Goal: Contribute content: Contribute content

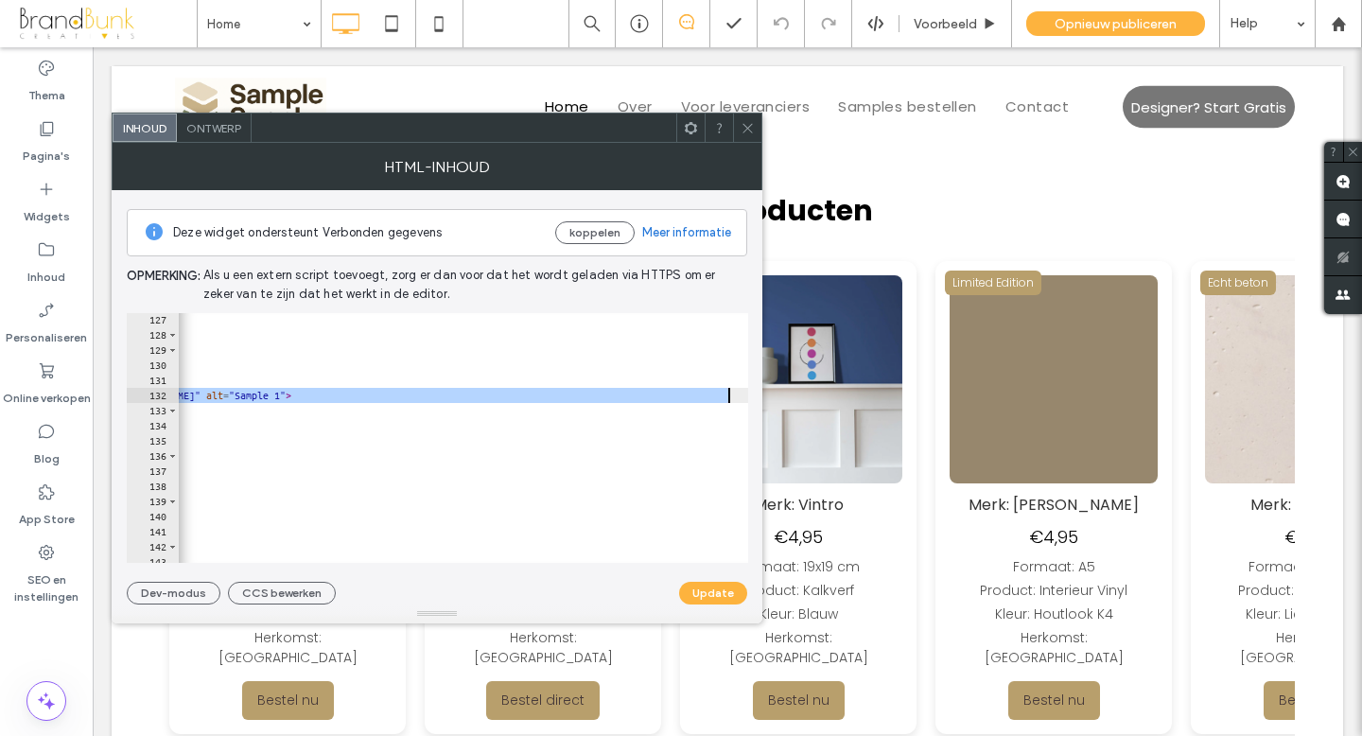
scroll to position [0, 169]
drag, startPoint x: 277, startPoint y: 397, endPoint x: 614, endPoint y: 400, distance: 336.7
click at [614, 400] on div "<!-- Productkaart 18 --> < div class = "card" > < div class = "label" > Aanbied…" at bounding box center [394, 452] width 771 height 280
paste textarea "**********"
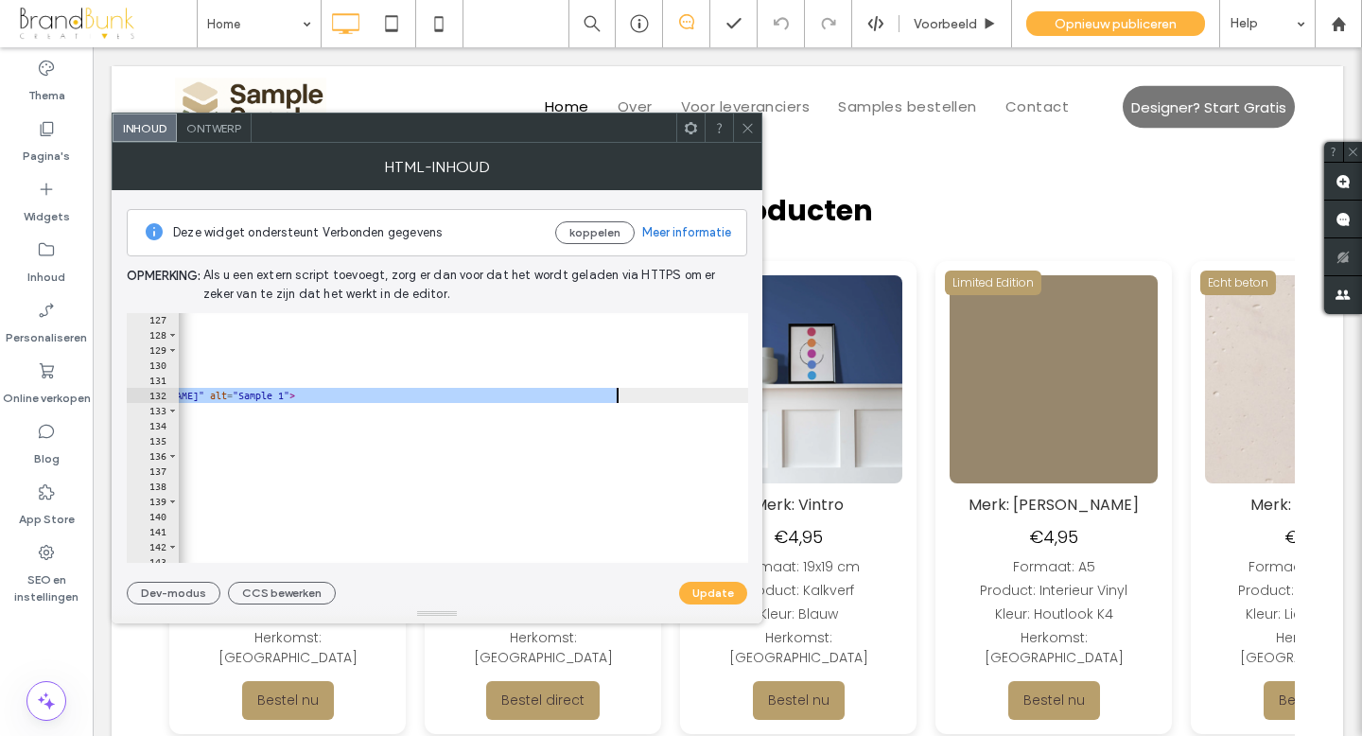
type textarea "**********"
click at [712, 597] on button "Update" at bounding box center [713, 593] width 68 height 23
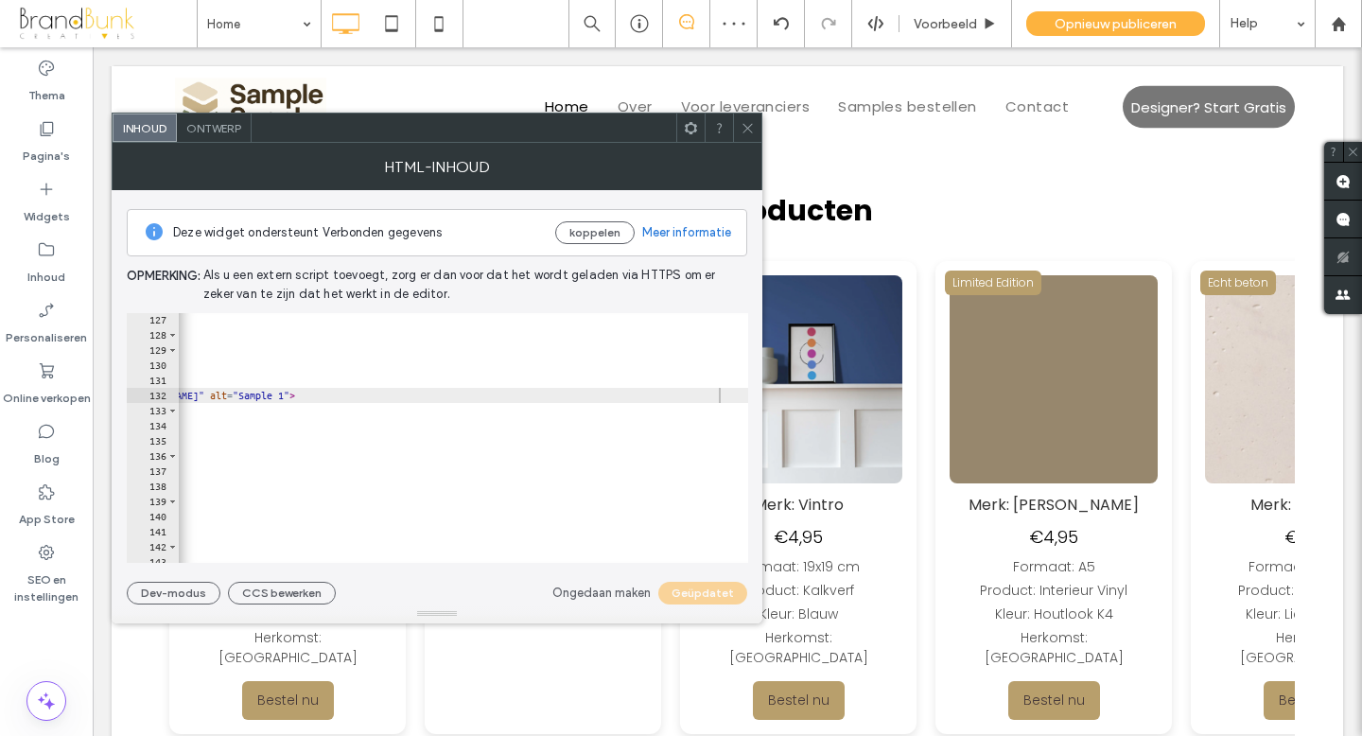
click at [748, 131] on icon at bounding box center [747, 128] width 14 height 14
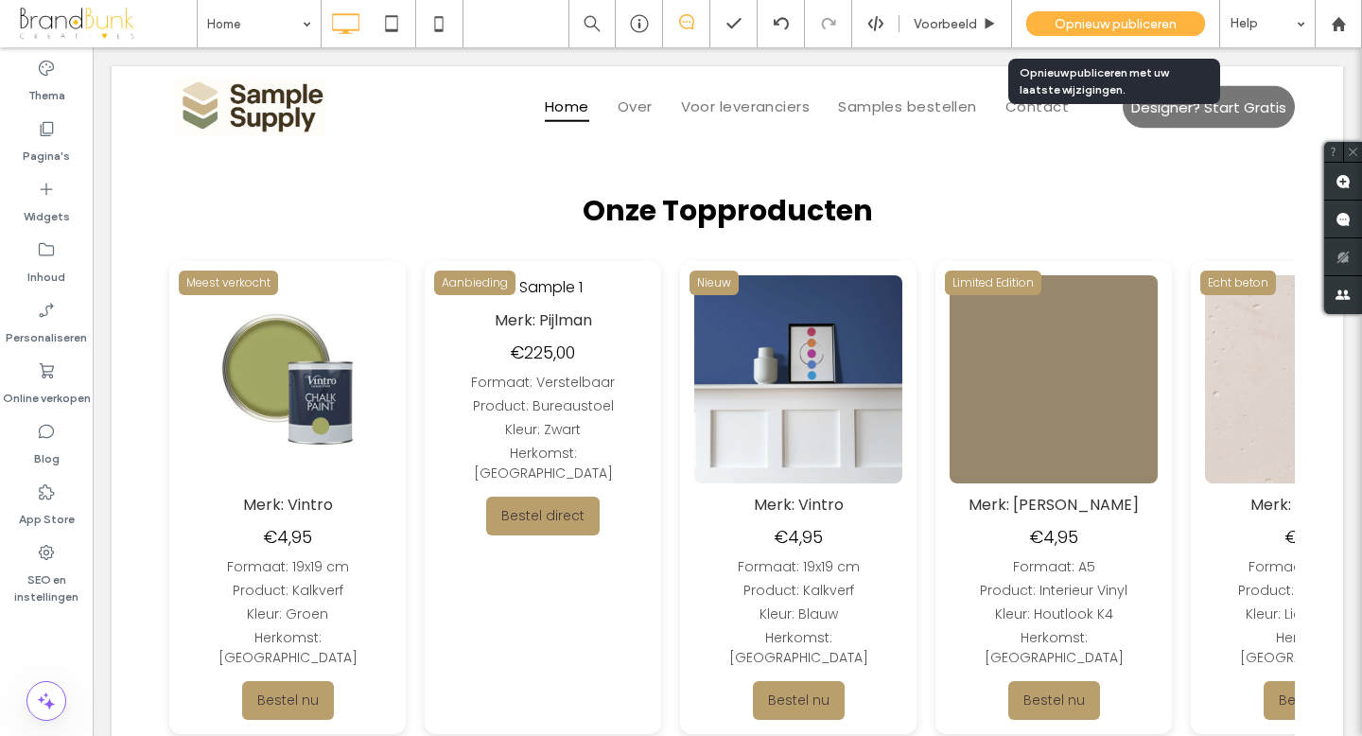
click at [1059, 19] on span "Opnieuw publiceren" at bounding box center [1115, 24] width 122 height 16
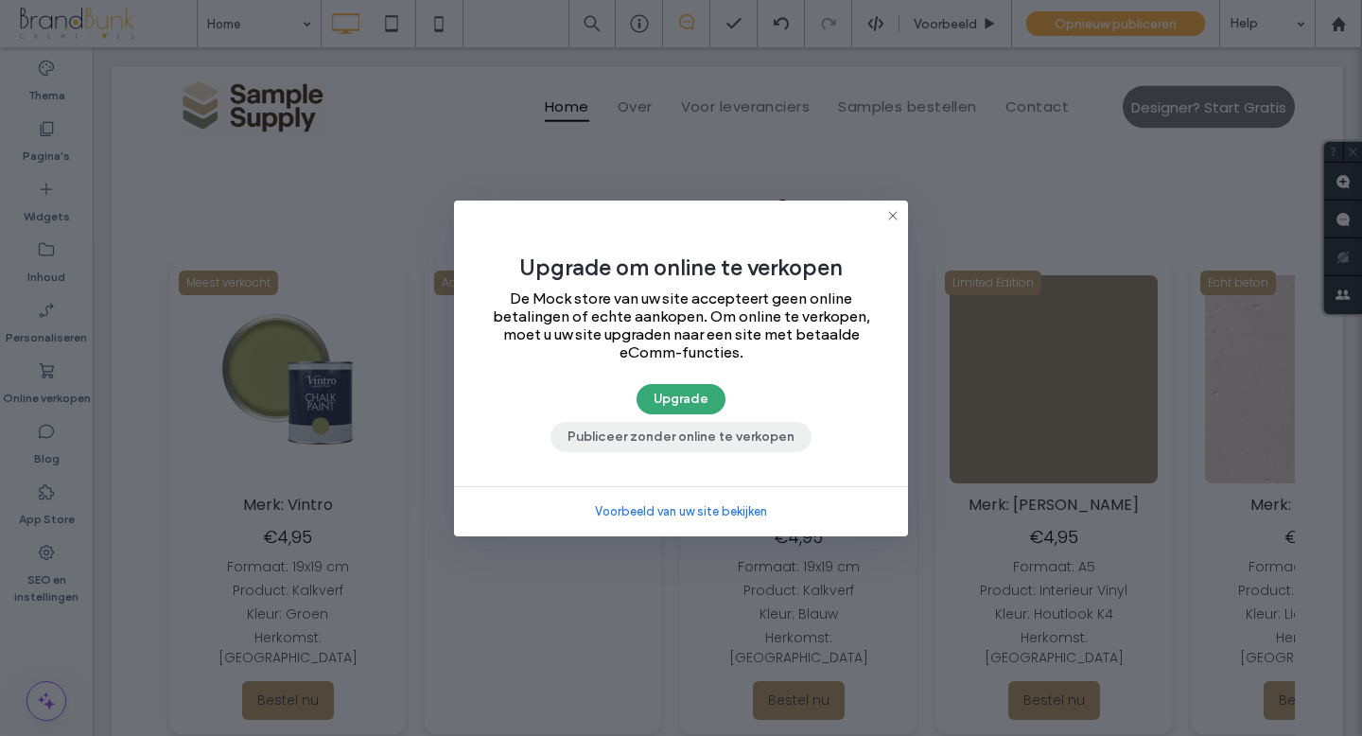
click at [711, 440] on button "Publiceer zonder online te verkopen" at bounding box center [680, 437] width 261 height 30
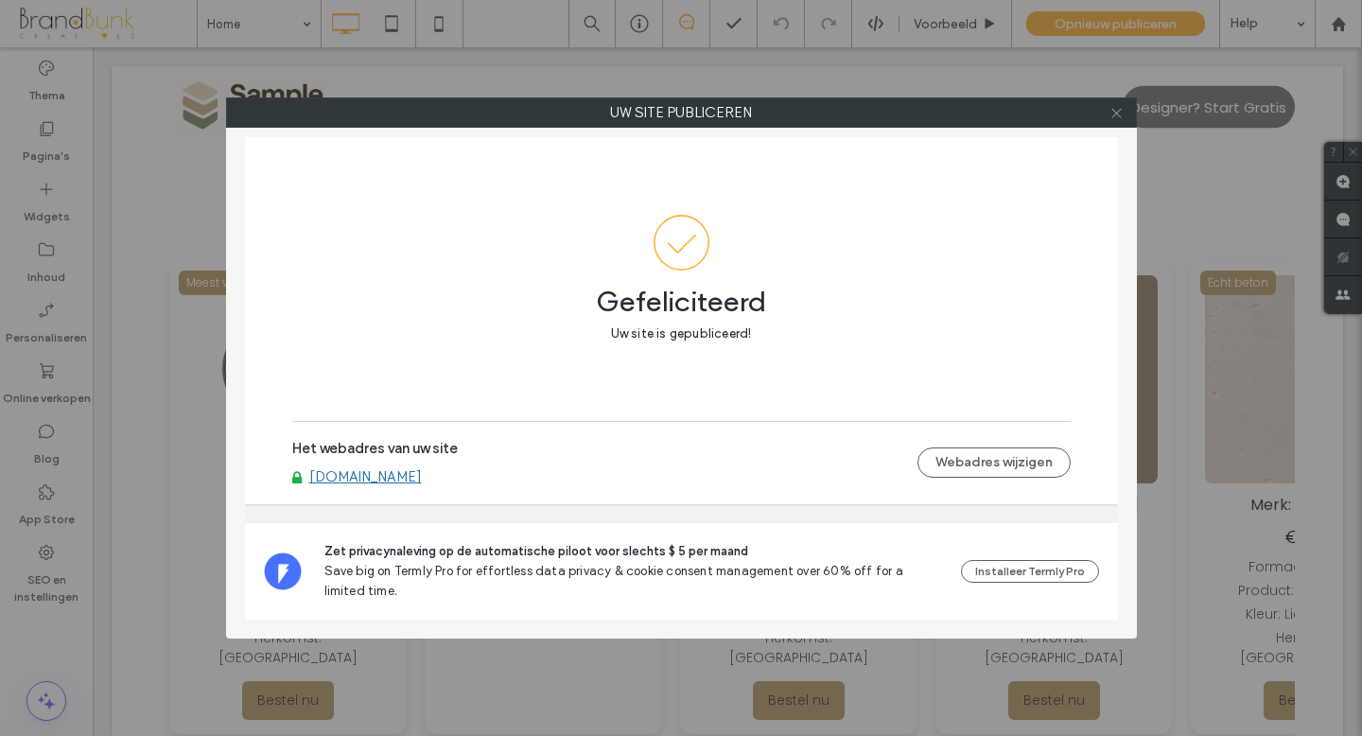
click at [1114, 115] on icon at bounding box center [1116, 113] width 14 height 14
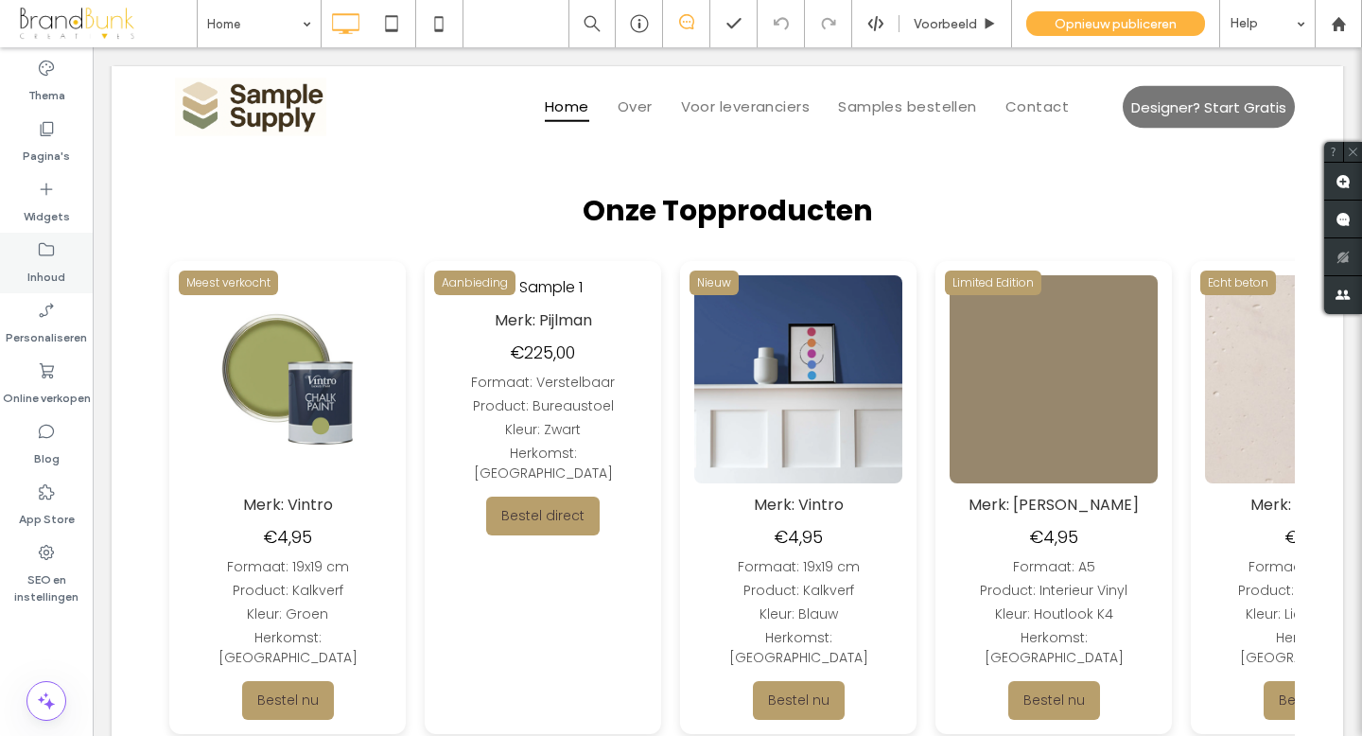
click at [47, 270] on label "Inhoud" at bounding box center [46, 272] width 38 height 26
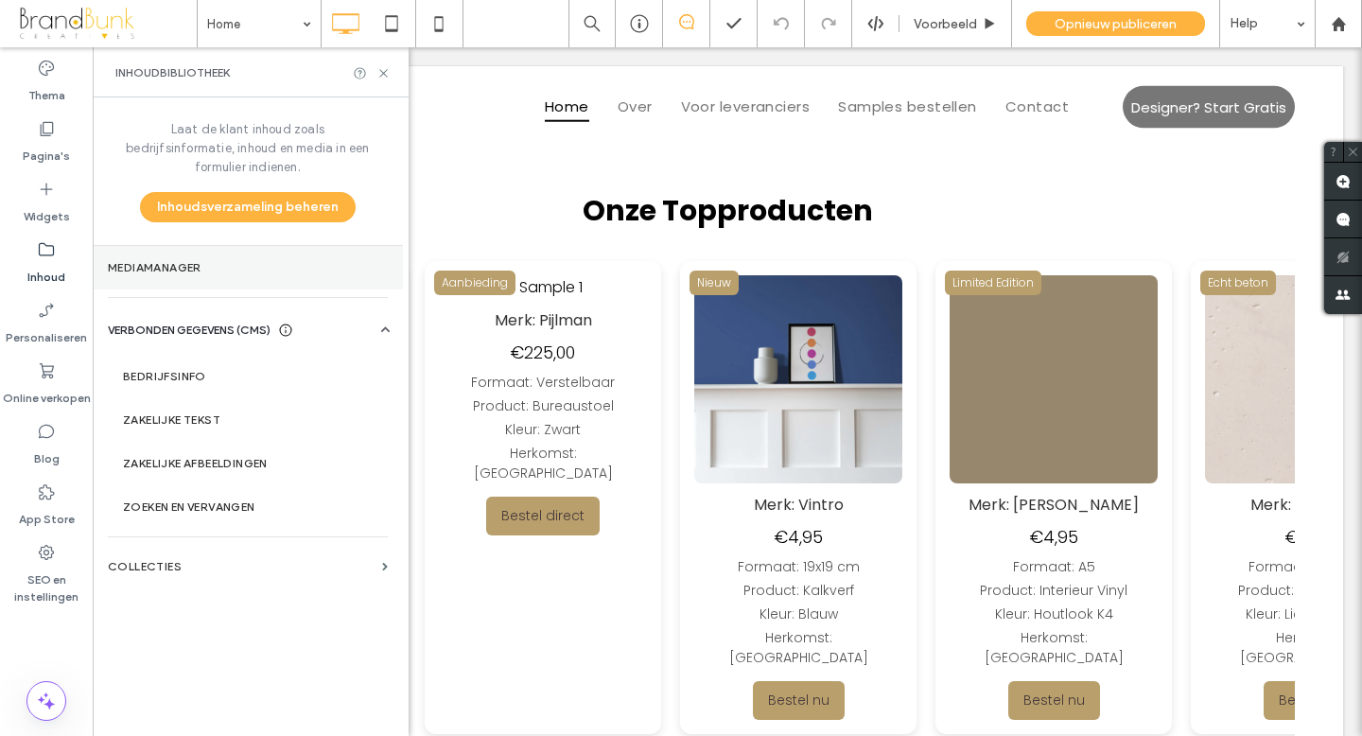
click at [165, 255] on section "Mediamanager" at bounding box center [248, 267] width 310 height 43
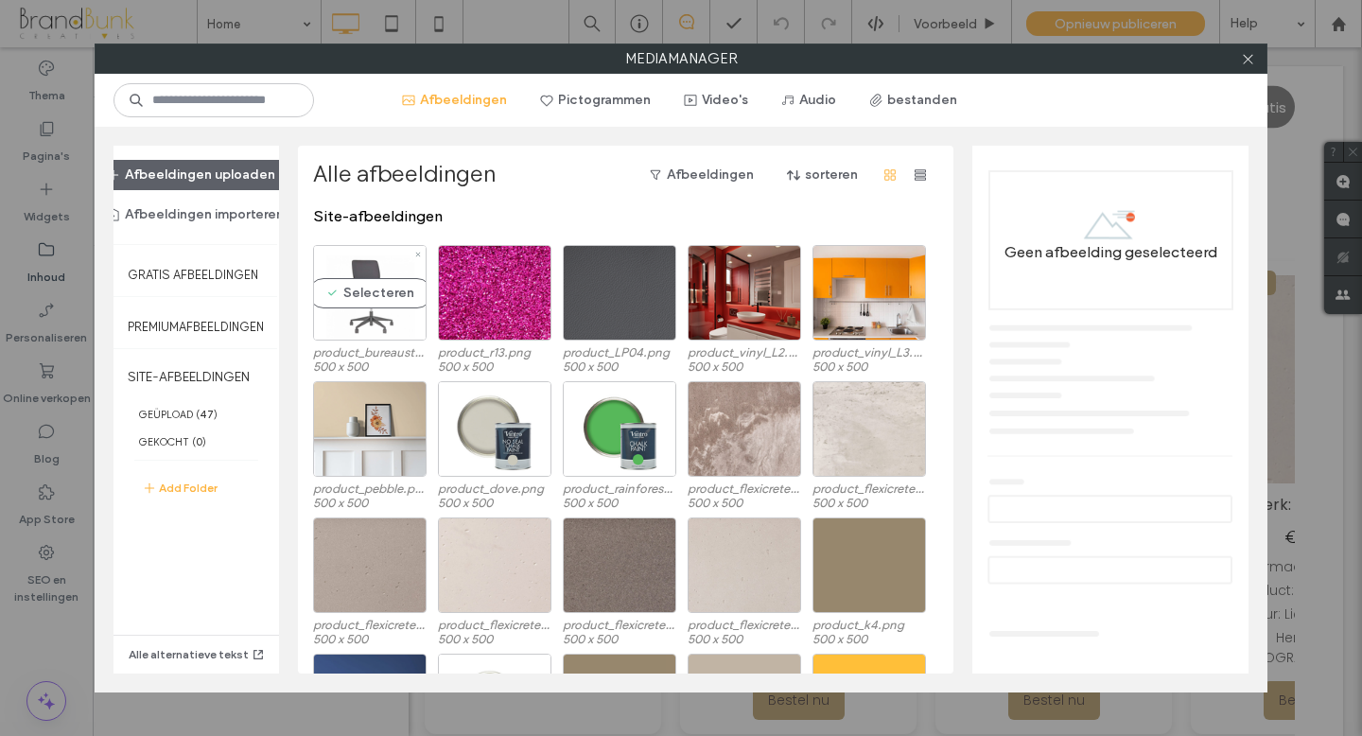
click at [398, 327] on div "Selecteren" at bounding box center [369, 293] width 113 height 96
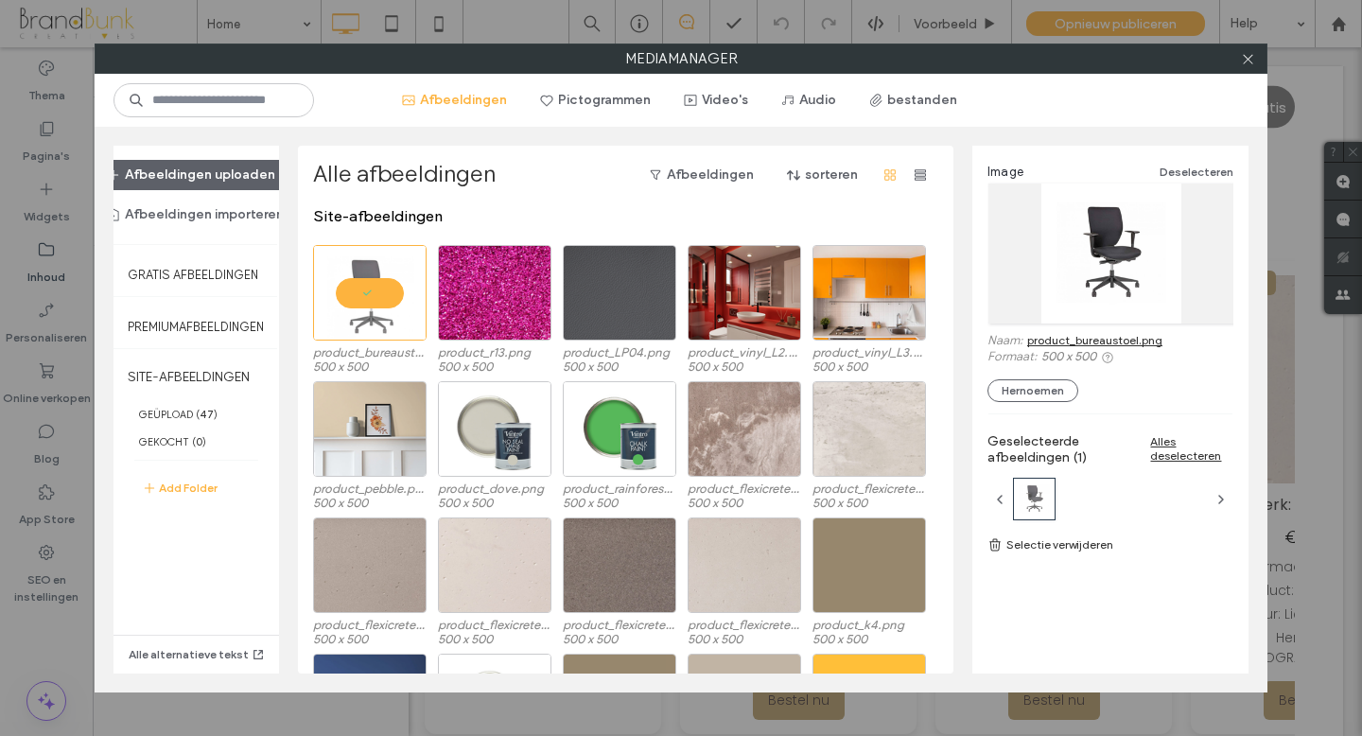
click at [1104, 344] on link "product_bureaustoel.png" at bounding box center [1094, 340] width 135 height 14
click at [1248, 62] on icon at bounding box center [1248, 59] width 14 height 14
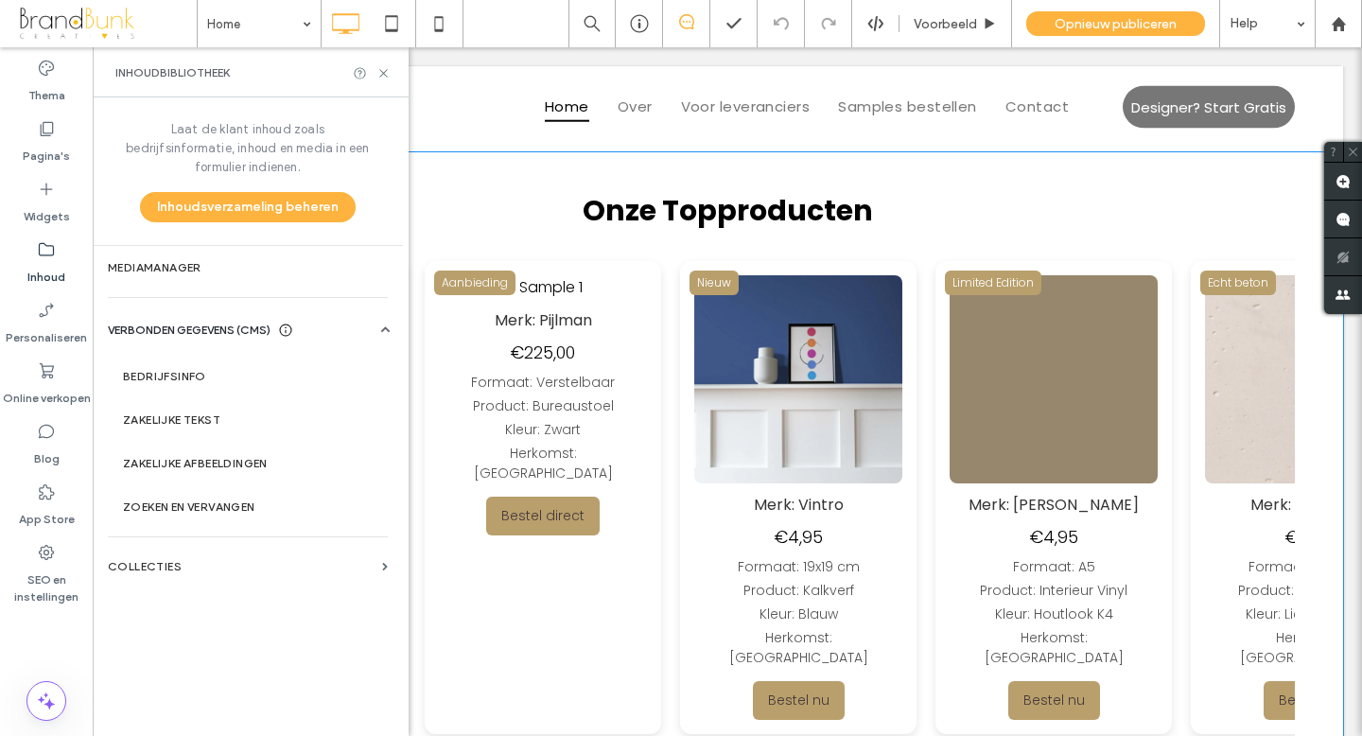
click at [1202, 344] on img at bounding box center [1306, 379] width 208 height 208
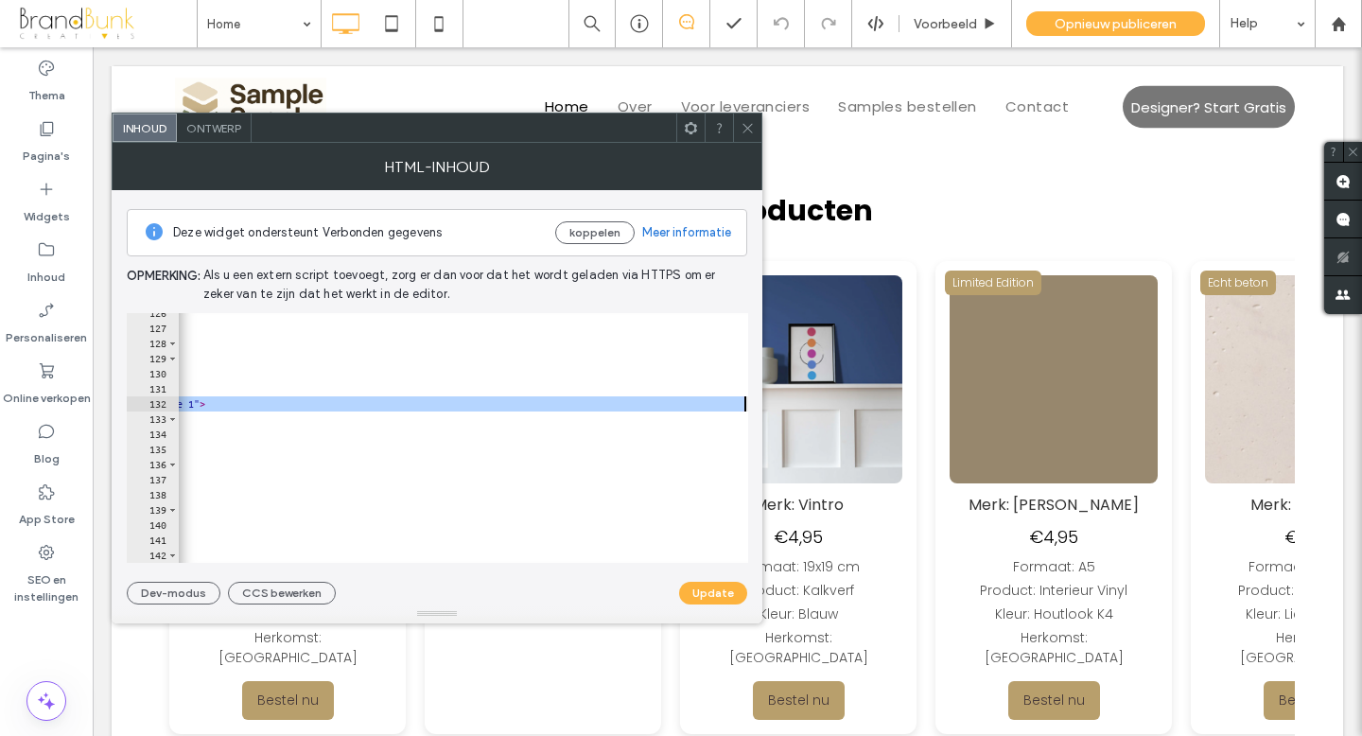
scroll to position [0, 254]
drag, startPoint x: 279, startPoint y: 404, endPoint x: 625, endPoint y: 410, distance: 346.2
click at [625, 410] on div "</ div > <!-- Productkaart 18 --> < div class = "card" > < div class = "label" …" at bounding box center [335, 445] width 825 height 280
paste textarea "Cursor at row 132"
type textarea "**********"
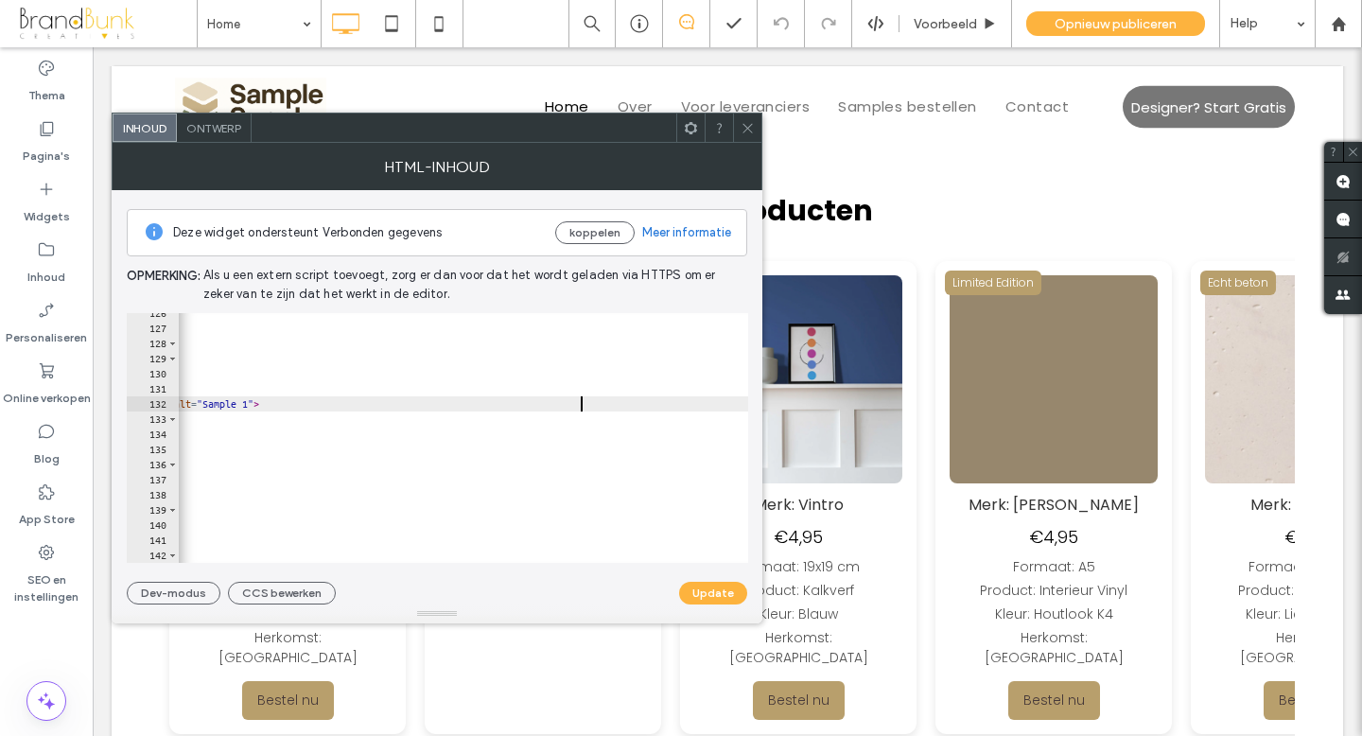
scroll to position [0, 200]
click at [699, 588] on button "Update" at bounding box center [713, 593] width 68 height 23
click at [744, 130] on use at bounding box center [746, 127] width 9 height 9
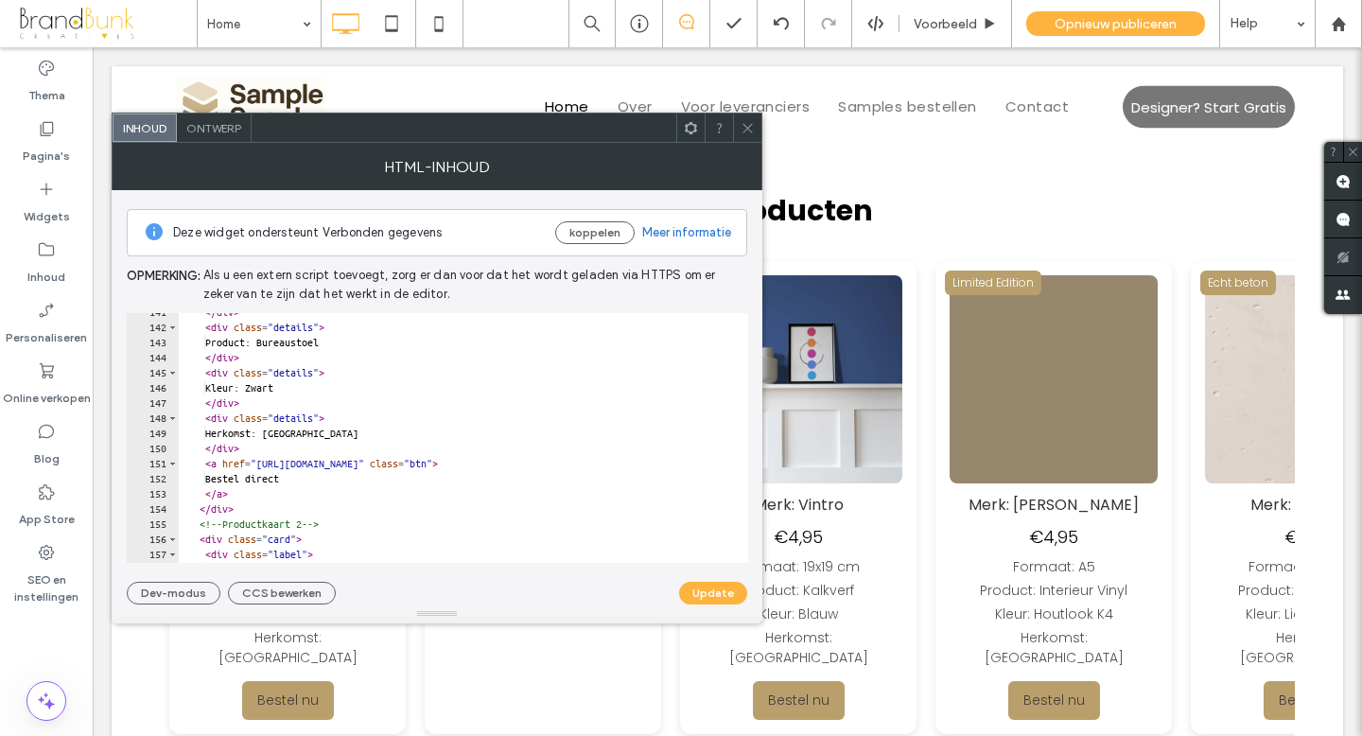
scroll to position [2131, 0]
drag, startPoint x: 272, startPoint y: 459, endPoint x: 487, endPoint y: 460, distance: 214.7
click at [486, 460] on div "</ div > < div class = "details" > Product: Bureaustoel </ div > < div class = …" at bounding box center [564, 441] width 771 height 280
paste textarea "**********"
type textarea "**********"
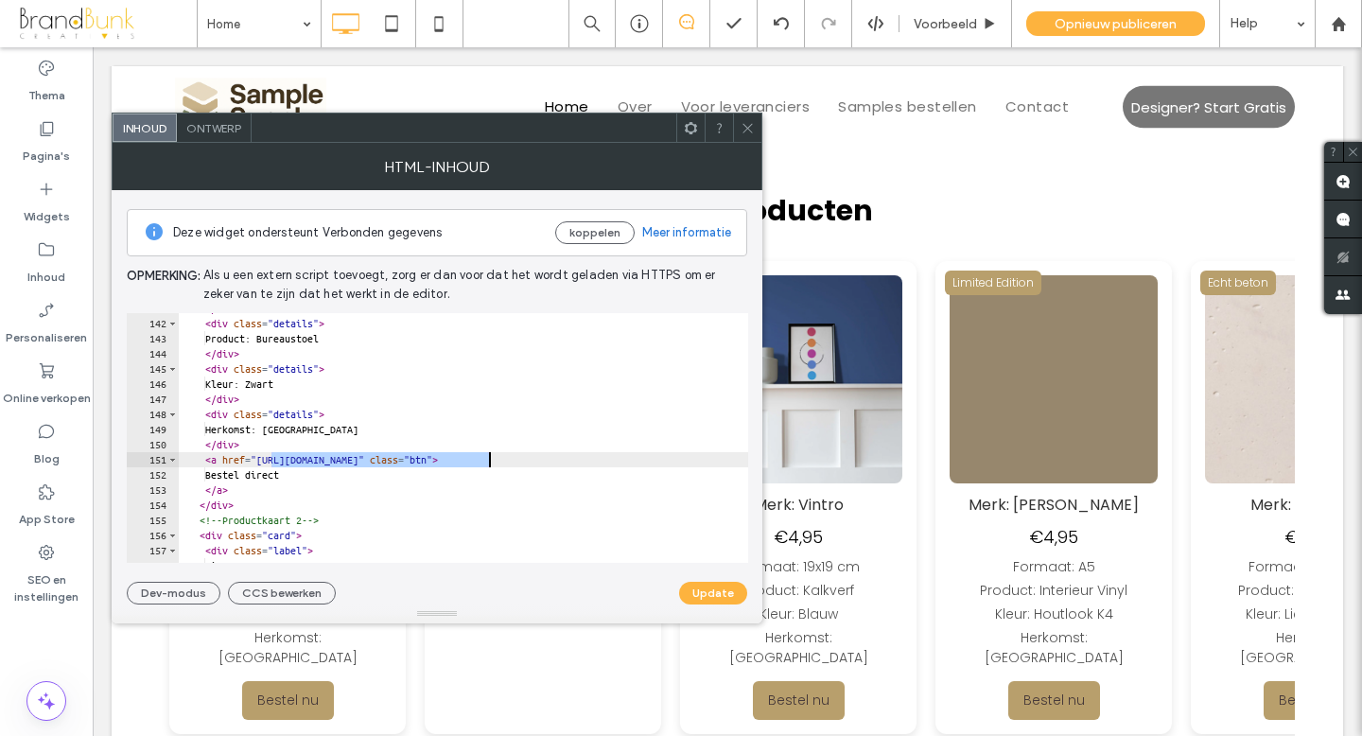
scroll to position [0, 149]
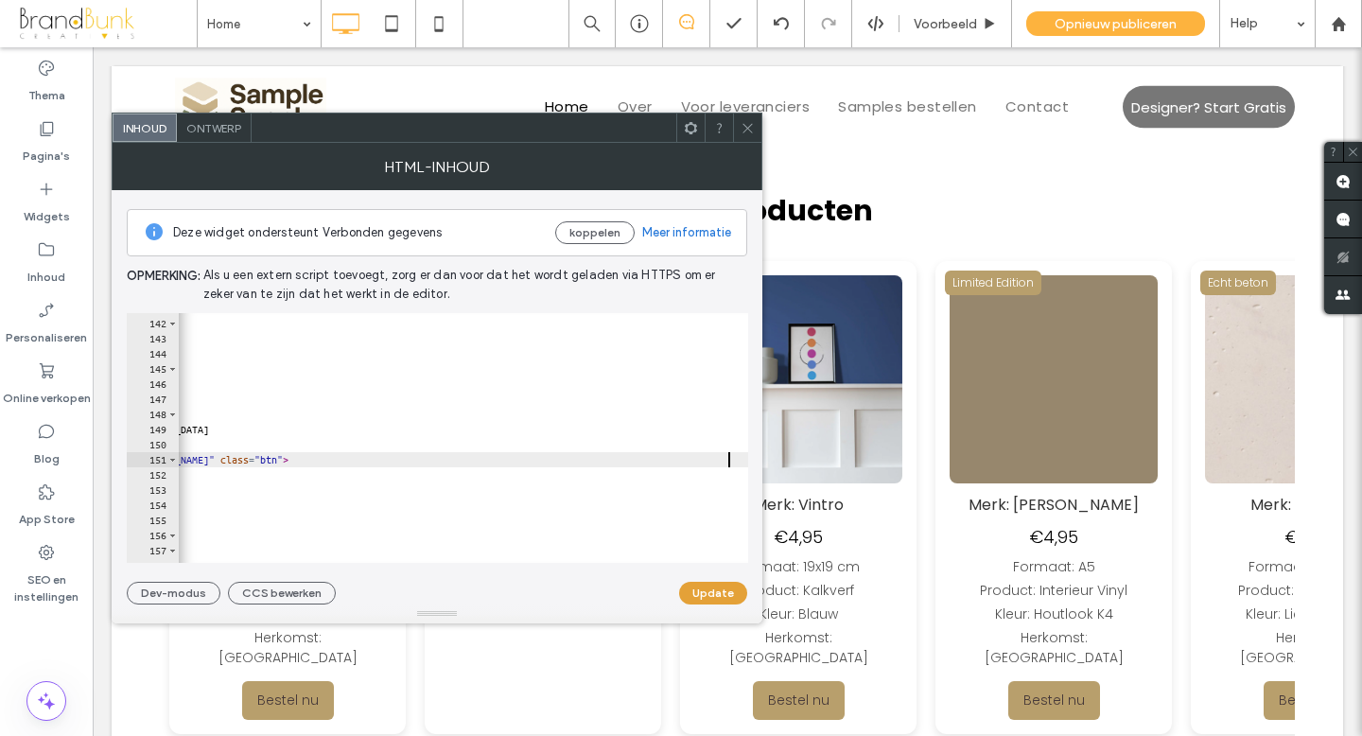
click at [705, 591] on button "Update" at bounding box center [713, 593] width 68 height 23
click at [752, 139] on span at bounding box center [747, 127] width 14 height 28
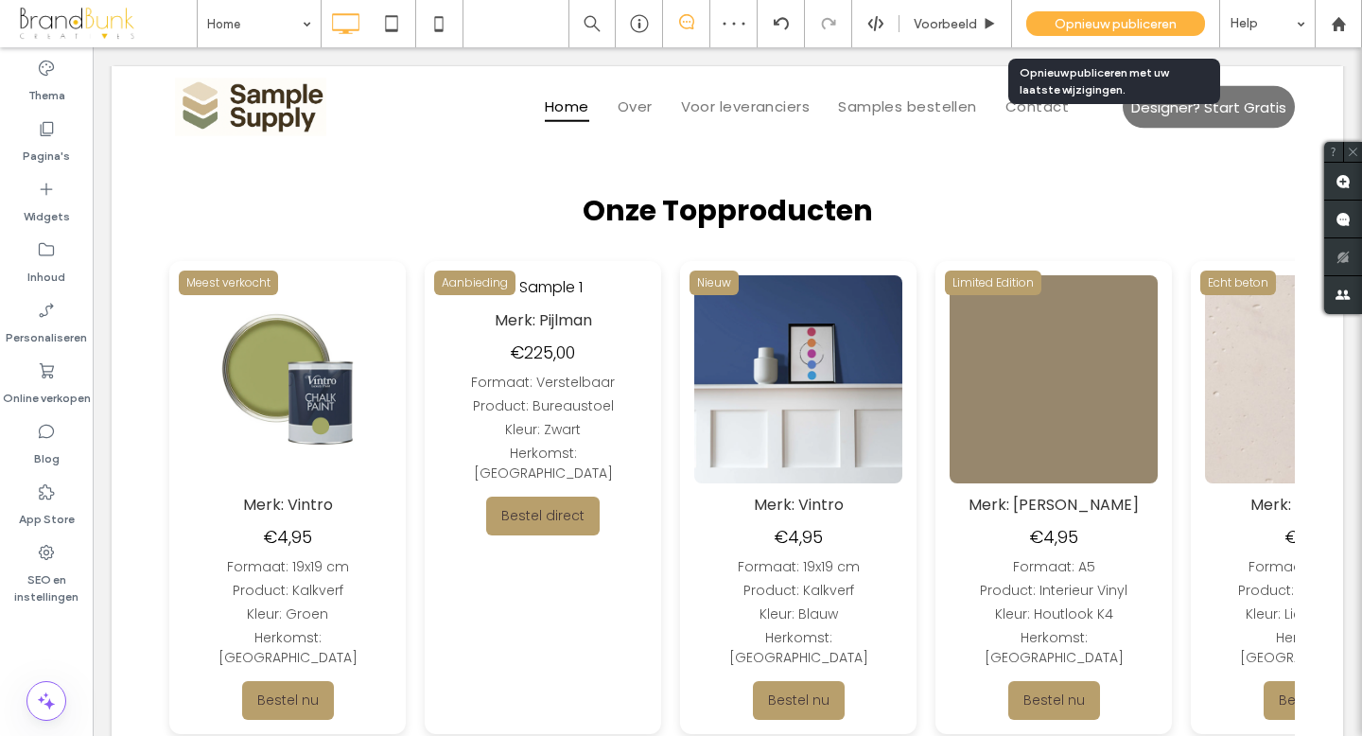
click at [1073, 25] on span "Opnieuw publiceren" at bounding box center [1115, 24] width 122 height 16
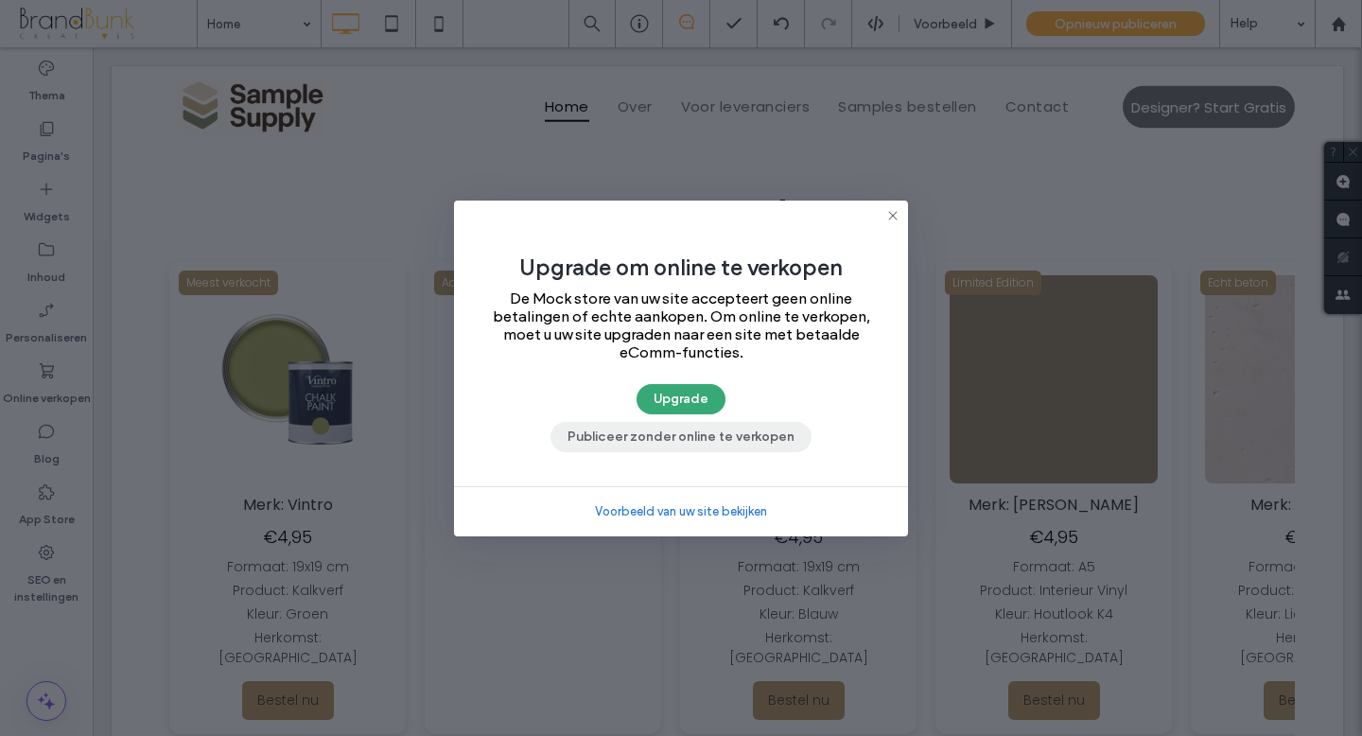
click at [768, 440] on button "Publiceer zonder online te verkopen" at bounding box center [680, 437] width 261 height 30
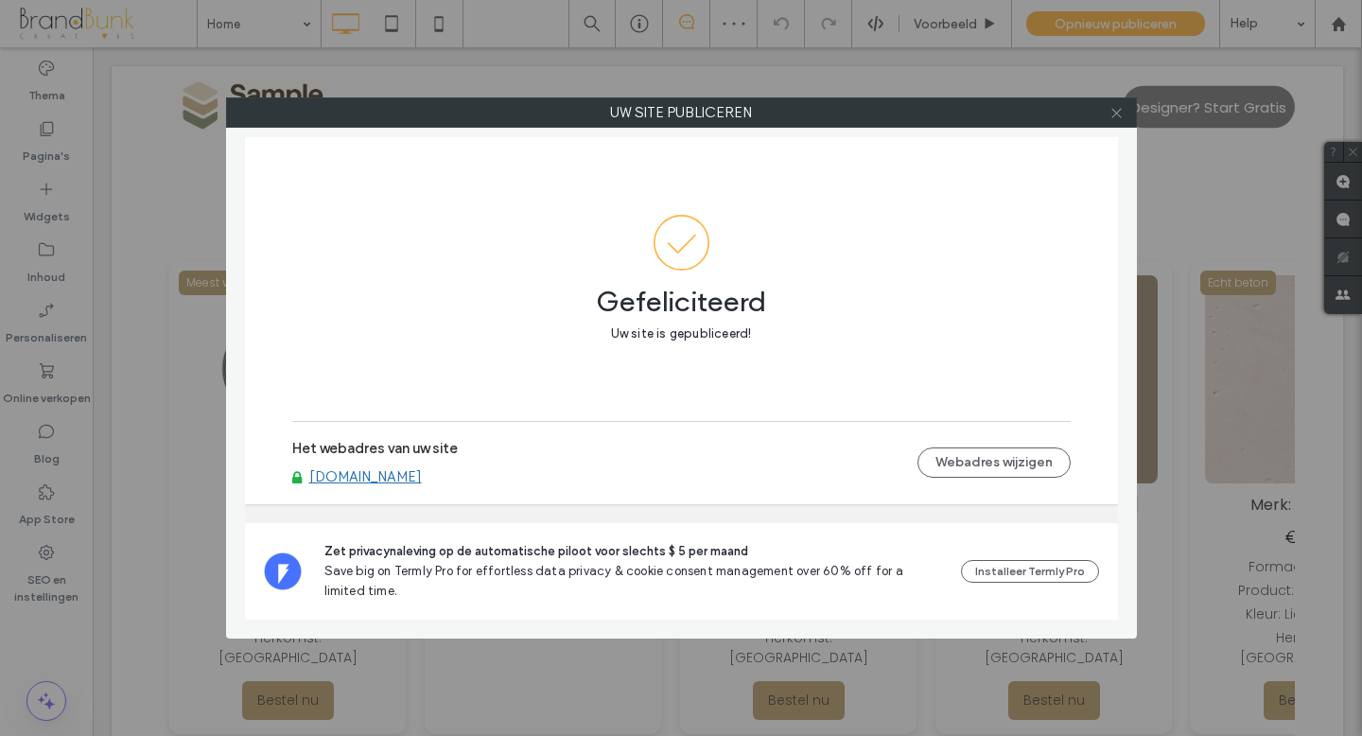
click at [1113, 113] on icon at bounding box center [1116, 113] width 14 height 14
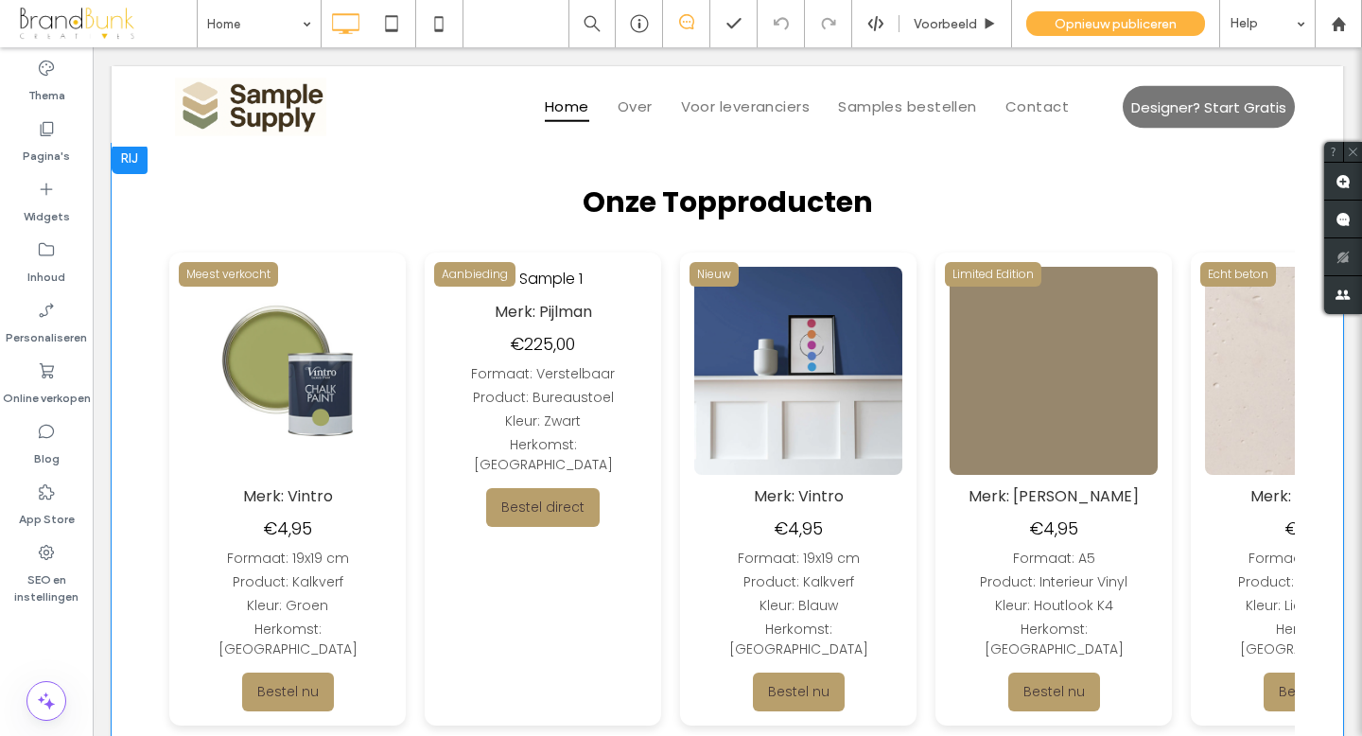
scroll to position [844, 0]
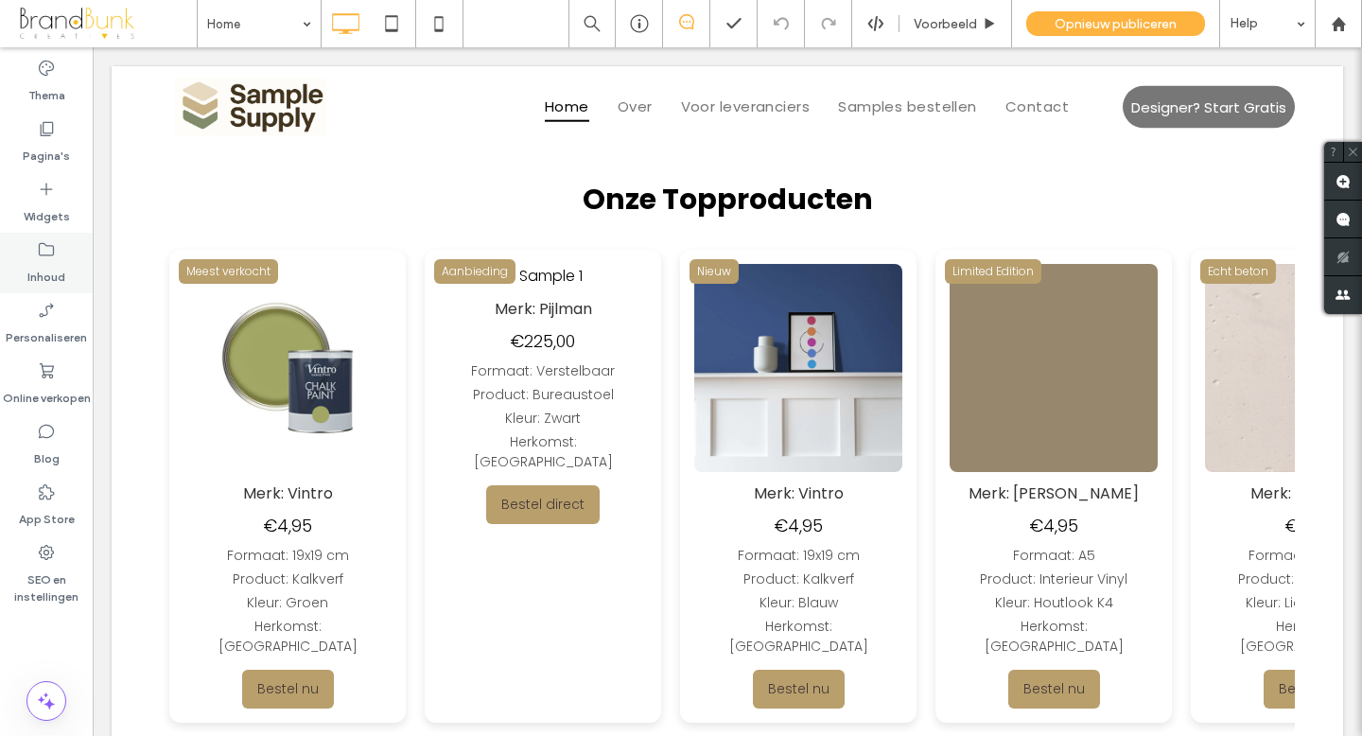
click at [52, 270] on label "Inhoud" at bounding box center [46, 272] width 38 height 26
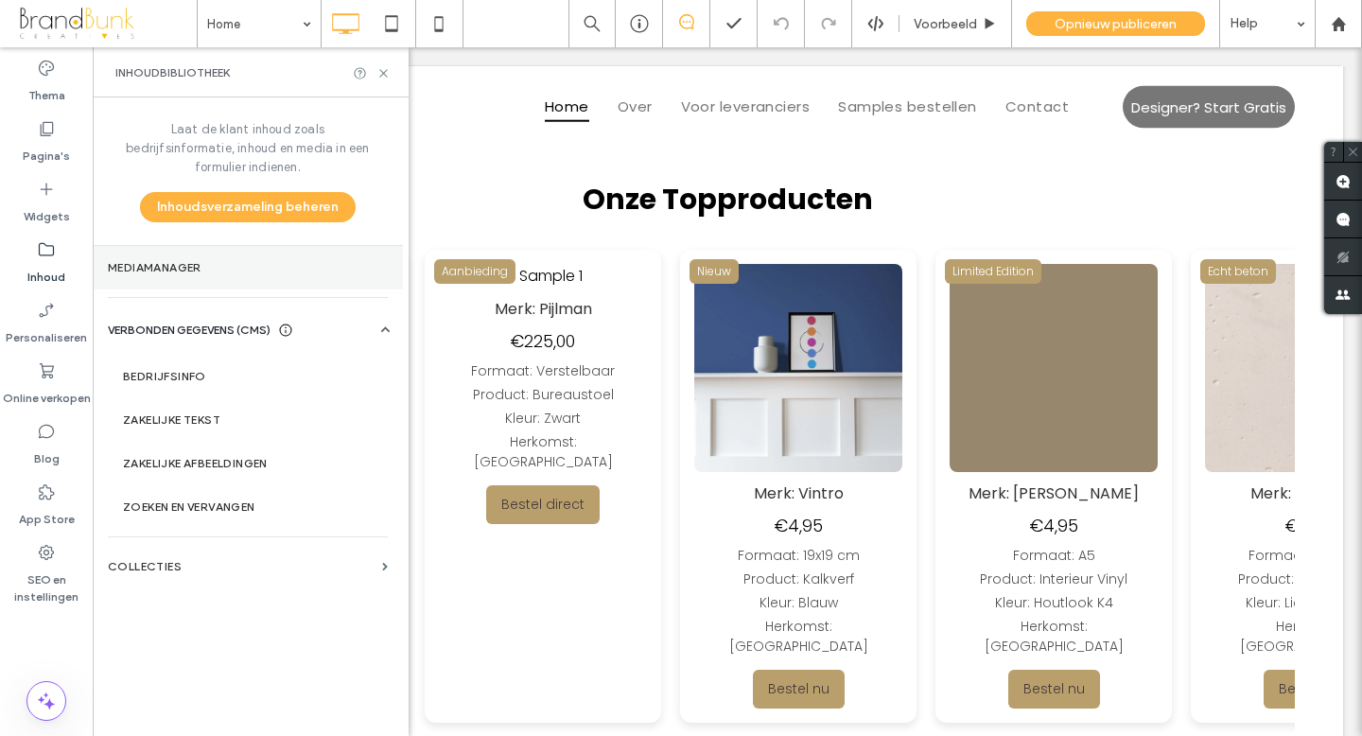
click at [172, 261] on label "Mediamanager" at bounding box center [248, 267] width 280 height 13
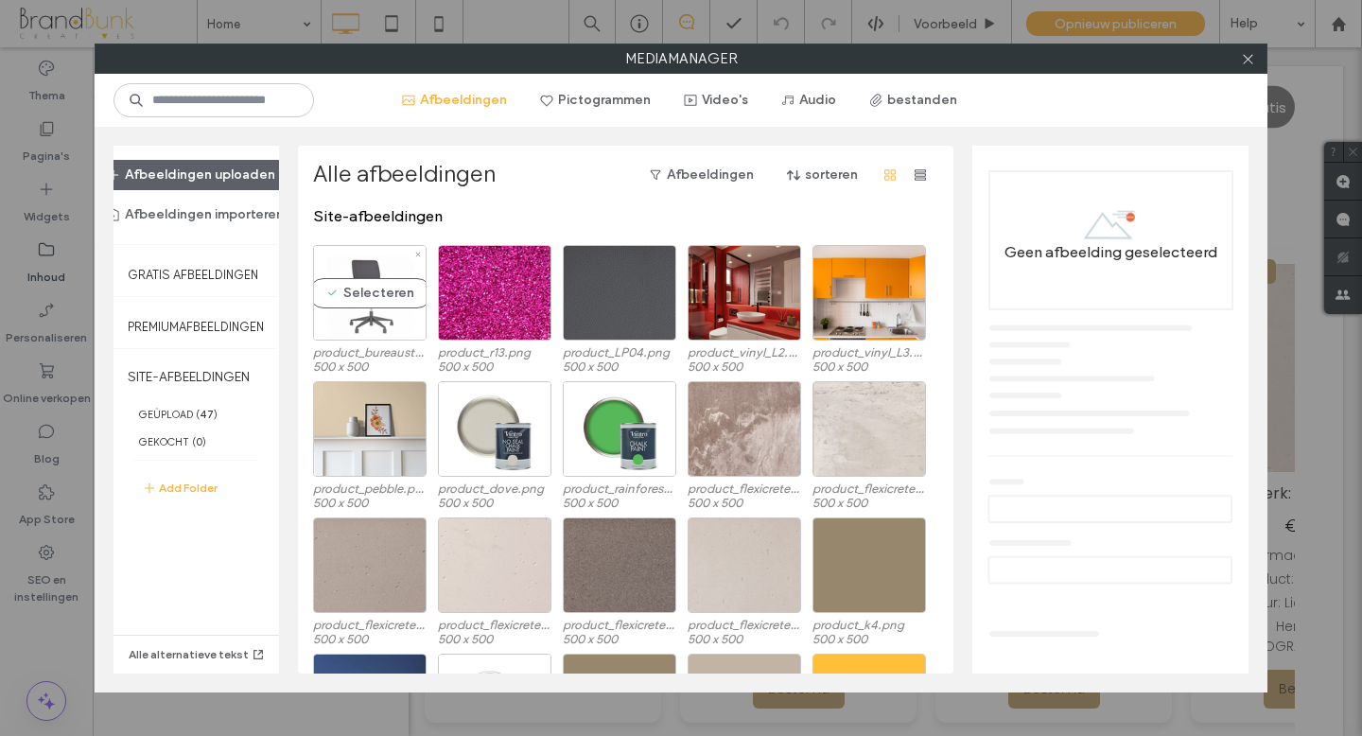
click at [385, 317] on div "Selecteren" at bounding box center [369, 293] width 113 height 96
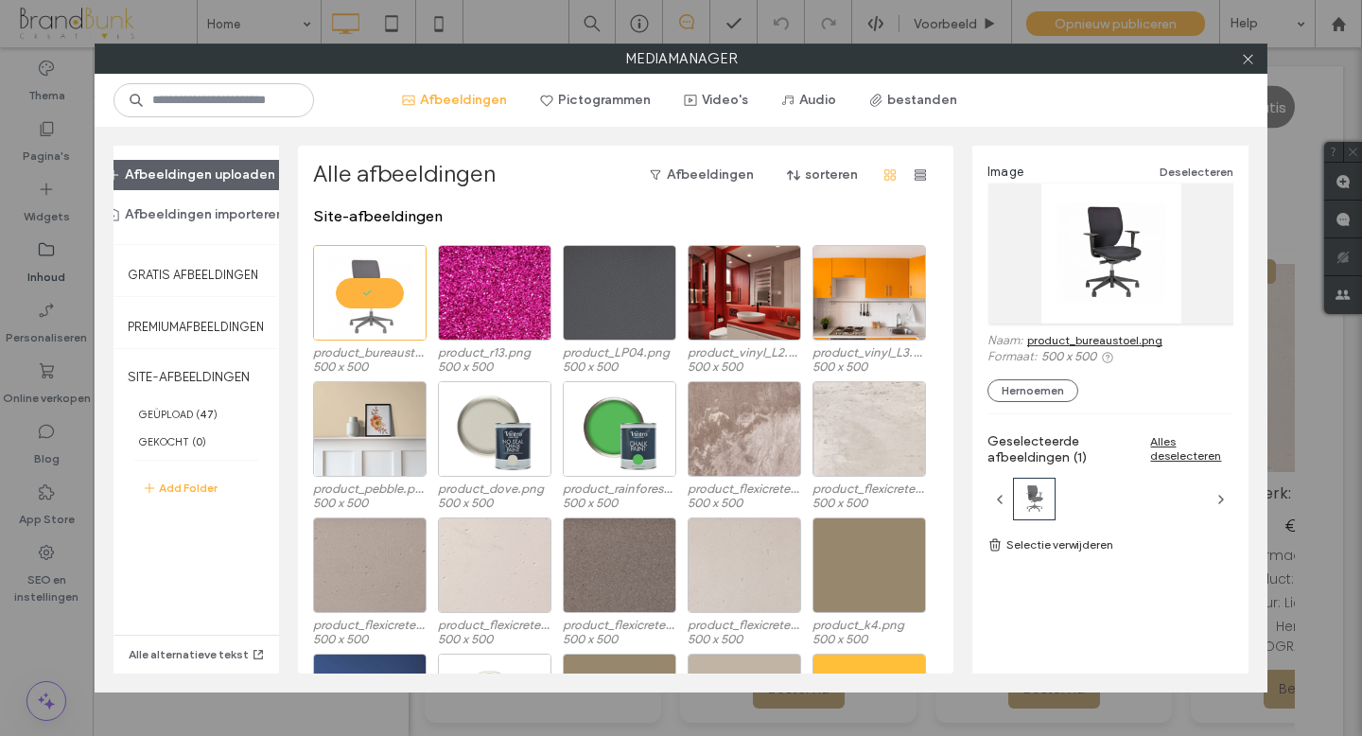
click at [1065, 339] on link "product_bureaustoel.png" at bounding box center [1094, 340] width 135 height 14
click at [1249, 63] on icon at bounding box center [1248, 59] width 14 height 14
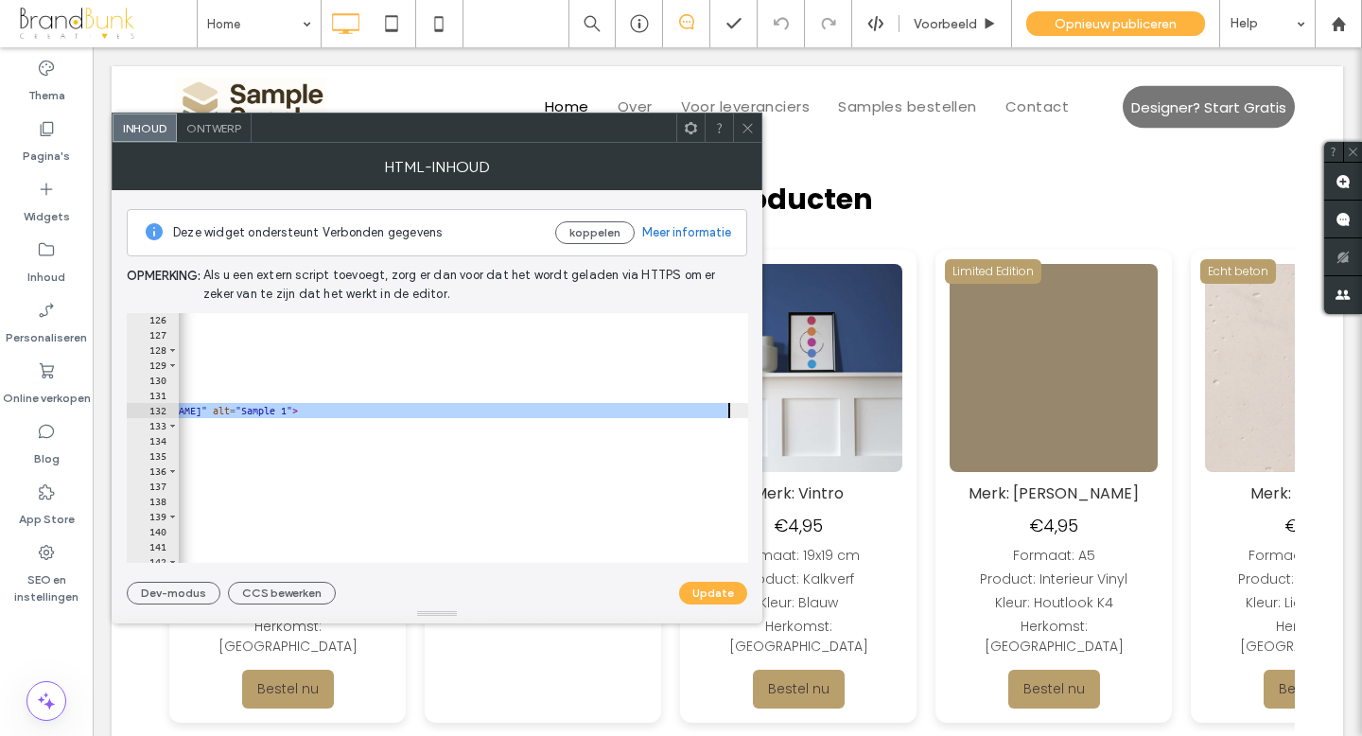
scroll to position [0, 177]
drag, startPoint x: 278, startPoint y: 411, endPoint x: 610, endPoint y: 415, distance: 331.9
click at [610, 415] on div "</ div > <!-- Productkaart 18 --> < div class = "card" > < div class = "label" …" at bounding box center [400, 452] width 797 height 280
paste textarea "Cursor at row 132"
type textarea "**********"
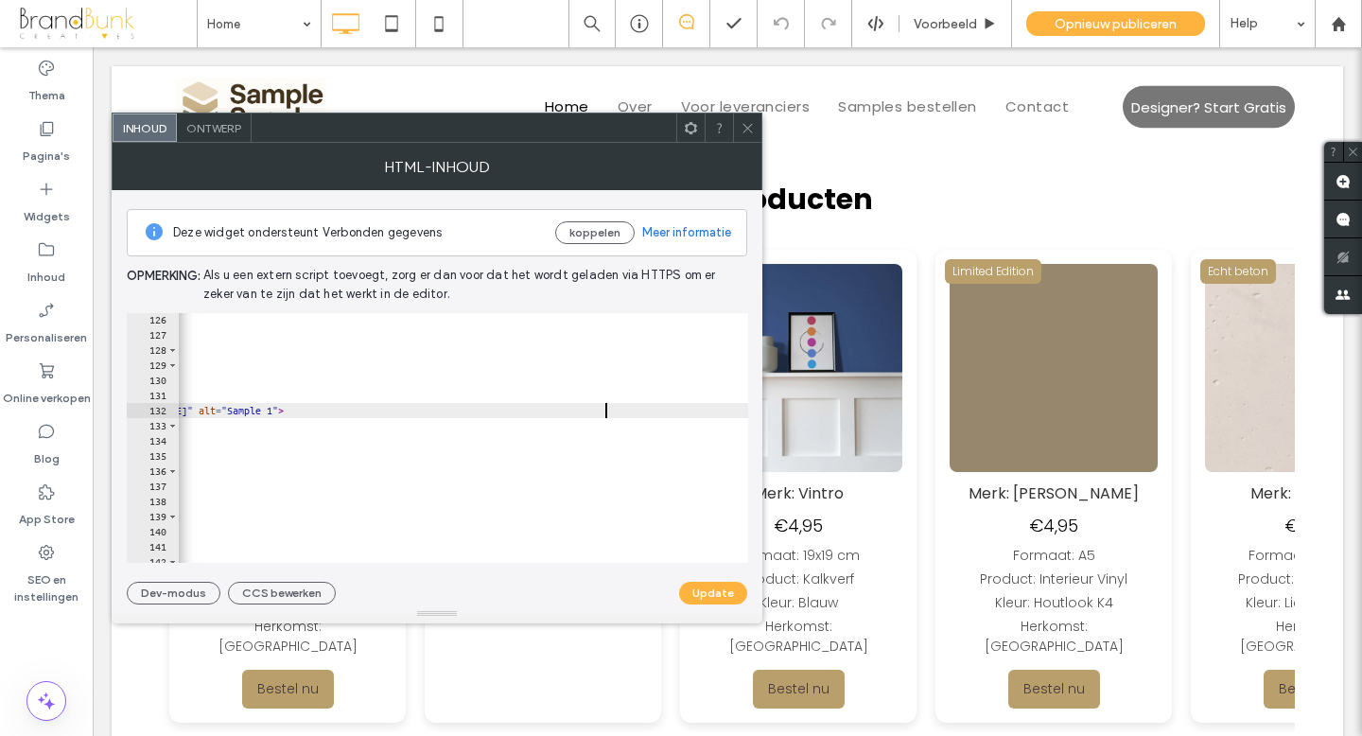
click at [706, 586] on button "Update" at bounding box center [713, 593] width 68 height 23
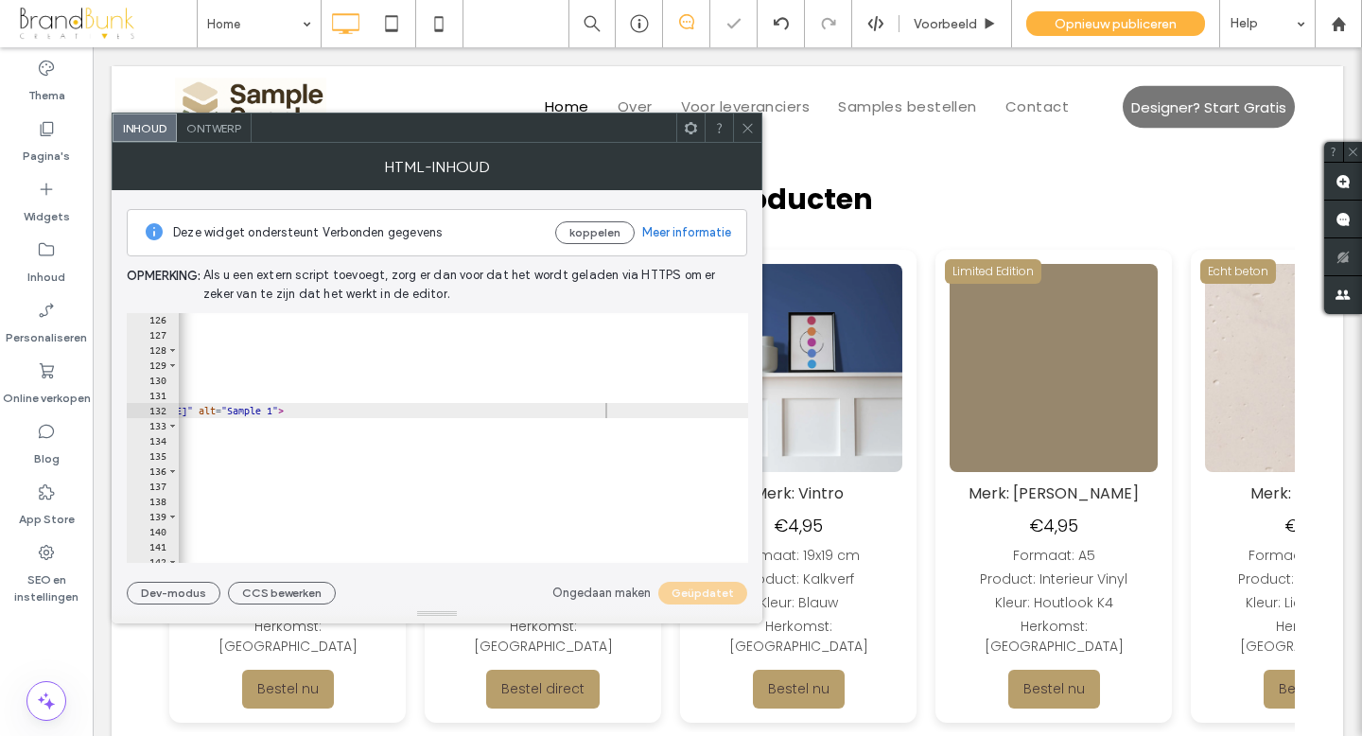
click at [750, 130] on icon at bounding box center [747, 128] width 14 height 14
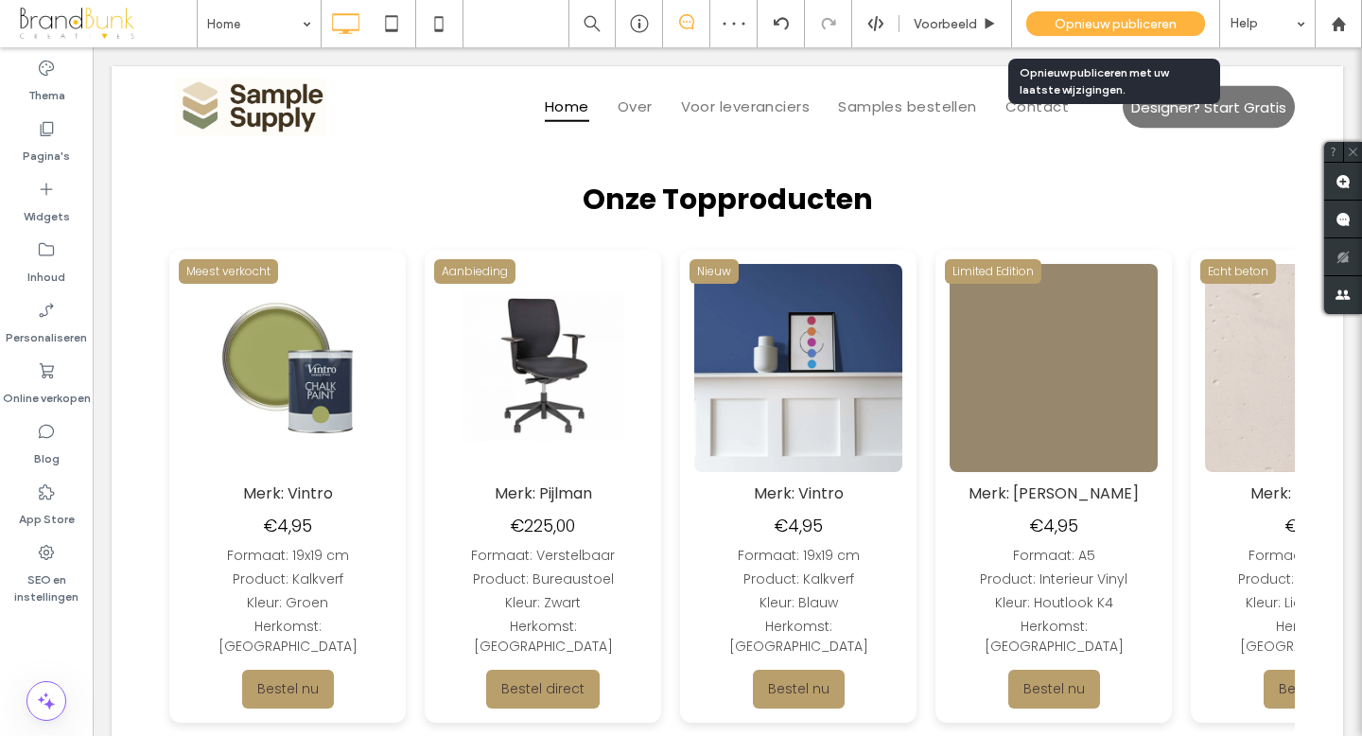
click at [1070, 26] on span "Opnieuw publiceren" at bounding box center [1115, 24] width 122 height 16
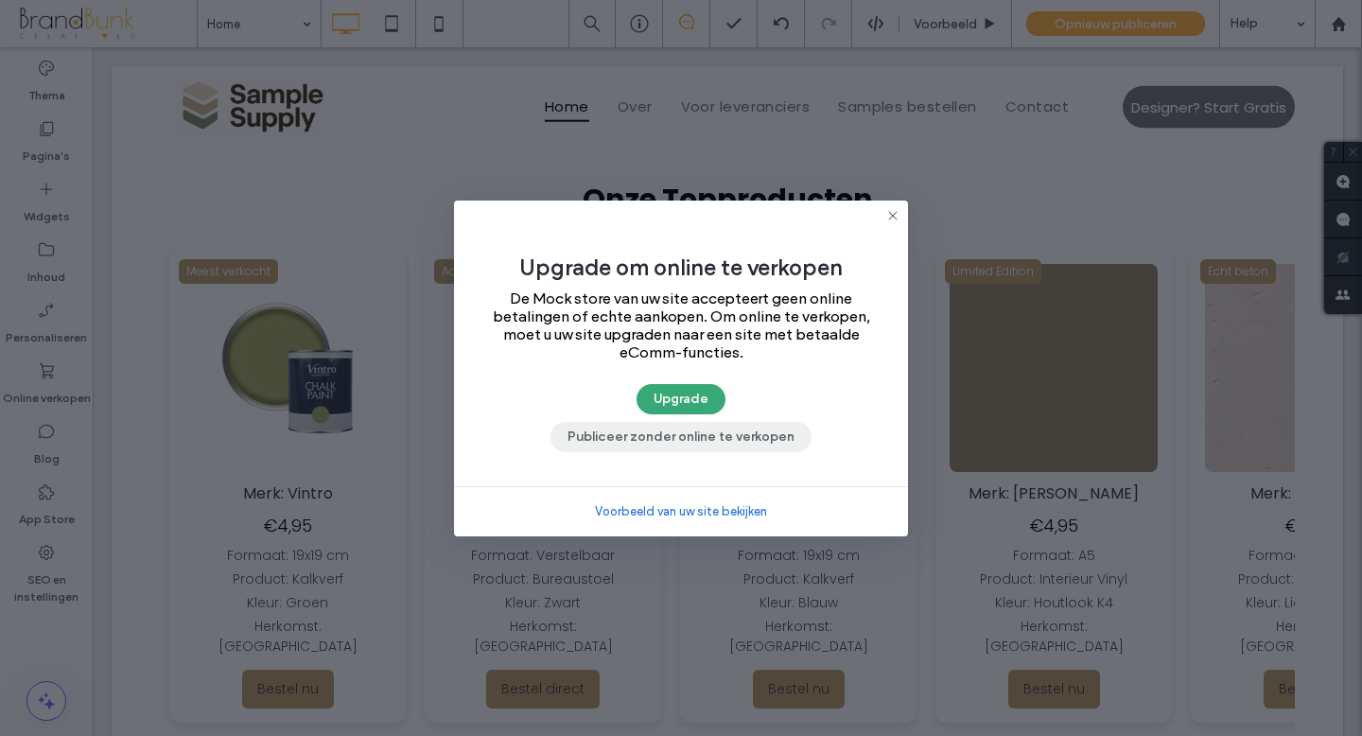
click at [744, 437] on button "Publiceer zonder online te verkopen" at bounding box center [680, 437] width 261 height 30
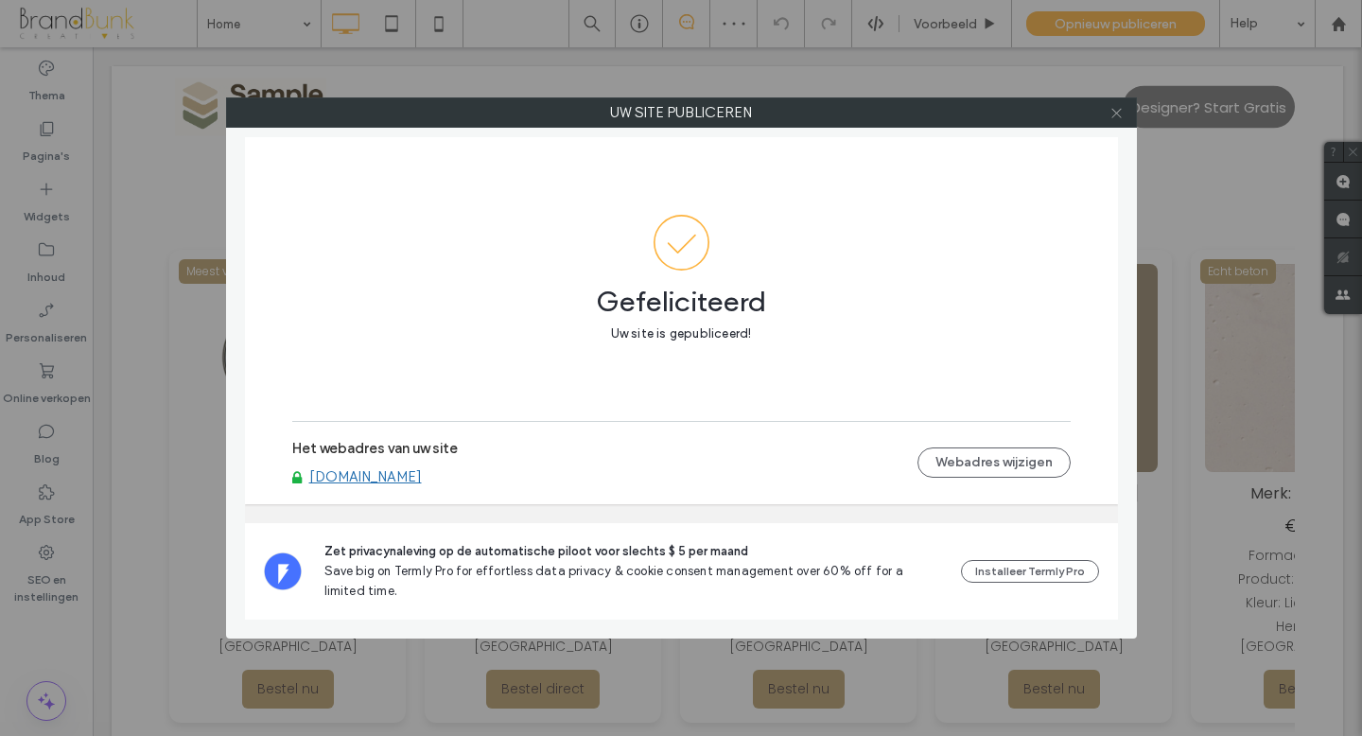
click at [1115, 114] on icon at bounding box center [1116, 113] width 14 height 14
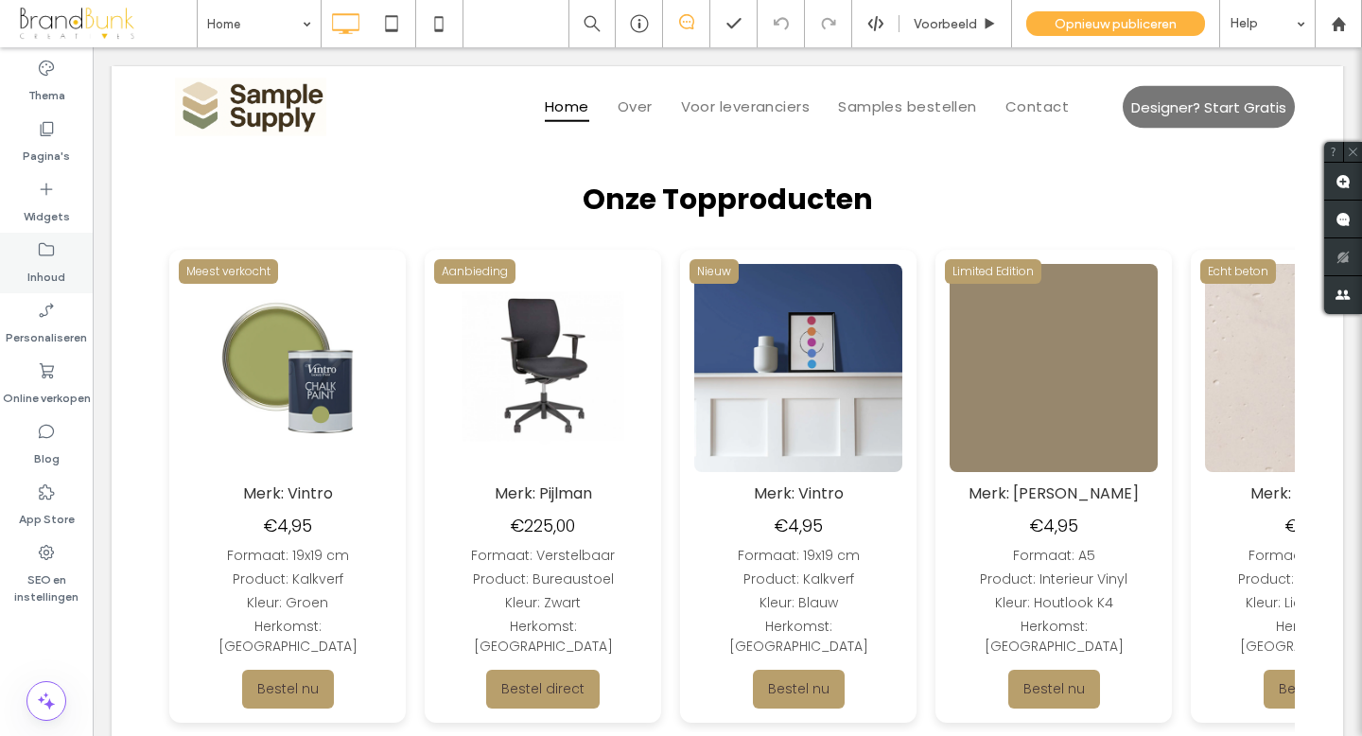
click at [45, 254] on use at bounding box center [46, 249] width 15 height 13
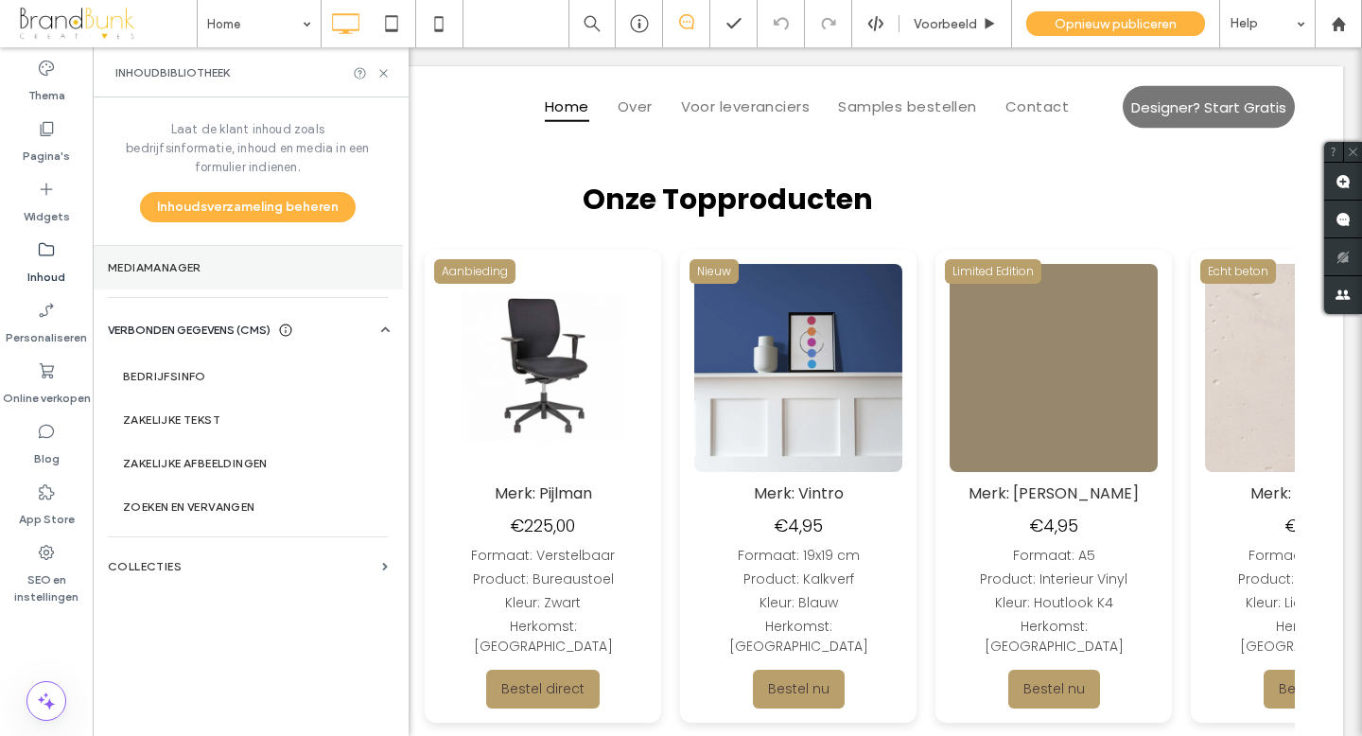
click at [177, 261] on label "Mediamanager" at bounding box center [248, 267] width 280 height 13
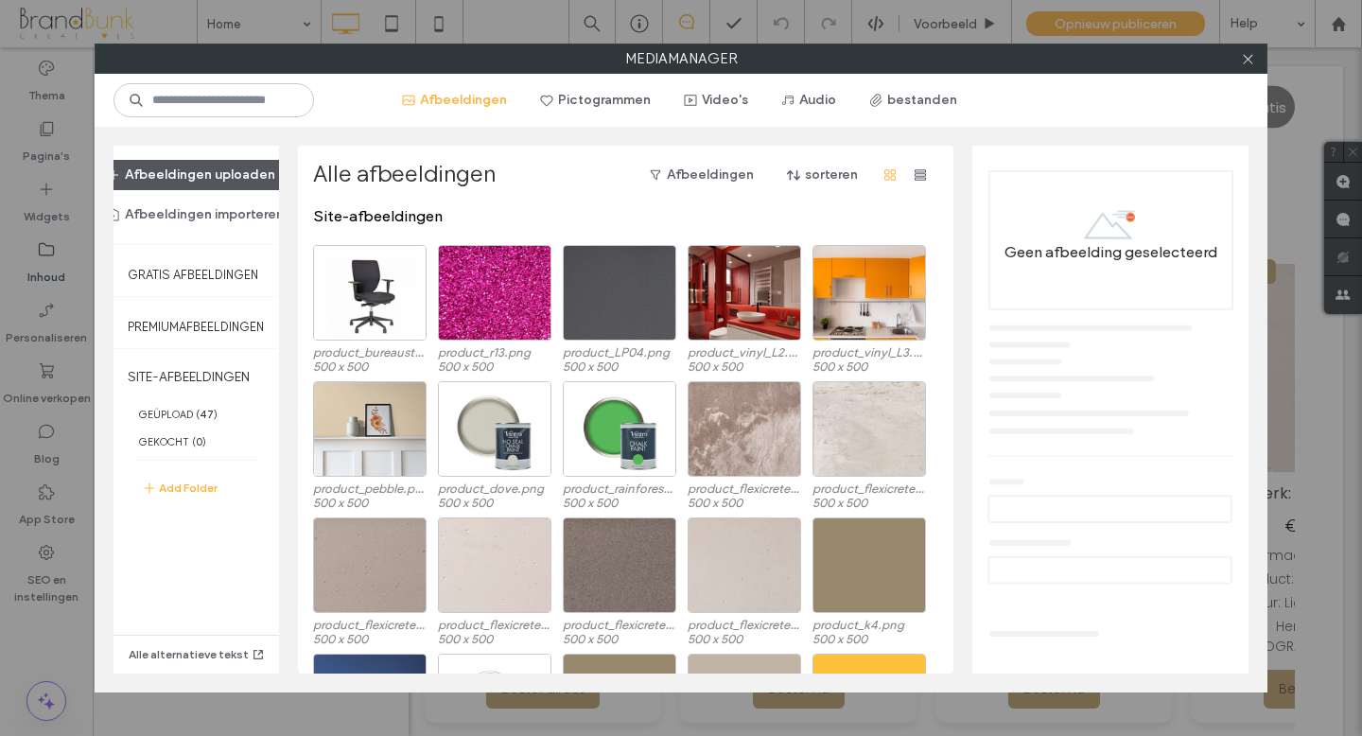
click at [202, 180] on button "Afbeeldingen uploaden" at bounding box center [191, 175] width 201 height 30
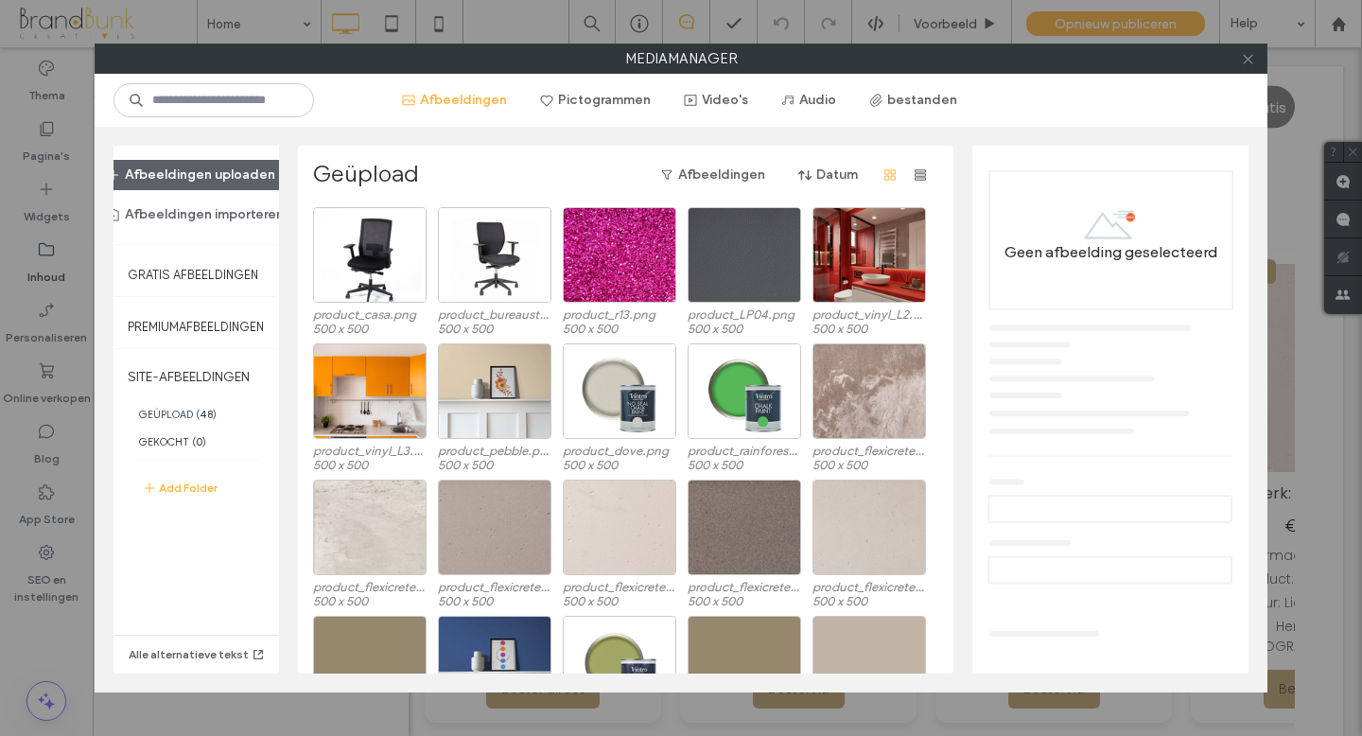
click at [1245, 61] on icon at bounding box center [1248, 59] width 14 height 14
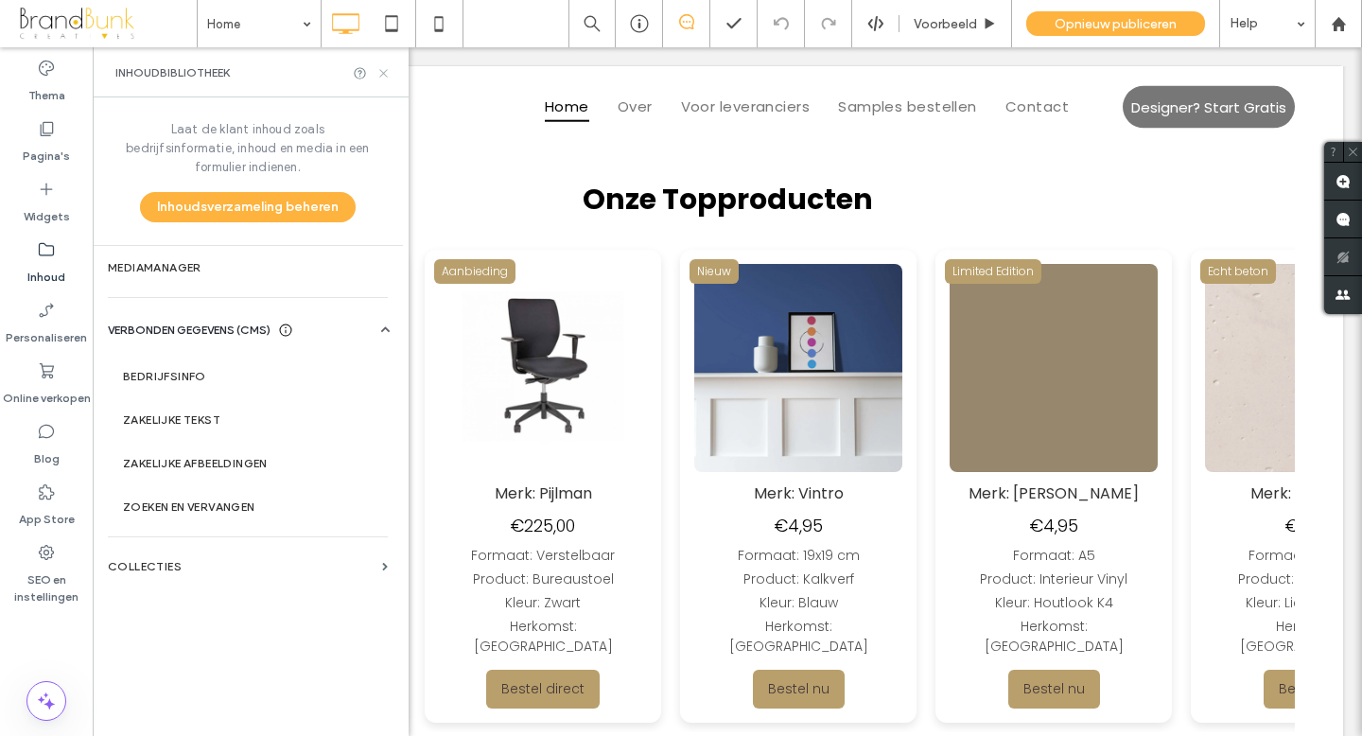
click at [382, 70] on icon at bounding box center [383, 73] width 14 height 14
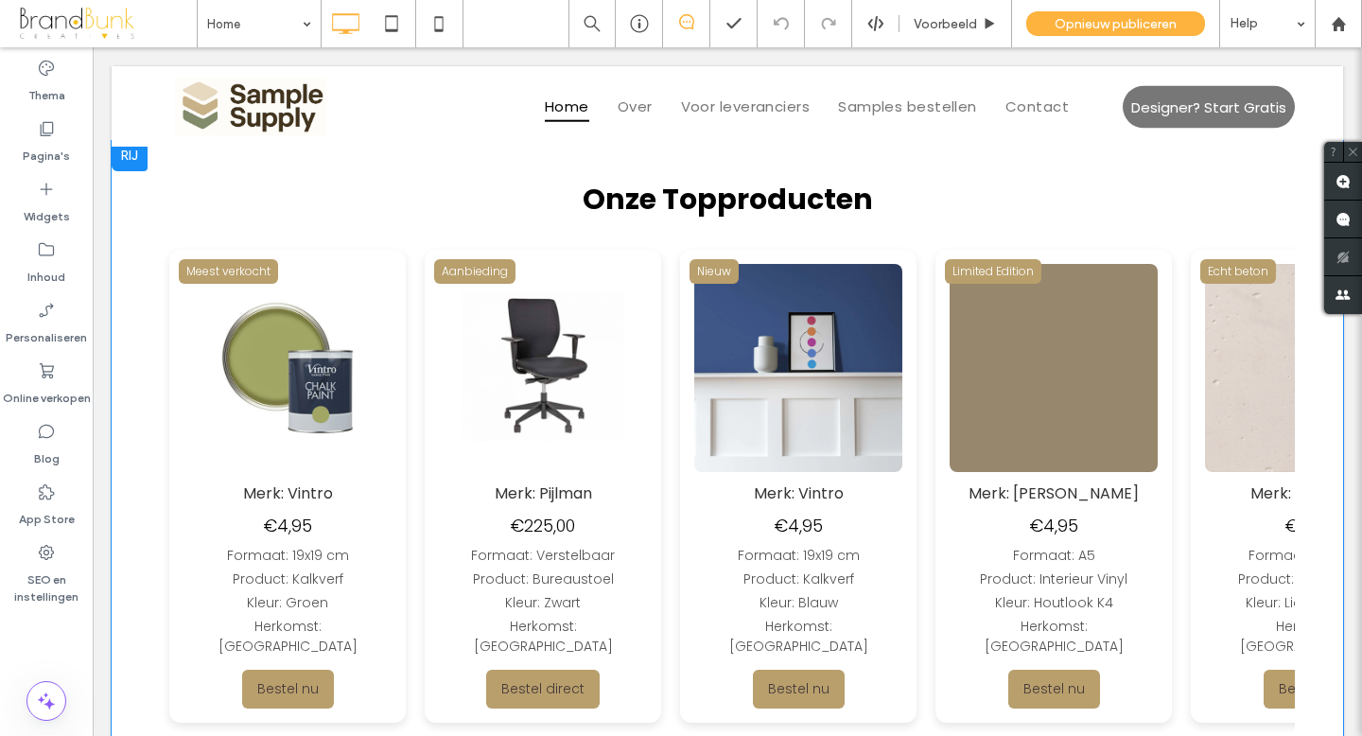
click at [944, 369] on img at bounding box center [1048, 368] width 208 height 208
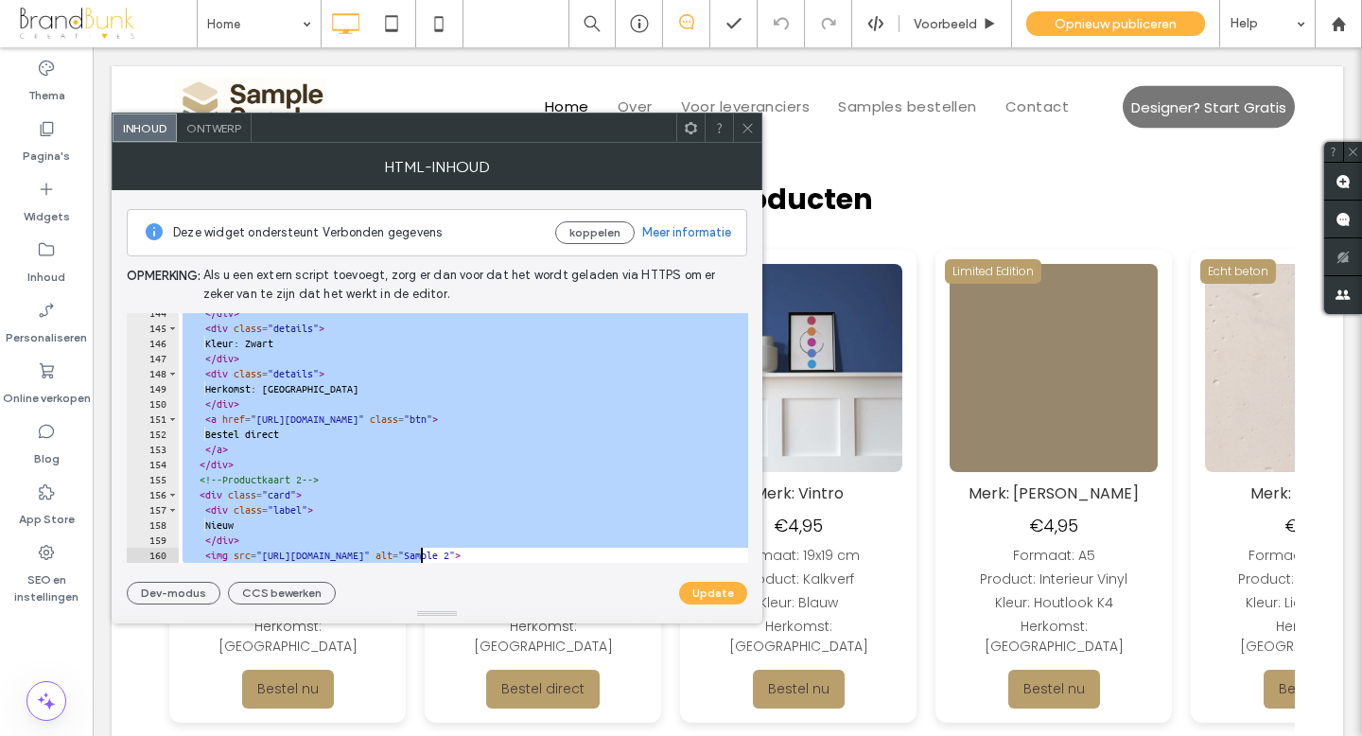
scroll to position [2186, 0]
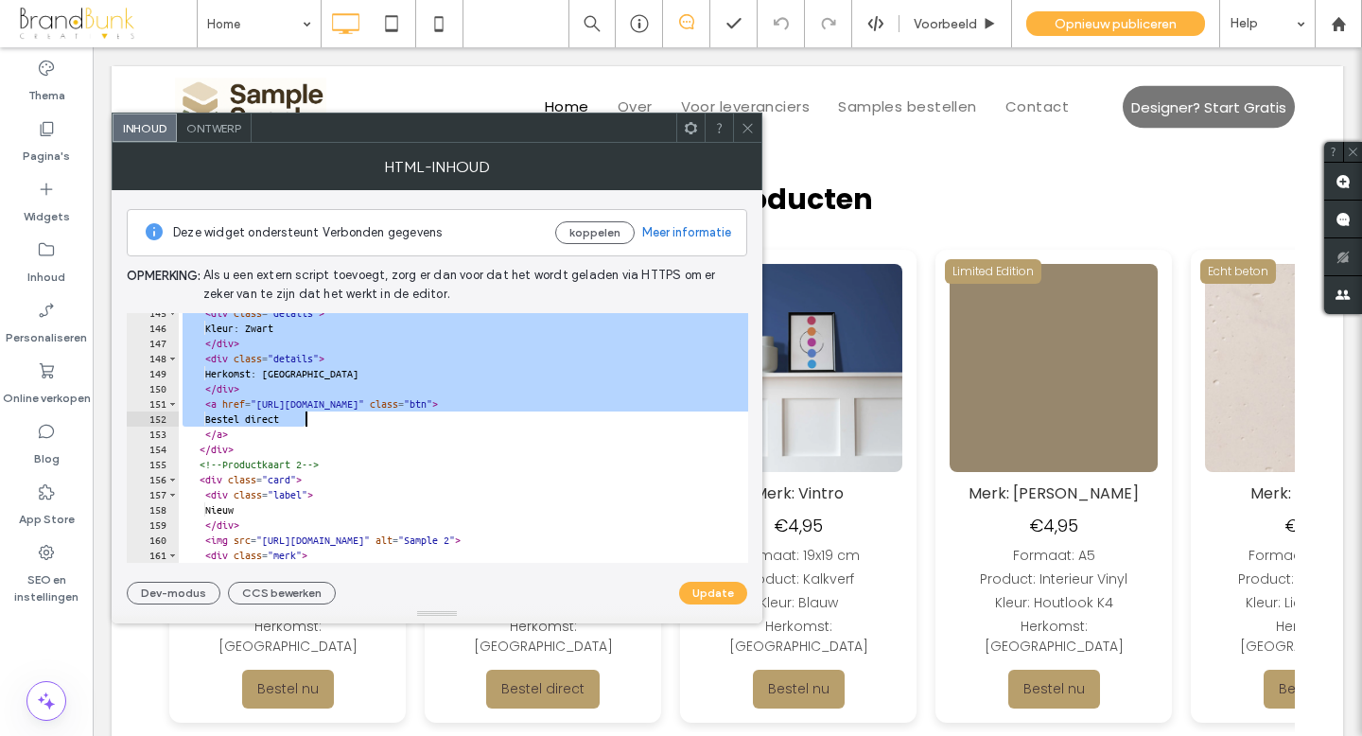
drag, startPoint x: 203, startPoint y: 351, endPoint x: 427, endPoint y: 420, distance: 234.5
click at [427, 420] on div "< div class = "details" > Kleur: Zwart </ div > < div class = "details" > Herko…" at bounding box center [577, 445] width 797 height 280
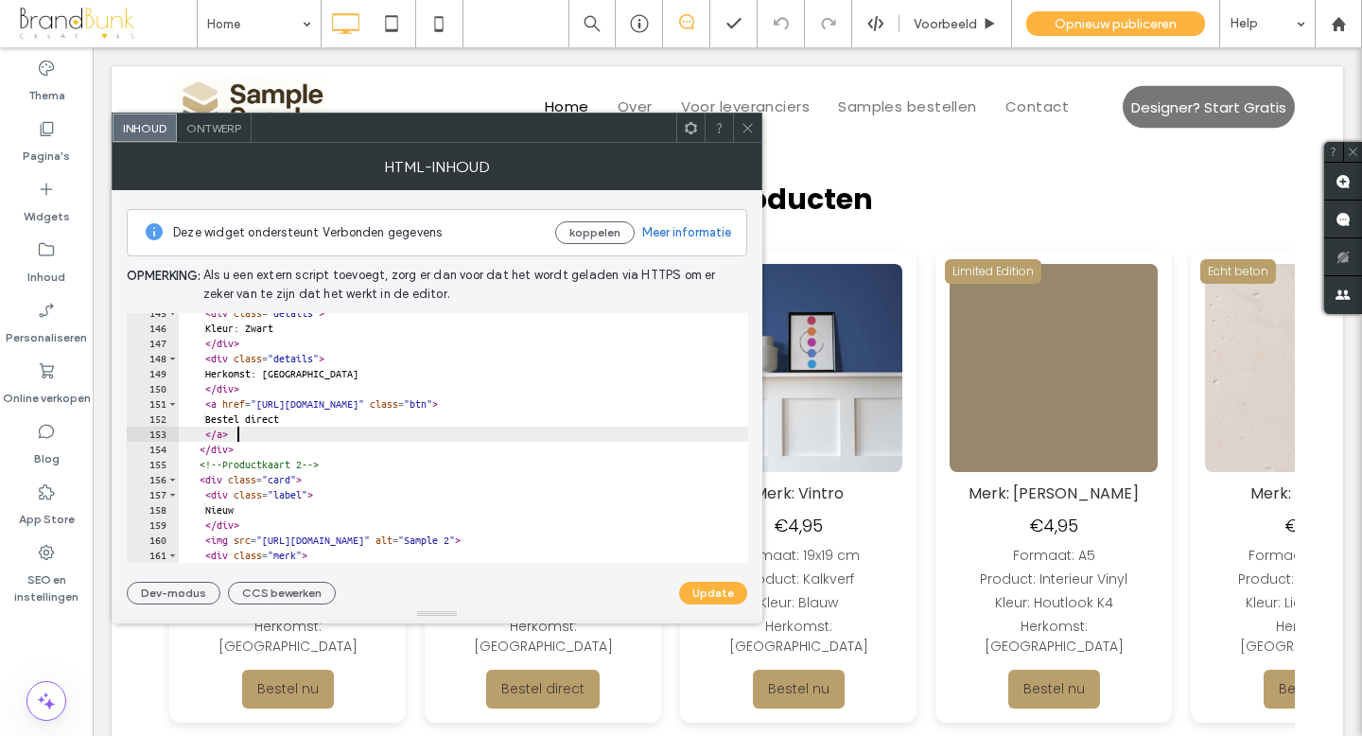
click at [432, 438] on div "< div class = "details" > Kleur: Zwart </ div > < div class = "details" > Herko…" at bounding box center [577, 445] width 797 height 280
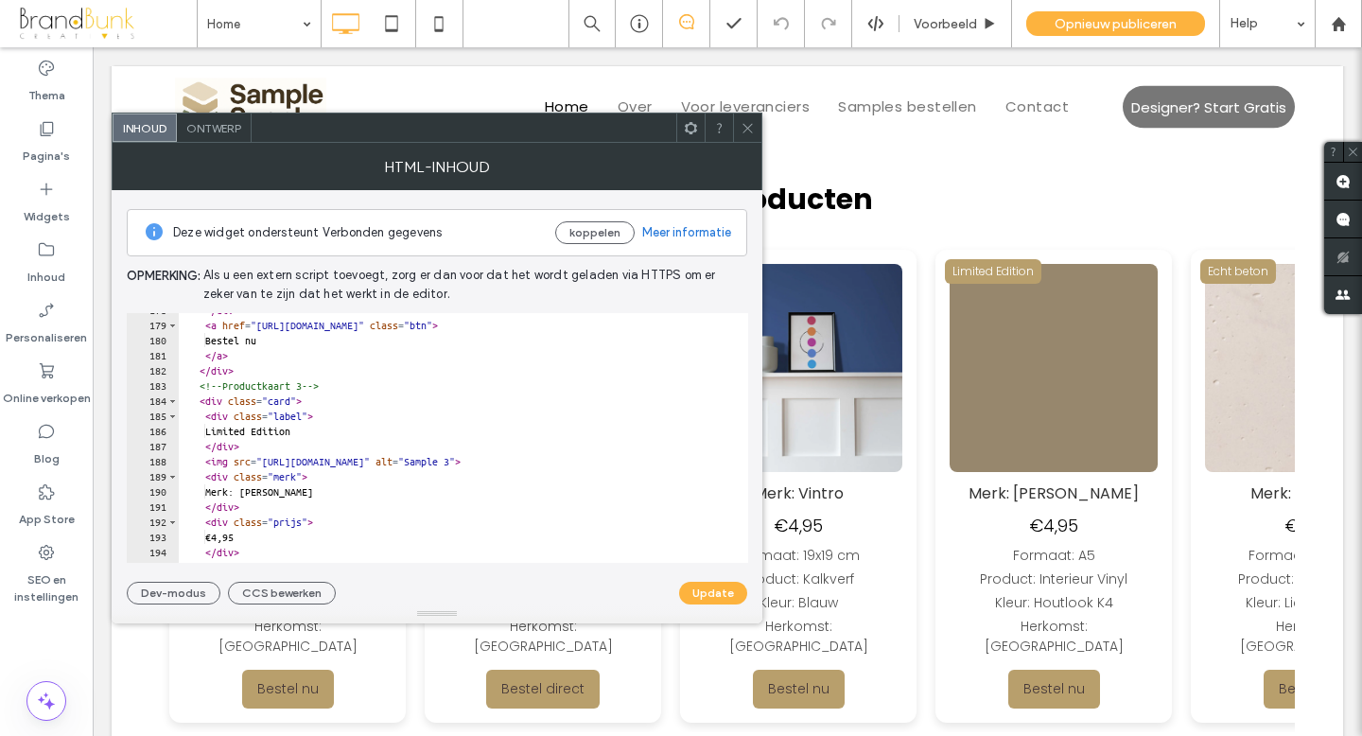
scroll to position [2688, 0]
click at [253, 374] on div "</ div > < a href = "https://buy.stripe.com/testlink2" class = "btn" > Bestel n…" at bounding box center [577, 443] width 797 height 280
type textarea "******"
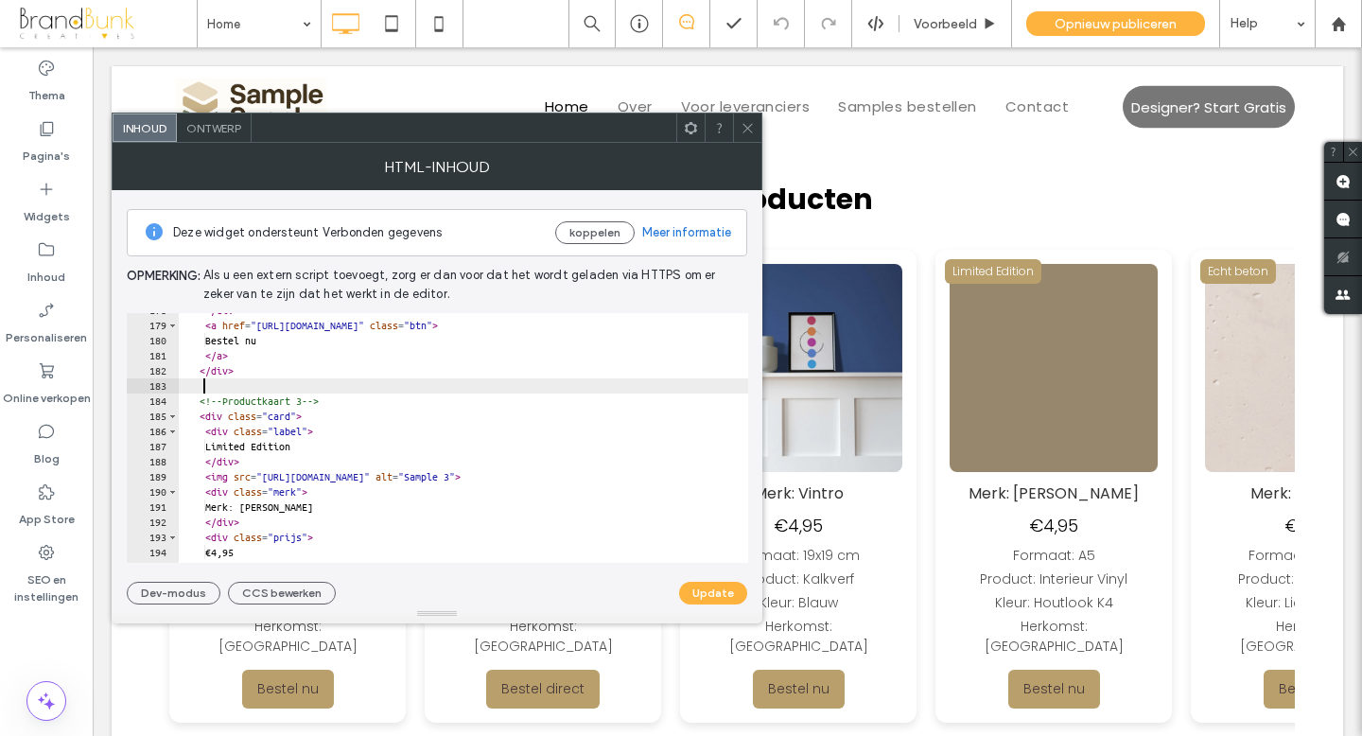
paste textarea "**********"
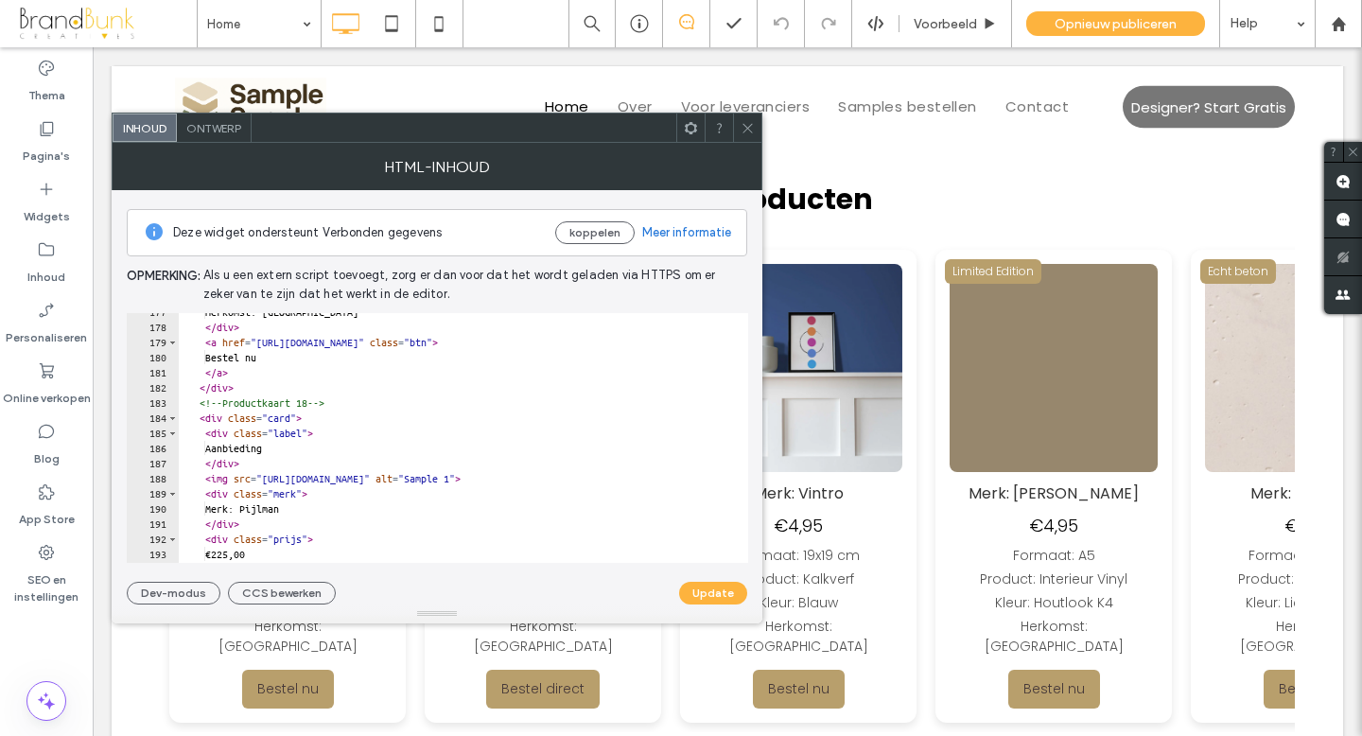
scroll to position [2671, 0]
click at [339, 408] on div "Herkomst: Engeland </ div > < a href = "https://buy.stripe.com/testlink2" class…" at bounding box center [577, 444] width 797 height 280
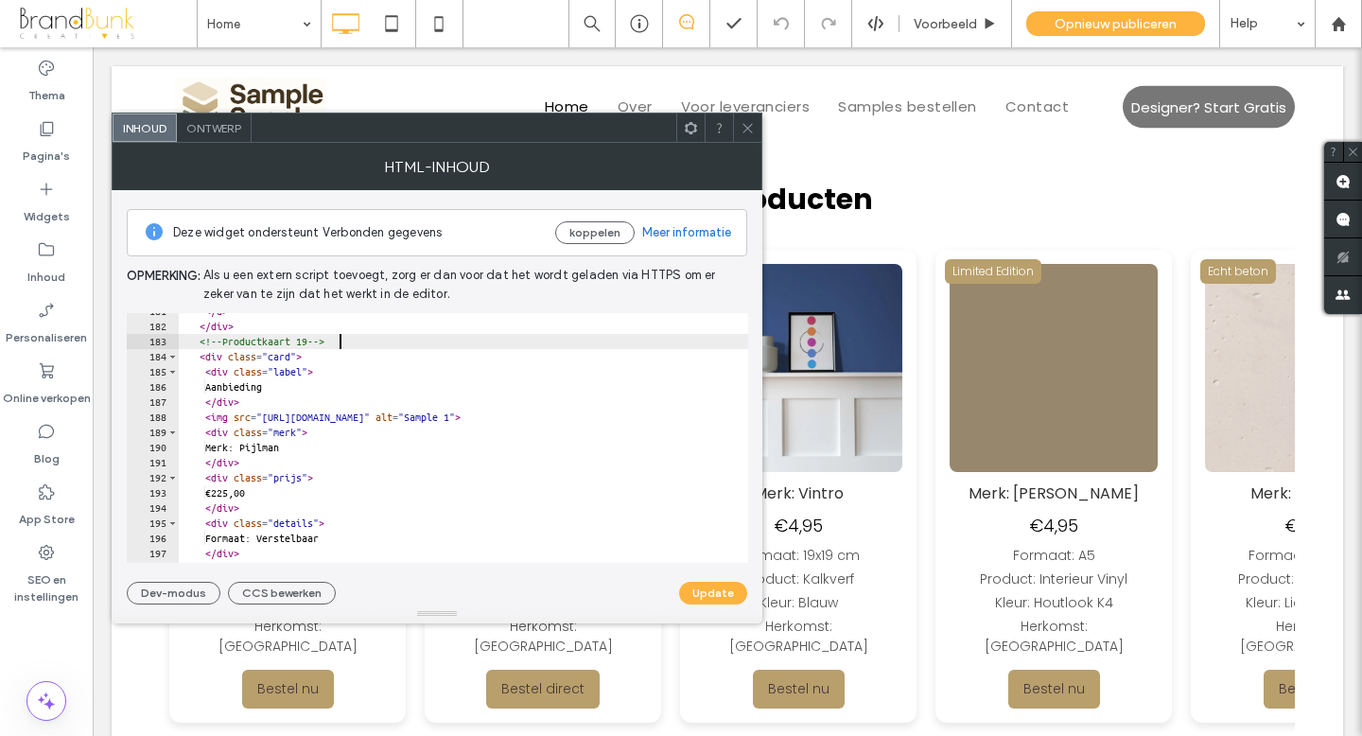
scroll to position [2729, 0]
type textarea "**********"
click at [720, 597] on button "Update" at bounding box center [713, 593] width 68 height 23
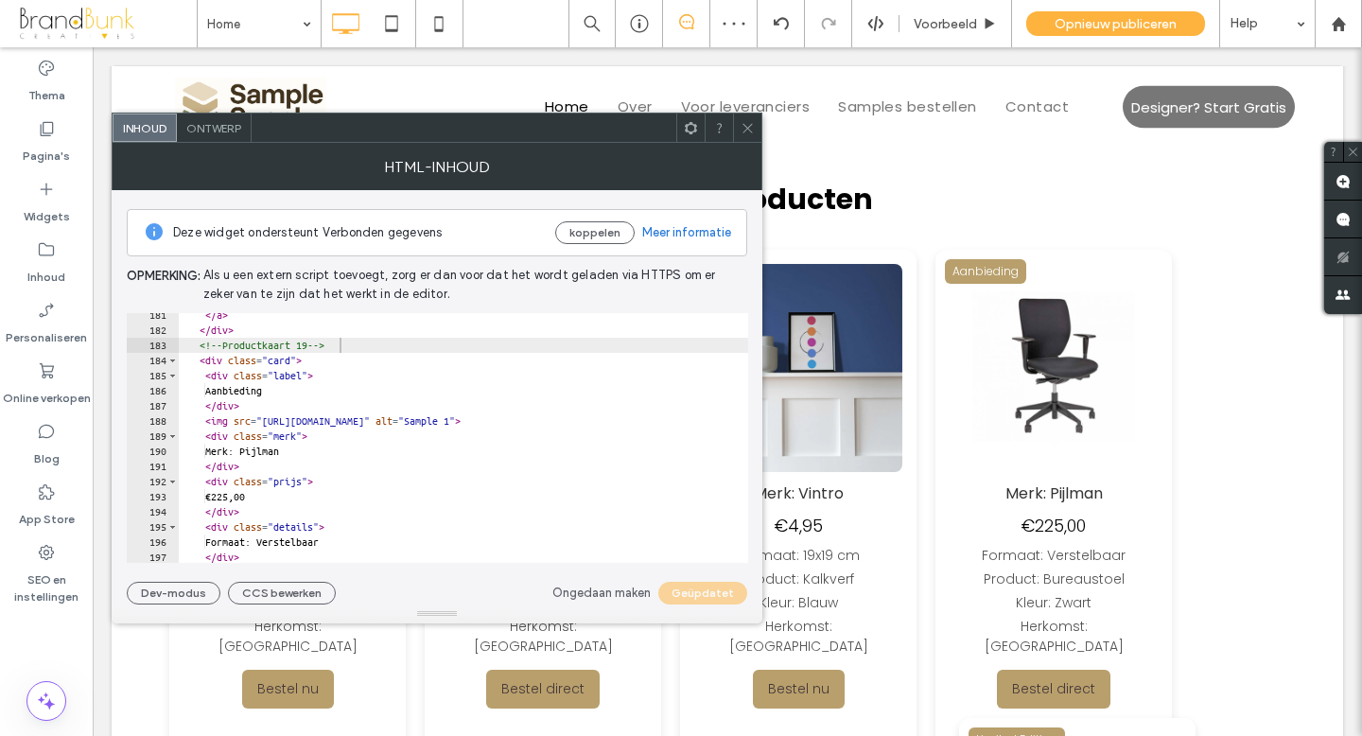
click at [748, 130] on icon at bounding box center [747, 128] width 14 height 14
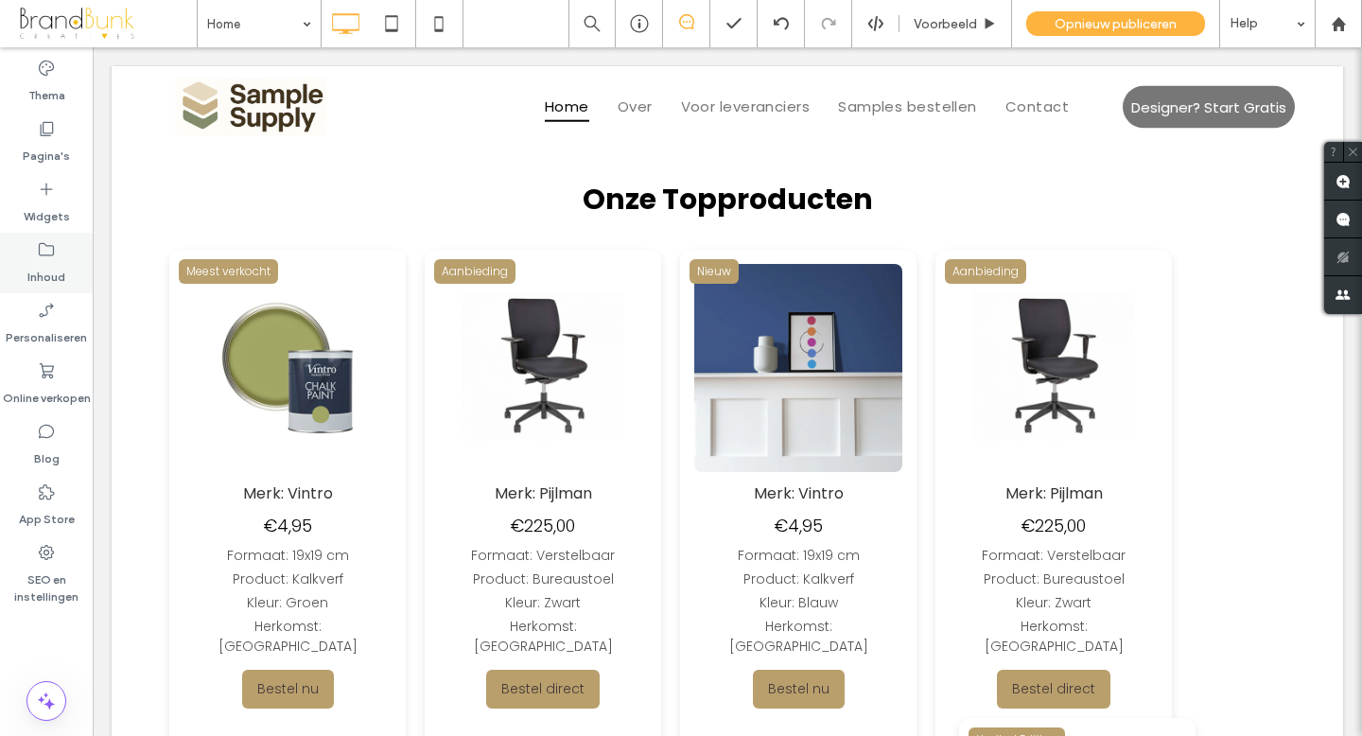
click at [51, 266] on label "Inhoud" at bounding box center [46, 272] width 38 height 26
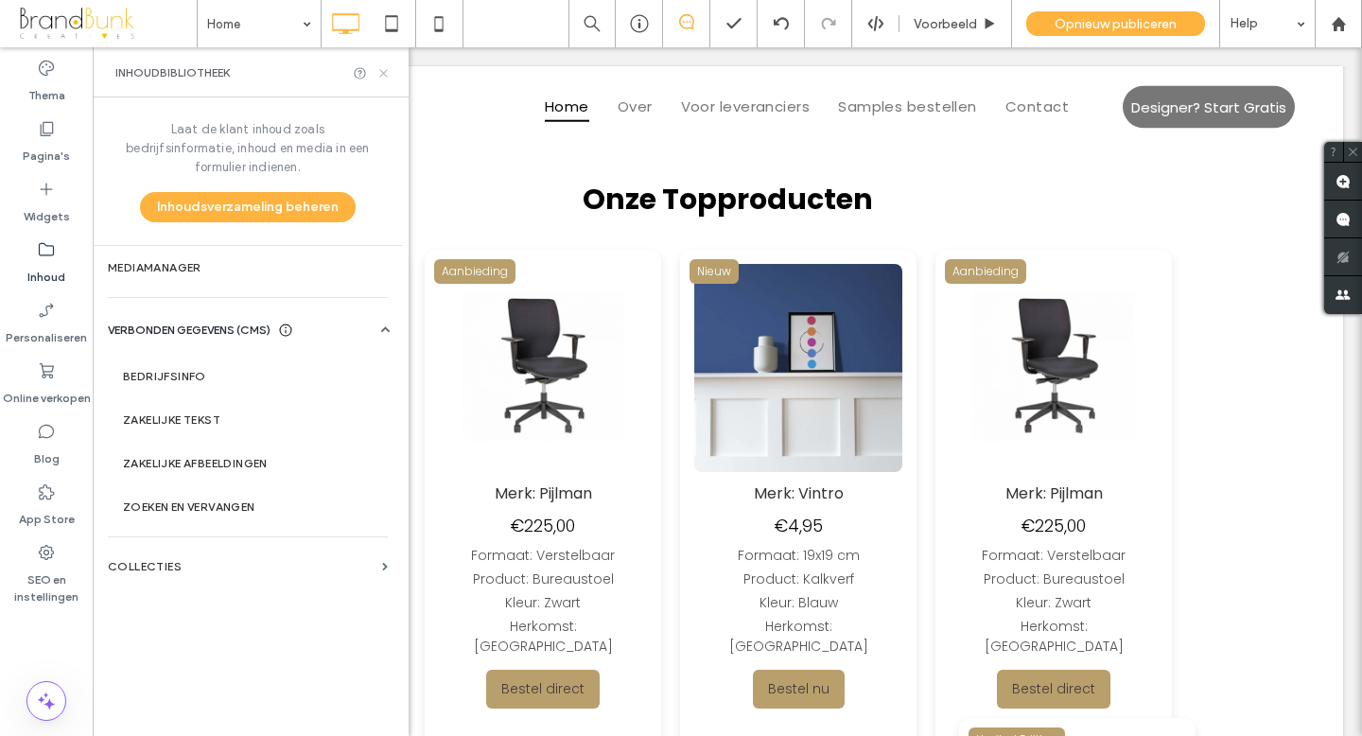
click at [380, 74] on icon at bounding box center [383, 73] width 14 height 14
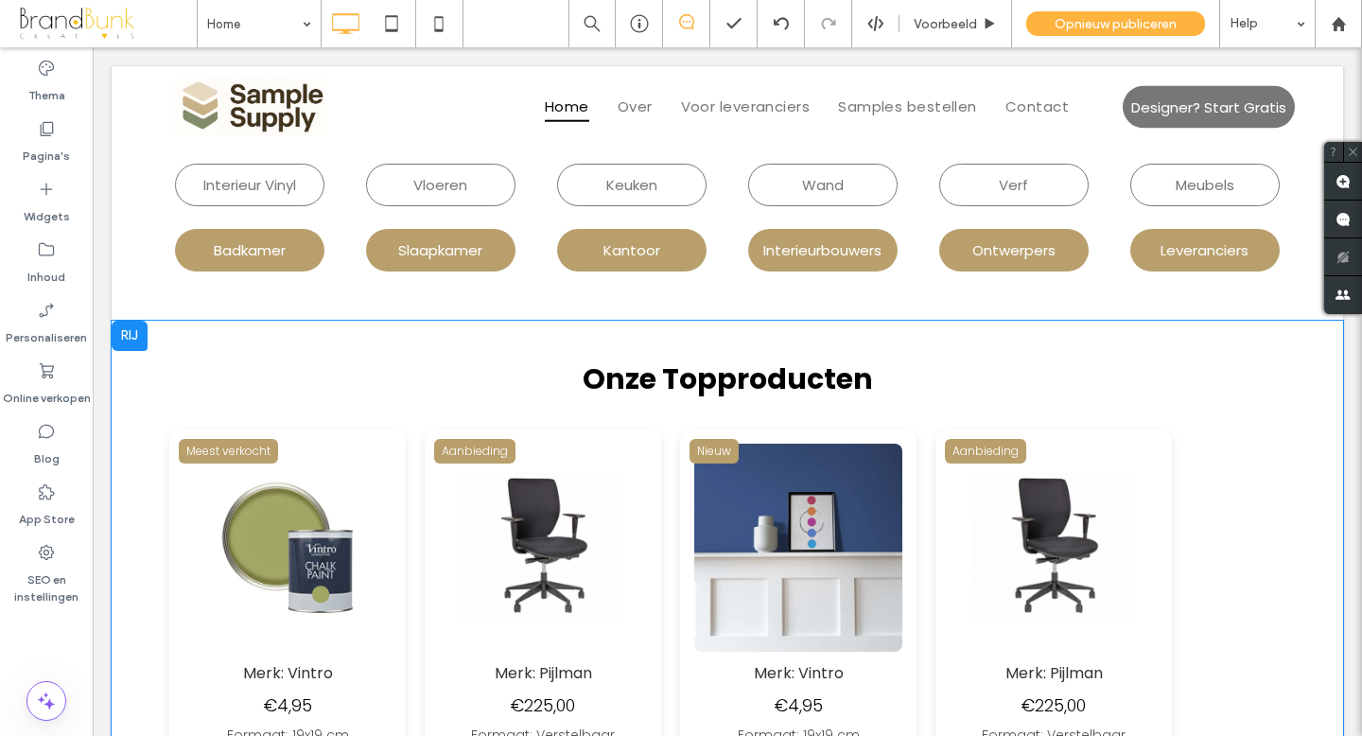
scroll to position [704, 0]
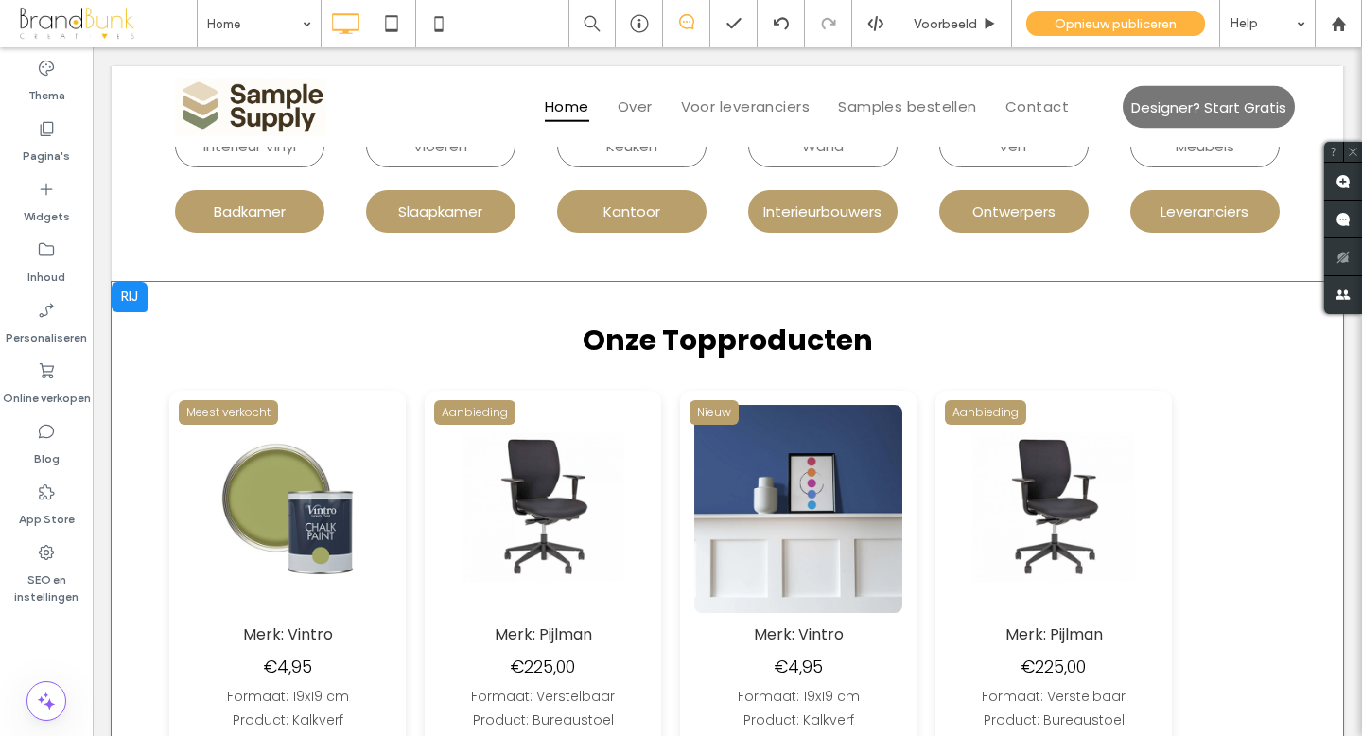
click at [435, 500] on img at bounding box center [539, 509] width 208 height 208
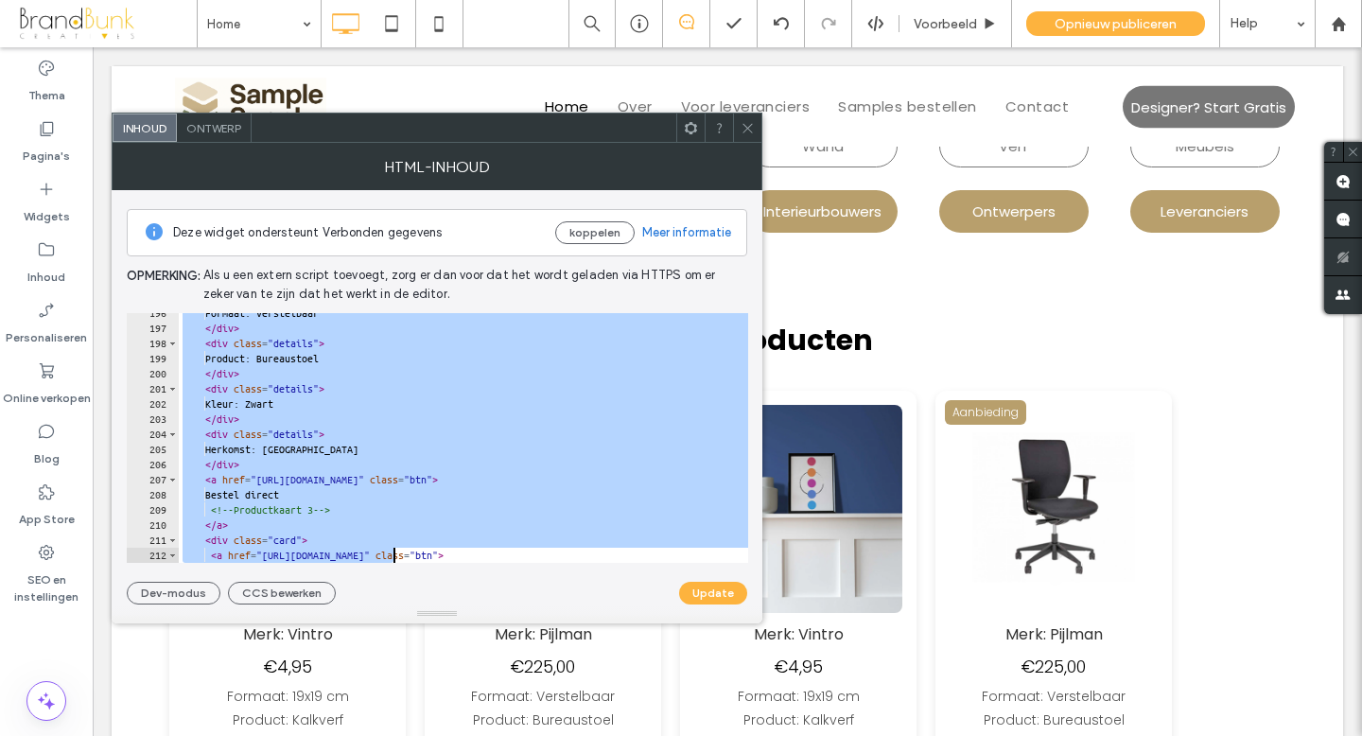
scroll to position [3034, 0]
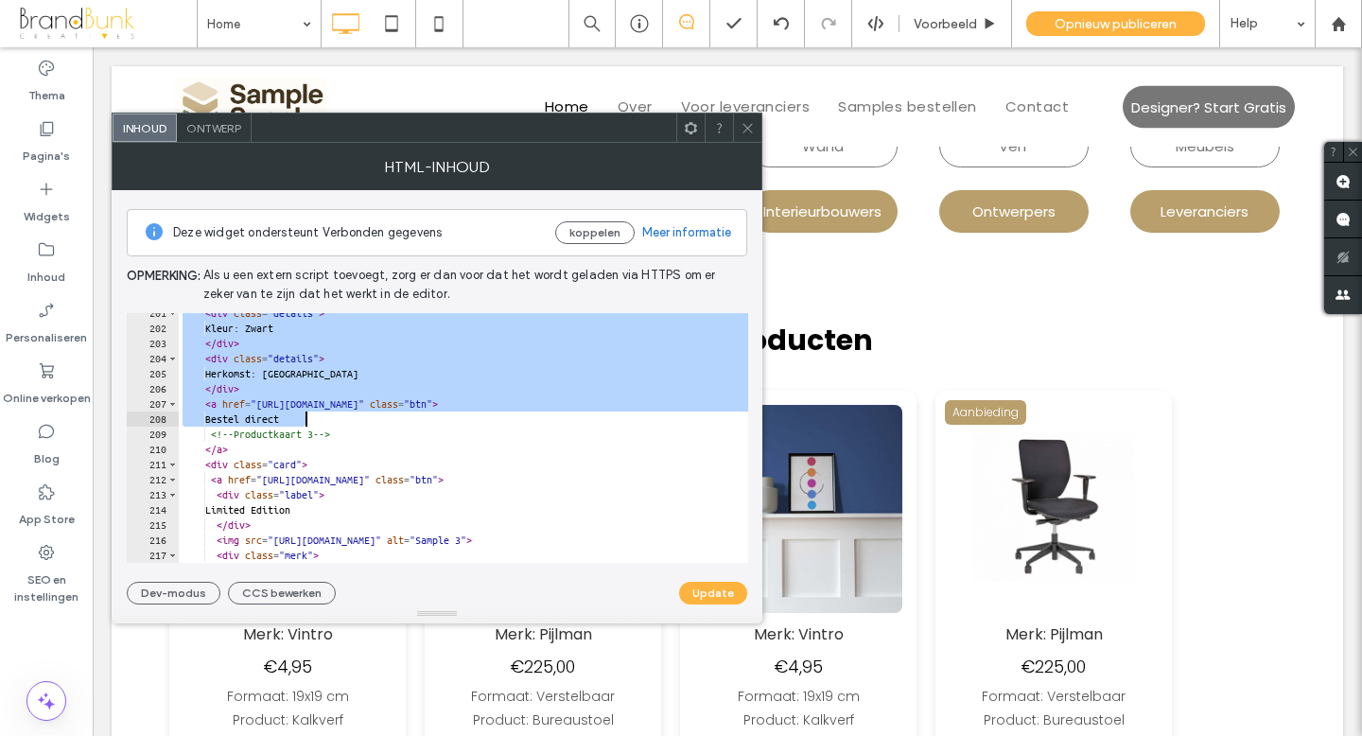
drag, startPoint x: 204, startPoint y: 357, endPoint x: 404, endPoint y: 423, distance: 210.2
click at [404, 423] on div "< div class = "details" > Kleur: Zwart </ div > < div class = "details" > Herko…" at bounding box center [581, 445] width 805 height 280
type textarea "**********"
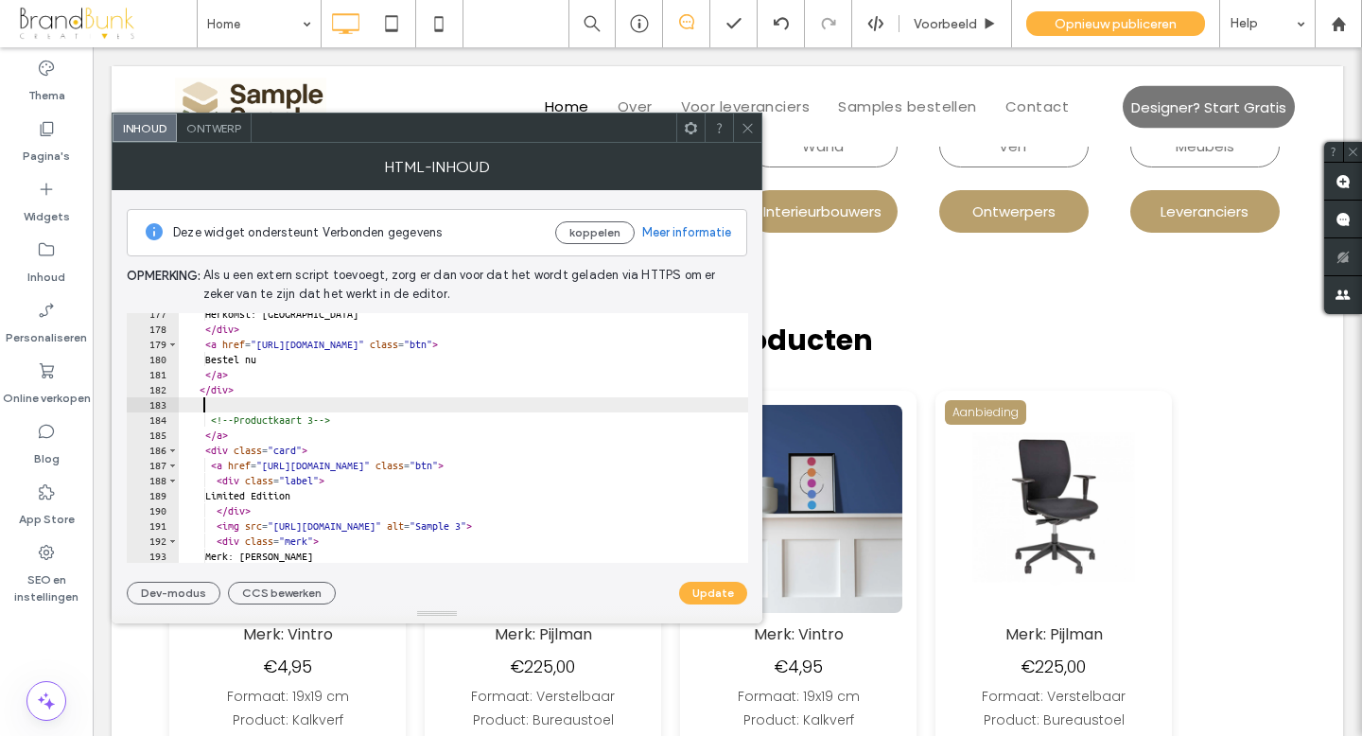
scroll to position [2669, 0]
type textarea "******"
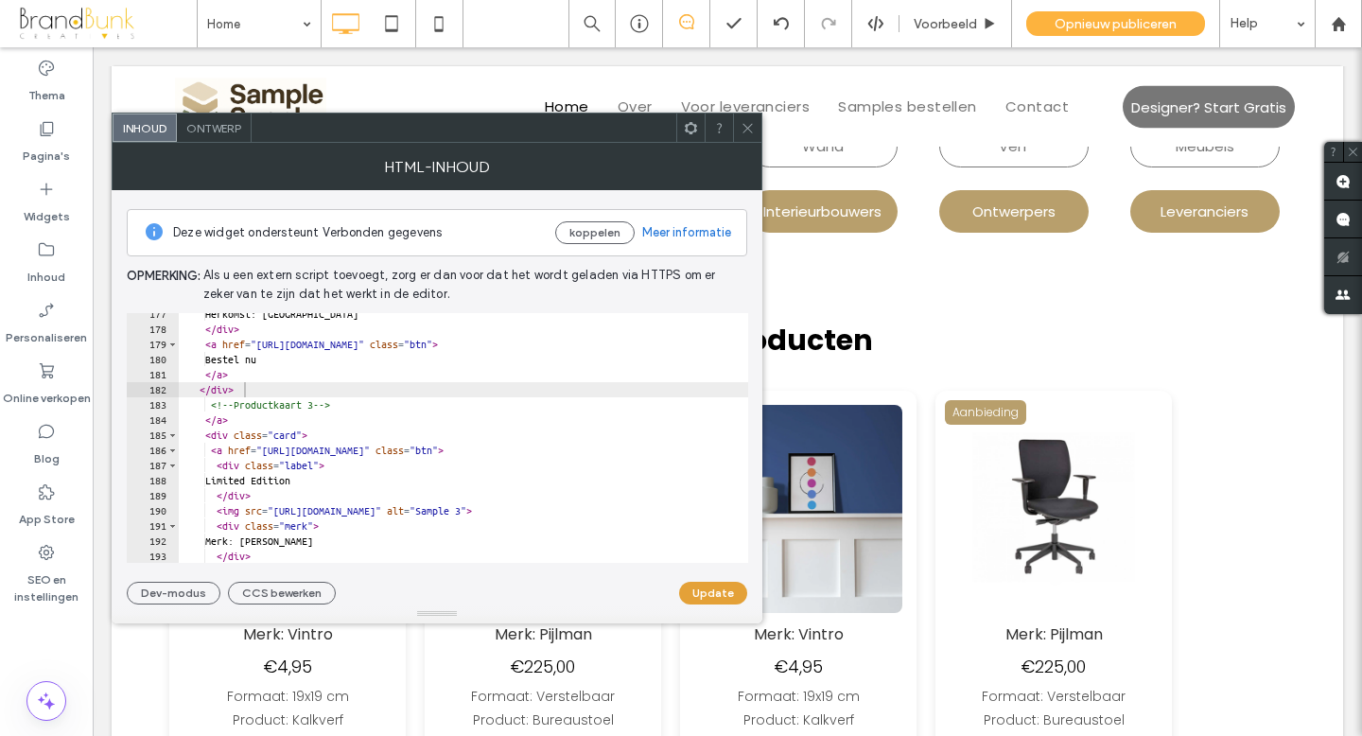
click at [714, 594] on button "Update" at bounding box center [713, 593] width 68 height 23
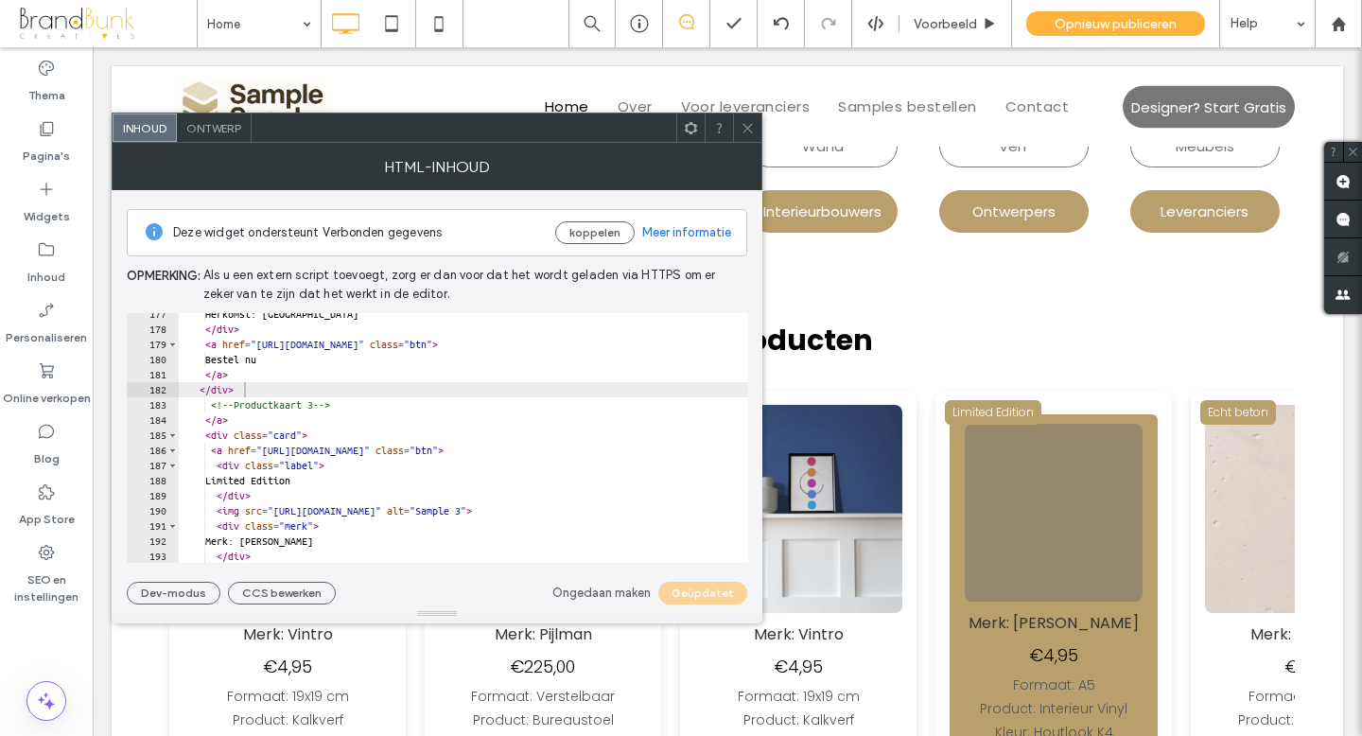
click at [746, 132] on icon at bounding box center [747, 128] width 14 height 14
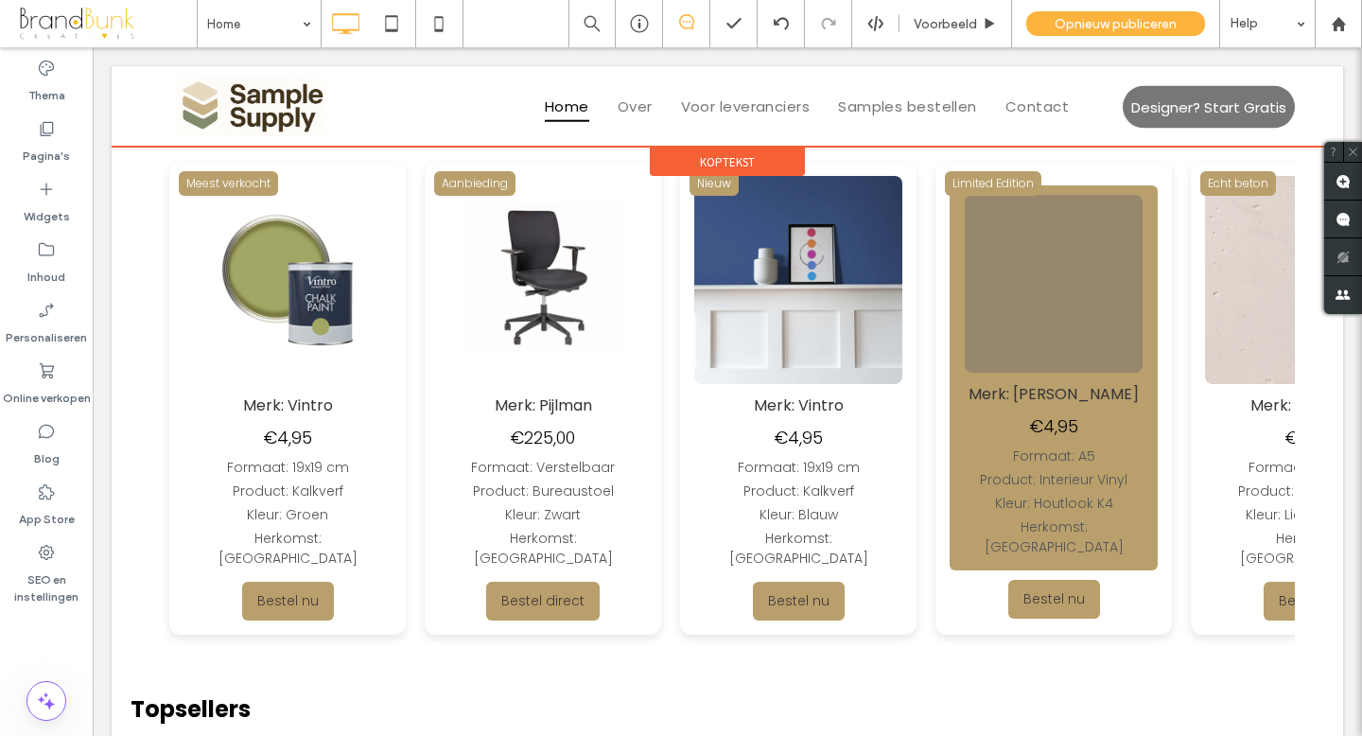
scroll to position [933, 0]
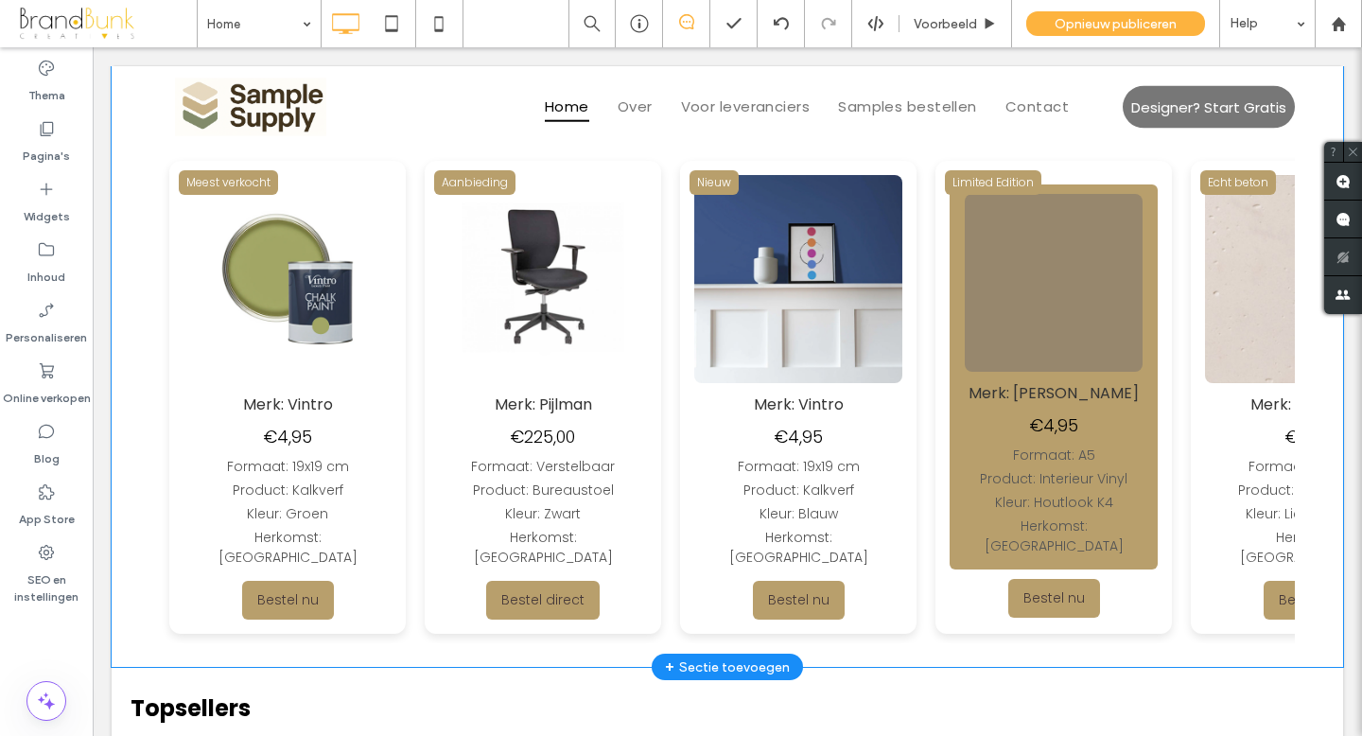
click at [1183, 267] on div "Echt beton Merk: Flexicrete €5,95 Formaat: 19x19 cm Product: Beton op rol Kleur…" at bounding box center [1301, 397] width 236 height 473
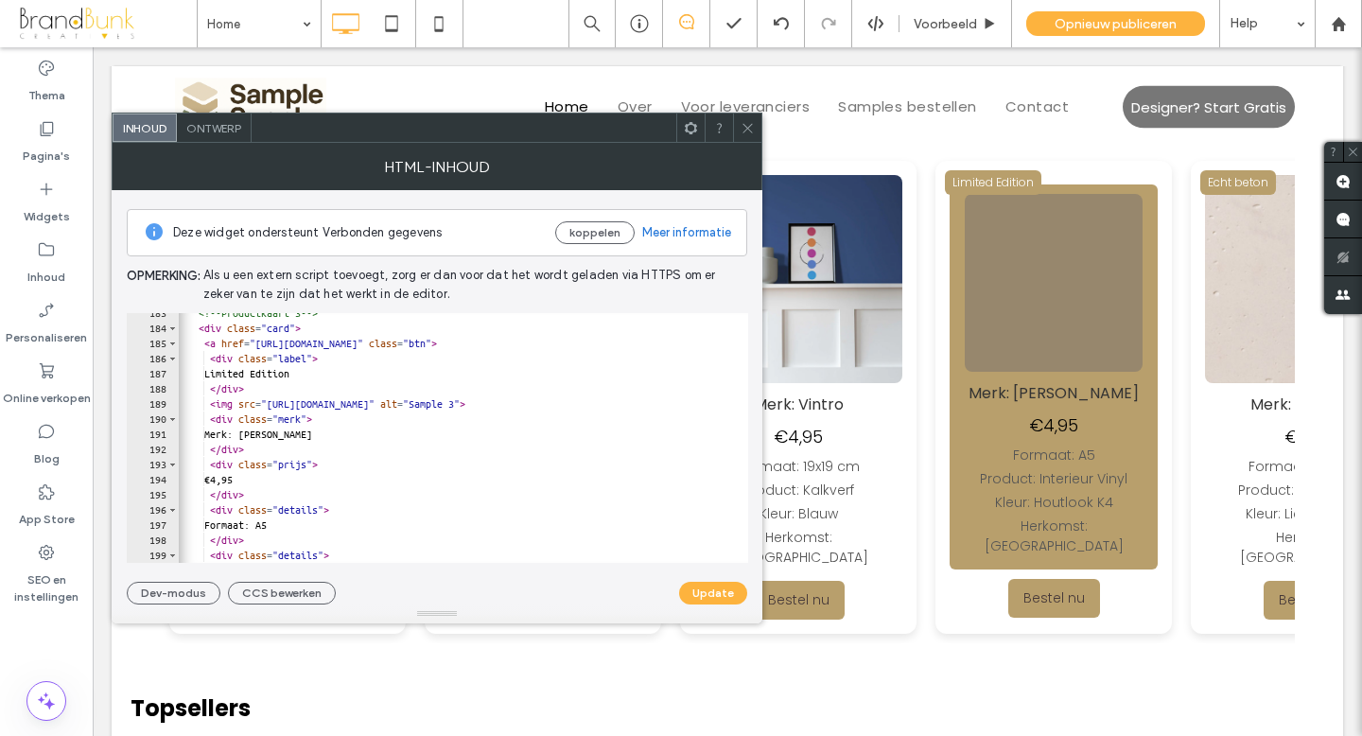
scroll to position [2752, 0]
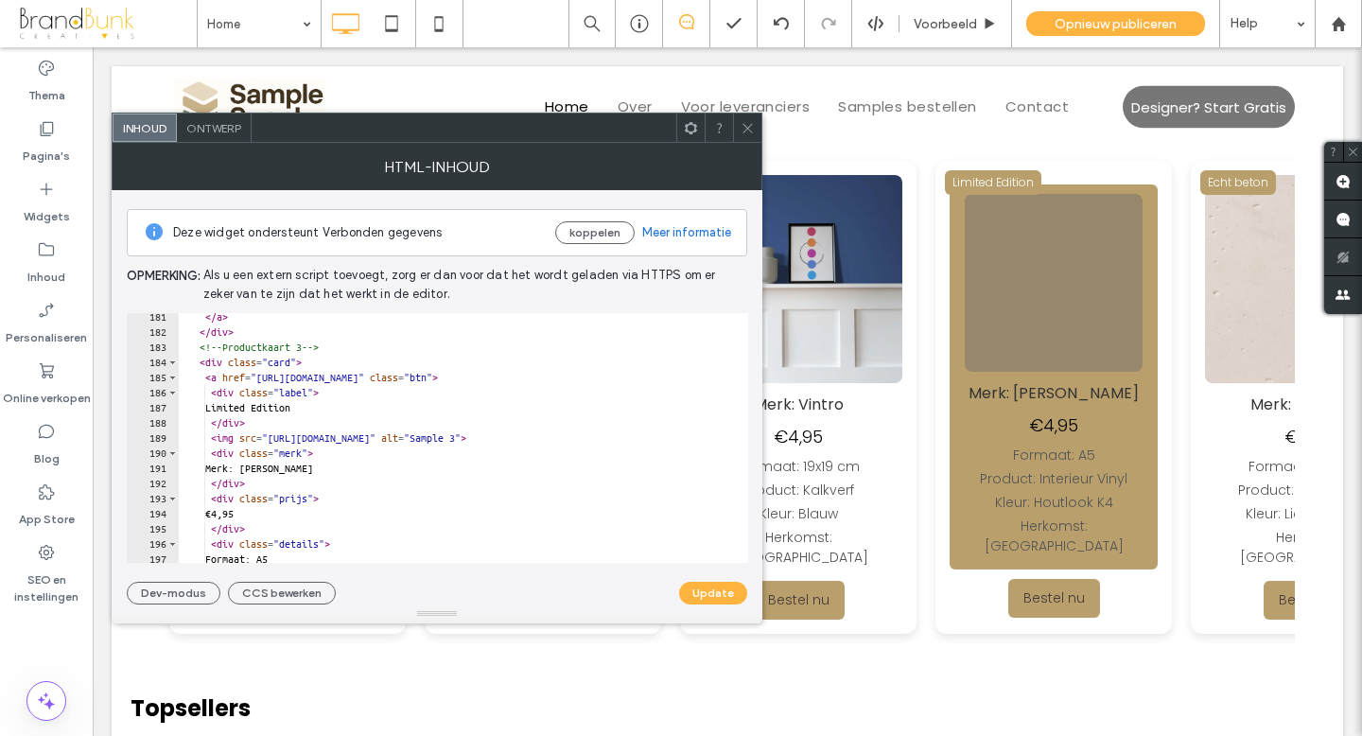
type textarea "**********"
drag, startPoint x: 209, startPoint y: 378, endPoint x: 575, endPoint y: 382, distance: 366.0
click at [575, 382] on div "</ a > </ div > <!-- Productkaart 3 --> < div class = "card" > < a href = "http…" at bounding box center [577, 449] width 797 height 280
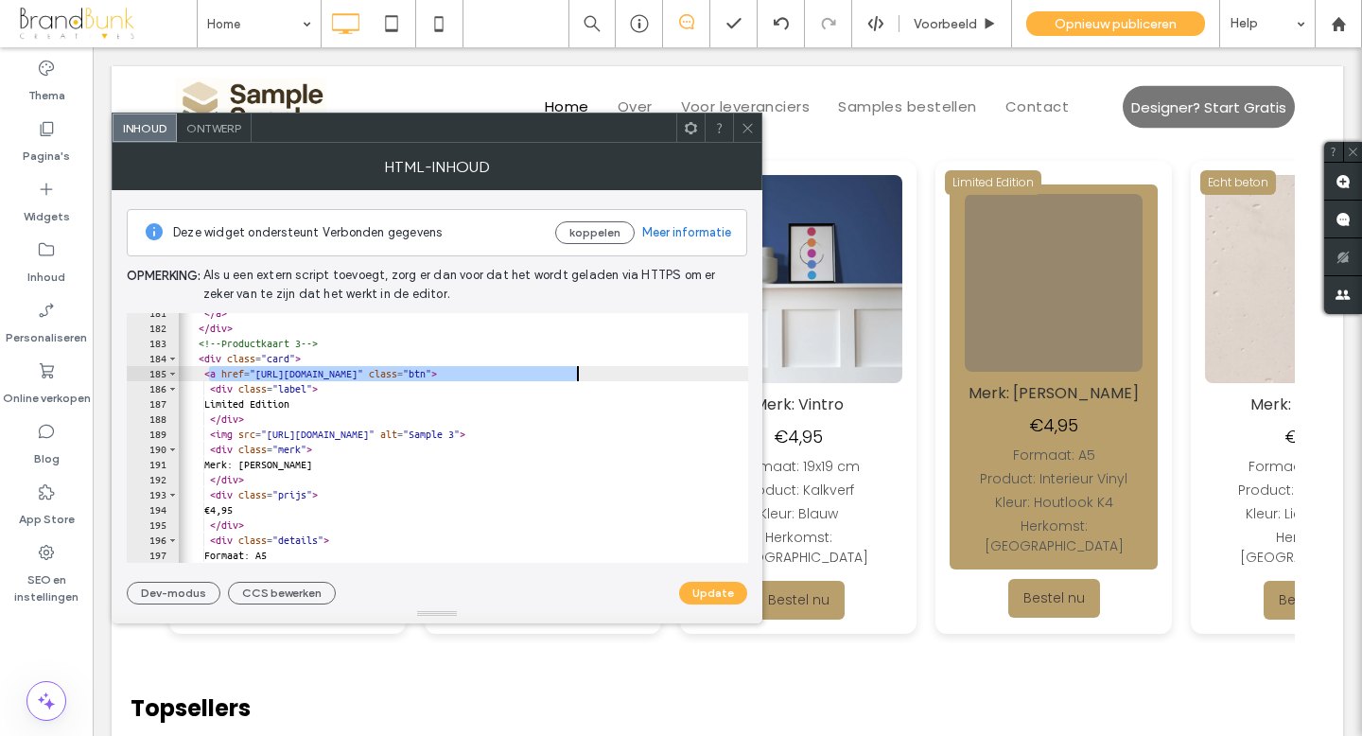
scroll to position [0, 1]
click at [210, 374] on div "</ a > </ div > <!-- Productkaart 3 --> < div class = "card" > < a href = "http…" at bounding box center [576, 445] width 797 height 280
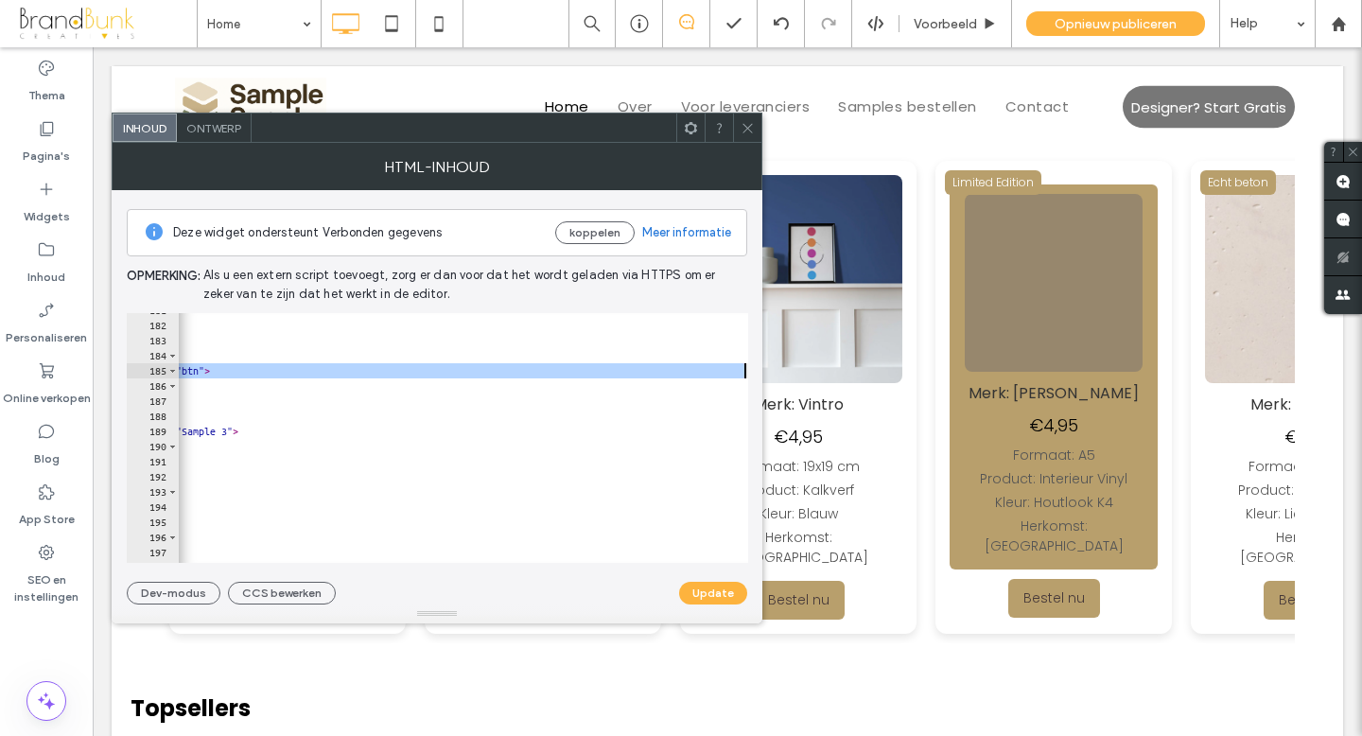
scroll to position [0, 227]
drag, startPoint x: 210, startPoint y: 374, endPoint x: 747, endPoint y: 374, distance: 537.1
click at [747, 374] on div "**********" at bounding box center [437, 438] width 621 height 250
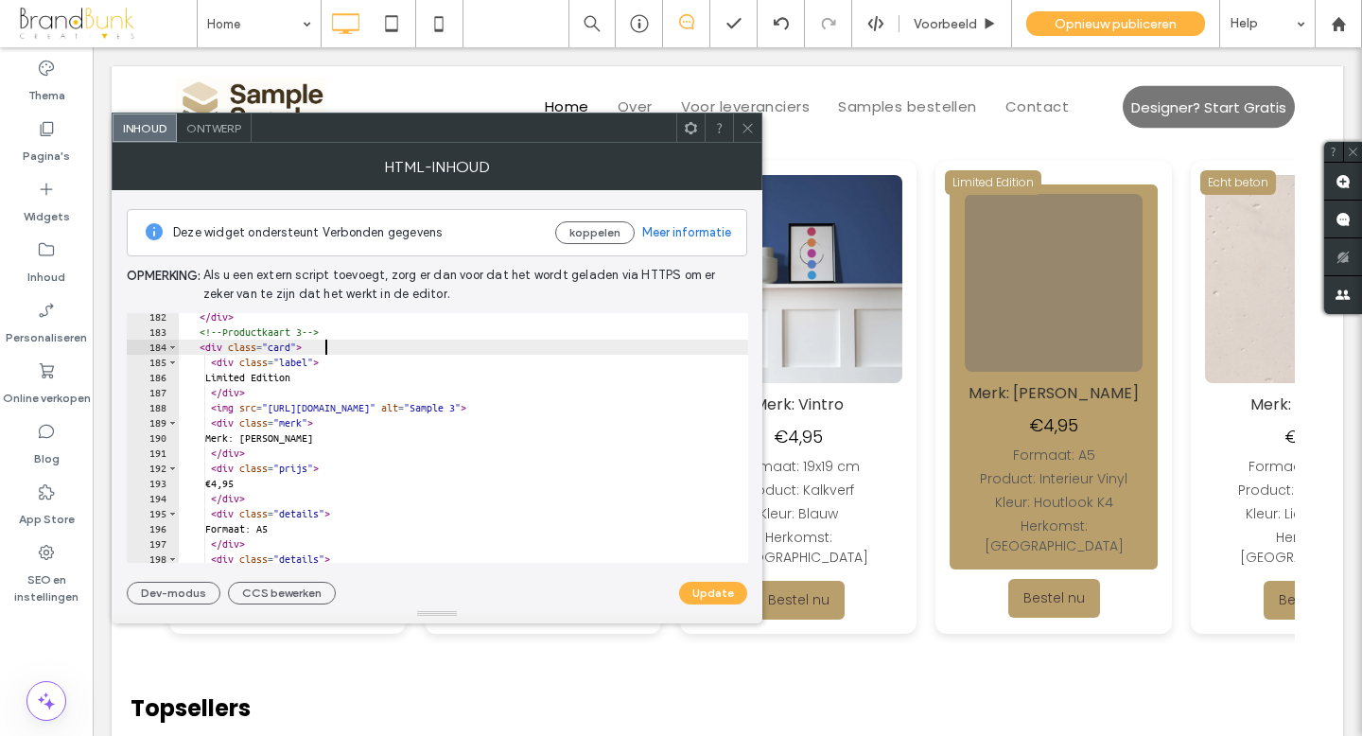
scroll to position [0, 0]
click at [717, 590] on button "Update" at bounding box center [713, 593] width 68 height 23
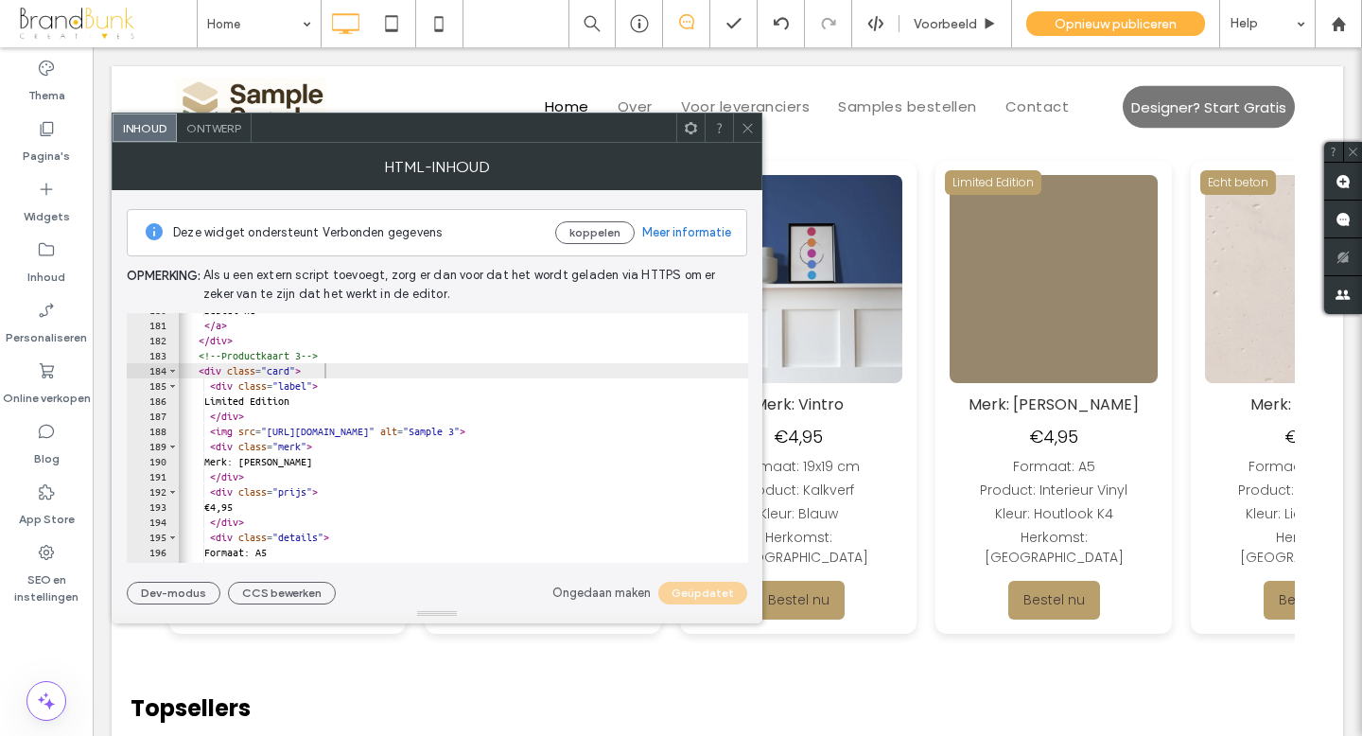
scroll to position [2719, 0]
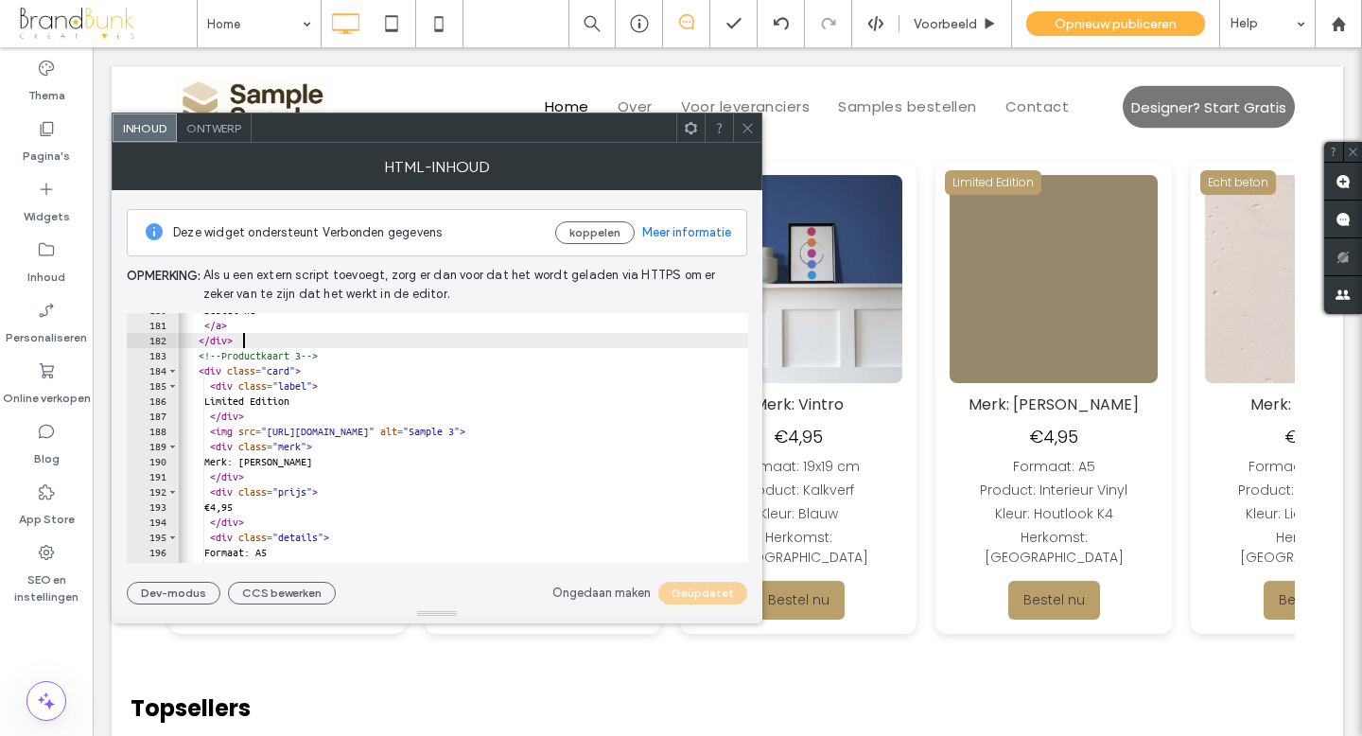
click at [245, 343] on div "Bestel nu </ a > </ div > <!-- Productkaart 3 --> < div class = "card" > < div …" at bounding box center [576, 443] width 797 height 280
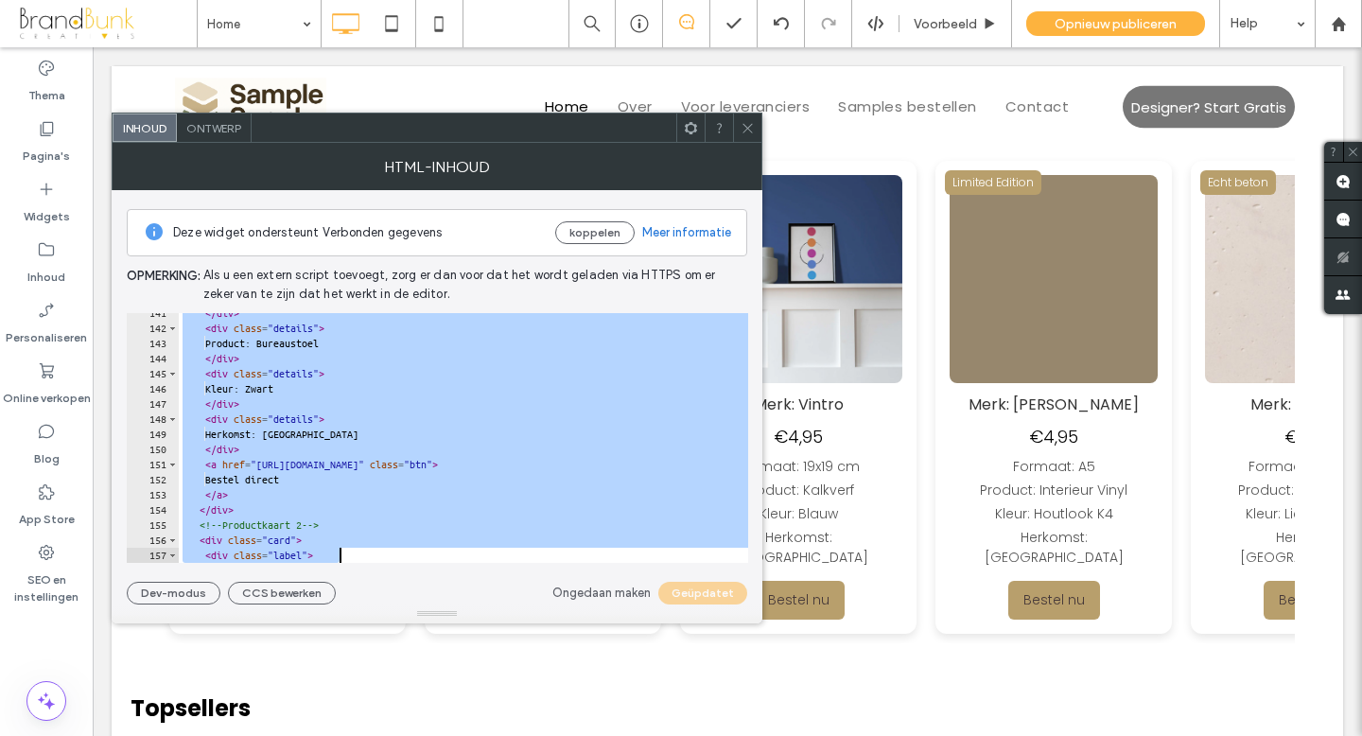
scroll to position [2217, 0]
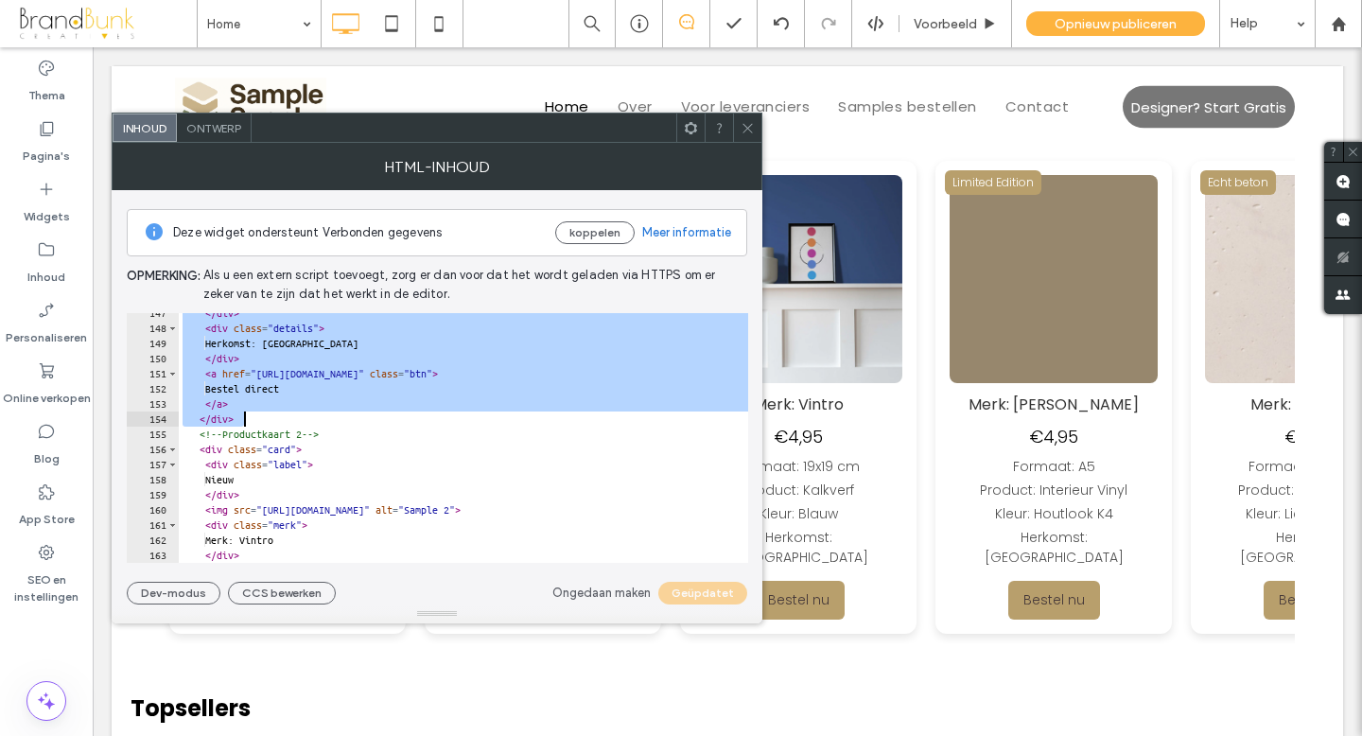
drag, startPoint x: 188, startPoint y: 383, endPoint x: 392, endPoint y: 419, distance: 207.4
click at [392, 419] on div "</ div > < div class = "details" > Herkomst: Nederland </ div > < a href = "htt…" at bounding box center [577, 445] width 797 height 280
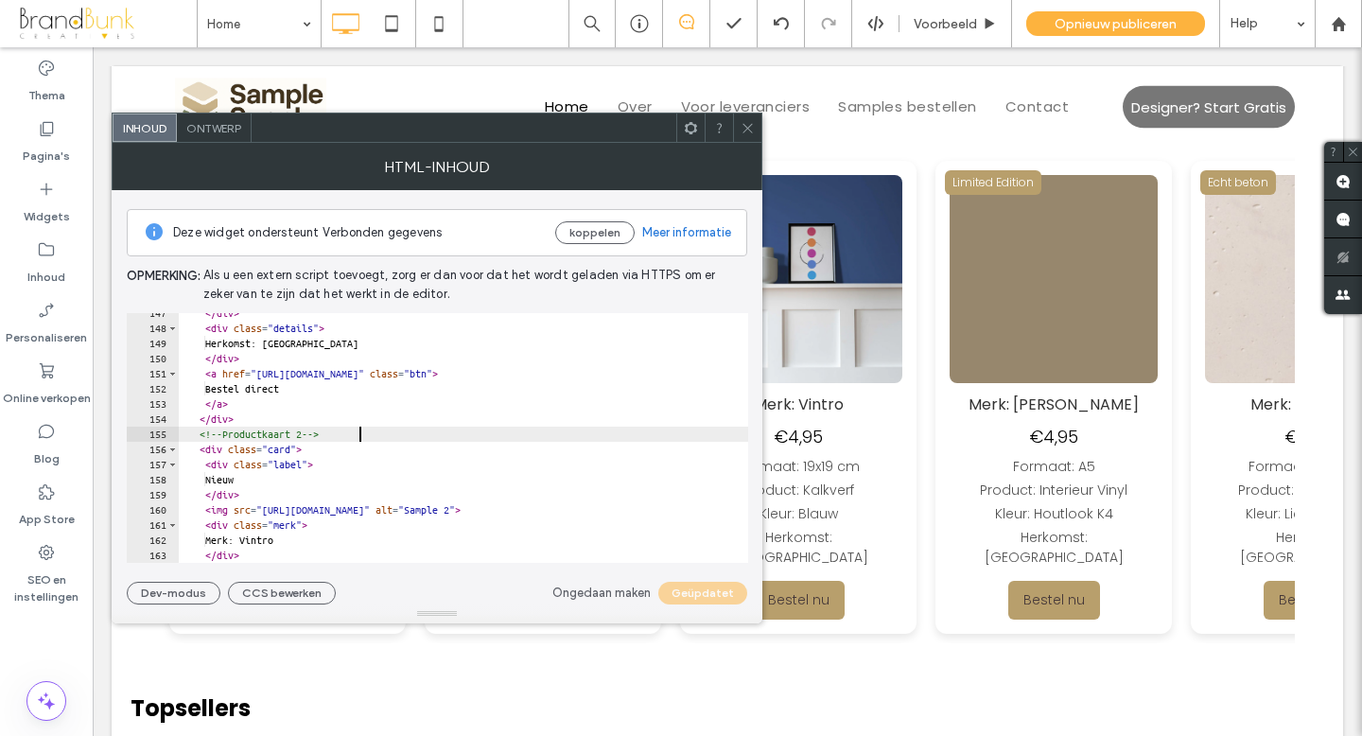
click at [409, 434] on div "</ div > < div class = "details" > Herkomst: Nederland </ div > < a href = "htt…" at bounding box center [577, 445] width 797 height 280
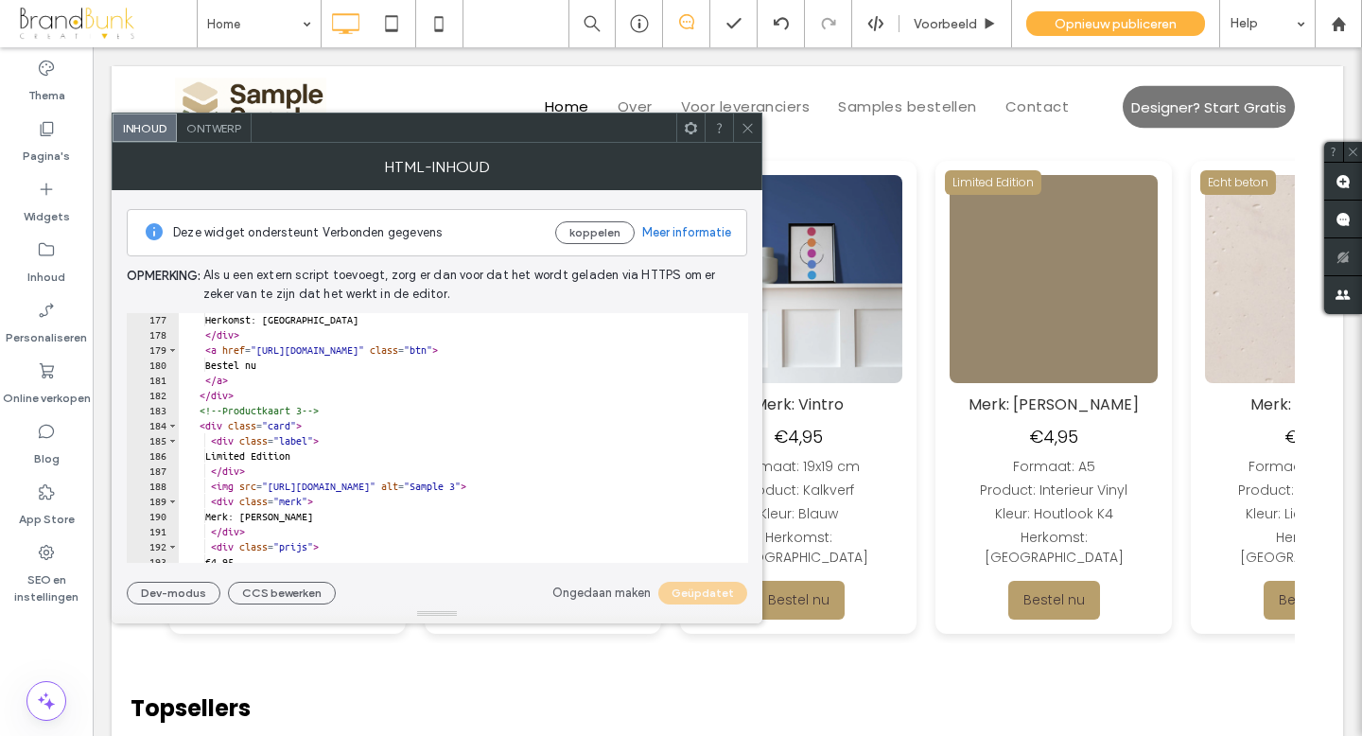
scroll to position [2664, 0]
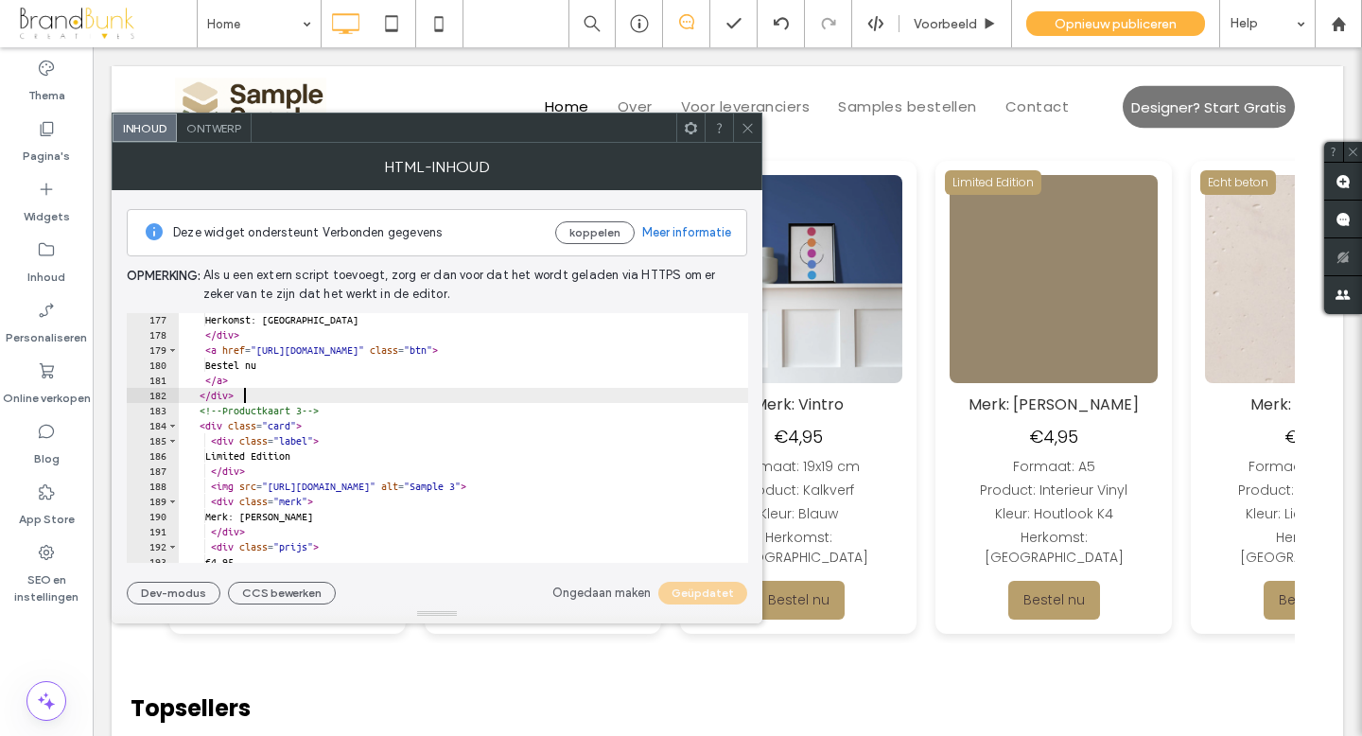
click at [248, 398] on div "Herkomst: Engeland </ div > < a href = "https://buy.stripe.com/testlink2" class…" at bounding box center [577, 452] width 797 height 280
type textarea "******"
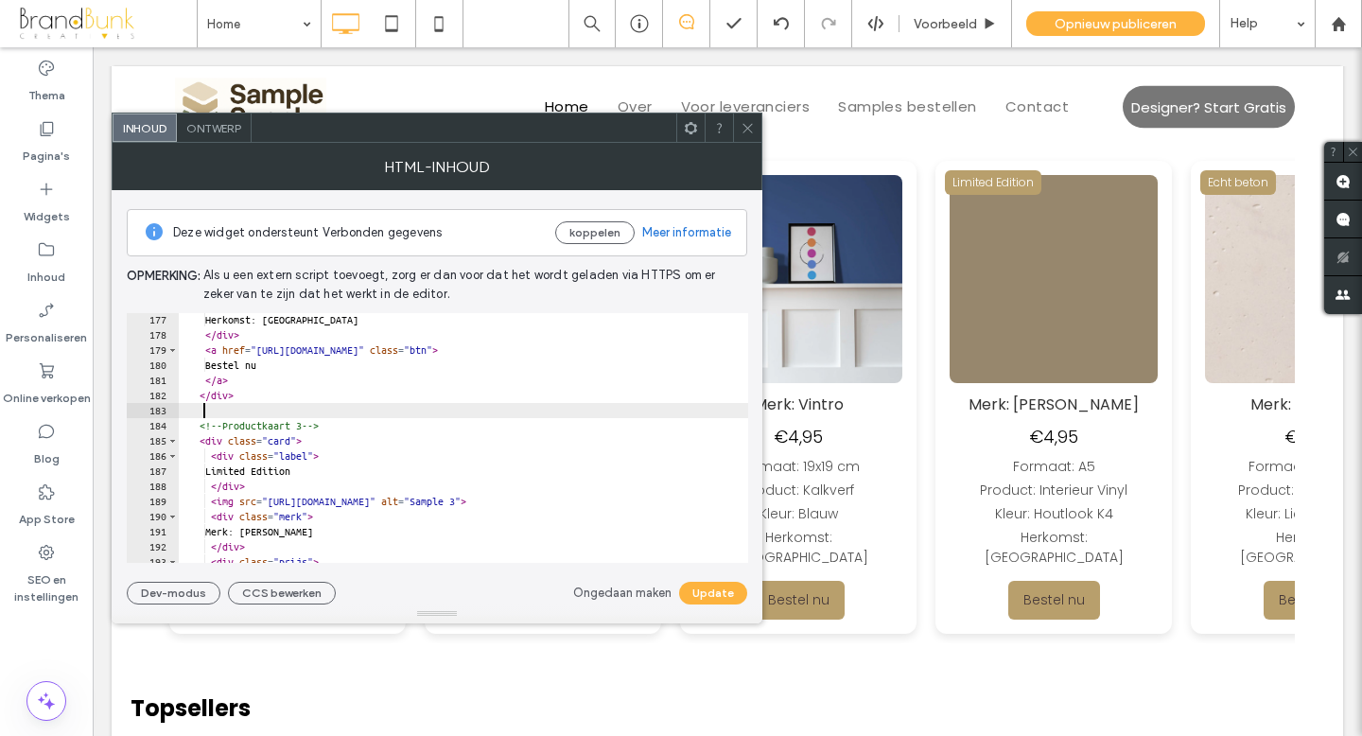
scroll to position [0, 0]
paste textarea "******"
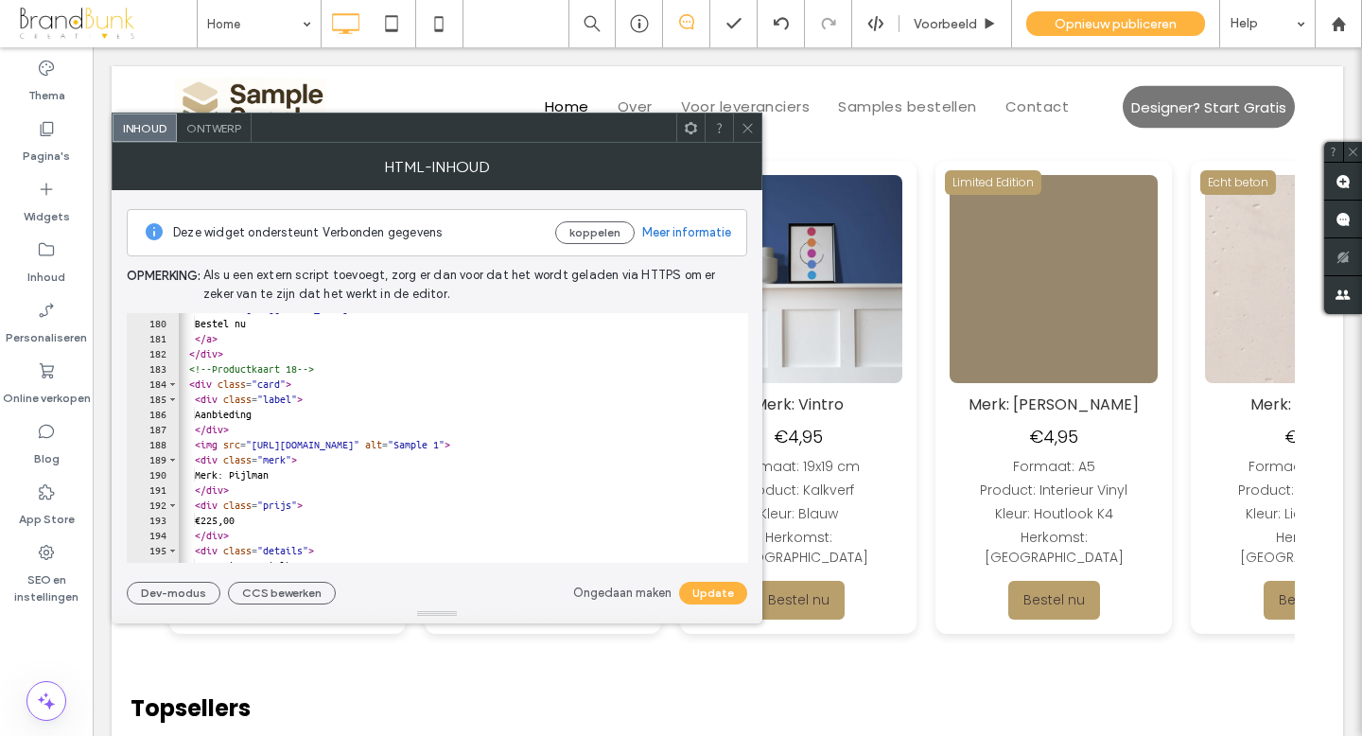
scroll to position [0, 10]
click at [328, 367] on div "< a href = "https://buy.stripe.com/testlink2" class = "btn" > Bestel nu </ a > …" at bounding box center [566, 439] width 797 height 280
type textarea "**********"
click at [709, 591] on button "Update" at bounding box center [713, 593] width 68 height 23
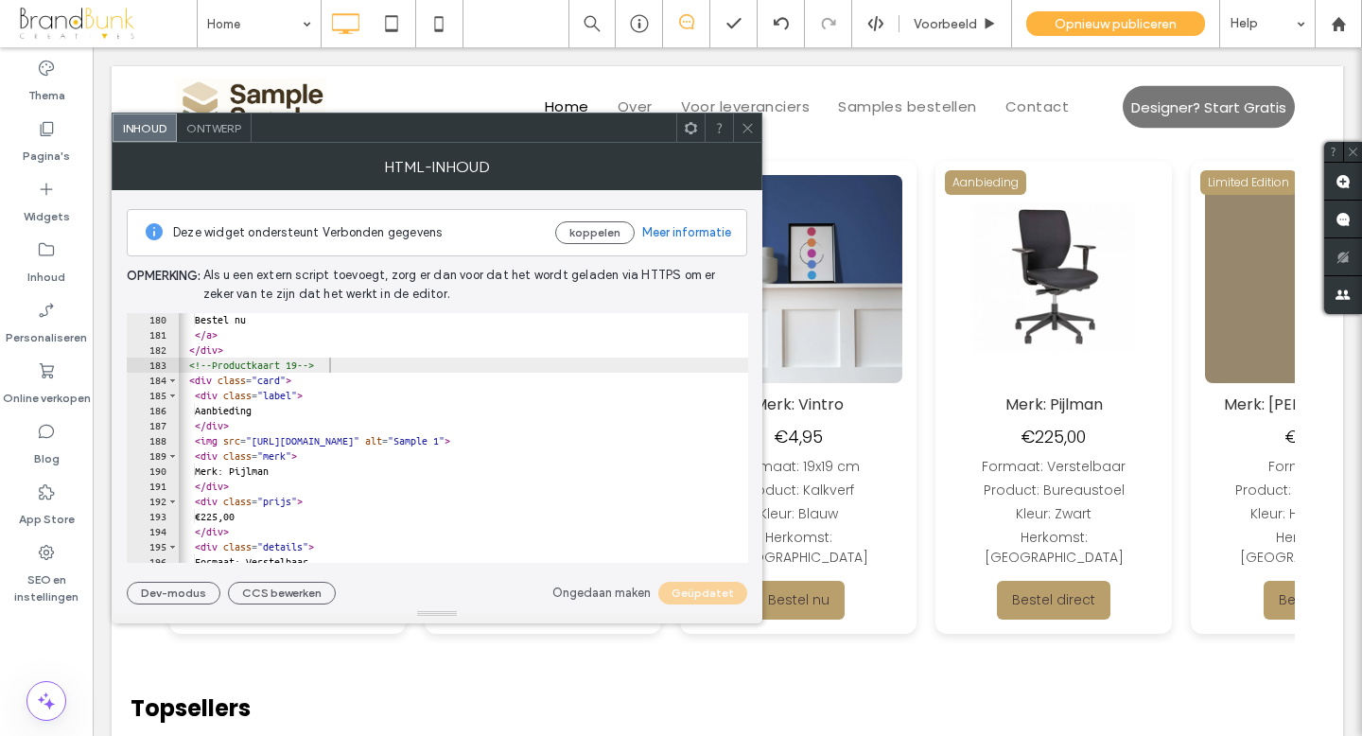
click at [747, 130] on icon at bounding box center [747, 128] width 14 height 14
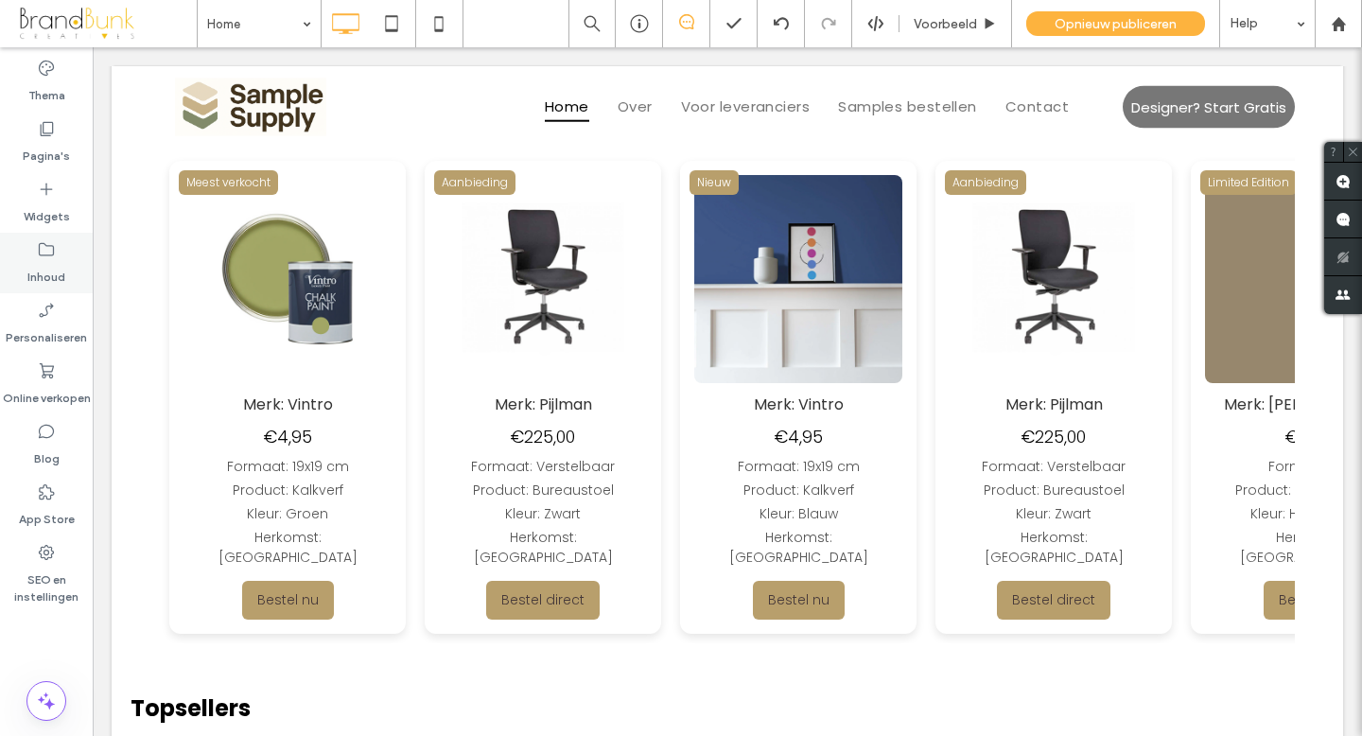
click at [49, 266] on label "Inhoud" at bounding box center [46, 272] width 38 height 26
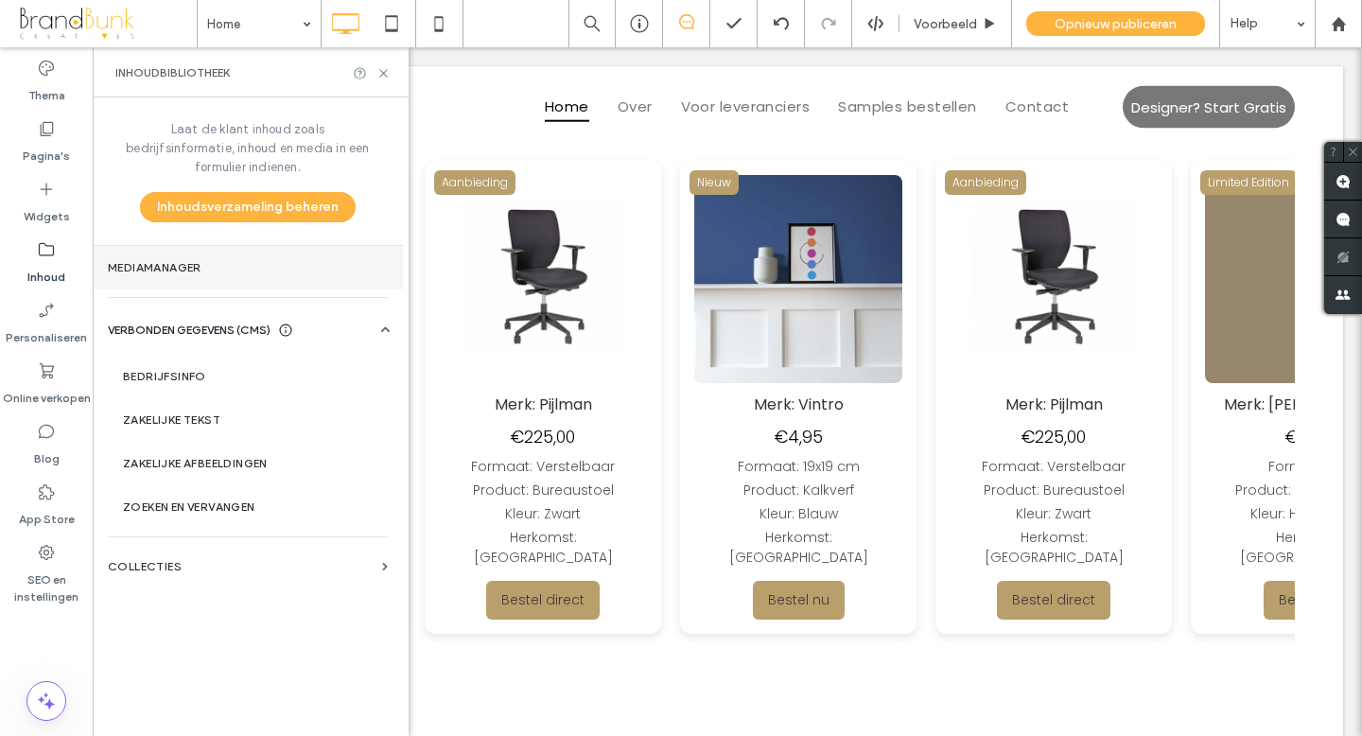
click at [173, 261] on label "Mediamanager" at bounding box center [248, 267] width 280 height 13
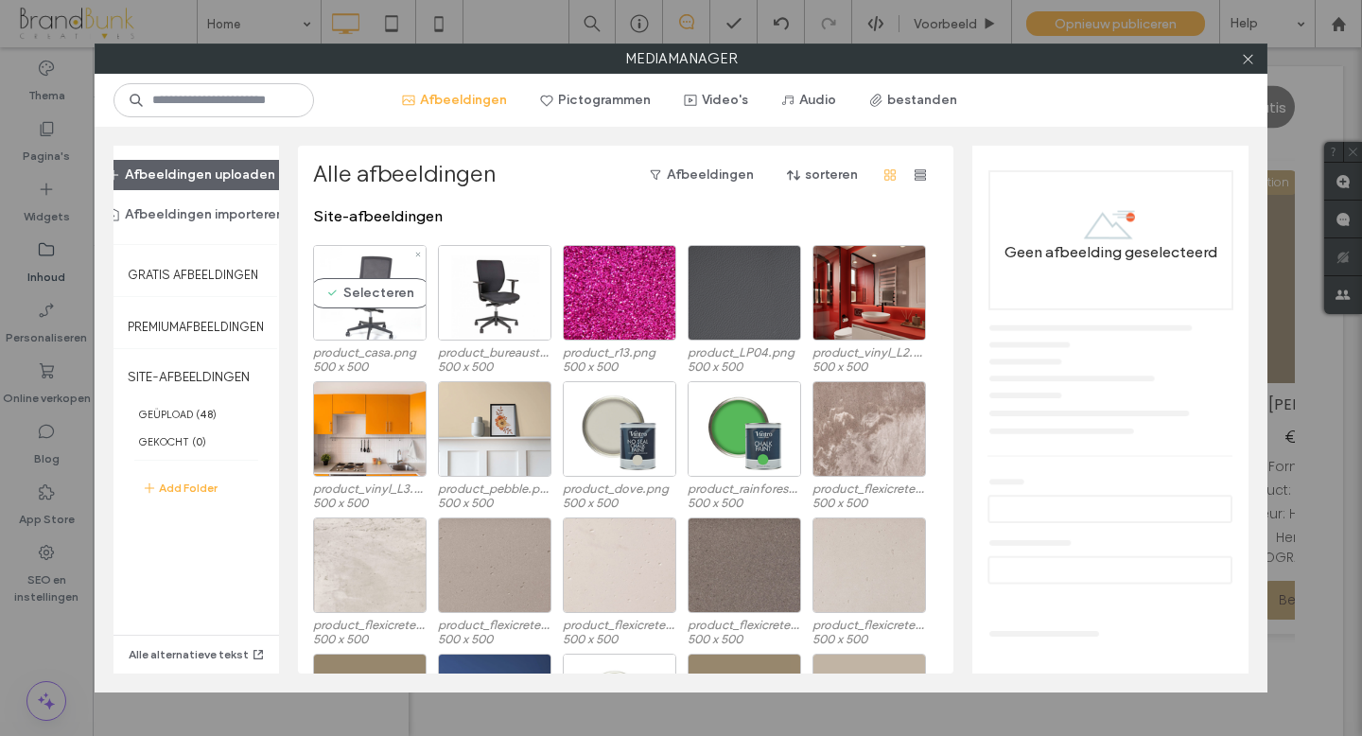
click at [379, 322] on div "Selecteren" at bounding box center [369, 293] width 113 height 96
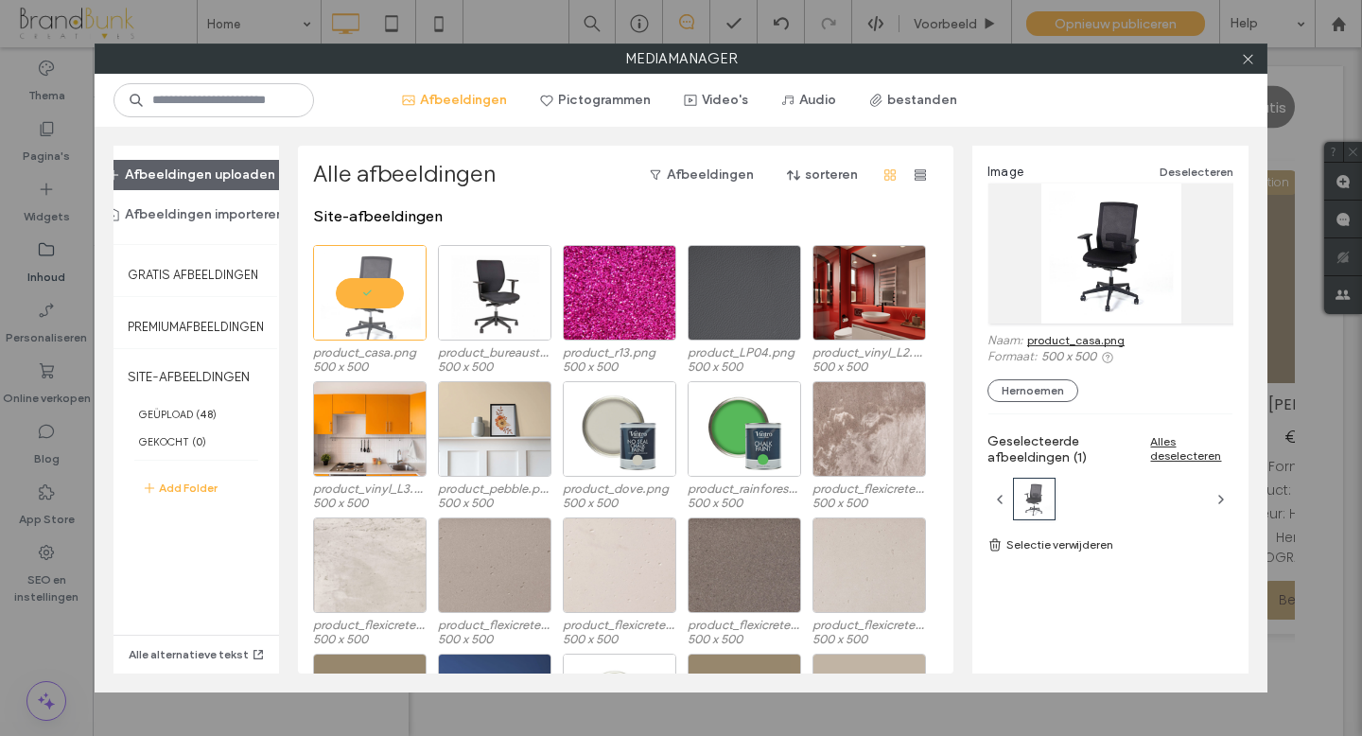
click at [1052, 341] on link "product_casa.png" at bounding box center [1075, 340] width 97 height 14
click at [1243, 62] on use at bounding box center [1247, 58] width 9 height 9
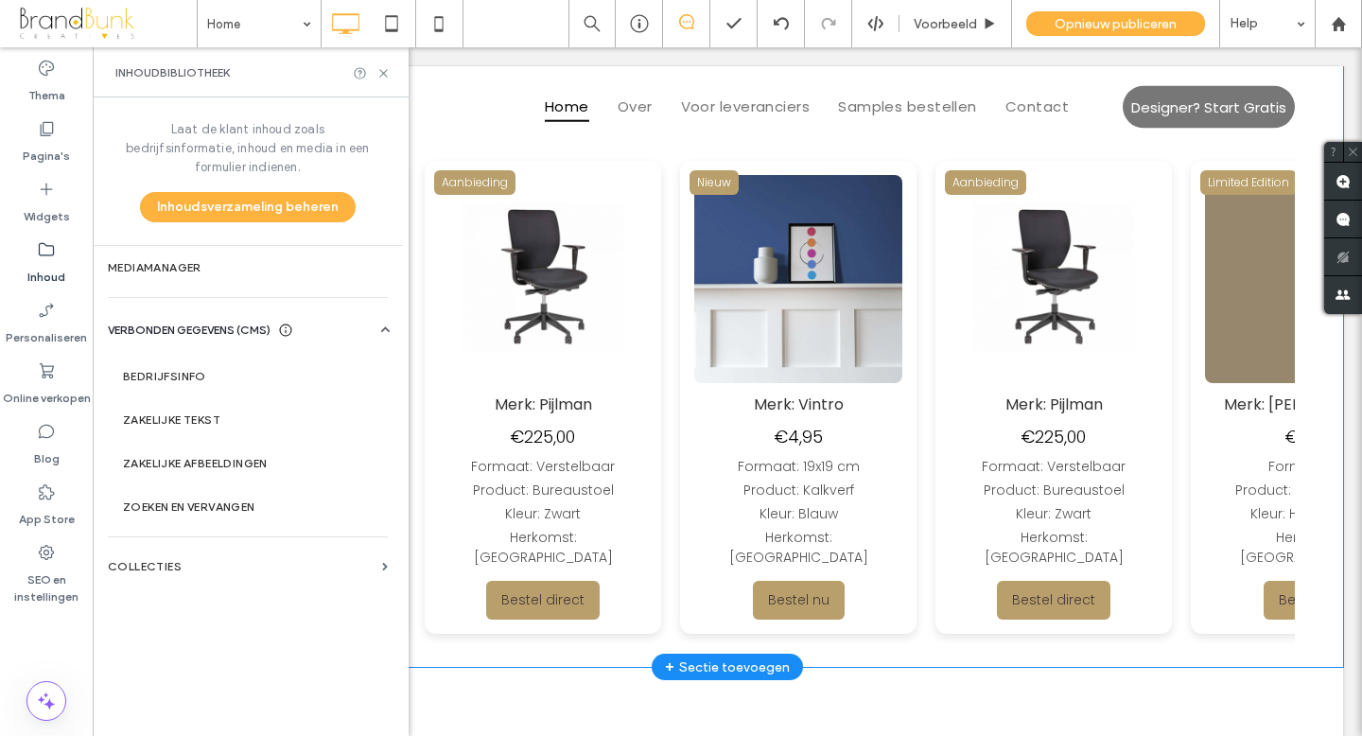
click at [936, 314] on img at bounding box center [1040, 279] width 208 height 208
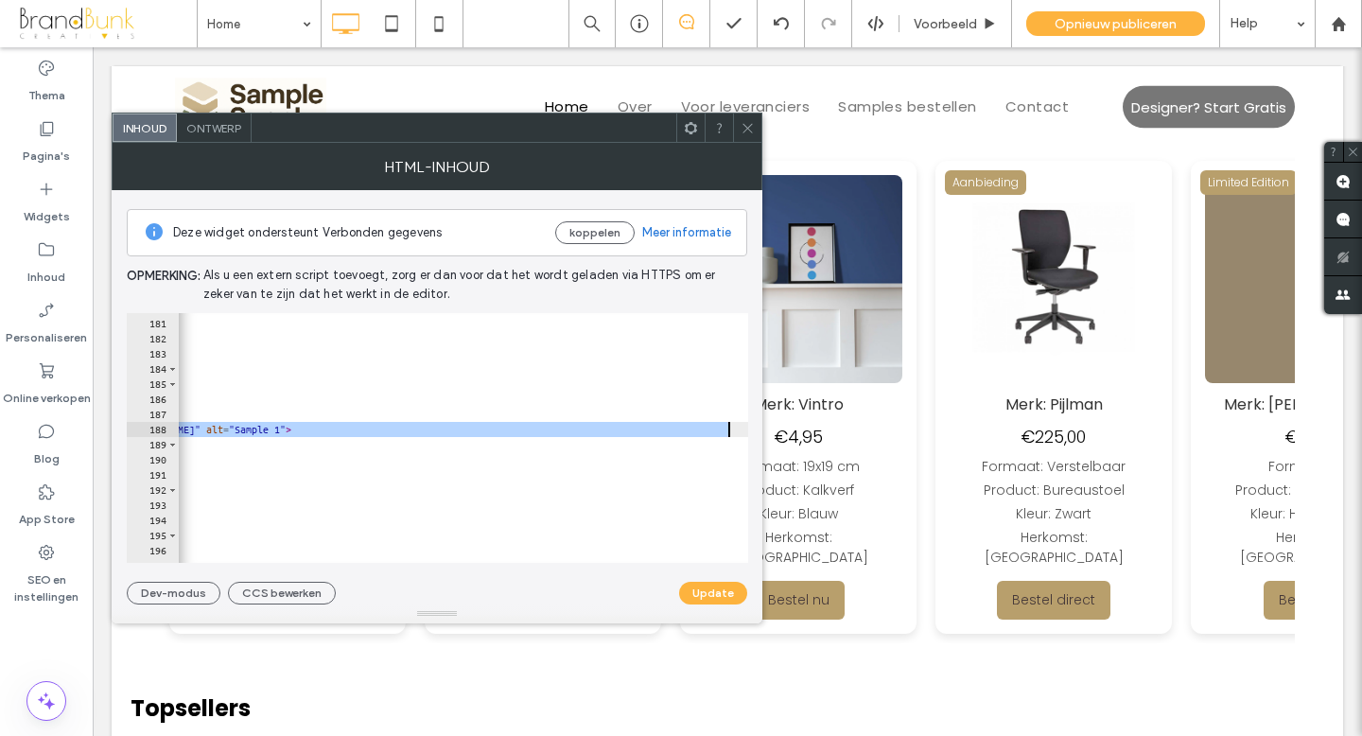
scroll to position [0, 169]
drag, startPoint x: 272, startPoint y: 430, endPoint x: 613, endPoint y: 436, distance: 340.5
click at [613, 436] on div "Bestel nu </ a > </ div > <!-- Productkaart 19 --> < div class = "card" > < div…" at bounding box center [407, 441] width 797 height 280
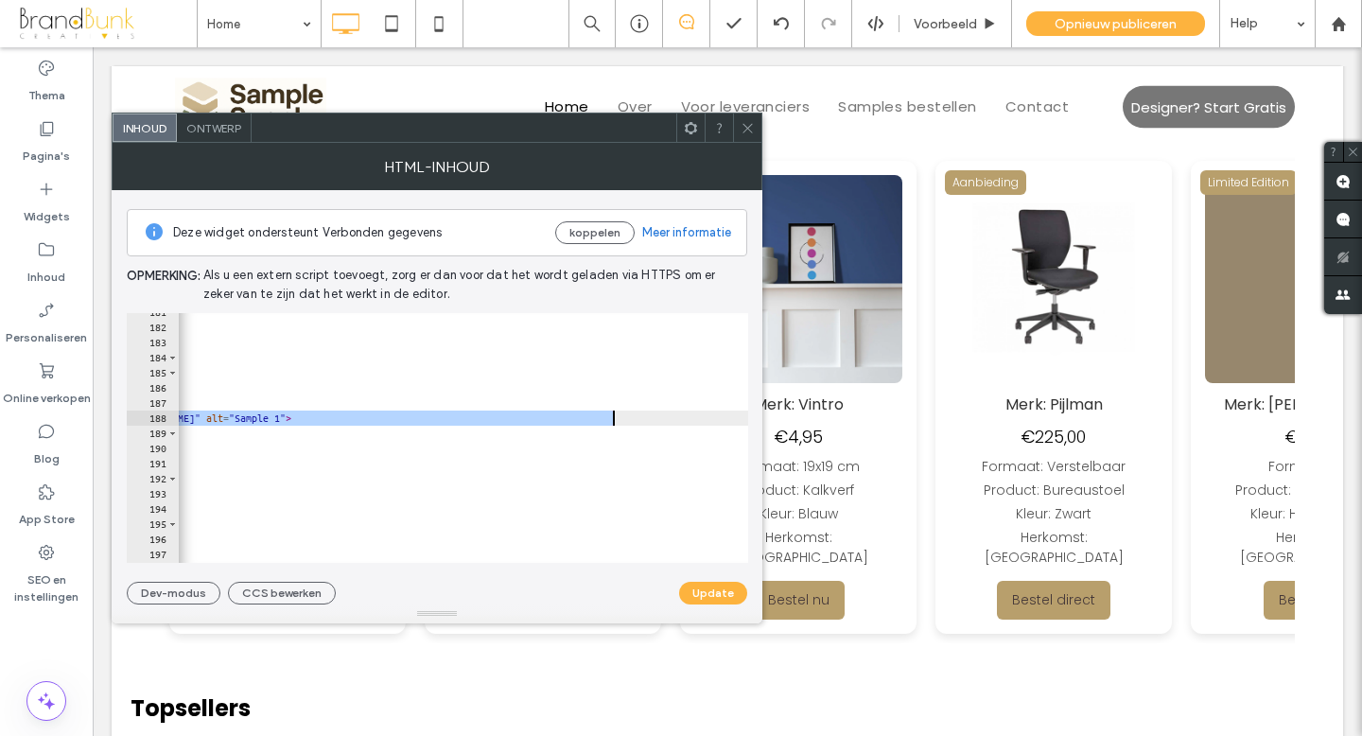
scroll to position [2732, 0]
paste textarea "Cursor at row 188"
type textarea "**********"
click at [715, 590] on button "Update" at bounding box center [713, 593] width 68 height 23
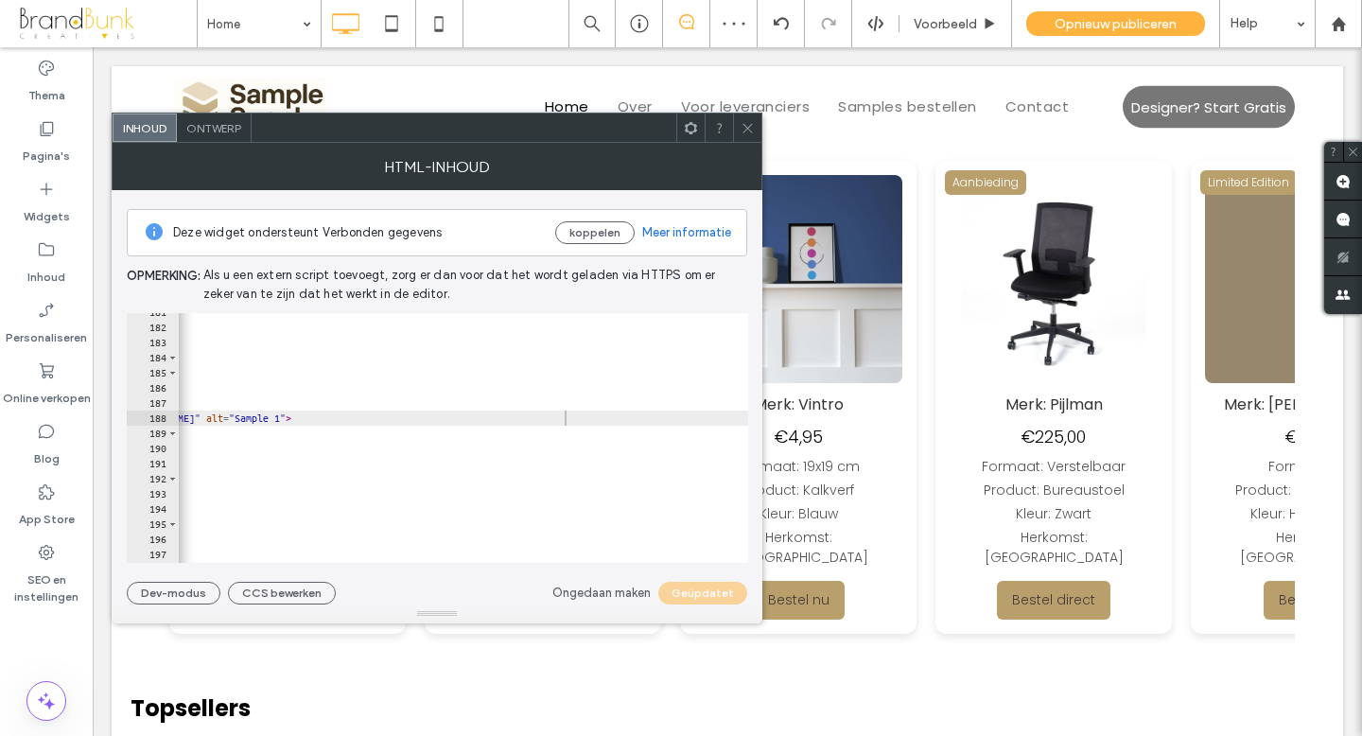
click at [747, 132] on icon at bounding box center [747, 128] width 14 height 14
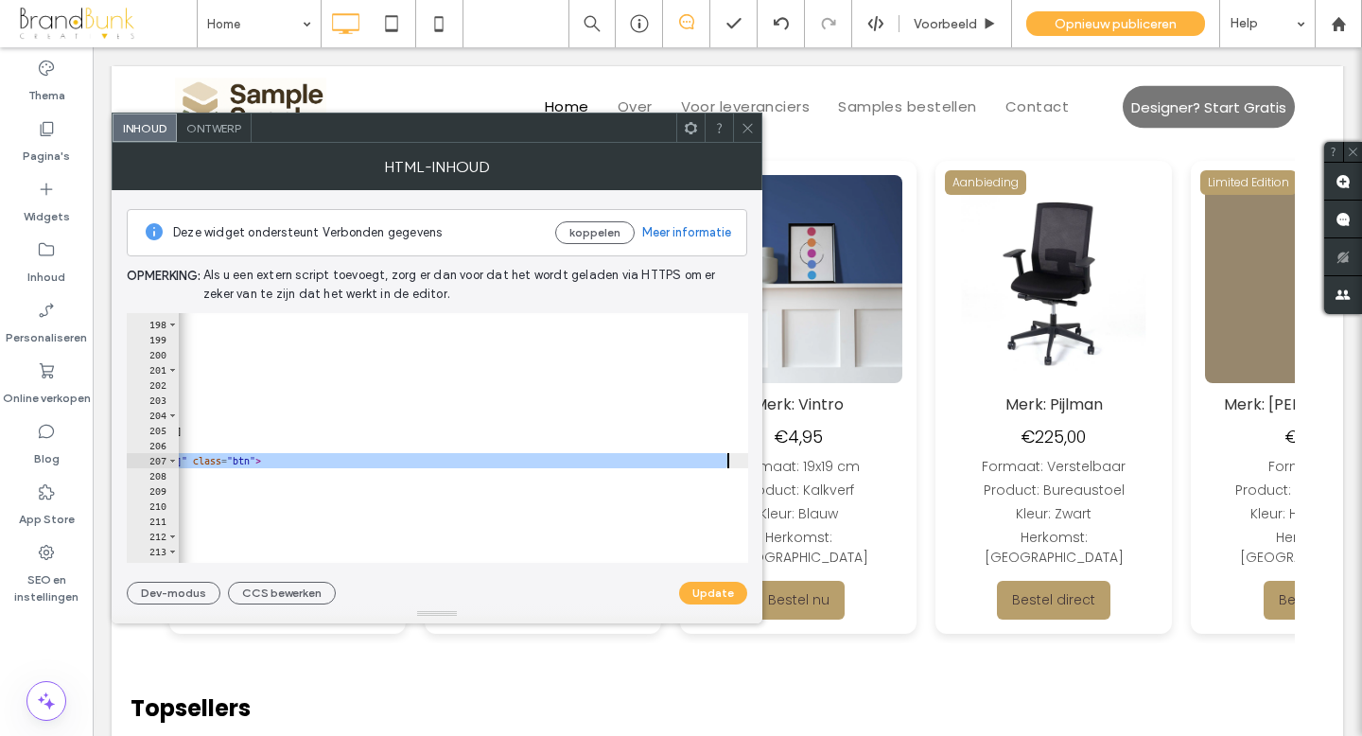
scroll to position [0, 227]
drag, startPoint x: 271, startPoint y: 461, endPoint x: 647, endPoint y: 465, distance: 375.4
click at [647, 465] on div "</ div > < div class = "details" > Product: Bureaustoel </ div > < div class = …" at bounding box center [349, 442] width 797 height 280
paste textarea "Cursor at row 207"
type textarea "**********"
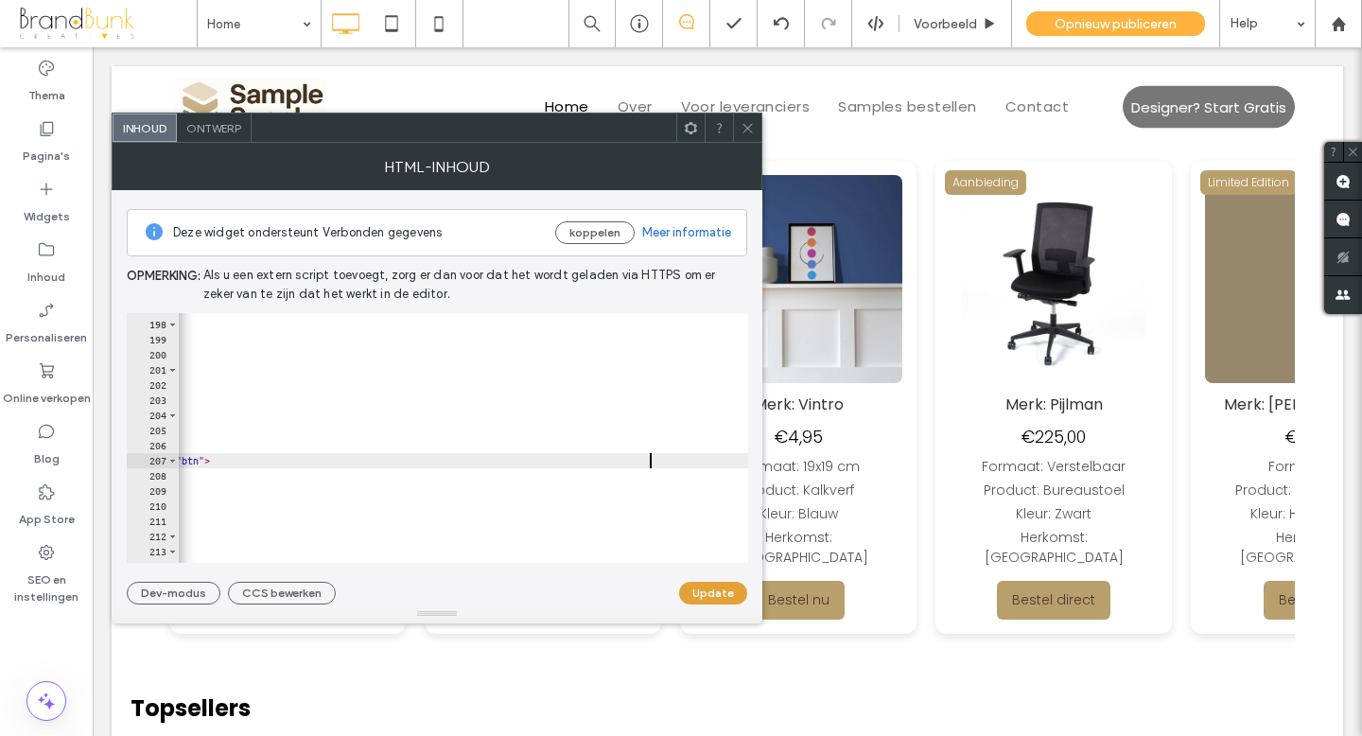
click at [702, 594] on button "Update" at bounding box center [713, 593] width 68 height 23
click at [754, 127] on icon at bounding box center [747, 128] width 14 height 14
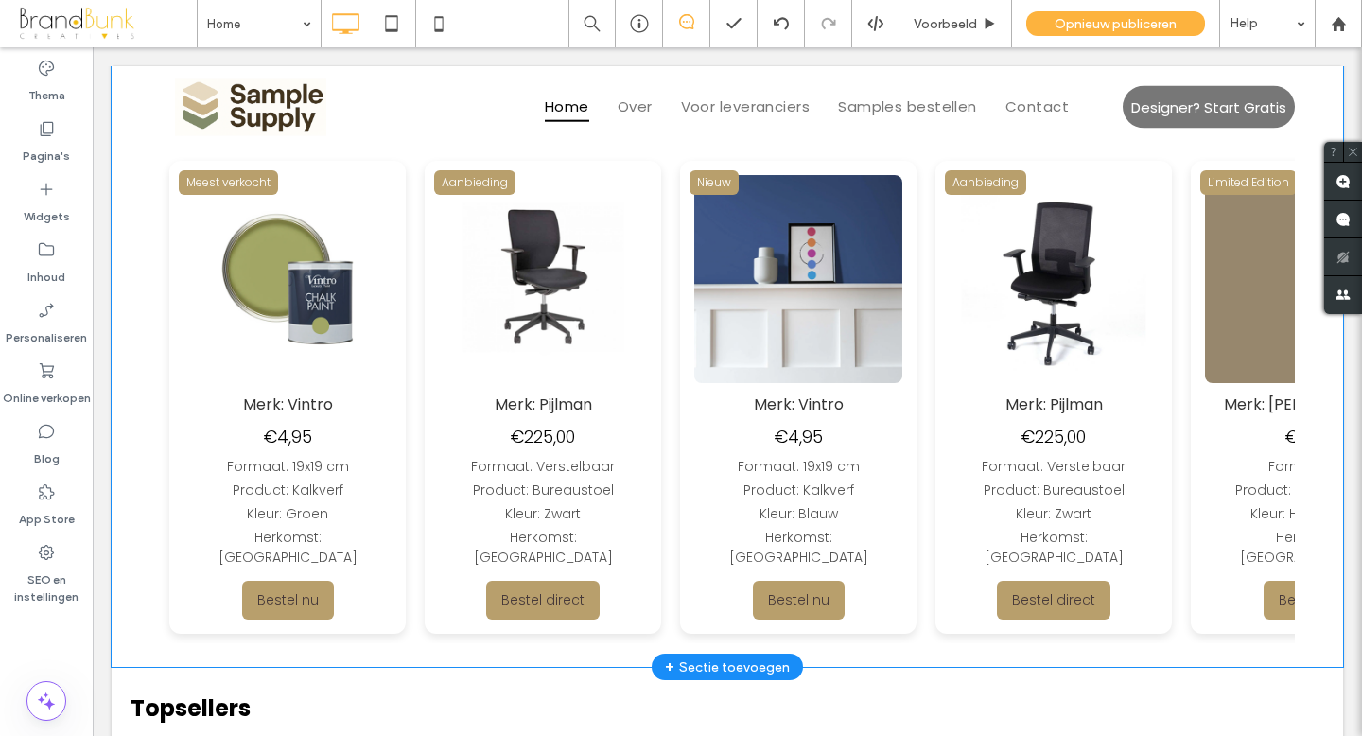
click at [945, 317] on img at bounding box center [1049, 279] width 208 height 208
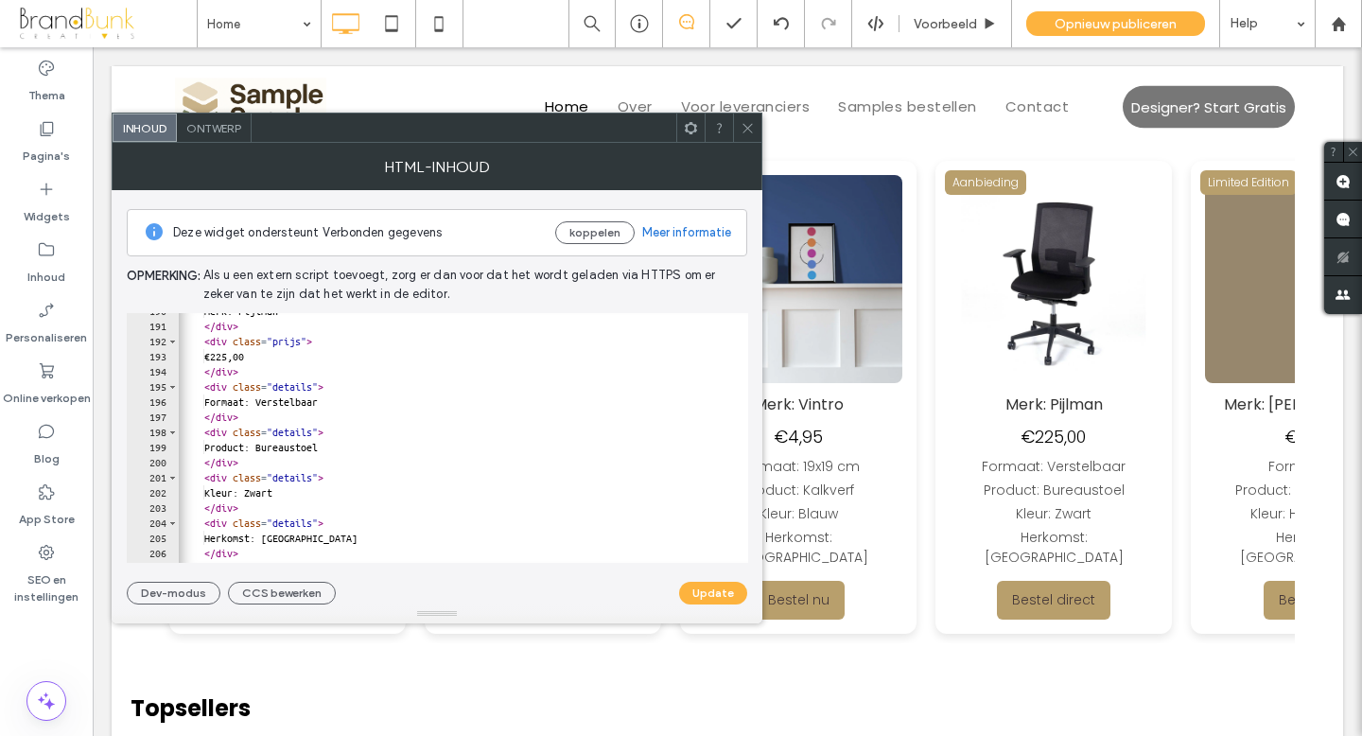
scroll to position [0, 2]
click at [357, 451] on div "Merk: Pijlman </ div > < div class = "prijs" > €225,00 </ div > < div class = "…" at bounding box center [575, 444] width 797 height 280
type textarea "**********"
click at [706, 595] on button "Update" at bounding box center [713, 593] width 68 height 23
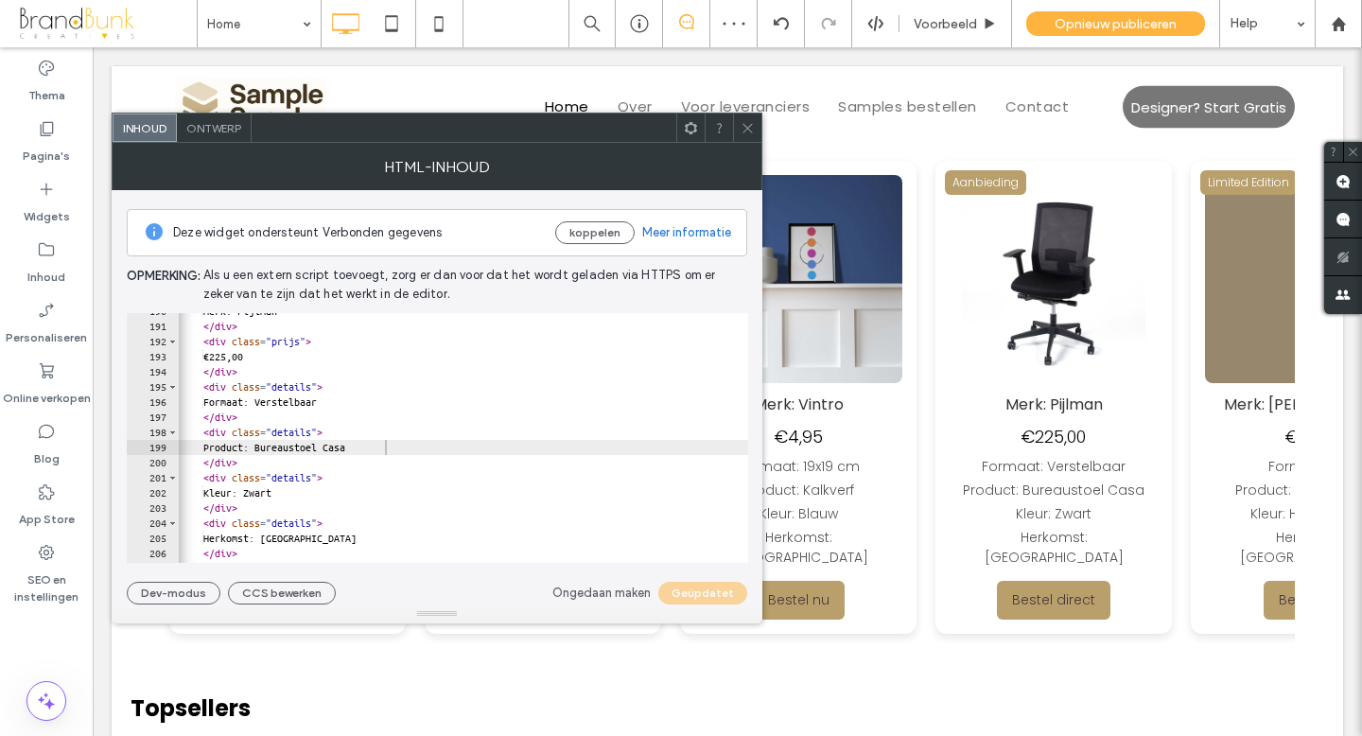
click at [746, 133] on icon at bounding box center [747, 128] width 14 height 14
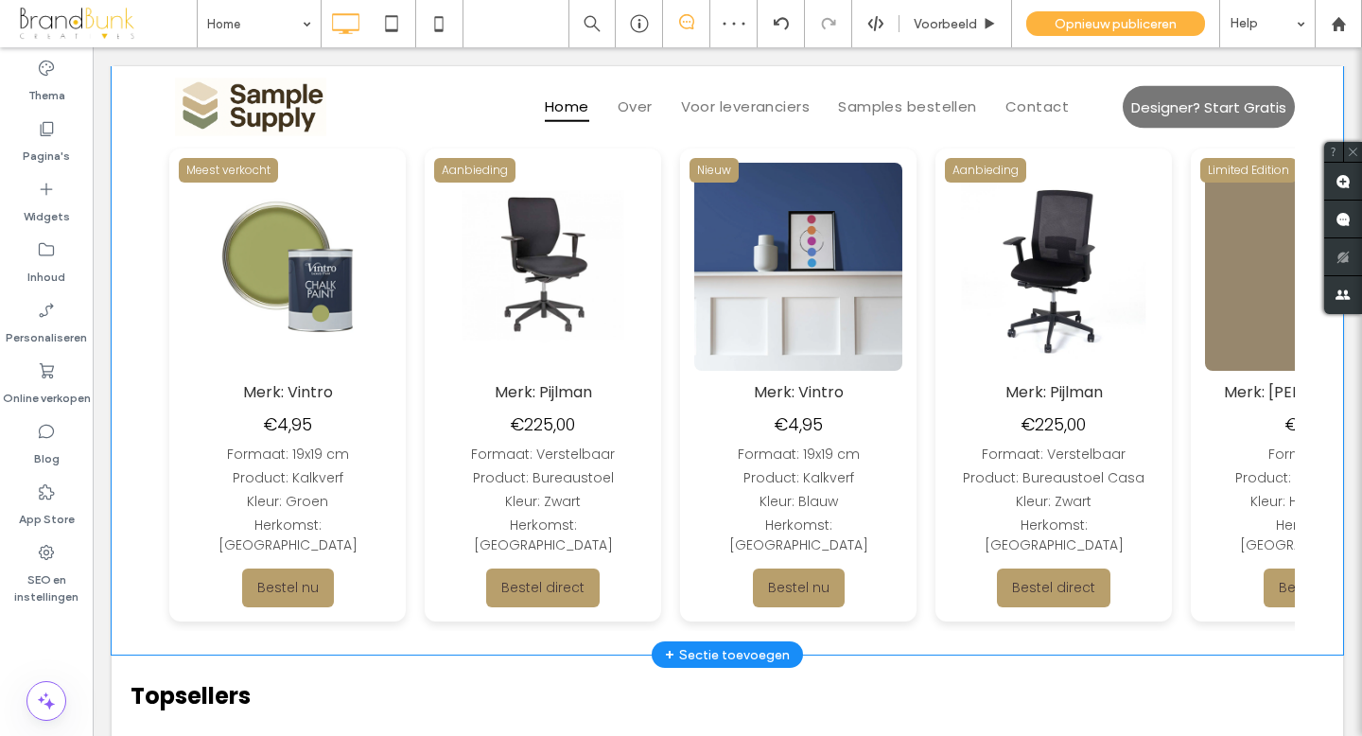
scroll to position [950, 0]
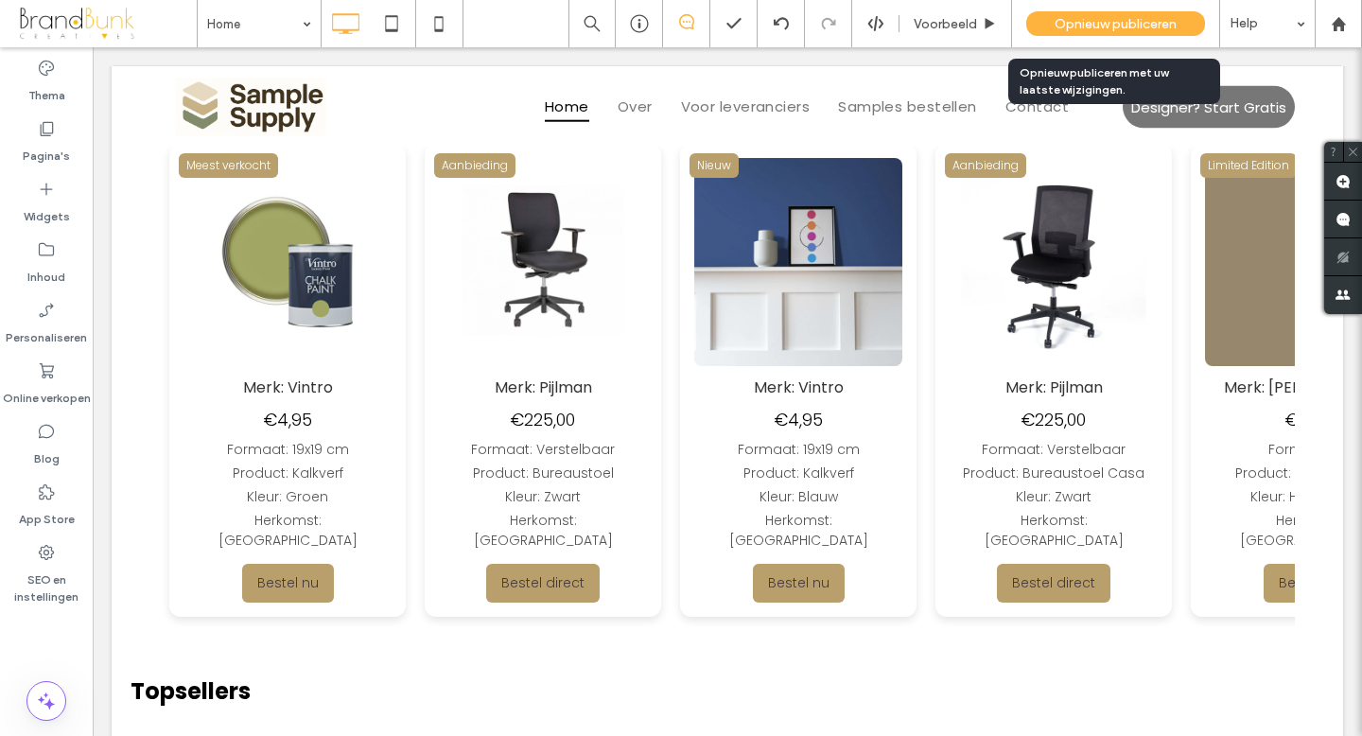
click at [1085, 25] on span "Opnieuw publiceren" at bounding box center [1115, 24] width 122 height 16
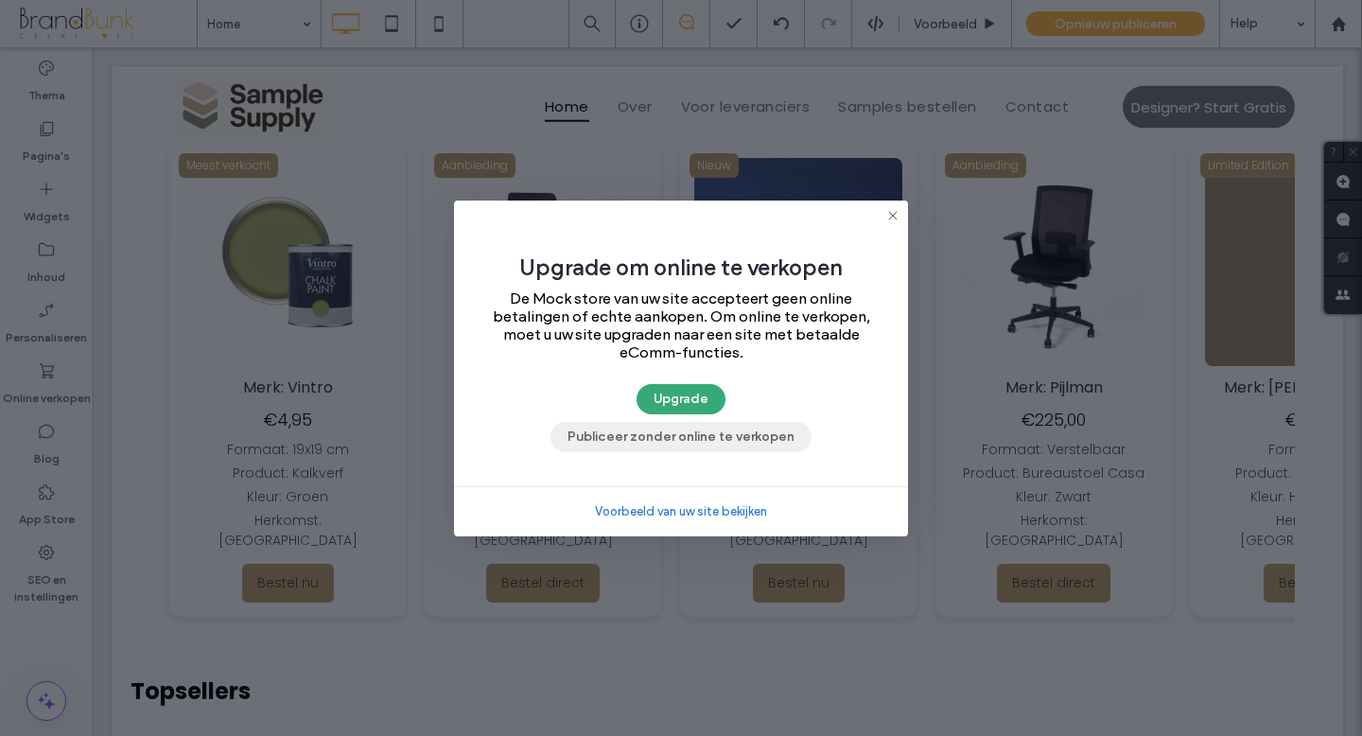
click at [752, 440] on button "Publiceer zonder online te verkopen" at bounding box center [680, 437] width 261 height 30
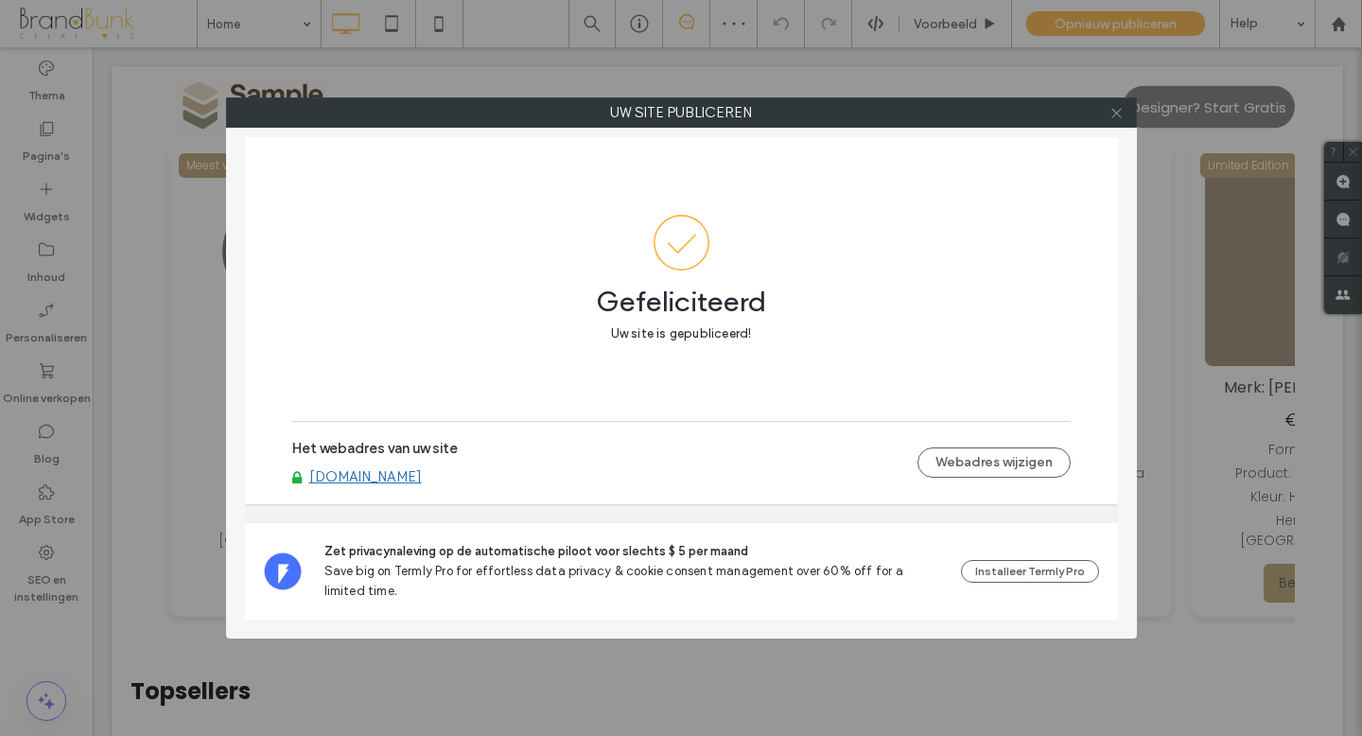
click at [1117, 114] on icon at bounding box center [1116, 113] width 14 height 14
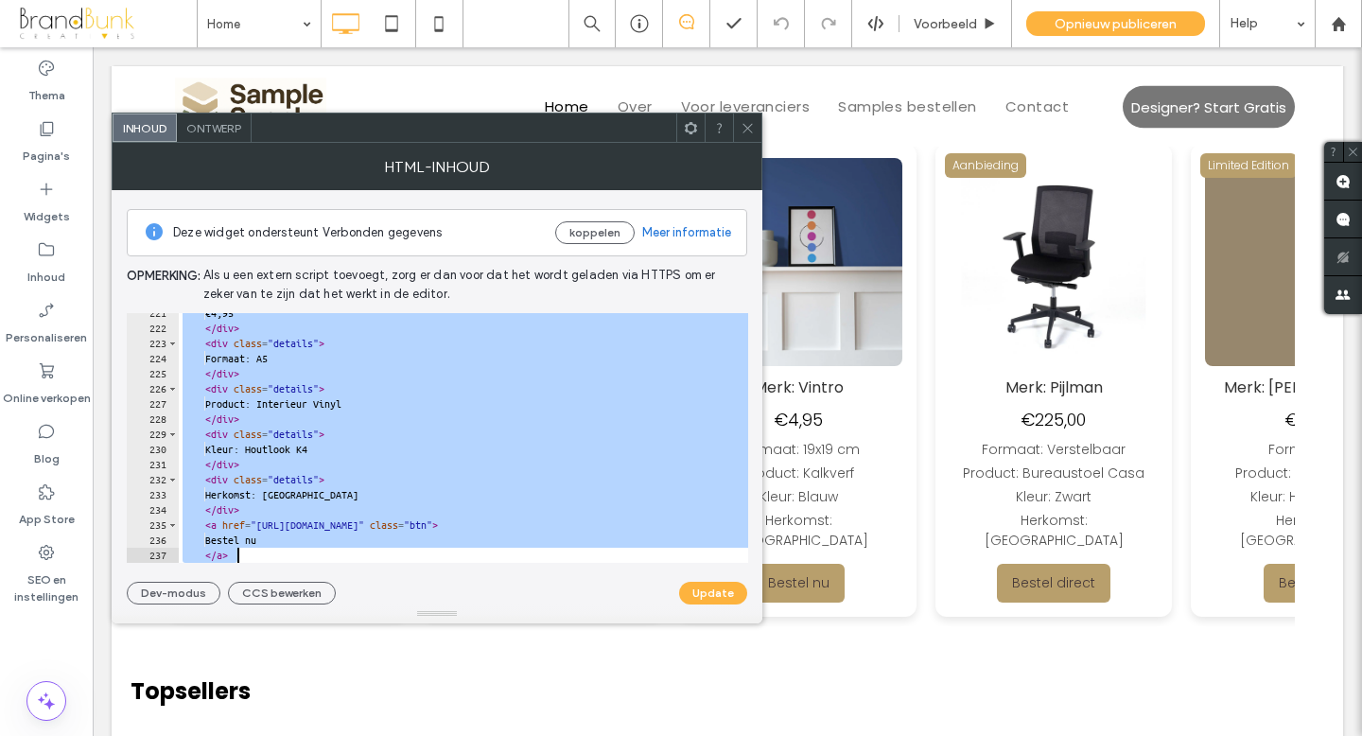
scroll to position [3457, 0]
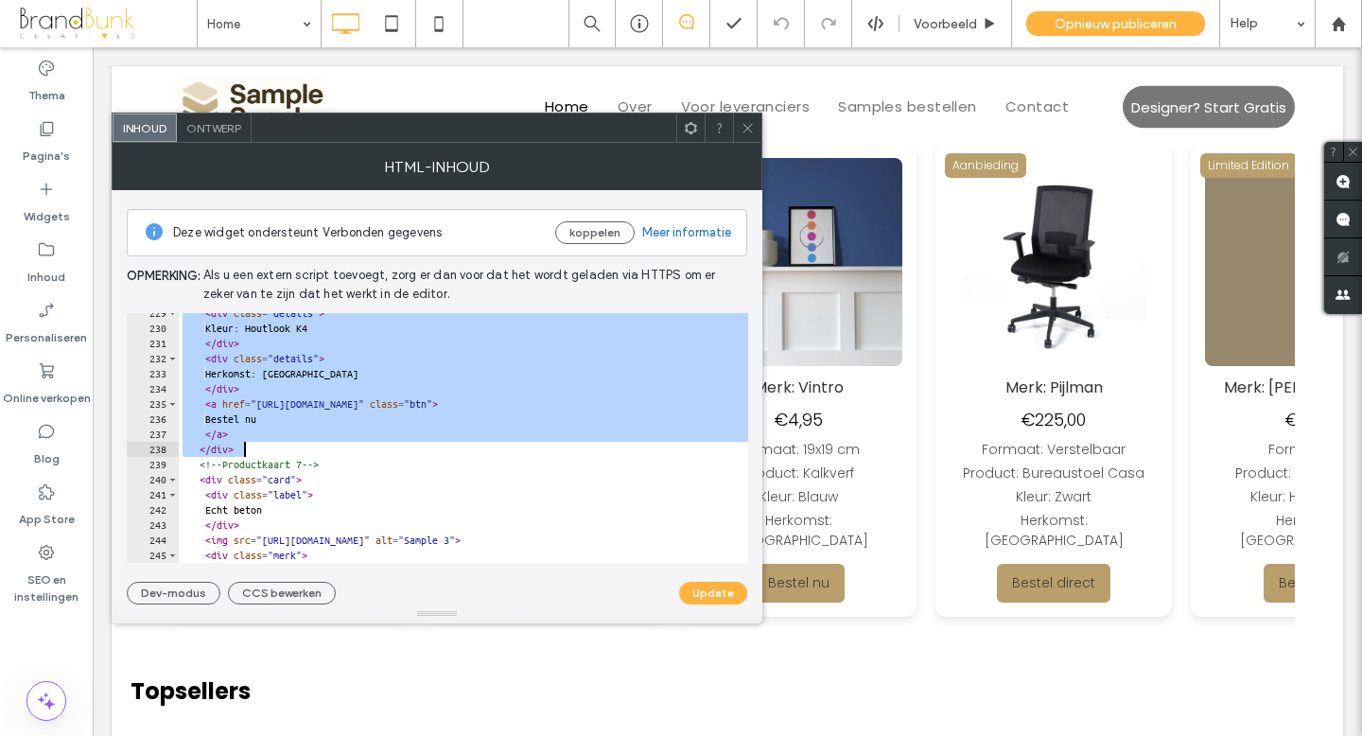
drag, startPoint x: 201, startPoint y: 357, endPoint x: 405, endPoint y: 447, distance: 222.7
click at [405, 447] on div "< div class = "details" > Kleur: Houtlook K4 </ div > < div class = "details" >…" at bounding box center [577, 445] width 797 height 280
click at [255, 452] on div "< div class = "details" > Kleur: Houtlook K4 </ div > < div class = "details" >…" at bounding box center [463, 438] width 569 height 250
type textarea "******"
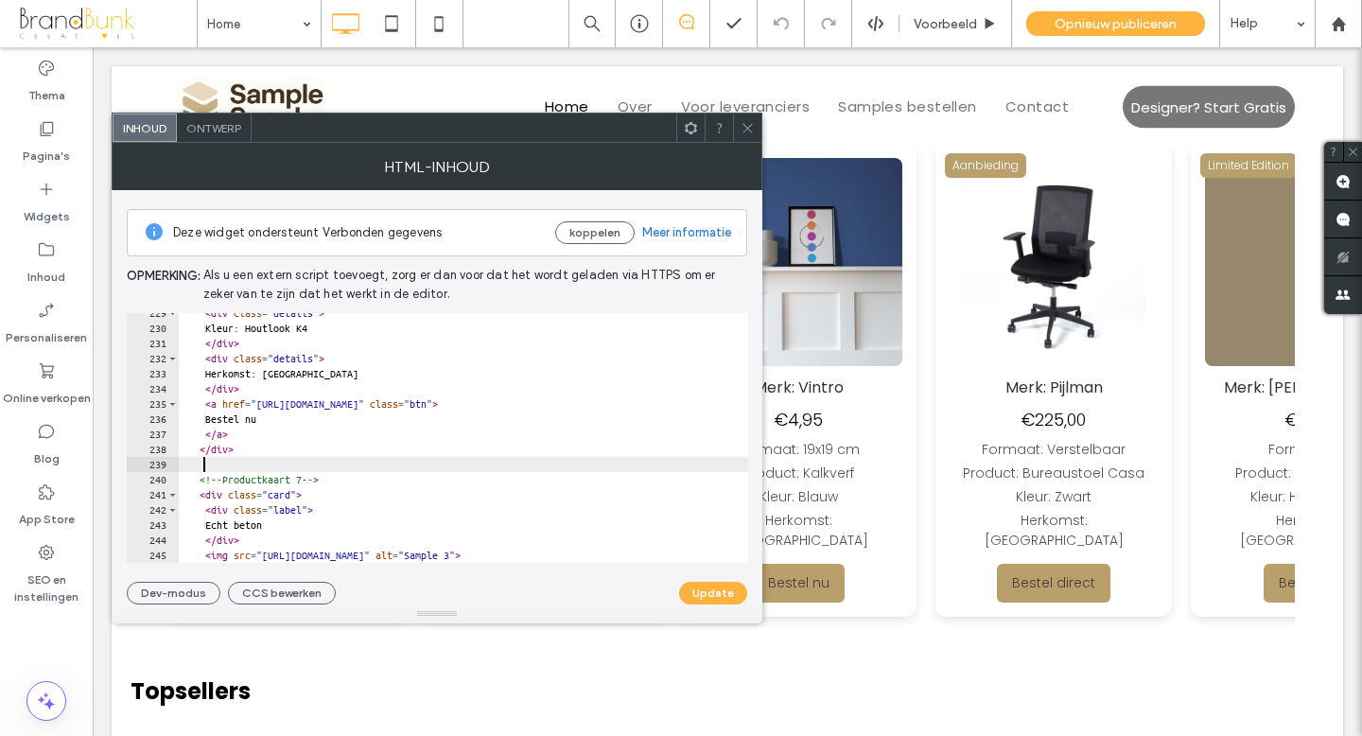
scroll to position [0, 0]
paste textarea "******"
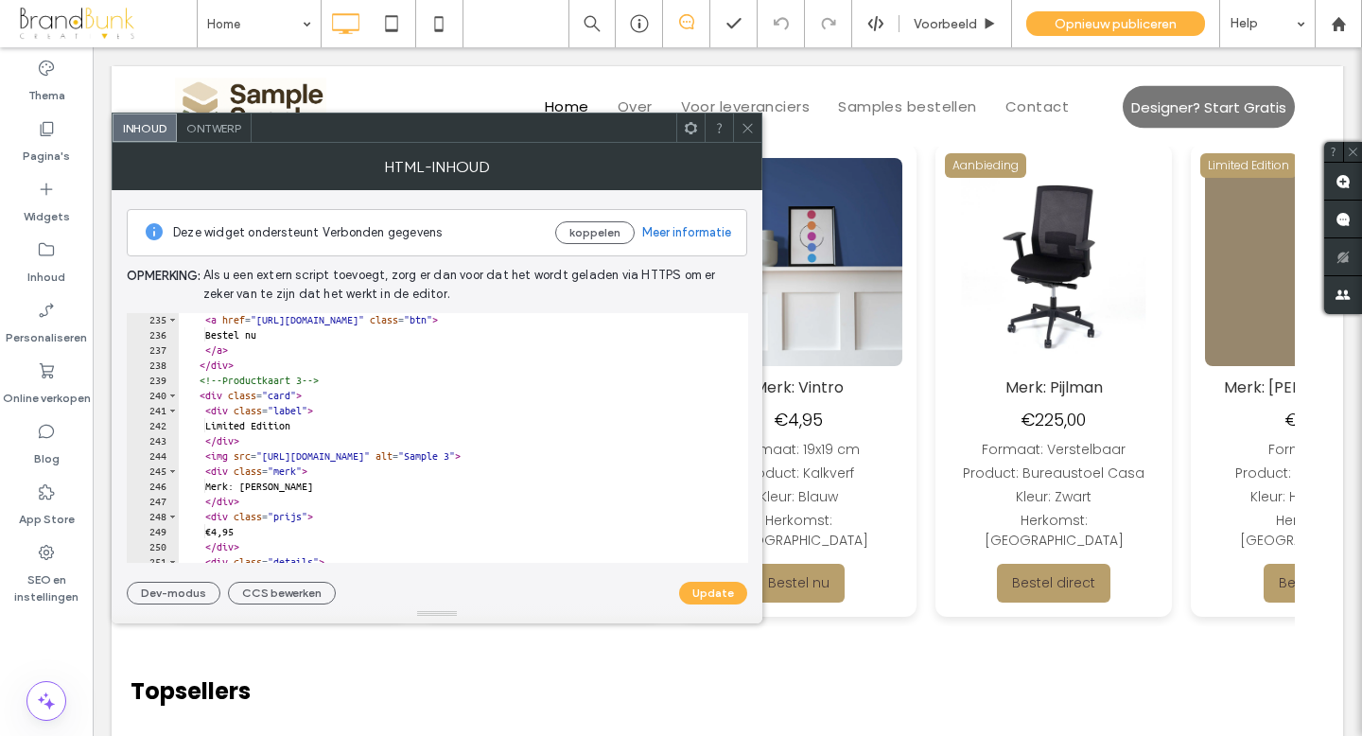
scroll to position [3540, 0]
click at [329, 385] on div "</ div > < a href = "https://buy.stripe.com/testlink3" class = "btn" > Bestel n…" at bounding box center [577, 438] width 797 height 280
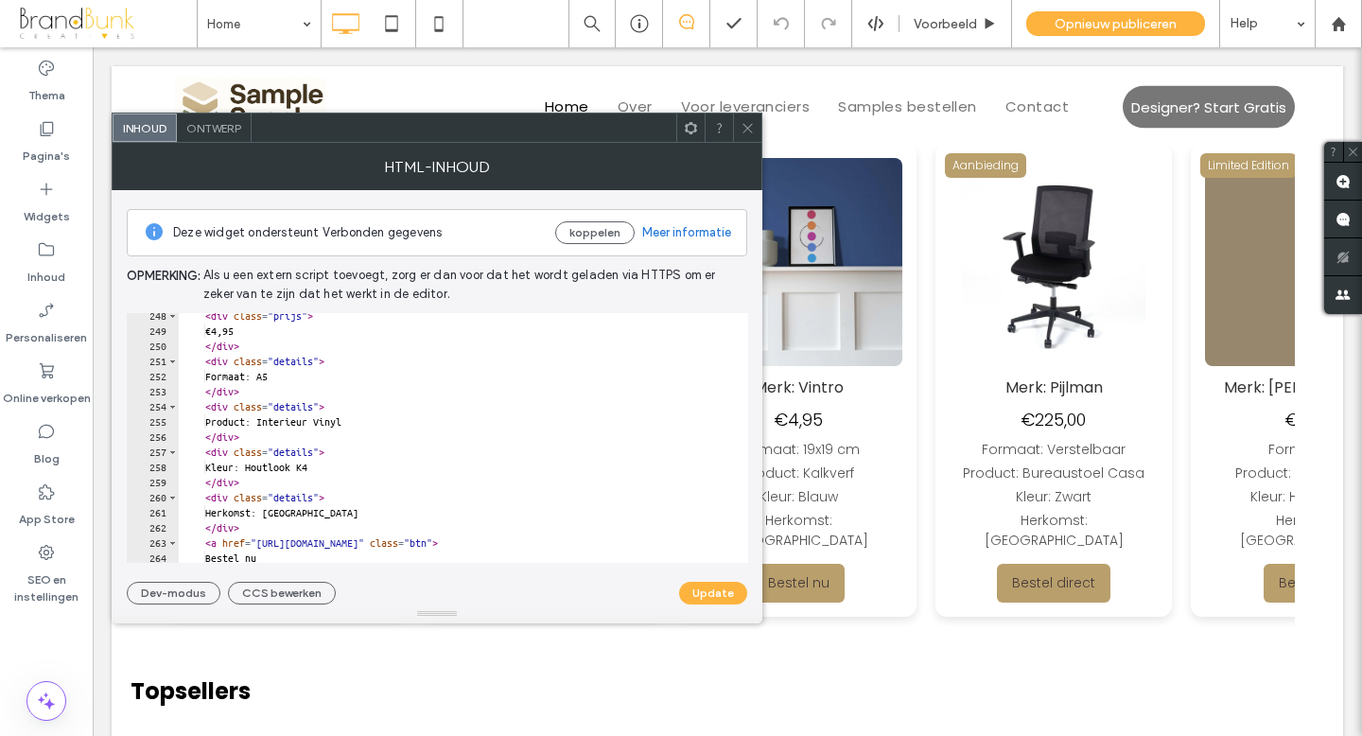
scroll to position [3743, 0]
click at [339, 466] on div "< div class = "prijs" > €4,95 </ div > < div class = "details" > Formaat: A5 </…" at bounding box center [577, 447] width 797 height 280
type textarea "**********"
click at [697, 590] on button "Update" at bounding box center [713, 593] width 68 height 23
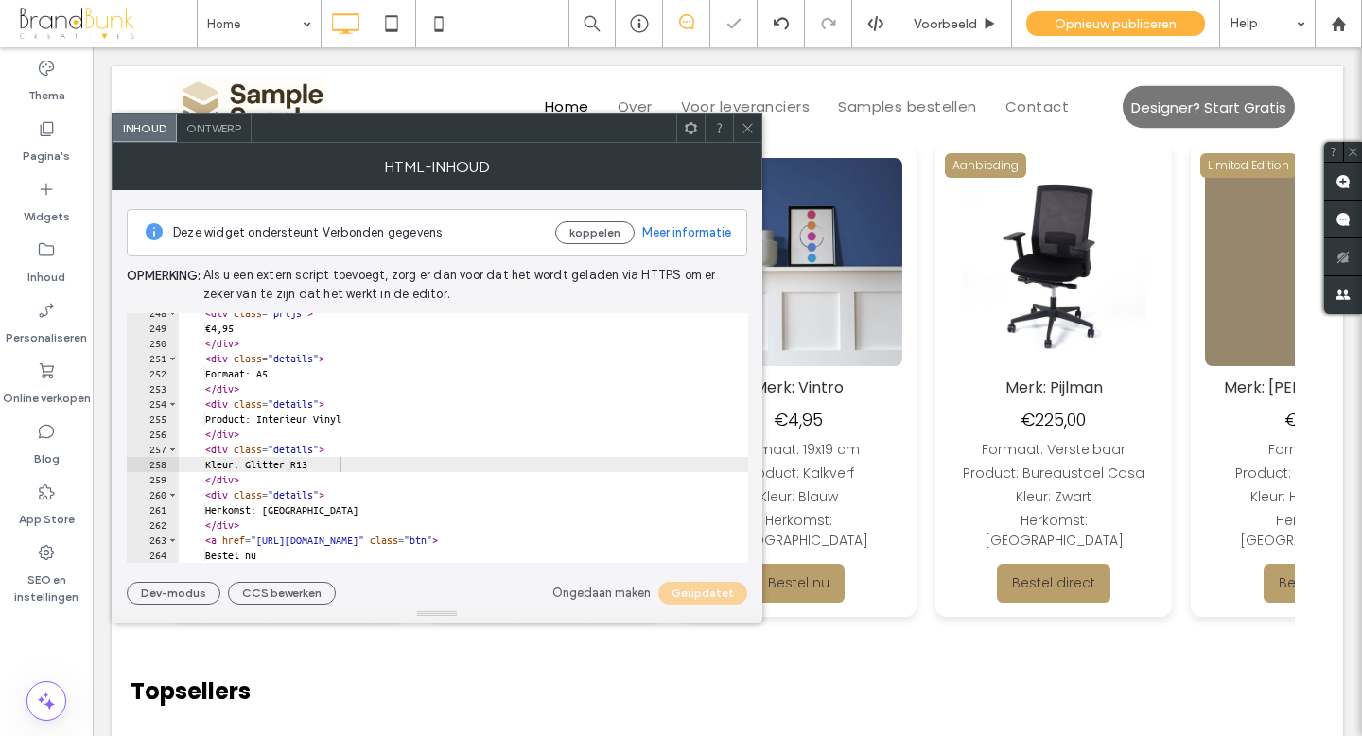
click at [743, 135] on span at bounding box center [747, 127] width 14 height 28
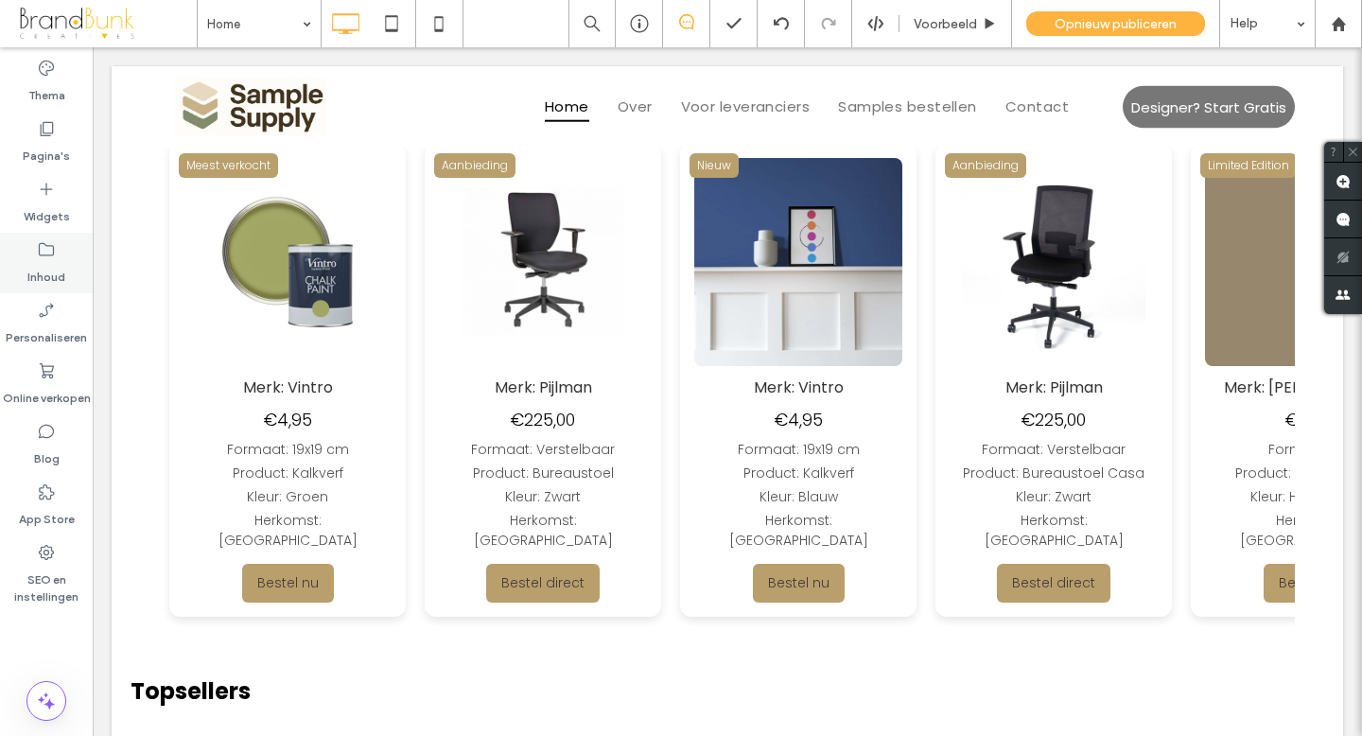
click at [50, 258] on icon at bounding box center [46, 249] width 19 height 19
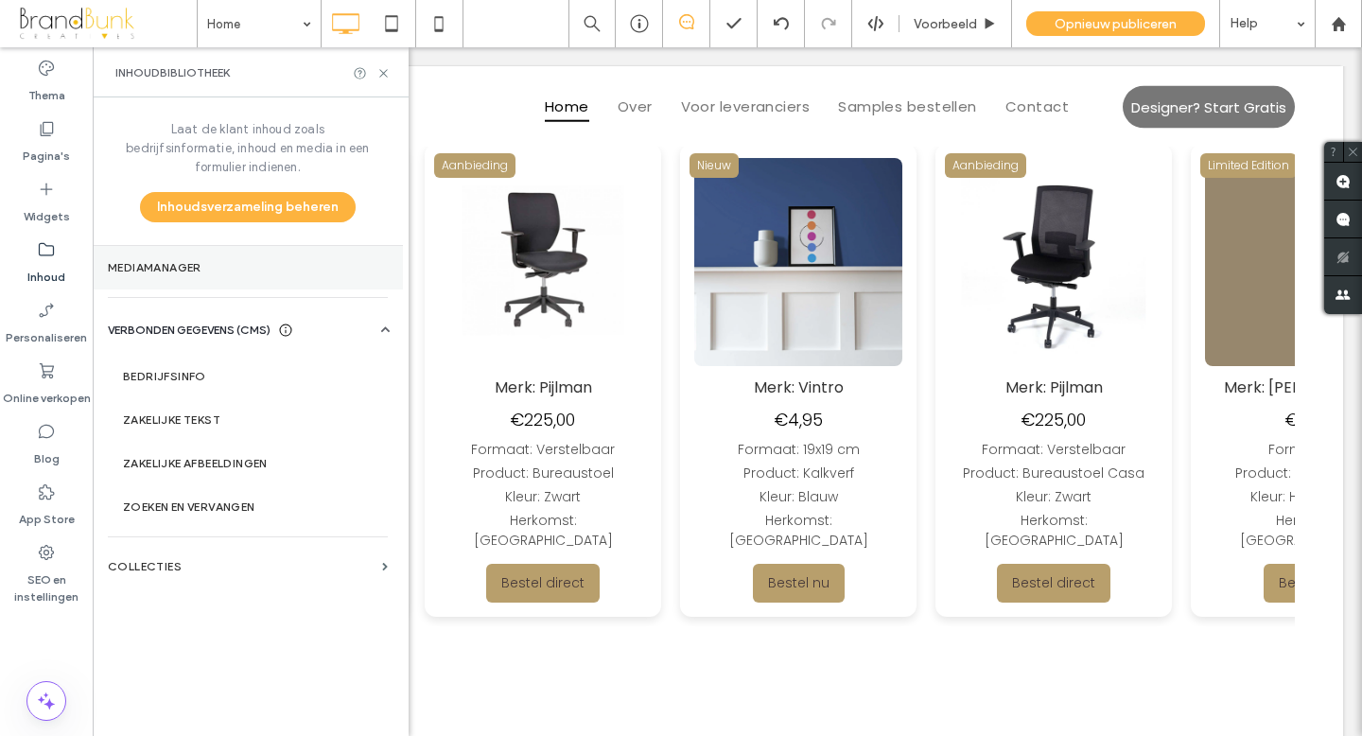
click at [182, 261] on label "Mediamanager" at bounding box center [248, 267] width 280 height 13
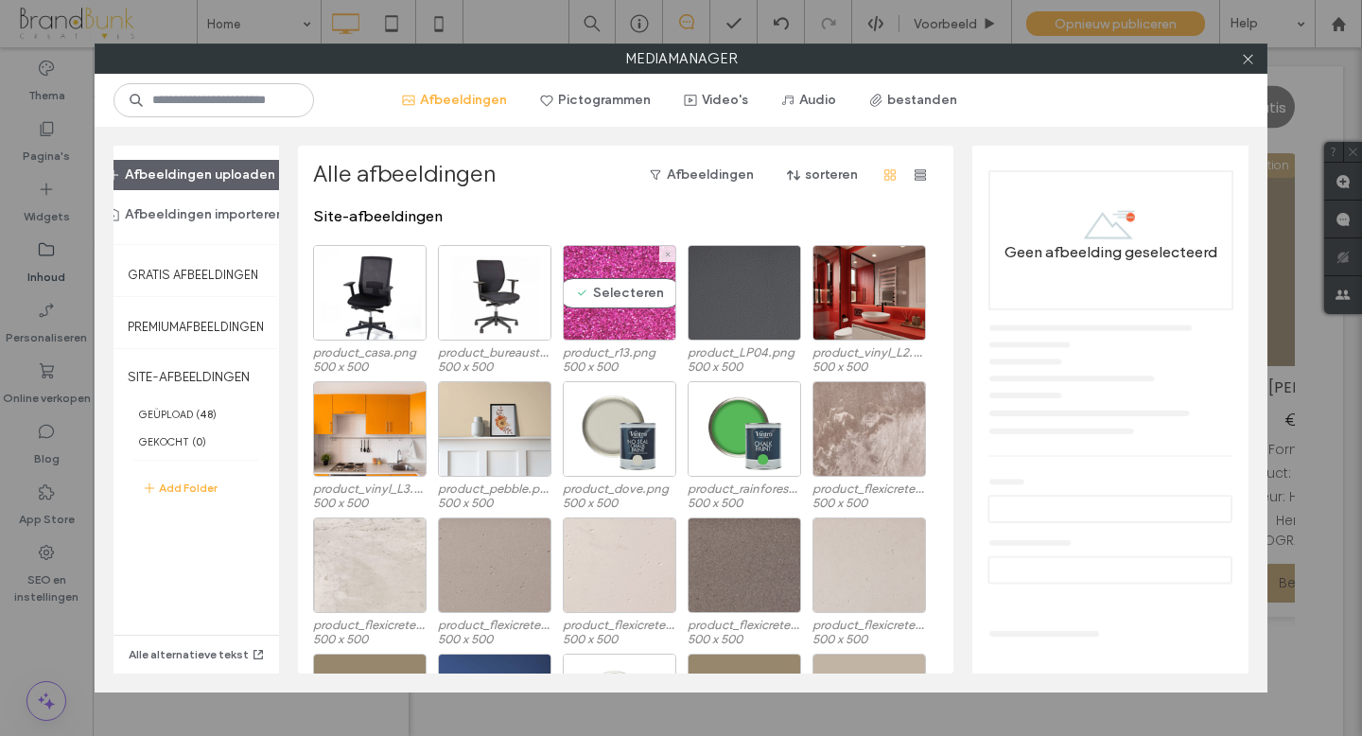
click at [604, 323] on div "Selecteren" at bounding box center [619, 293] width 113 height 96
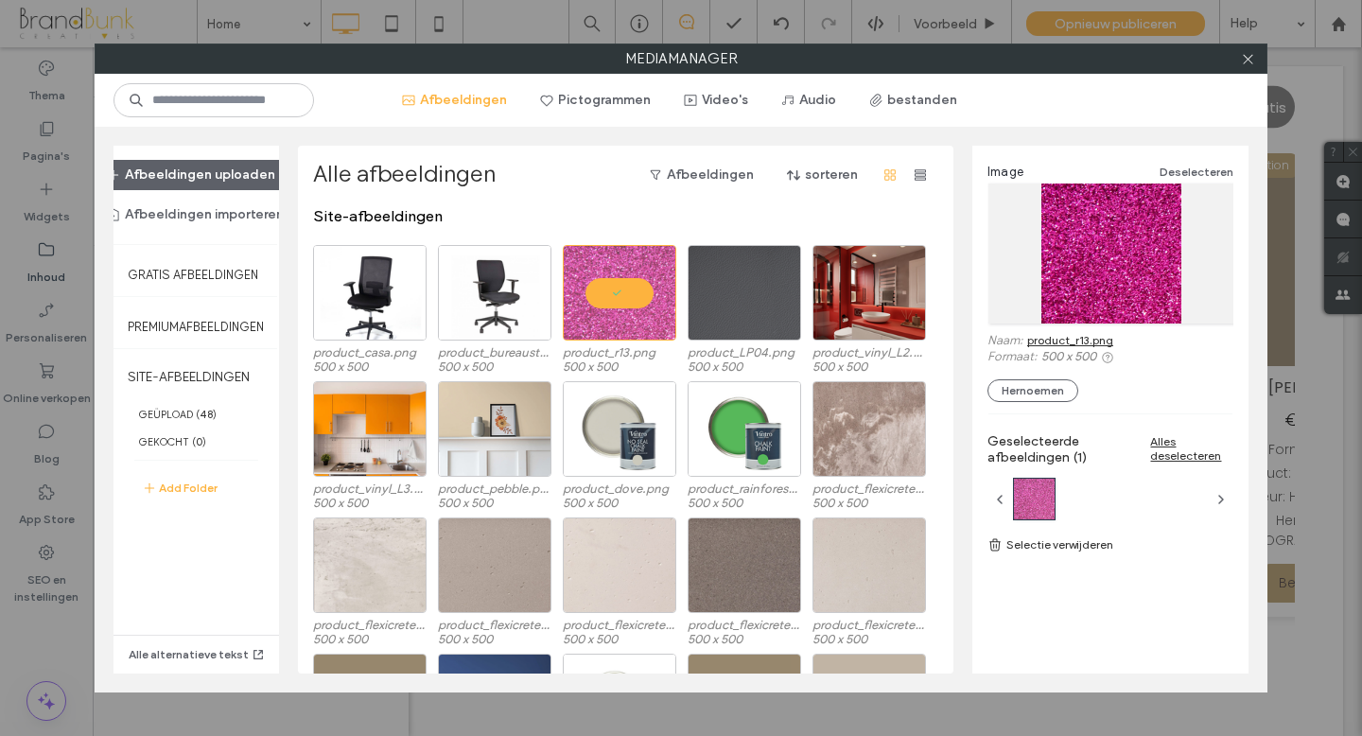
click at [1079, 341] on link "product_r13.png" at bounding box center [1070, 340] width 86 height 14
click at [1244, 64] on icon at bounding box center [1248, 59] width 14 height 14
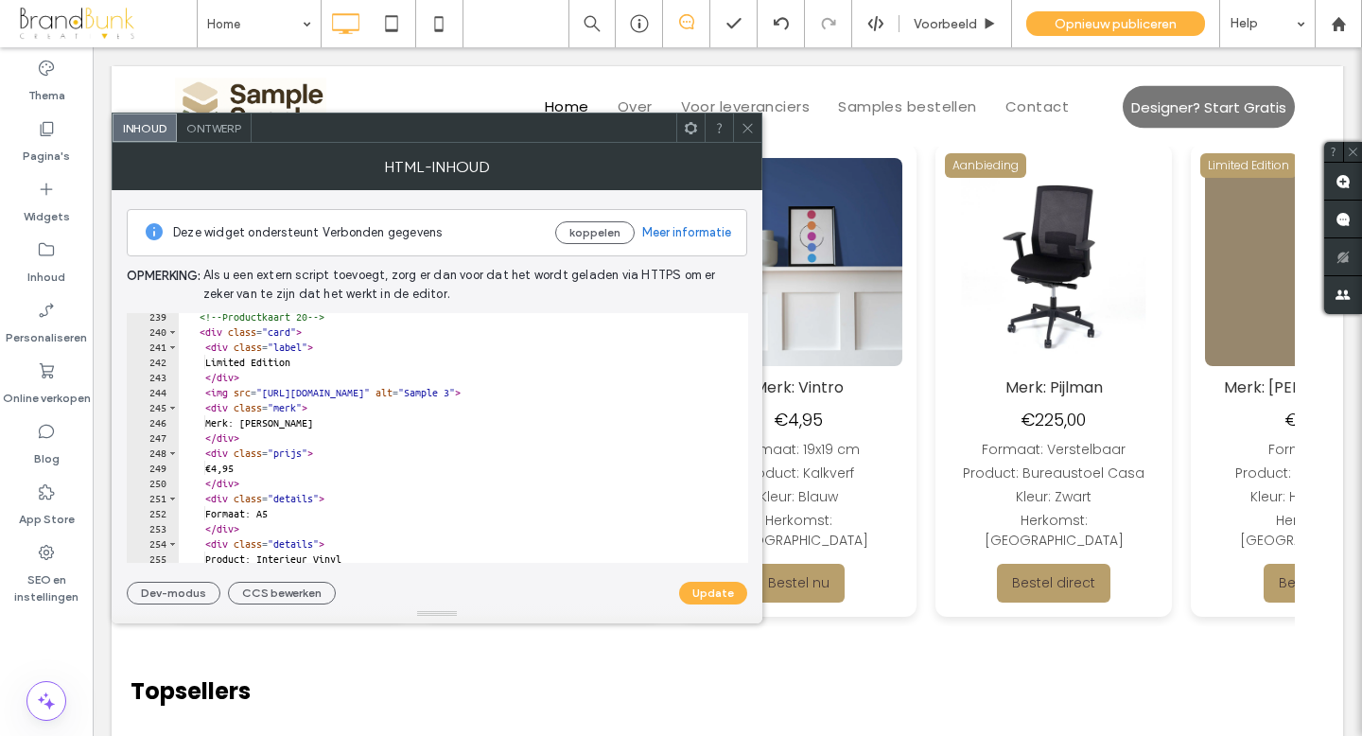
scroll to position [3605, 0]
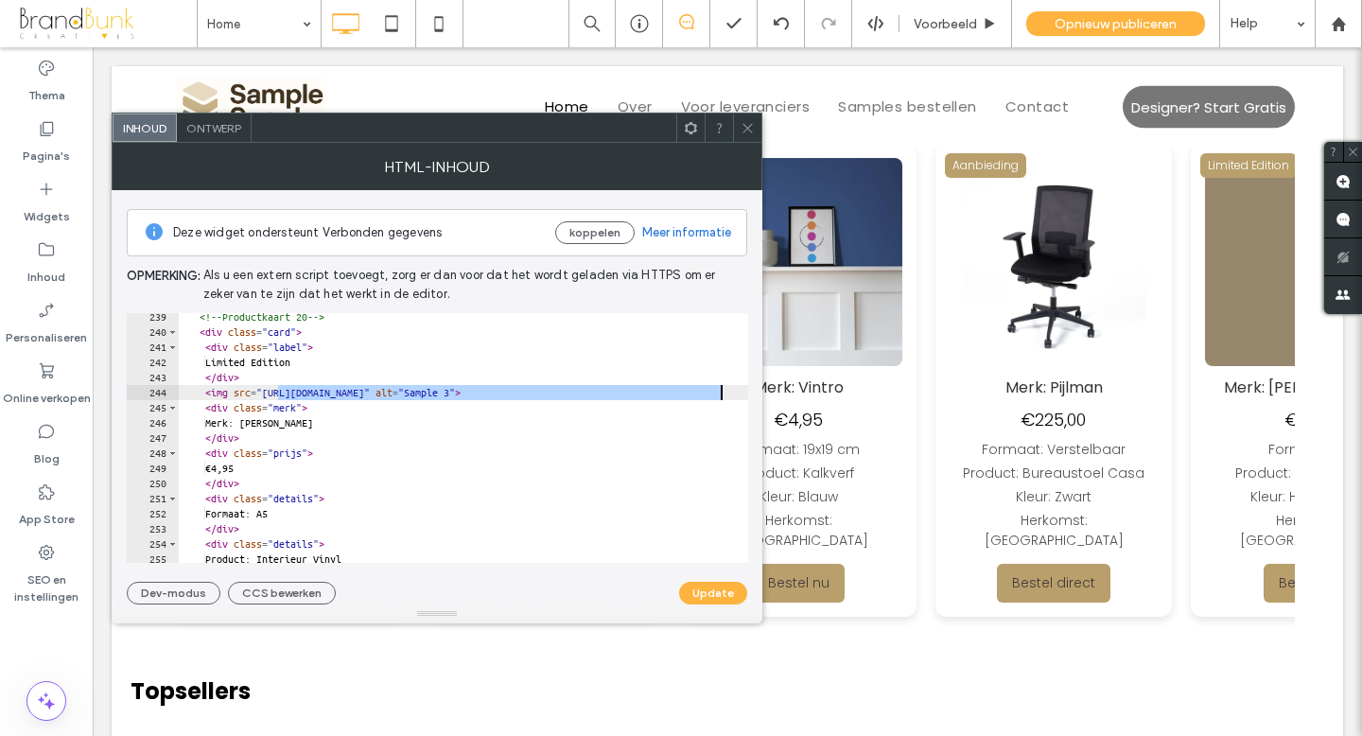
drag, startPoint x: 279, startPoint y: 392, endPoint x: 717, endPoint y: 398, distance: 437.9
click at [717, 398] on div "<!-- Productkaart 20 --> < div class = "card" > < div class = "label" > Limited…" at bounding box center [577, 449] width 797 height 280
paste textarea "*"
type textarea "**********"
click at [703, 592] on button "Update" at bounding box center [713, 593] width 68 height 23
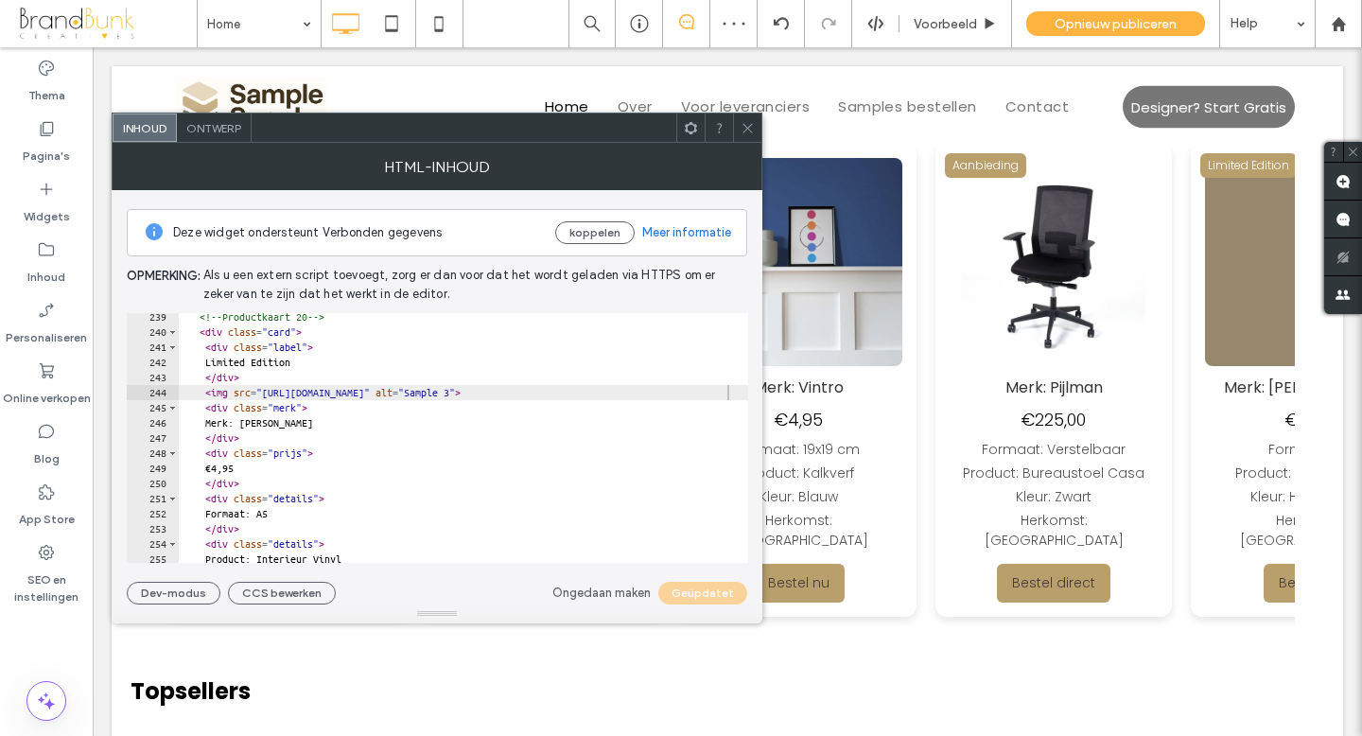
click at [744, 132] on icon at bounding box center [747, 128] width 14 height 14
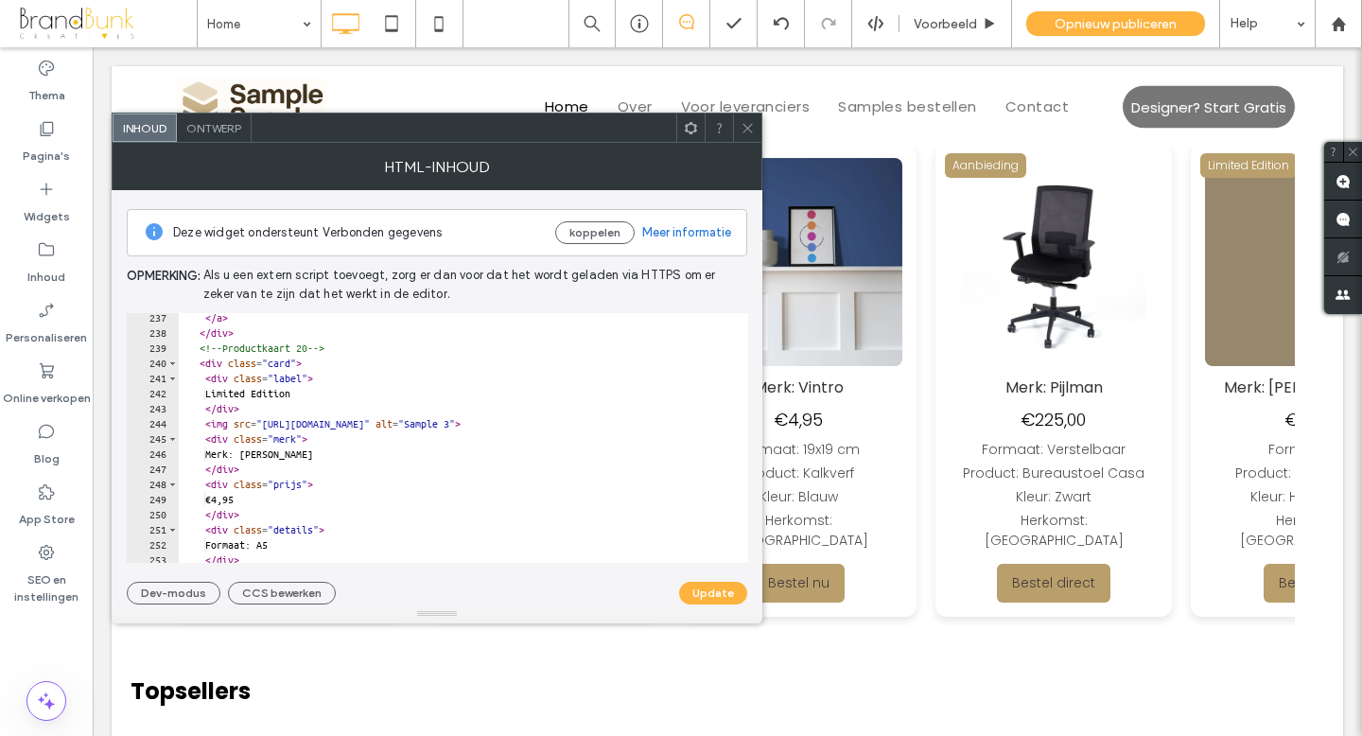
scroll to position [3574, 0]
click at [321, 396] on div "</ a > </ div > <!-- Productkaart 20 --> < div class = "card" > < div class = "…" at bounding box center [577, 450] width 797 height 280
type textarea "*"
type textarea "*******"
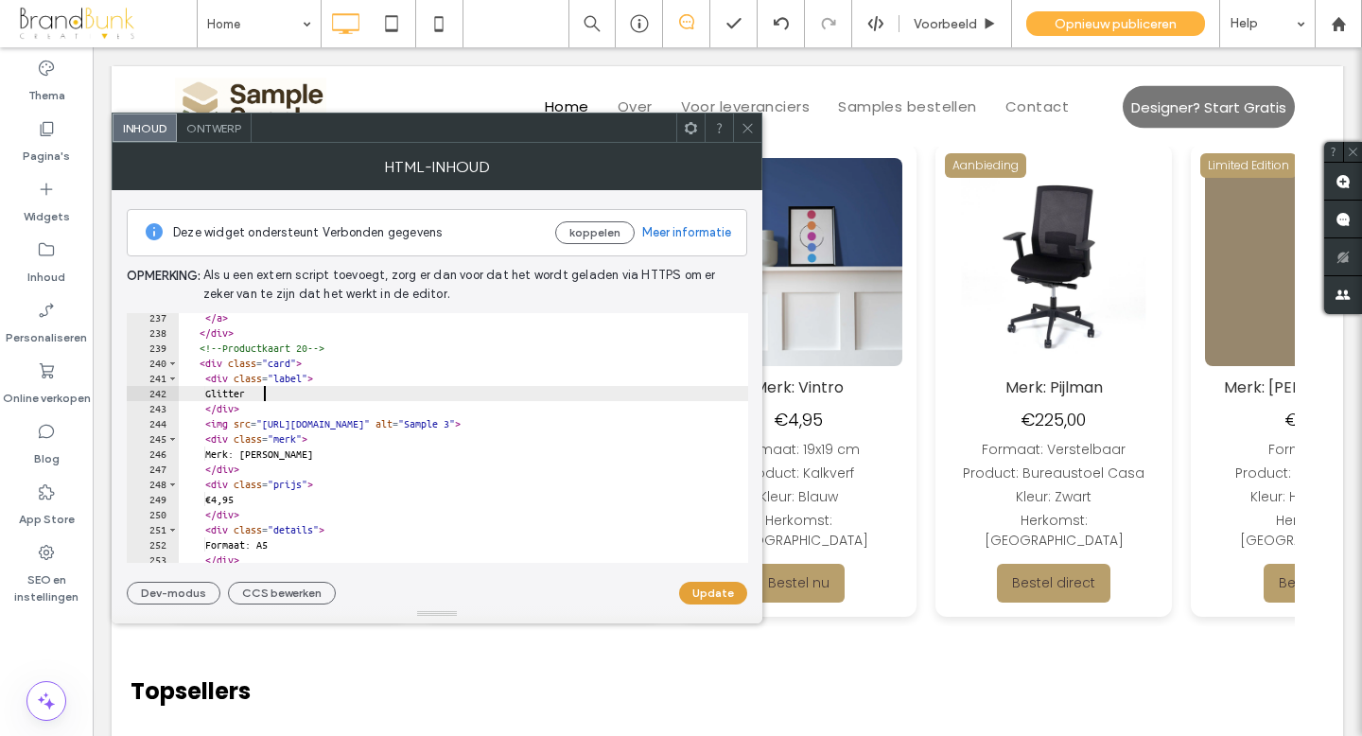
click at [697, 585] on button "Update" at bounding box center [713, 593] width 68 height 23
click at [745, 133] on icon at bounding box center [747, 128] width 14 height 14
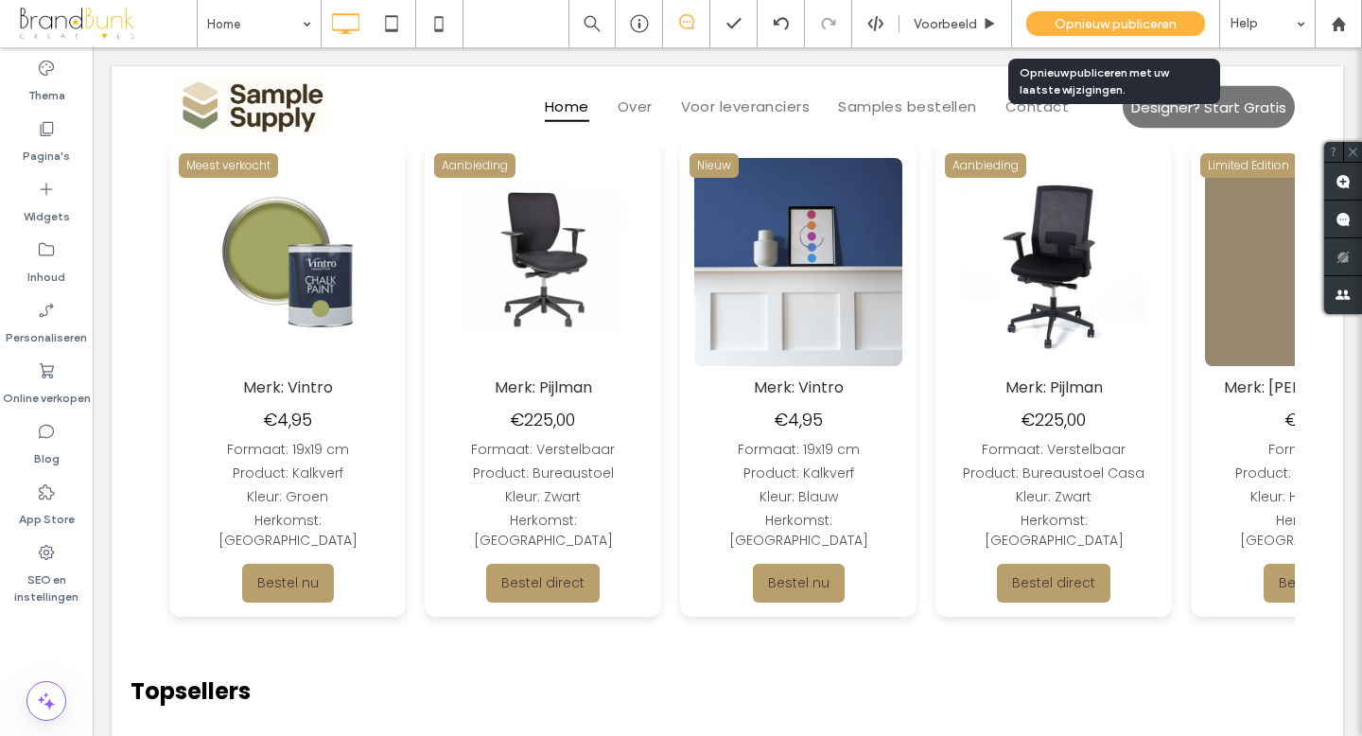
click at [1087, 17] on span "Opnieuw publiceren" at bounding box center [1115, 24] width 122 height 16
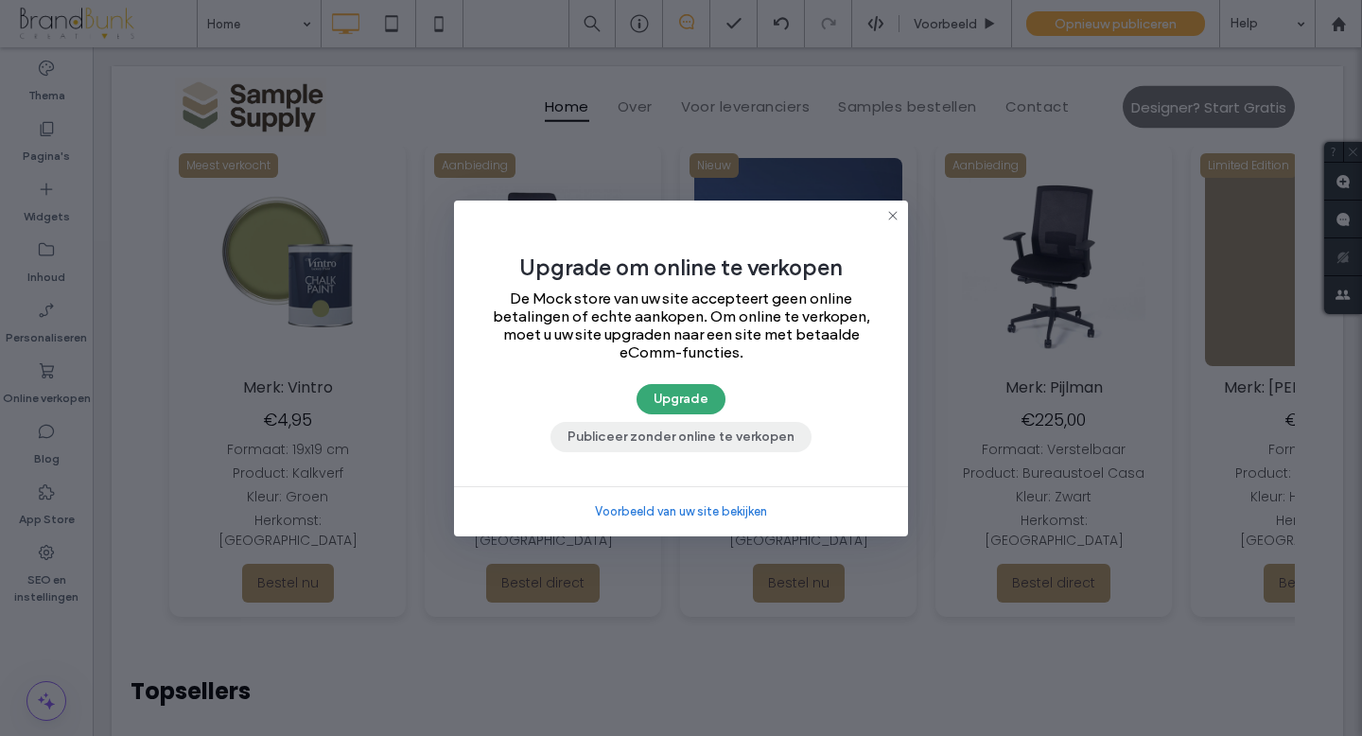
click at [714, 431] on button "Publiceer zonder online te verkopen" at bounding box center [680, 437] width 261 height 30
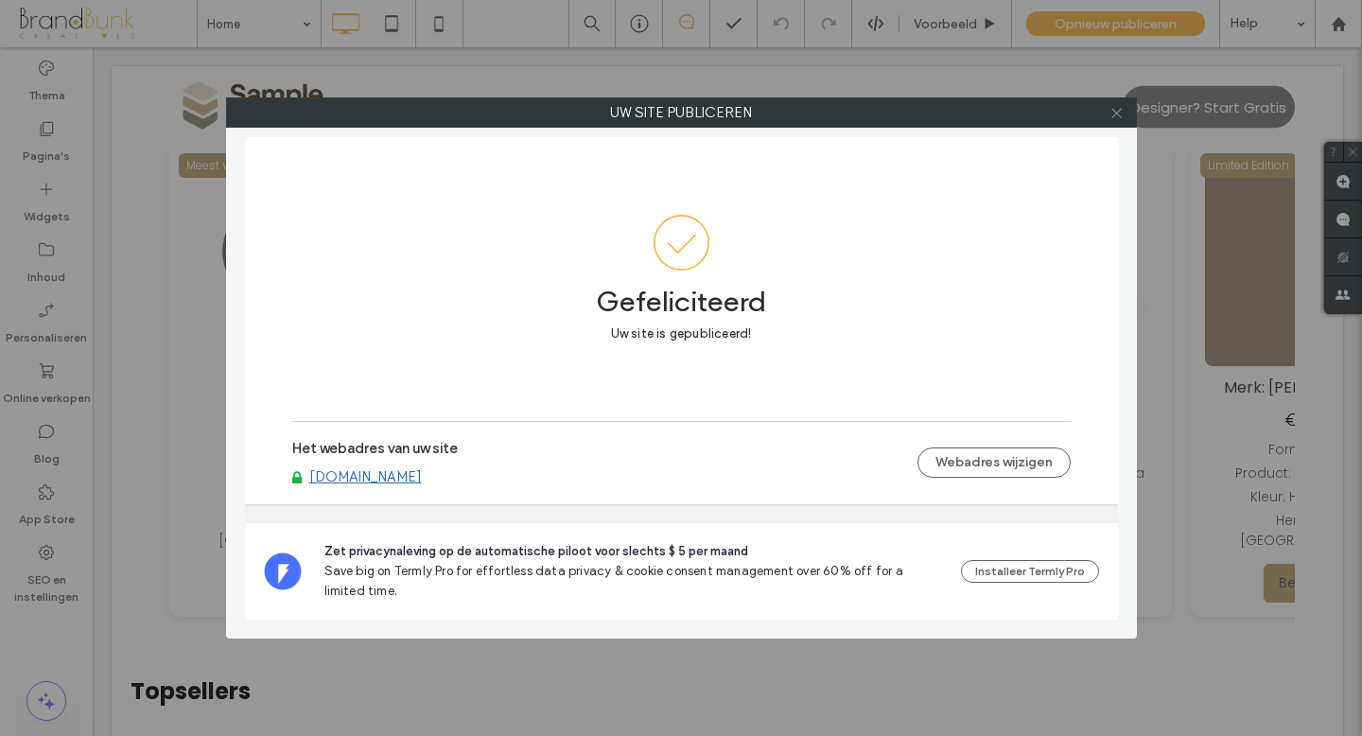
click at [1111, 115] on icon at bounding box center [1116, 113] width 14 height 14
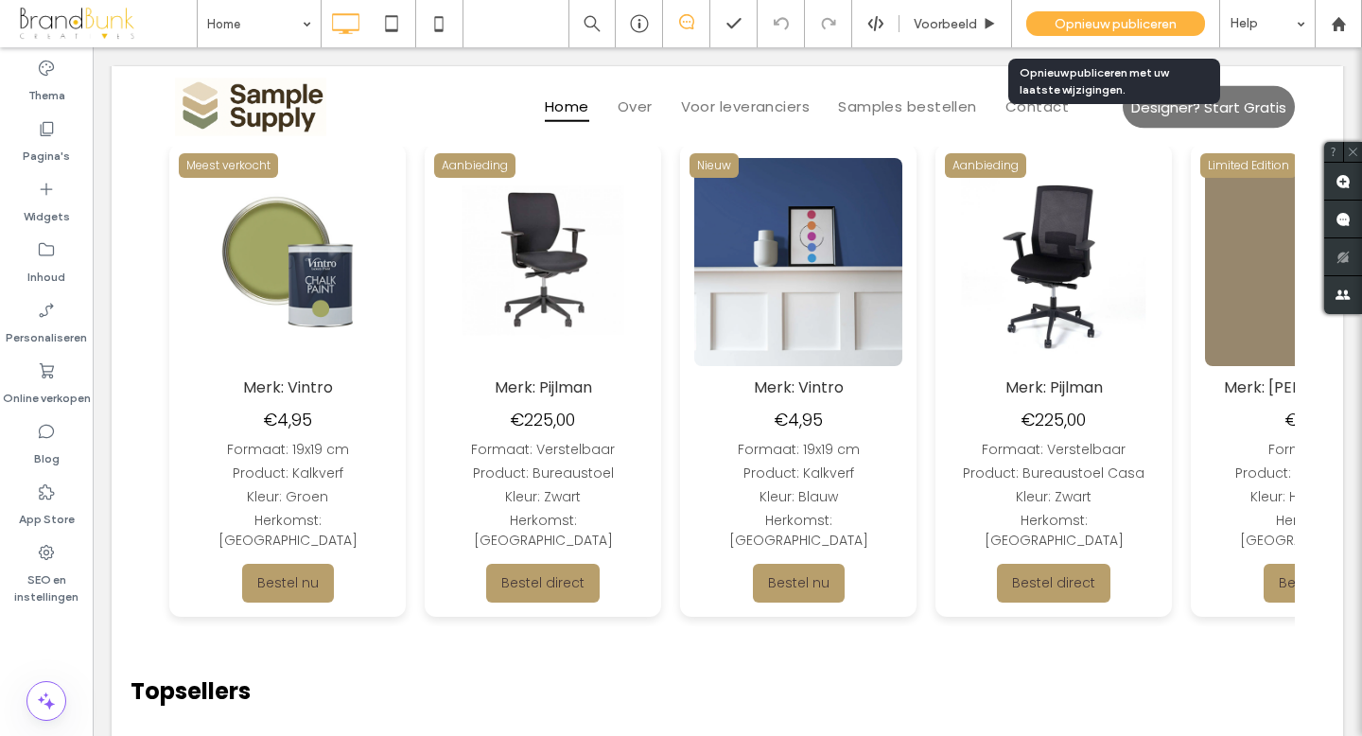
click at [1113, 33] on div "Opnieuw publiceren" at bounding box center [1115, 23] width 179 height 25
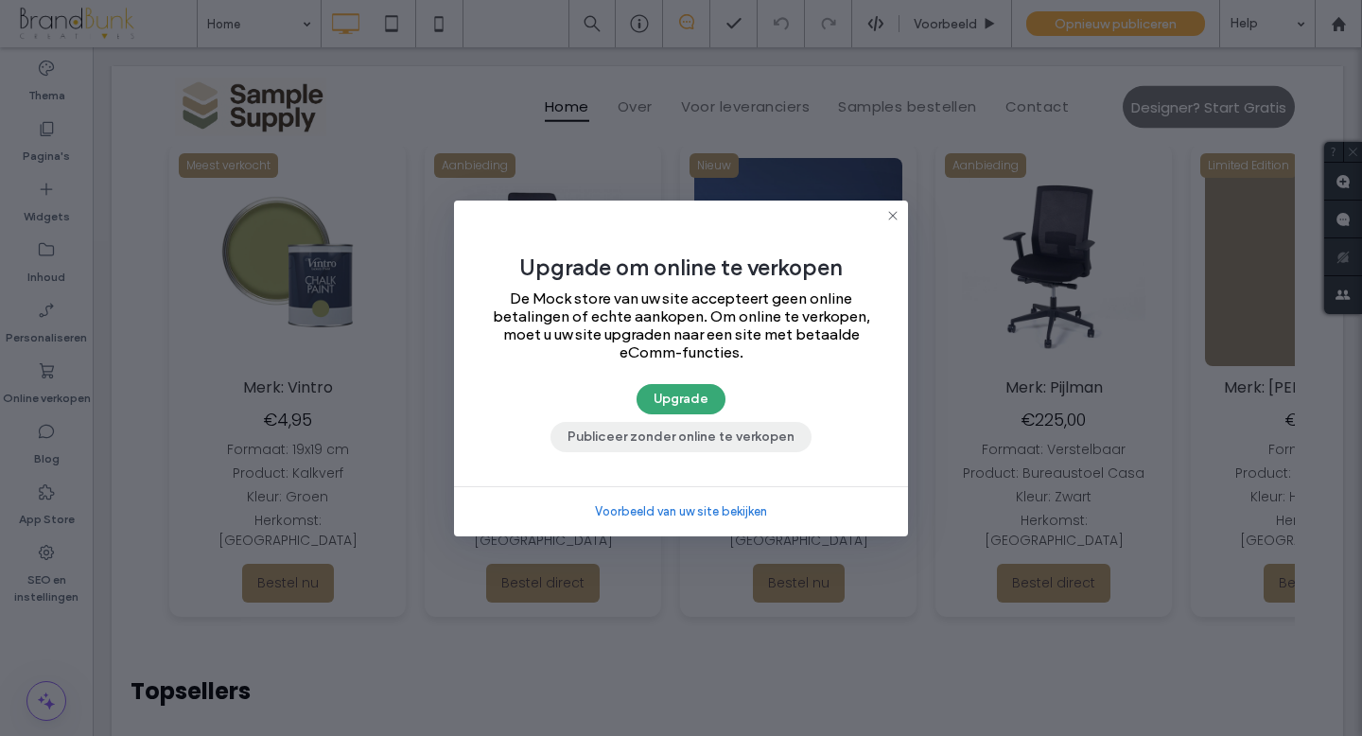
click at [723, 446] on button "Publiceer zonder online te verkopen" at bounding box center [680, 437] width 261 height 30
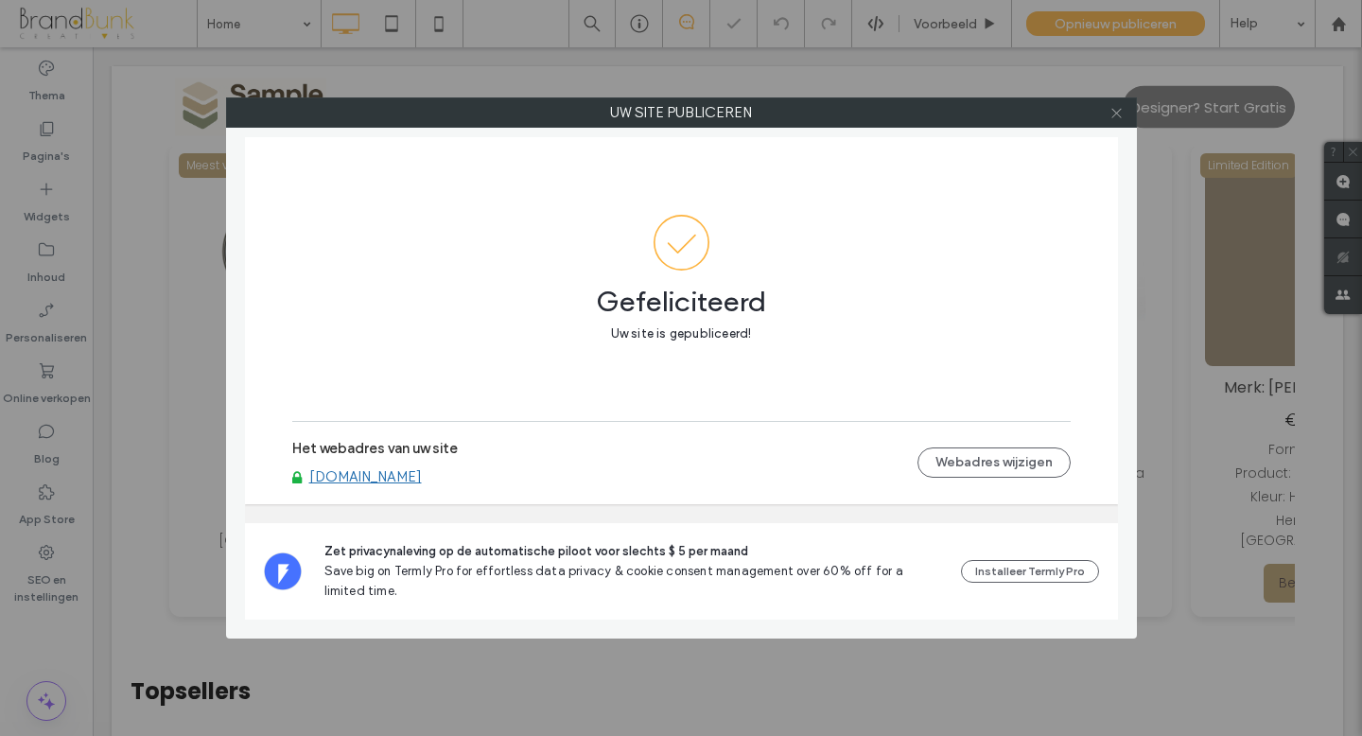
click at [1113, 115] on icon at bounding box center [1116, 113] width 14 height 14
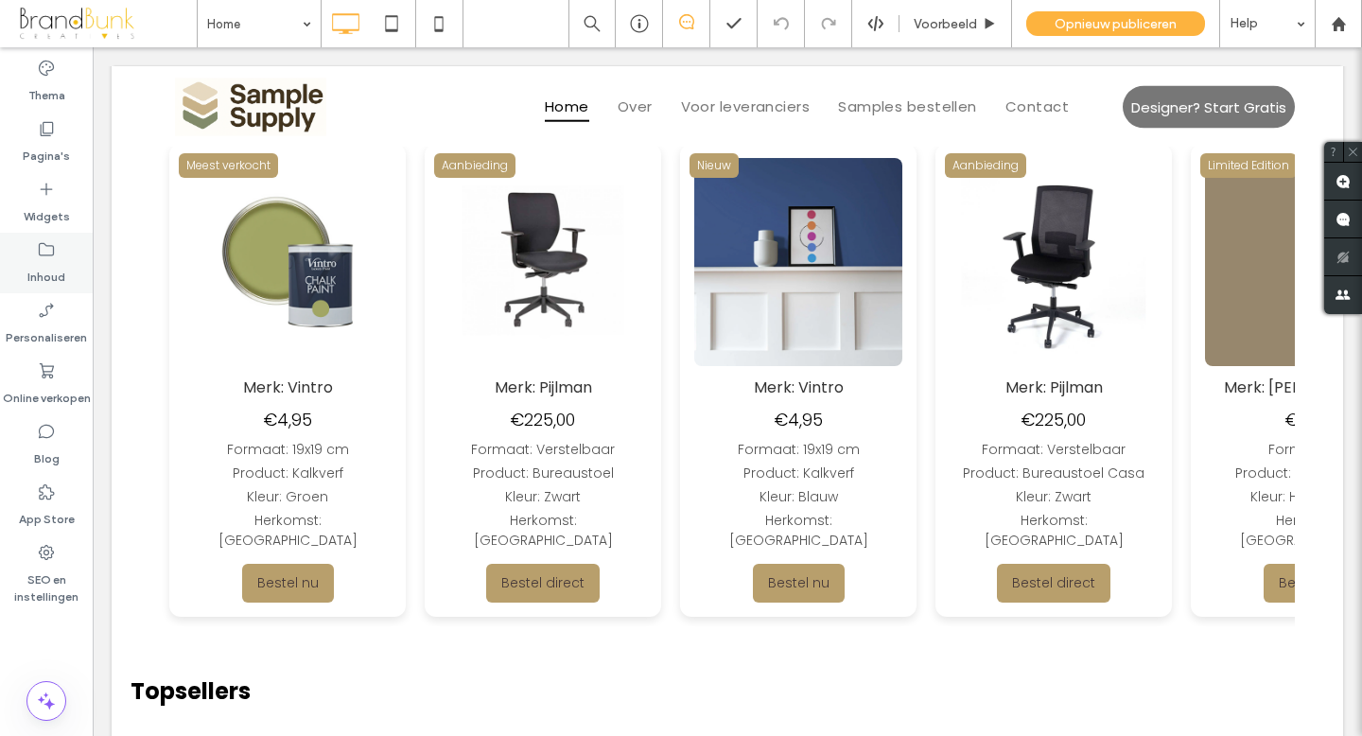
click at [51, 275] on label "Inhoud" at bounding box center [46, 272] width 38 height 26
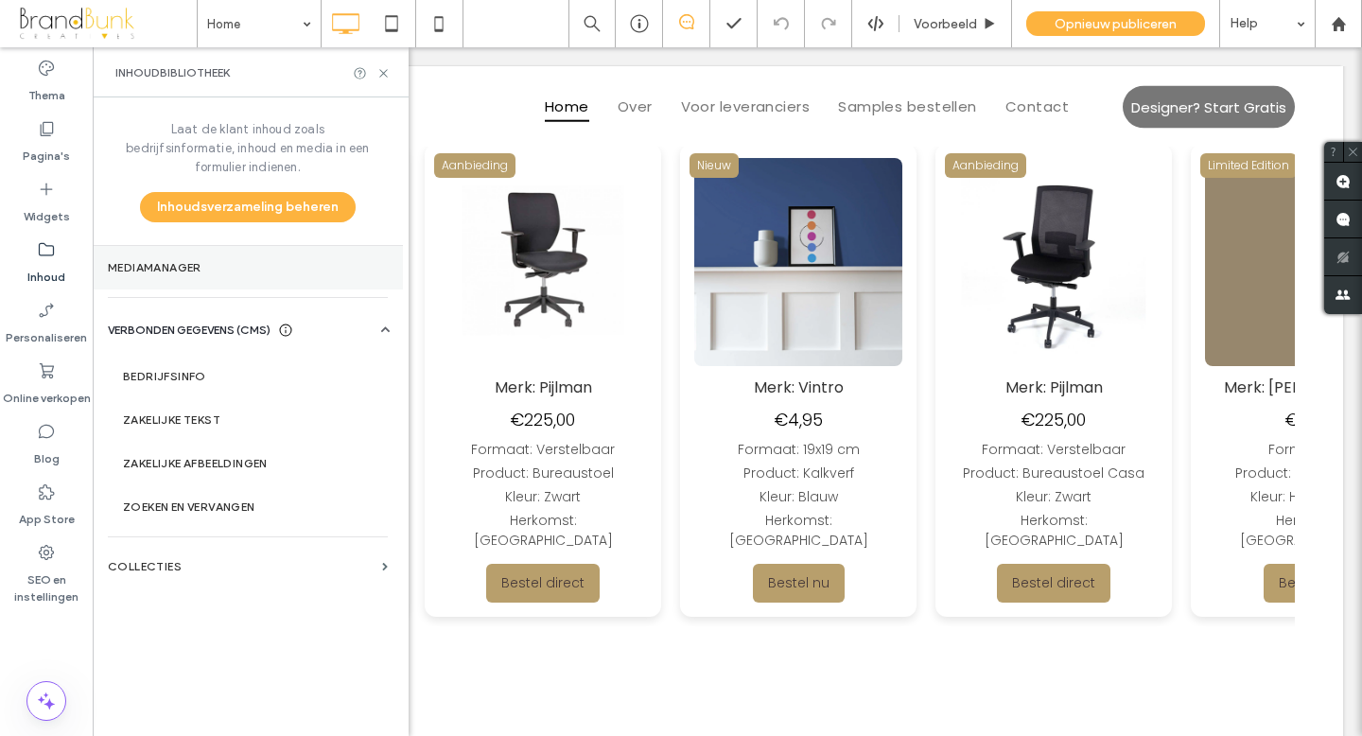
click at [166, 261] on label "Mediamanager" at bounding box center [248, 267] width 280 height 13
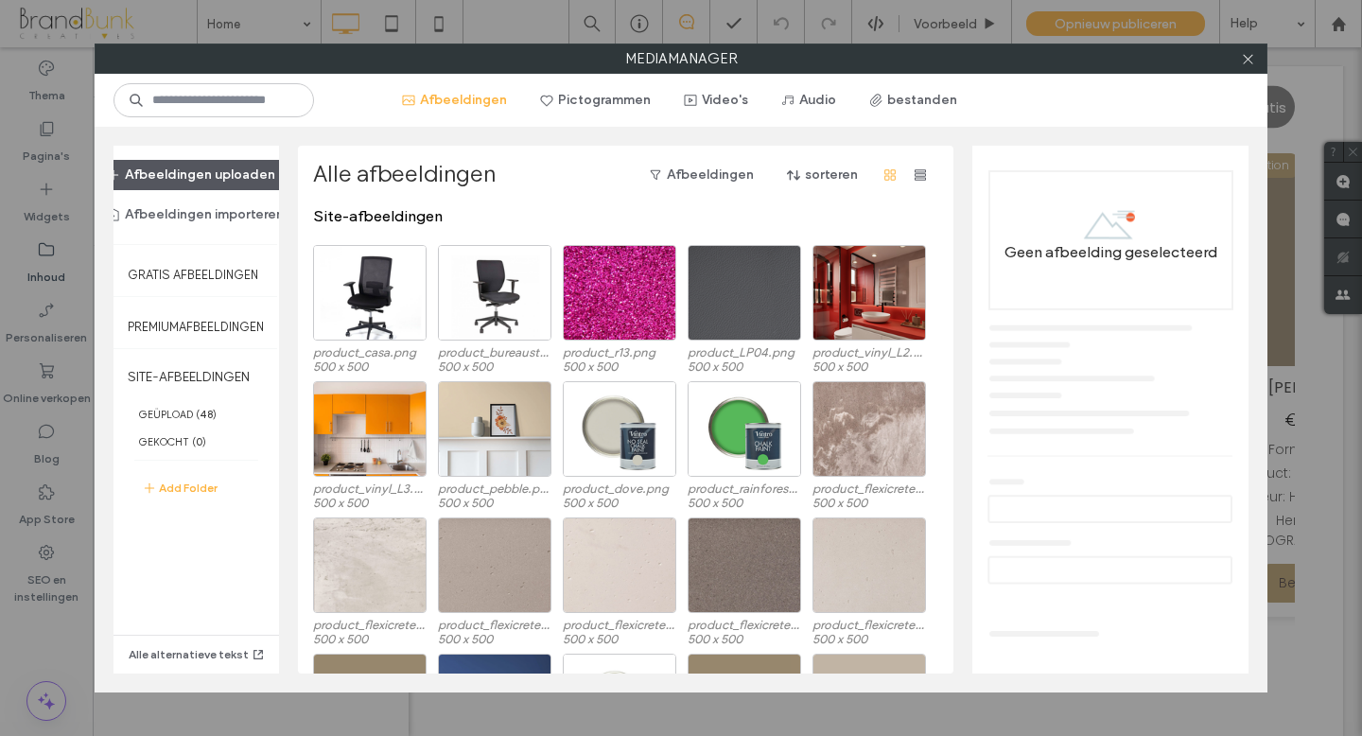
click at [174, 171] on button "Afbeeldingen uploaden" at bounding box center [191, 175] width 201 height 30
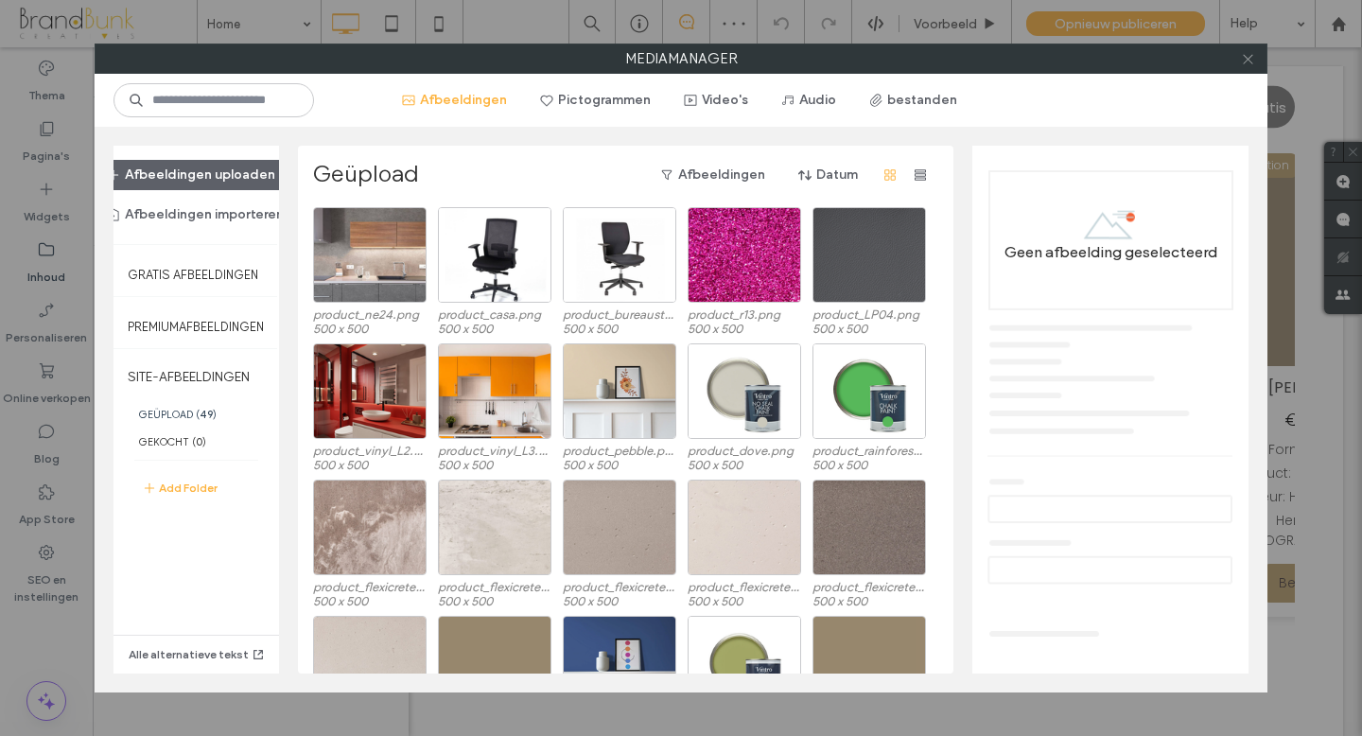
click at [1245, 63] on icon at bounding box center [1248, 59] width 14 height 14
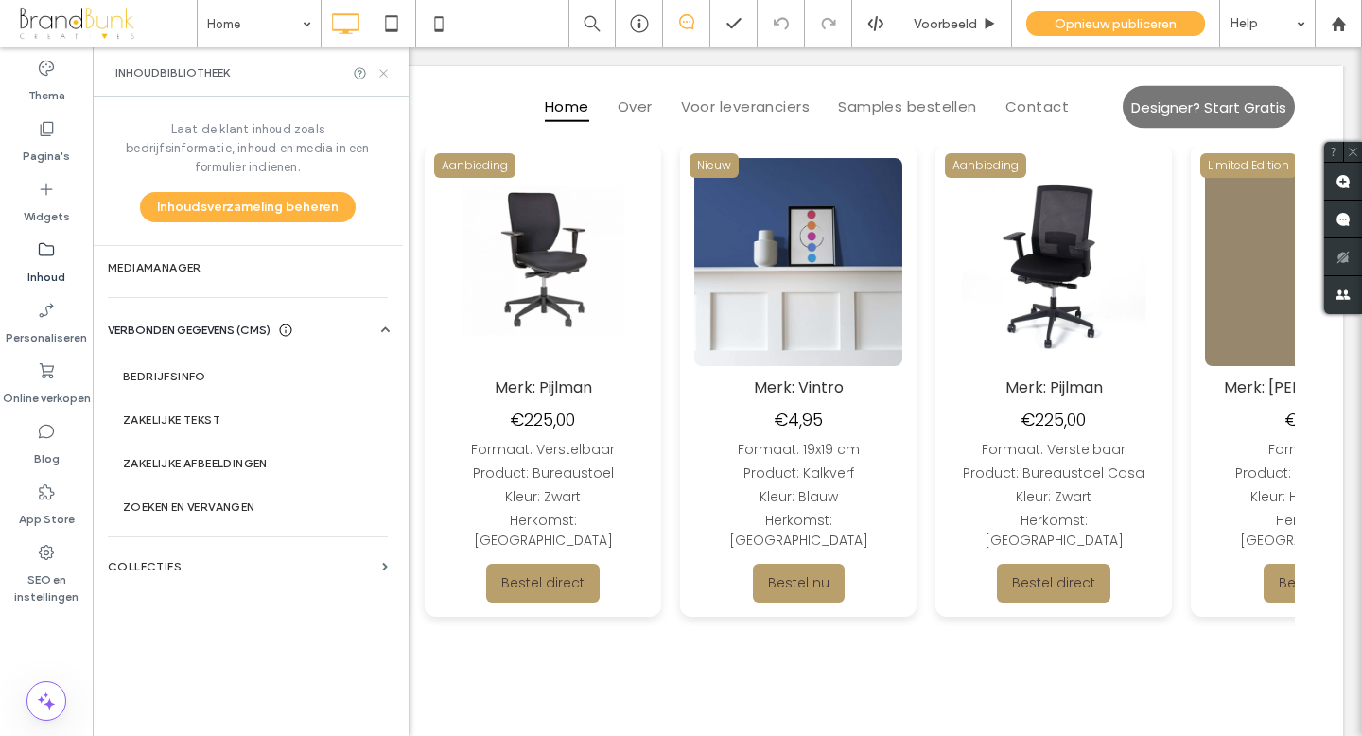
click at [380, 75] on use at bounding box center [383, 73] width 8 height 8
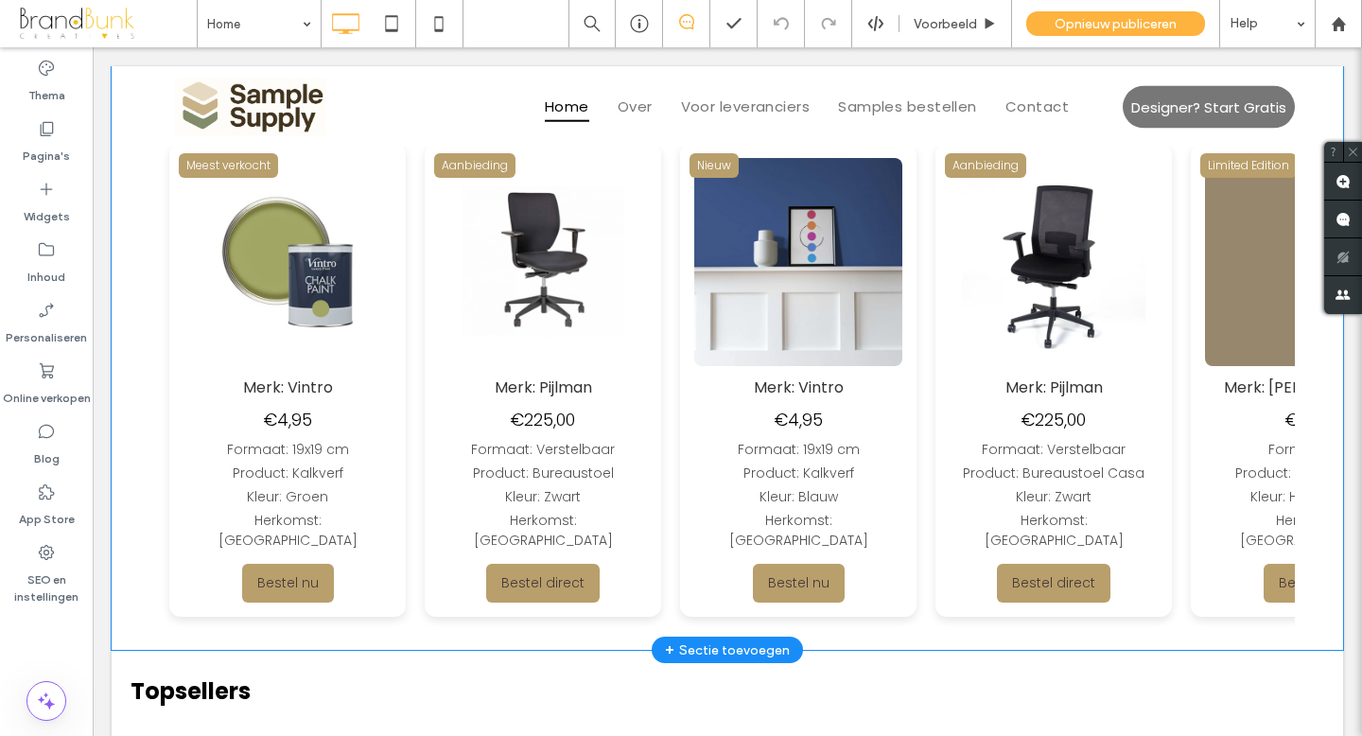
click at [1199, 314] on img at bounding box center [1303, 262] width 208 height 208
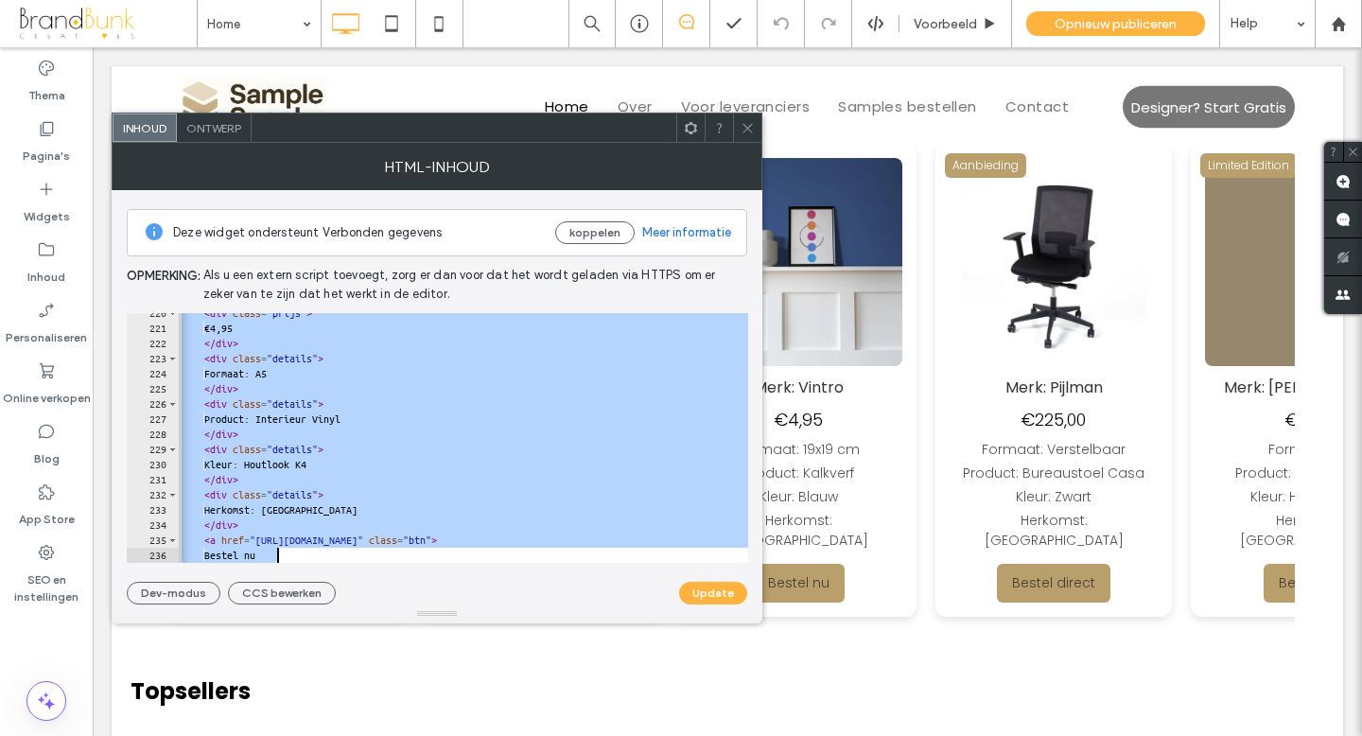
scroll to position [3472, 0]
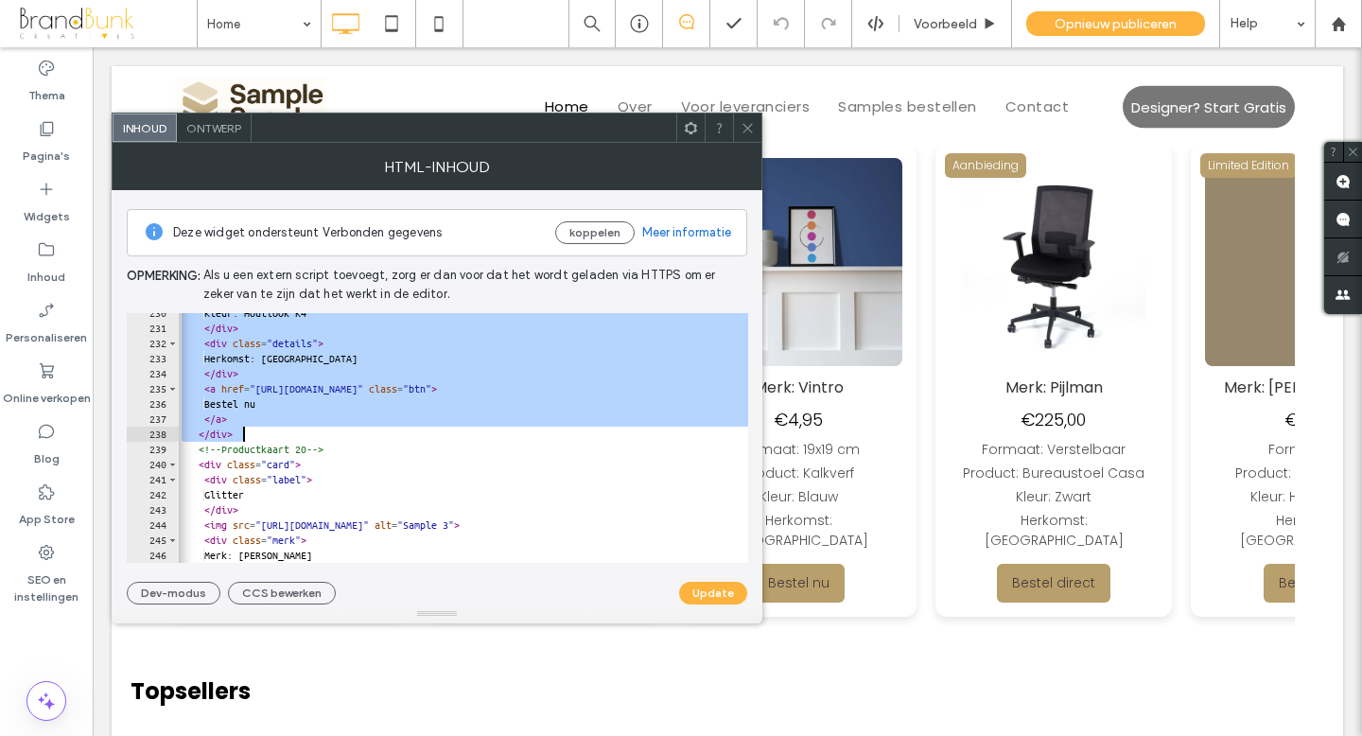
drag, startPoint x: 200, startPoint y: 351, endPoint x: 436, endPoint y: 435, distance: 250.9
click at [436, 435] on div "Kleur: Houtlook K4 </ div > < div class = "details" > Herkomst: Nederland </ di…" at bounding box center [576, 445] width 797 height 280
click at [252, 435] on div "Kleur: Houtlook K4 </ div > < div class = "details" > Herkomst: Nederland </ di…" at bounding box center [576, 445] width 797 height 280
type textarea "******"
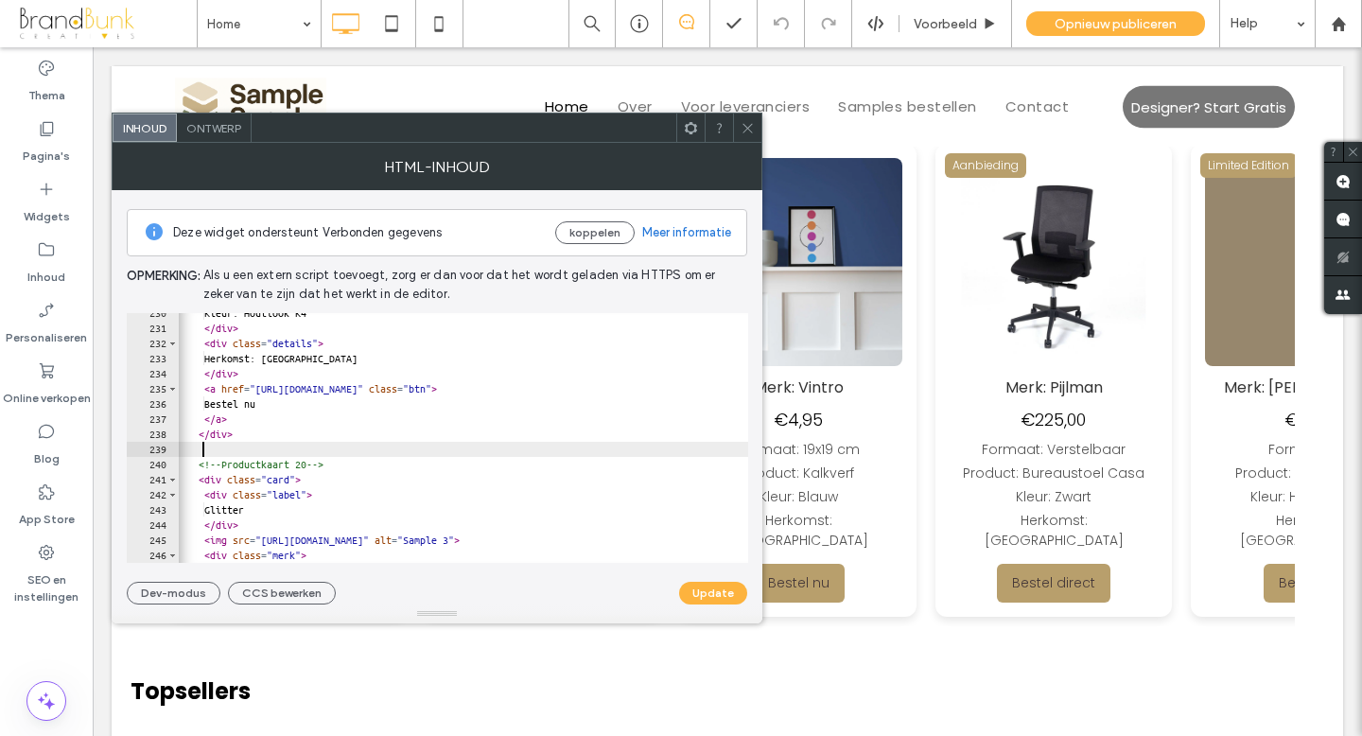
scroll to position [0, 0]
paste textarea "******"
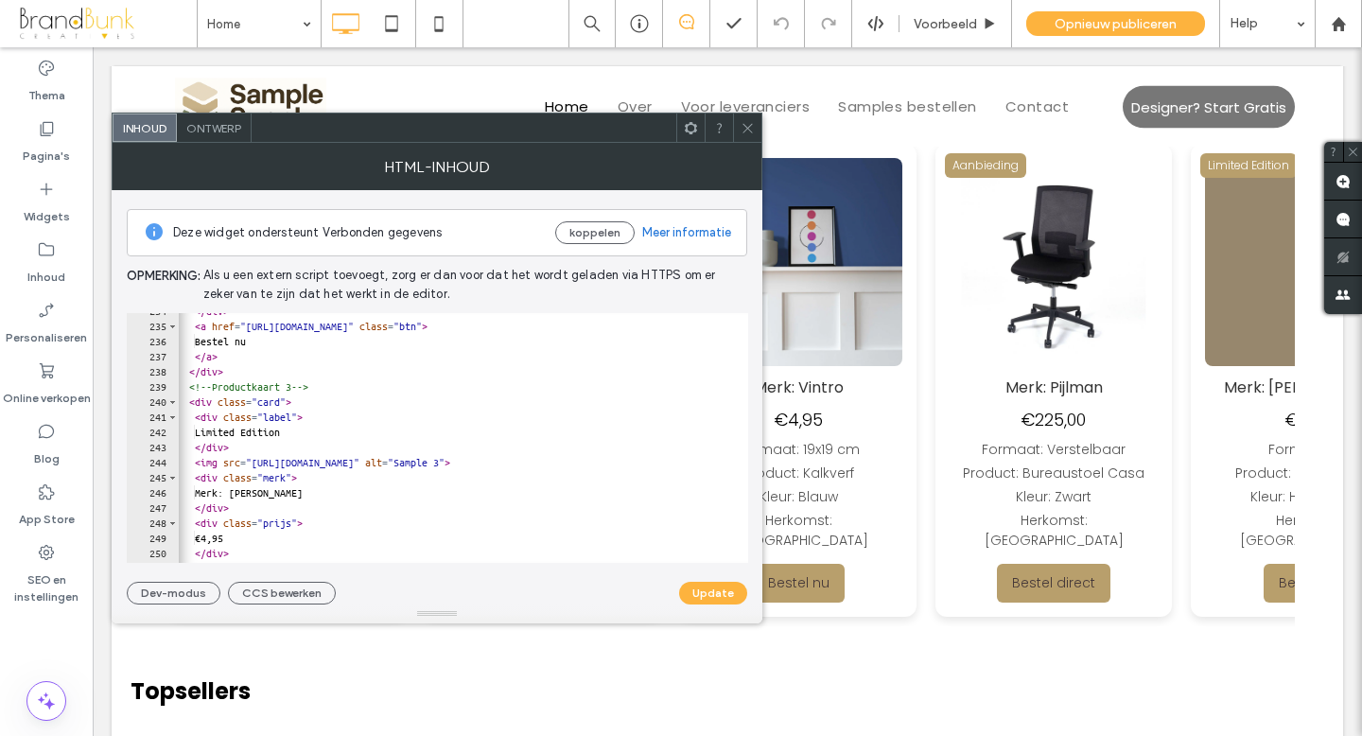
scroll to position [3534, 0]
click at [322, 389] on div "</ div > < a href = "https://buy.stripe.com/testlink3" class = "btn" > Bestel n…" at bounding box center [566, 444] width 797 height 280
type textarea "**********"
click at [703, 590] on button "Update" at bounding box center [713, 593] width 68 height 23
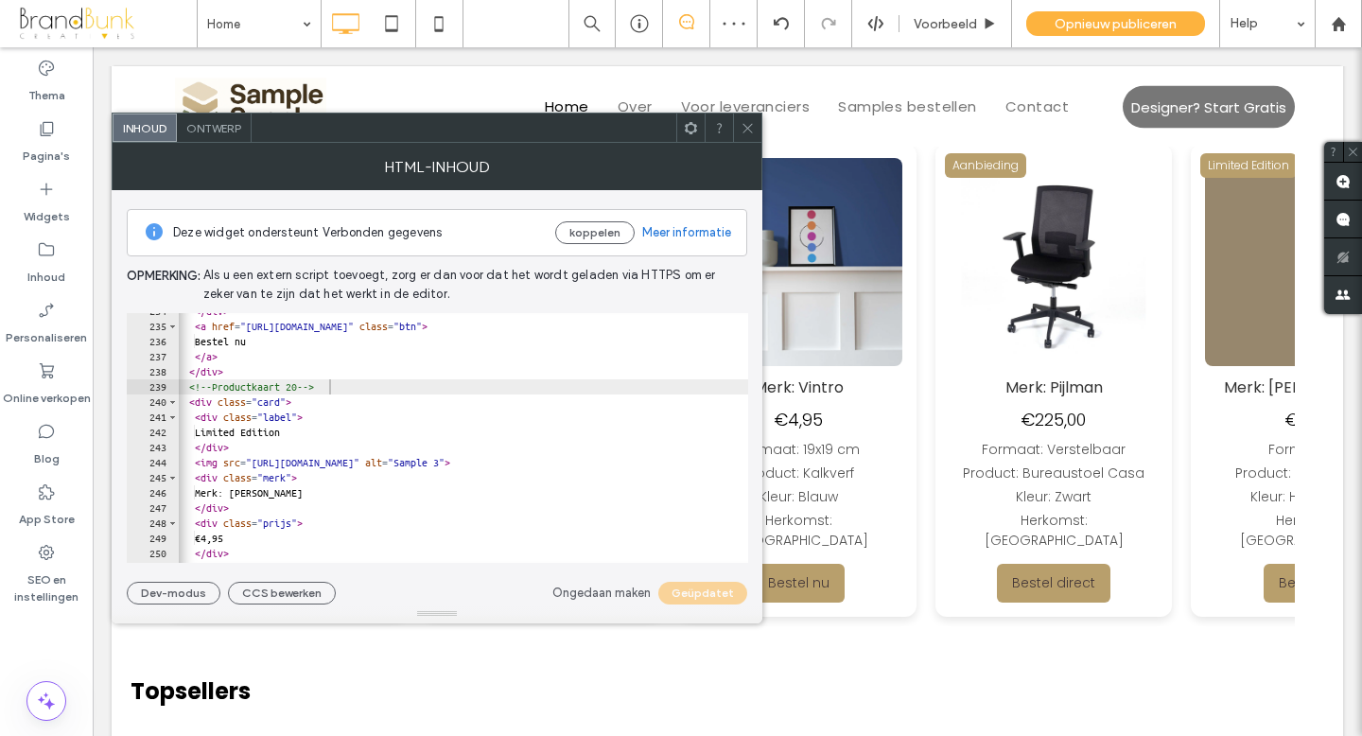
click at [748, 133] on icon at bounding box center [747, 128] width 14 height 14
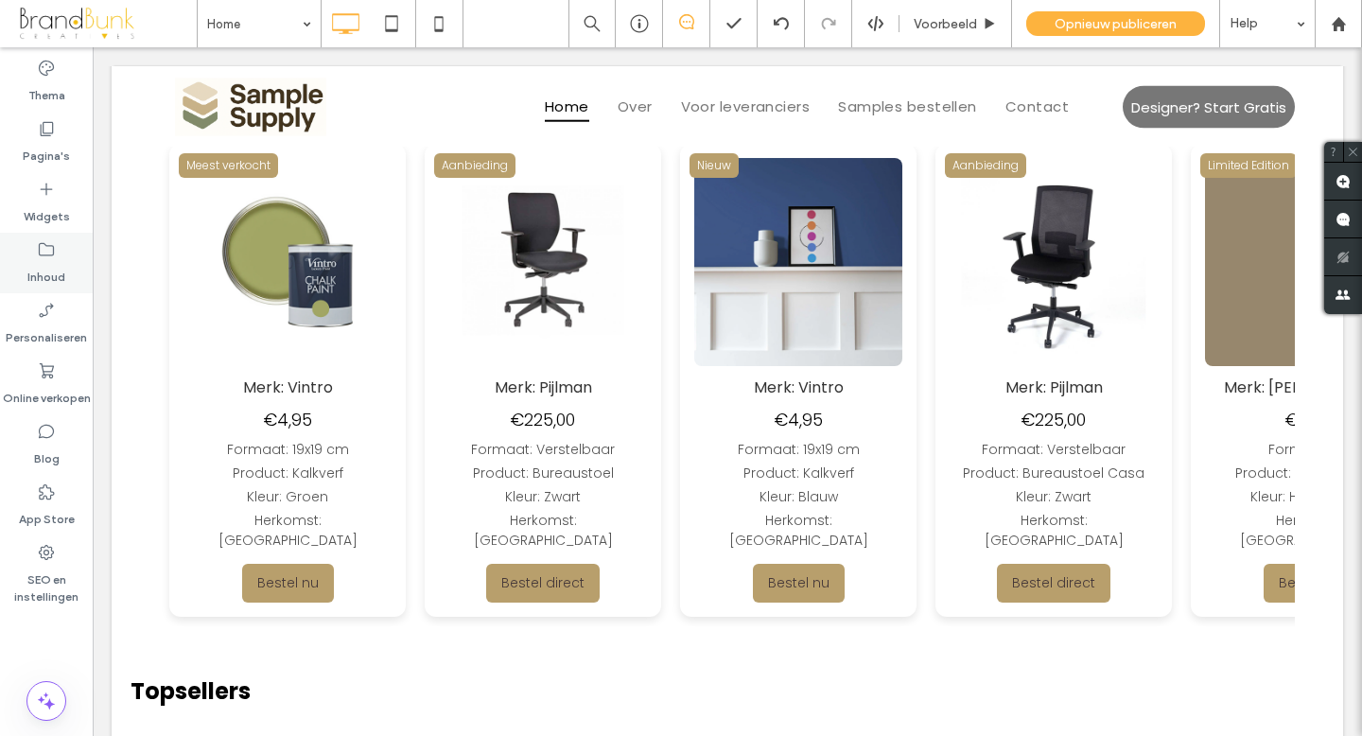
click at [51, 266] on label "Inhoud" at bounding box center [46, 272] width 38 height 26
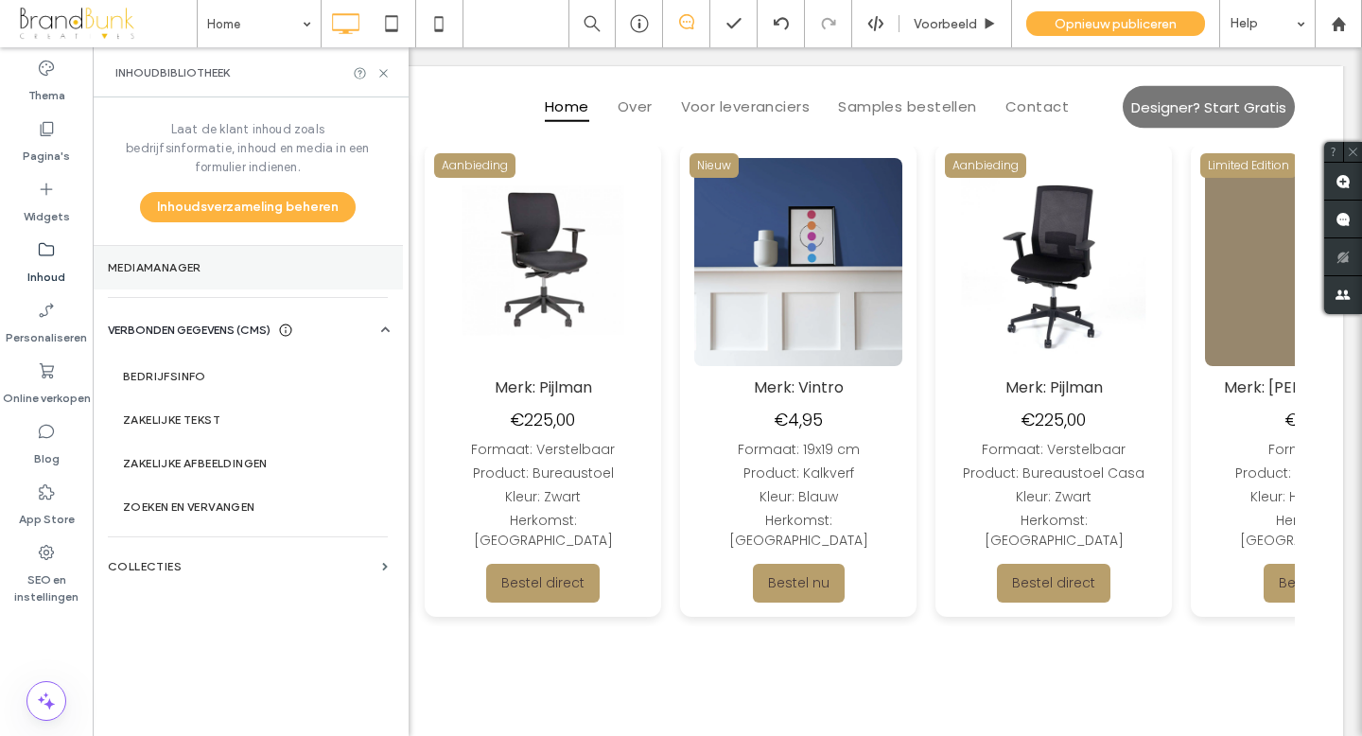
click at [157, 261] on label "Mediamanager" at bounding box center [248, 267] width 280 height 13
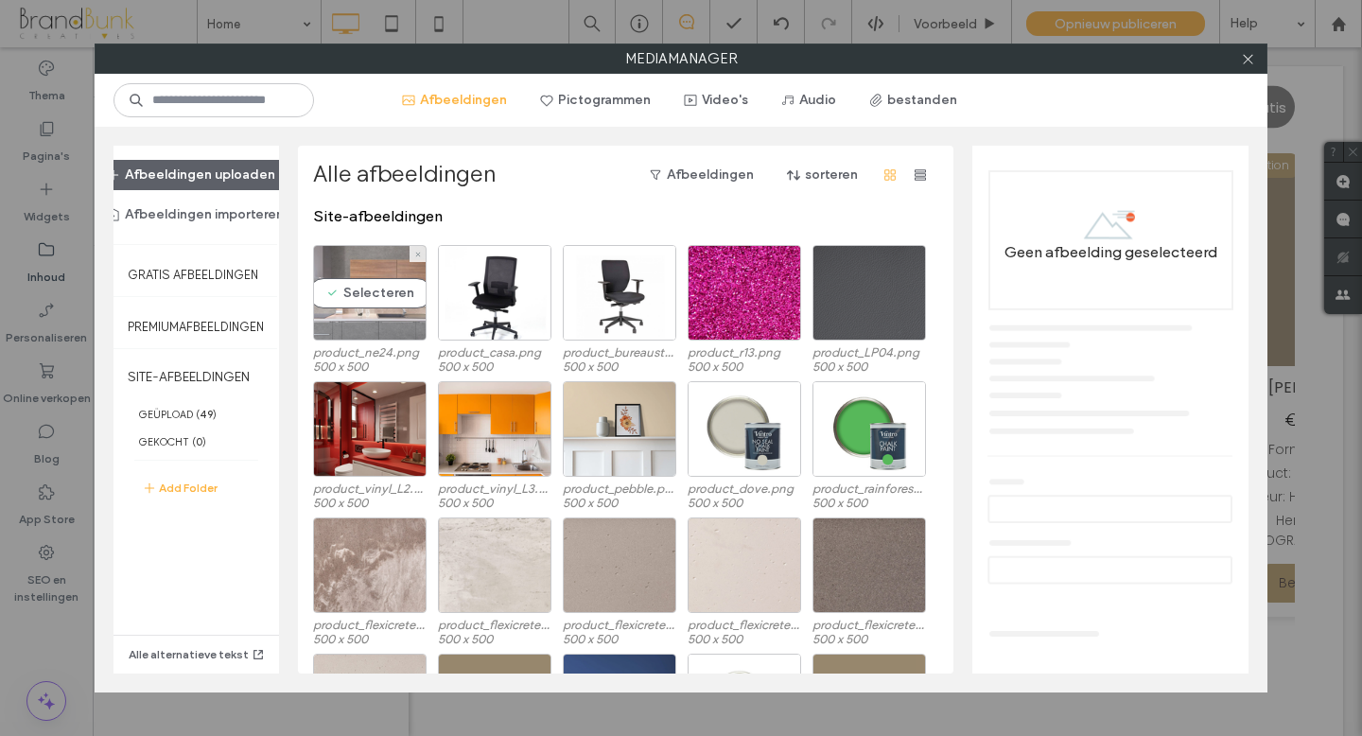
click at [387, 324] on div "Selecteren" at bounding box center [369, 293] width 113 height 96
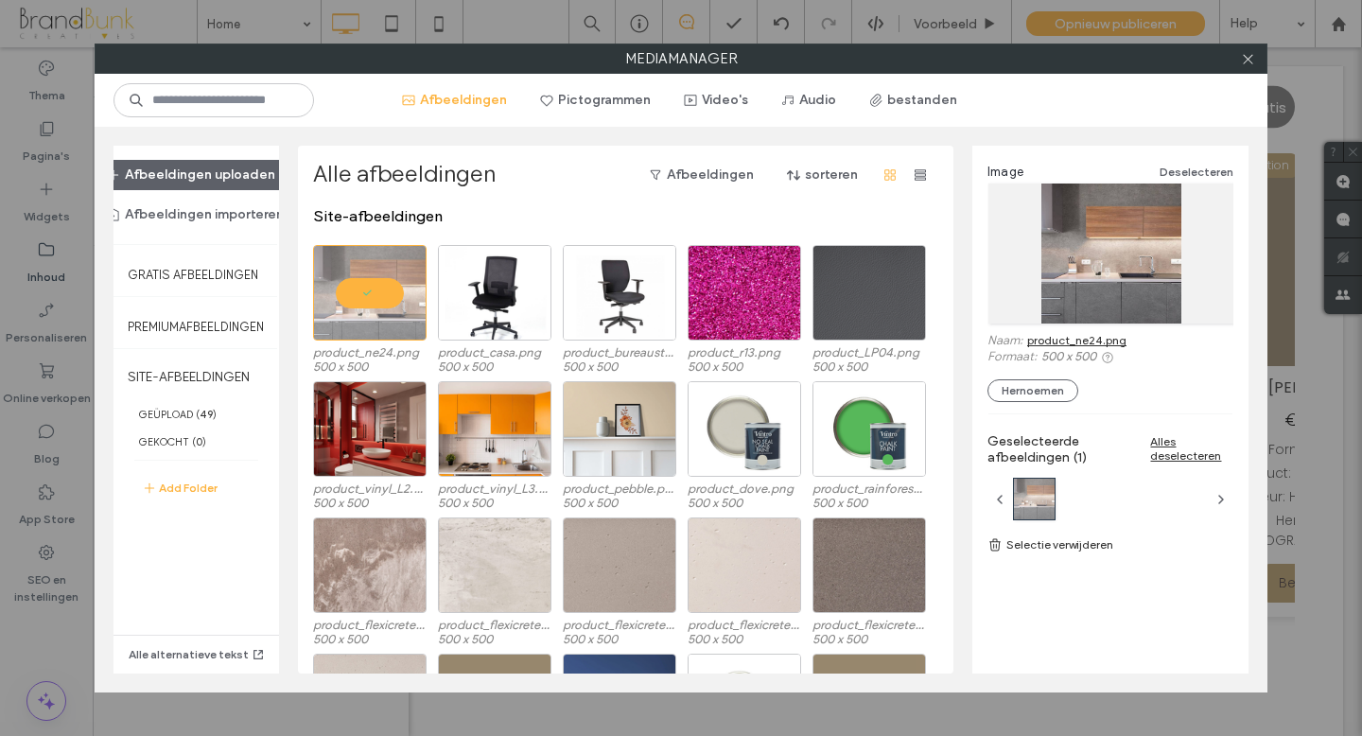
click at [1092, 342] on link "product_ne24.png" at bounding box center [1076, 340] width 99 height 14
click at [1247, 60] on use at bounding box center [1247, 58] width 9 height 9
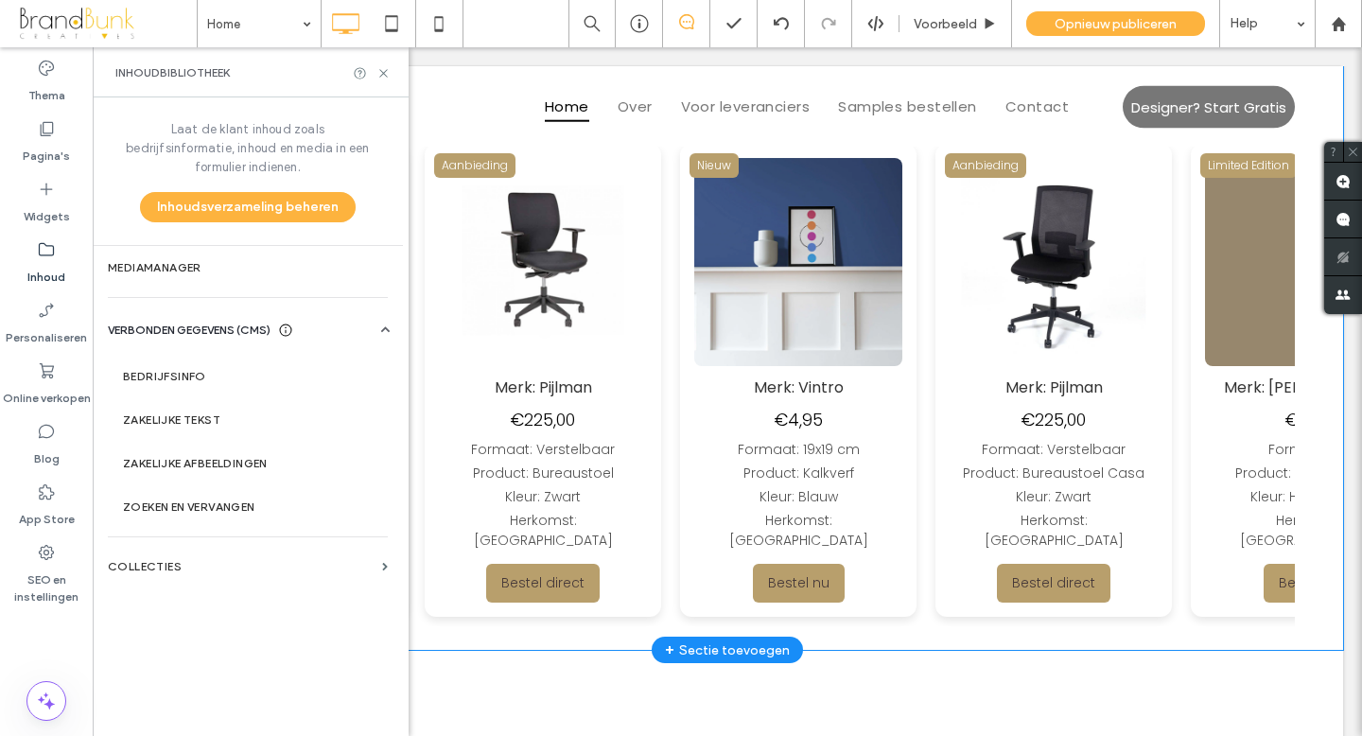
click at [946, 355] on img at bounding box center [1050, 262] width 208 height 208
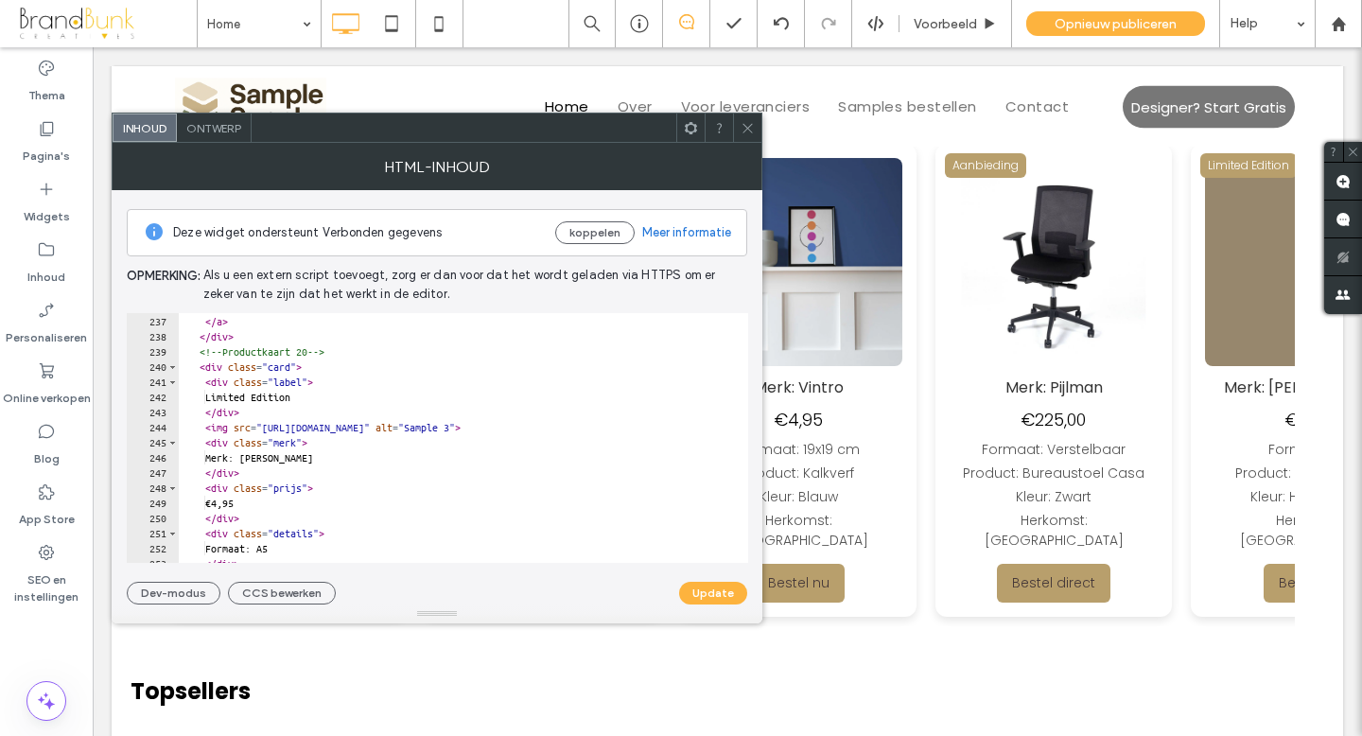
scroll to position [3571, 0]
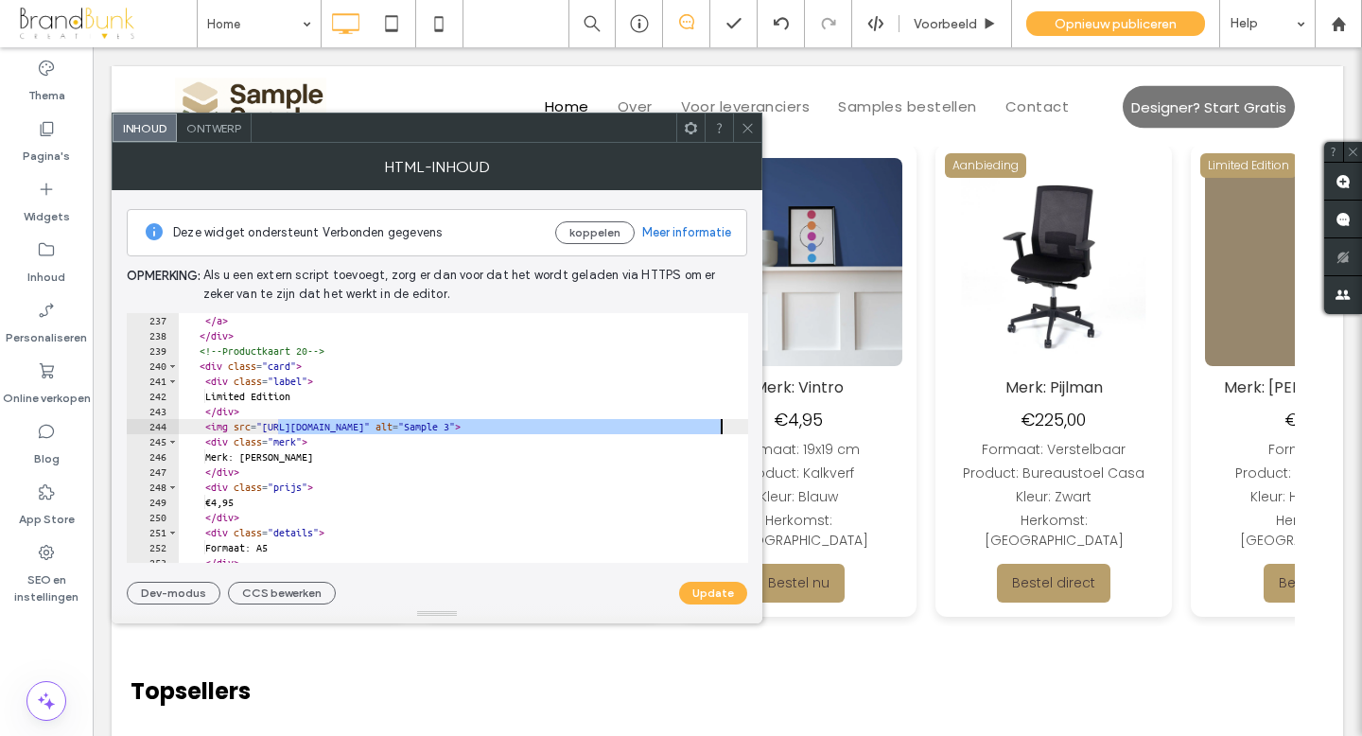
drag, startPoint x: 277, startPoint y: 427, endPoint x: 717, endPoint y: 432, distance: 439.7
click at [717, 431] on div "Bestel nu </ a > </ div > <!-- Productkaart 20 --> < div class = "card" > < div…" at bounding box center [577, 438] width 797 height 280
paste textarea "**"
type textarea "**********"
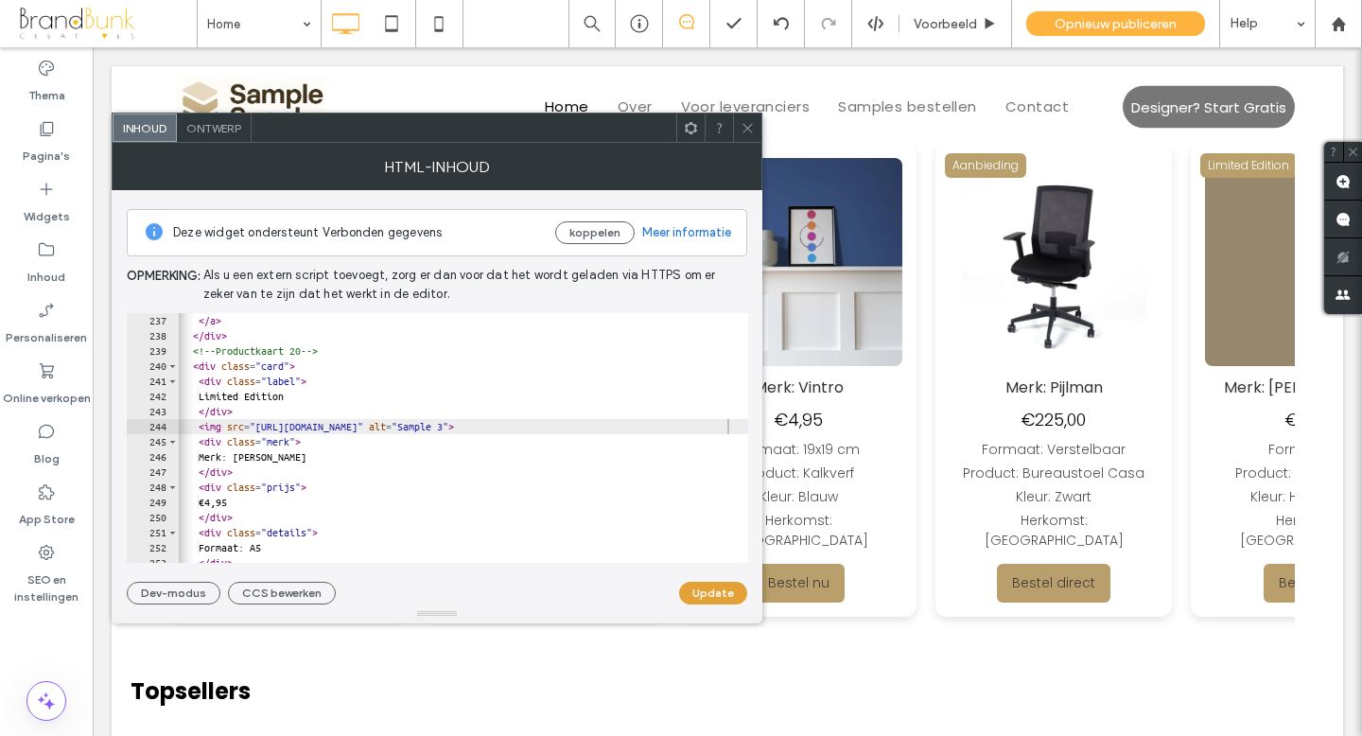
click at [719, 592] on button "Update" at bounding box center [713, 593] width 68 height 23
click at [749, 137] on span at bounding box center [747, 127] width 14 height 28
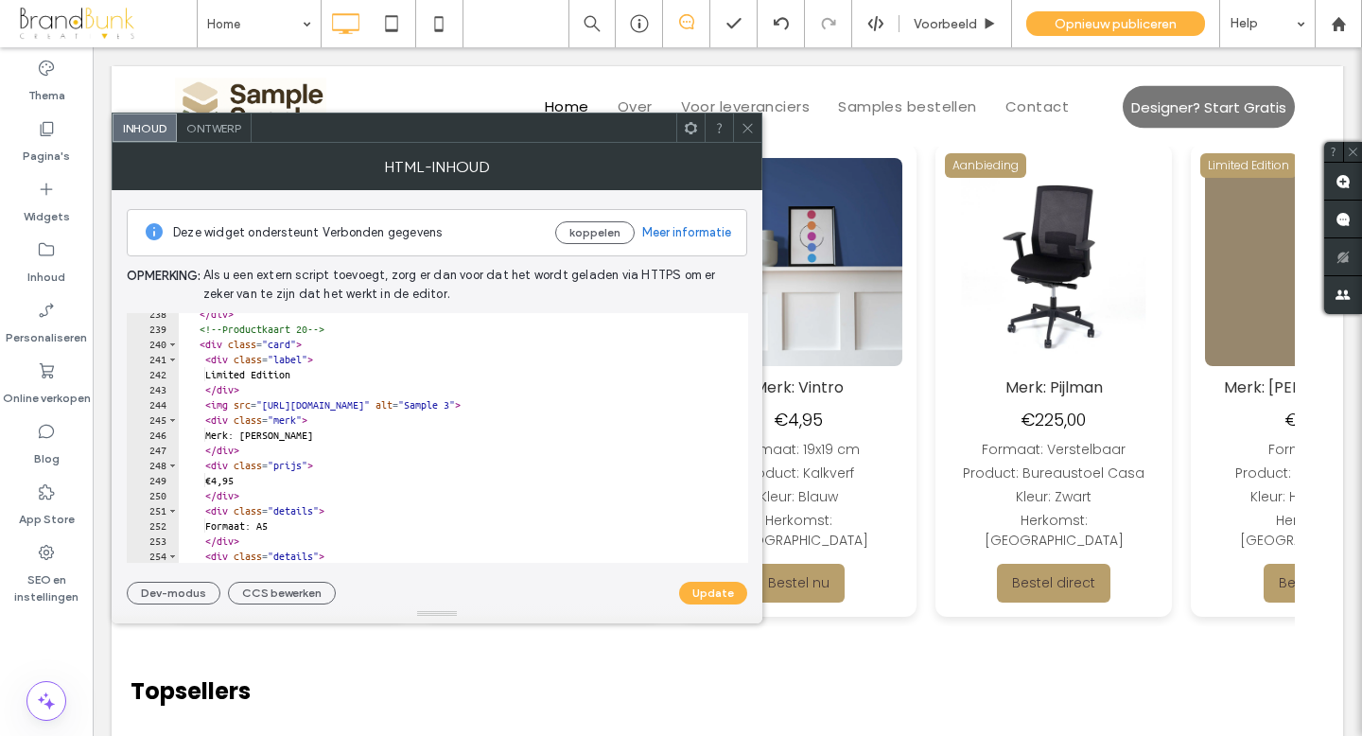
scroll to position [3592, 0]
click at [320, 380] on div "</ div > <!-- Productkaart 20 --> < div class = "card" > < div class = "label" …" at bounding box center [577, 446] width 797 height 280
type textarea "*"
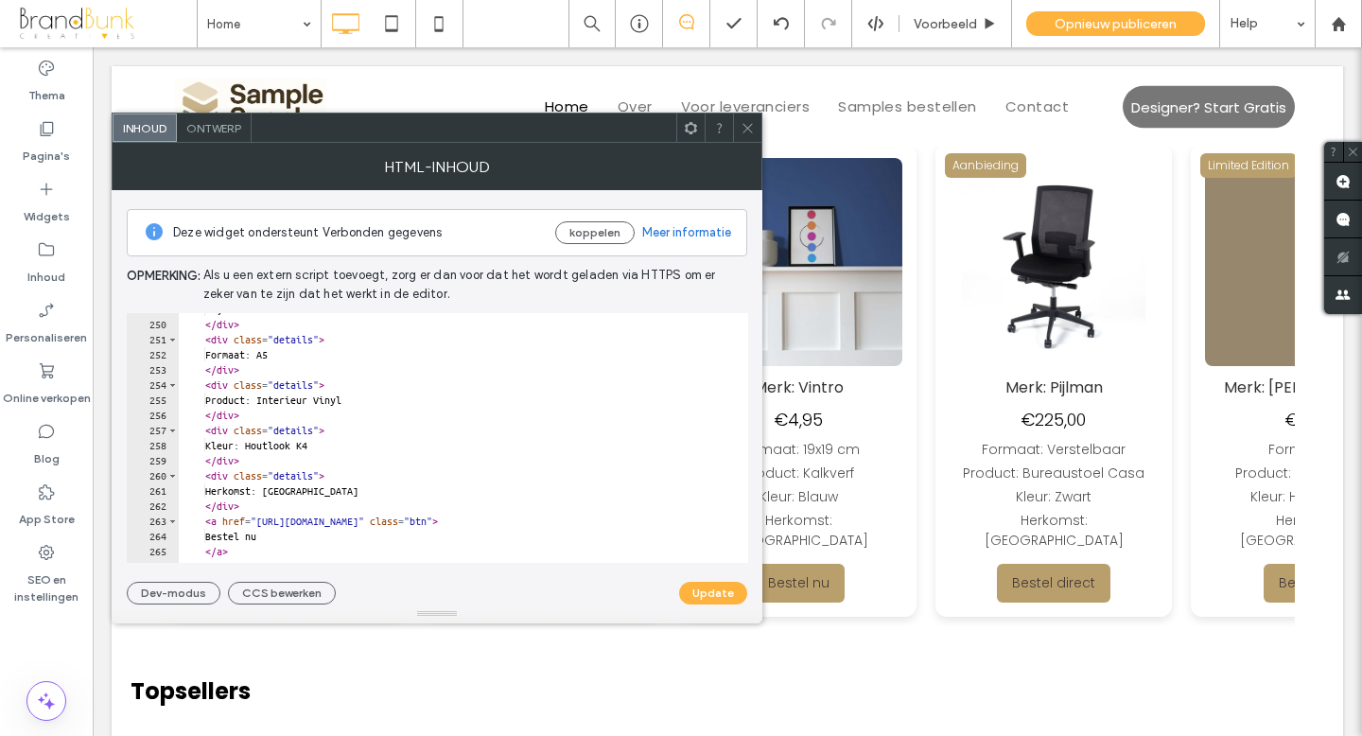
scroll to position [3764, 0]
drag, startPoint x: 340, startPoint y: 447, endPoint x: 263, endPoint y: 448, distance: 77.5
click at [263, 448] on div "€4,95 </ div > < div class = "details" > Formaat: A5 </ div > < div class = "de…" at bounding box center [577, 442] width 797 height 280
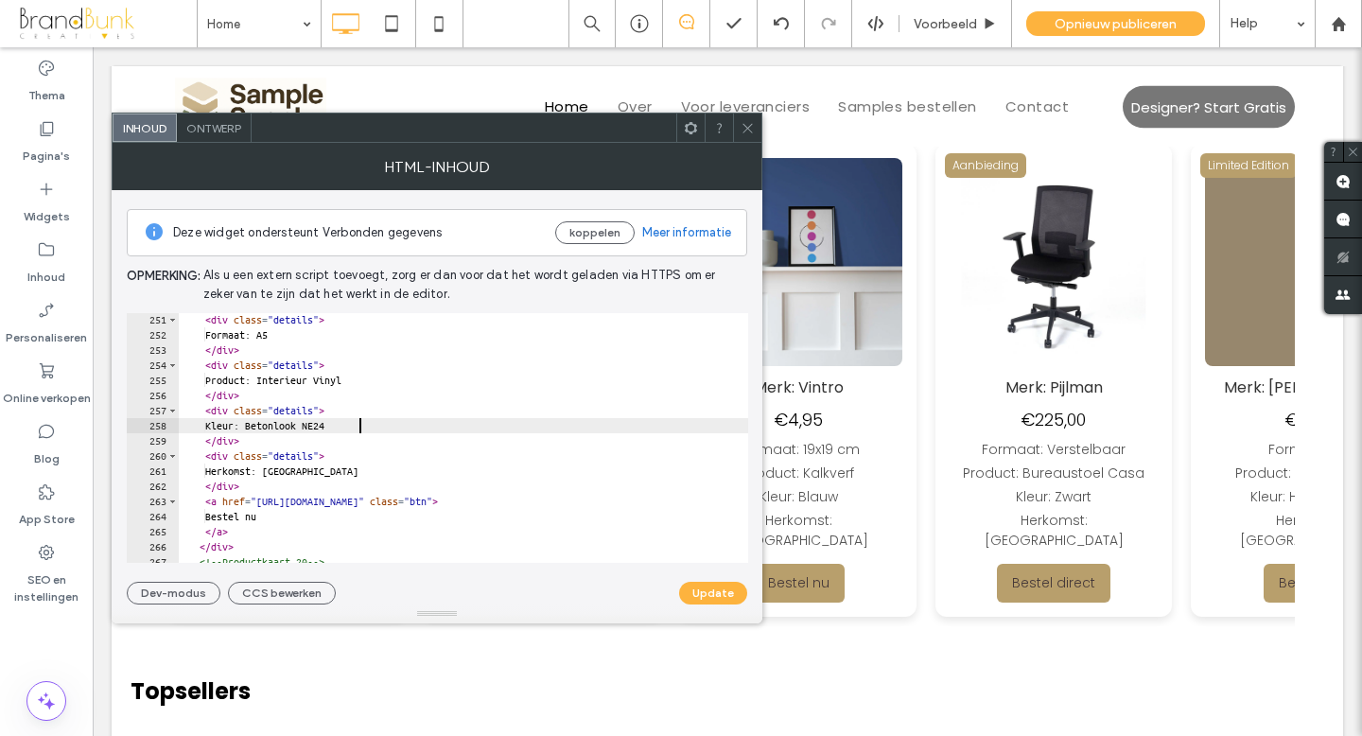
scroll to position [3789, 0]
type textarea "**********"
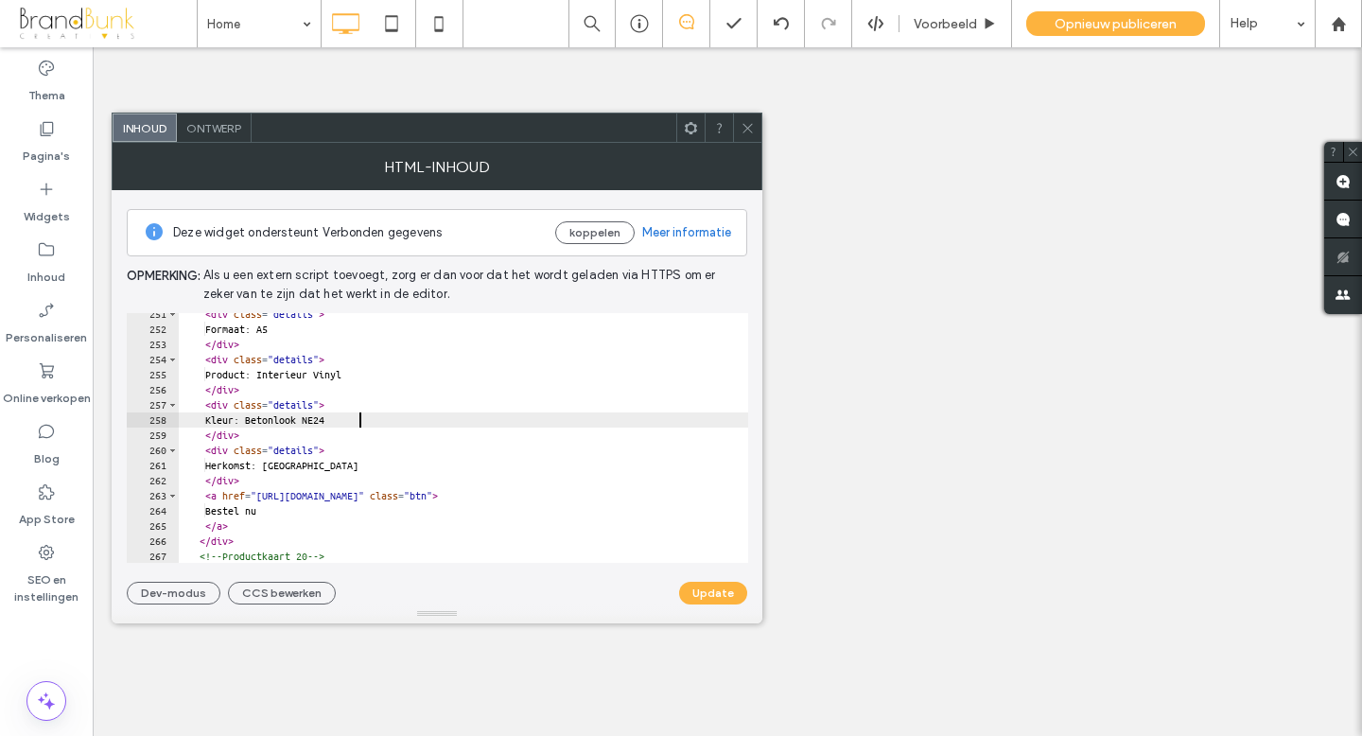
click at [705, 598] on button "Update" at bounding box center [713, 593] width 68 height 23
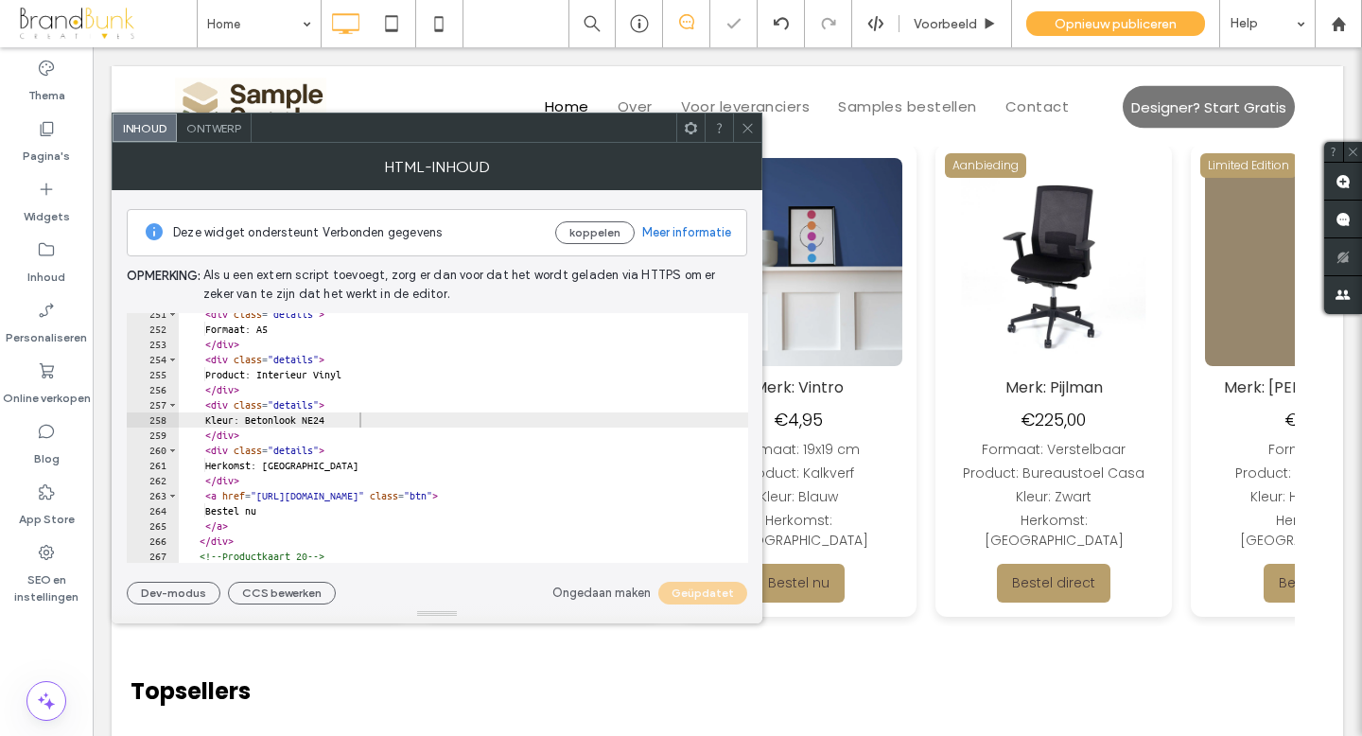
scroll to position [3789, 0]
click at [745, 130] on use at bounding box center [746, 127] width 9 height 9
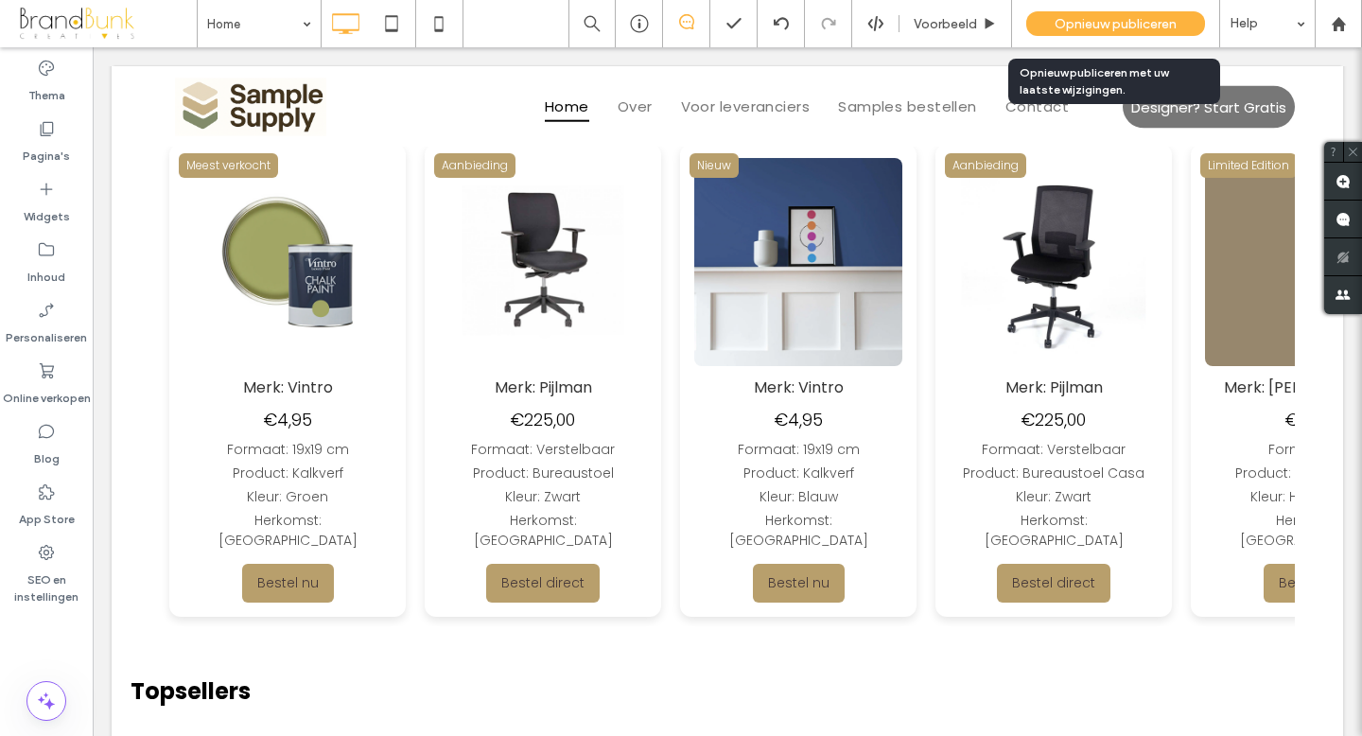
click at [1068, 17] on span "Opnieuw publiceren" at bounding box center [1115, 24] width 122 height 16
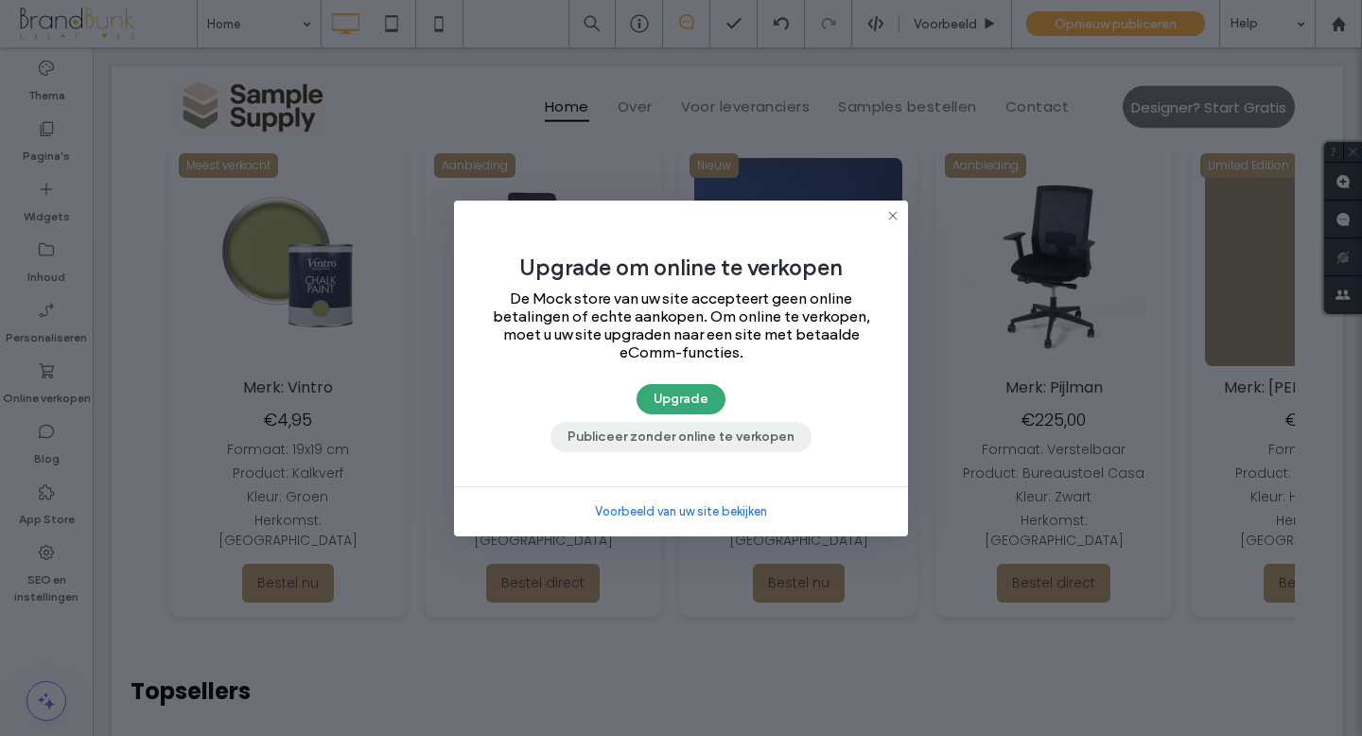
click at [719, 440] on button "Publiceer zonder online te verkopen" at bounding box center [680, 437] width 261 height 30
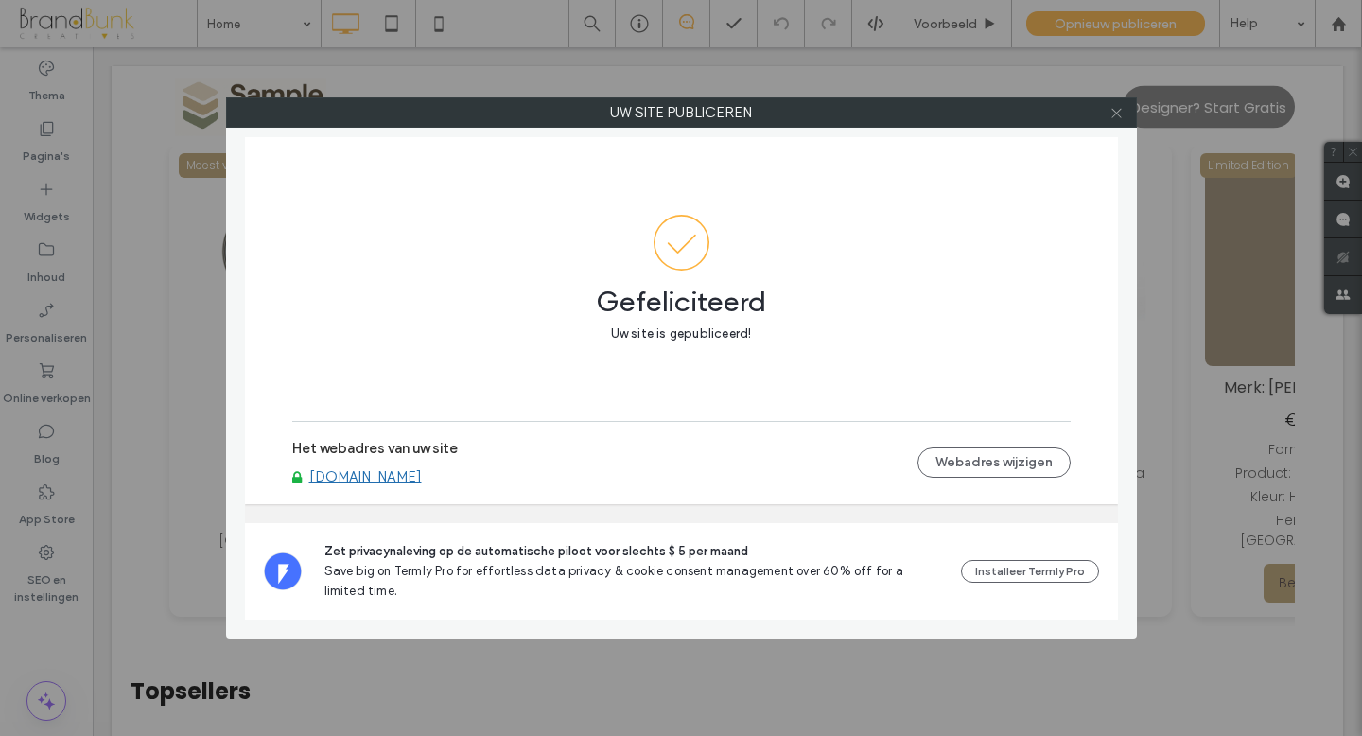
click at [1114, 119] on icon at bounding box center [1116, 113] width 14 height 14
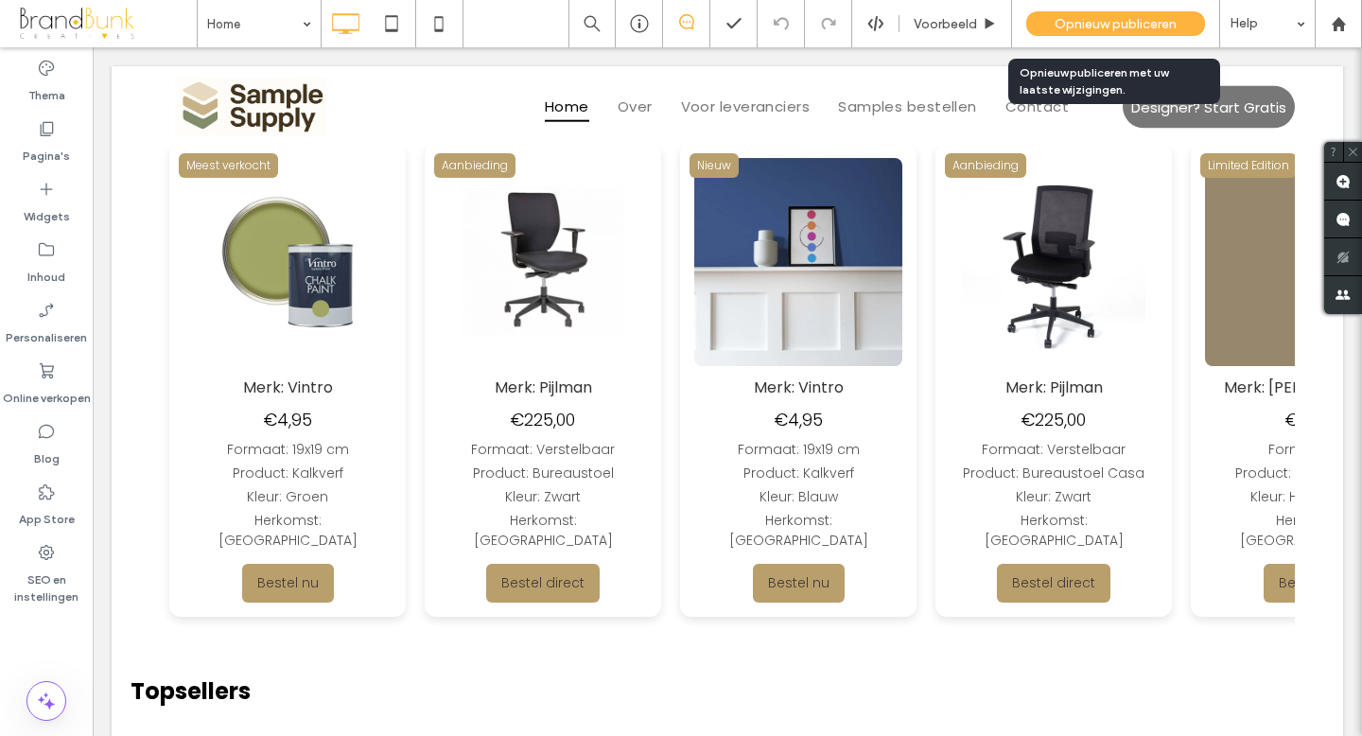
click at [1105, 21] on span "Opnieuw publiceren" at bounding box center [1115, 24] width 122 height 16
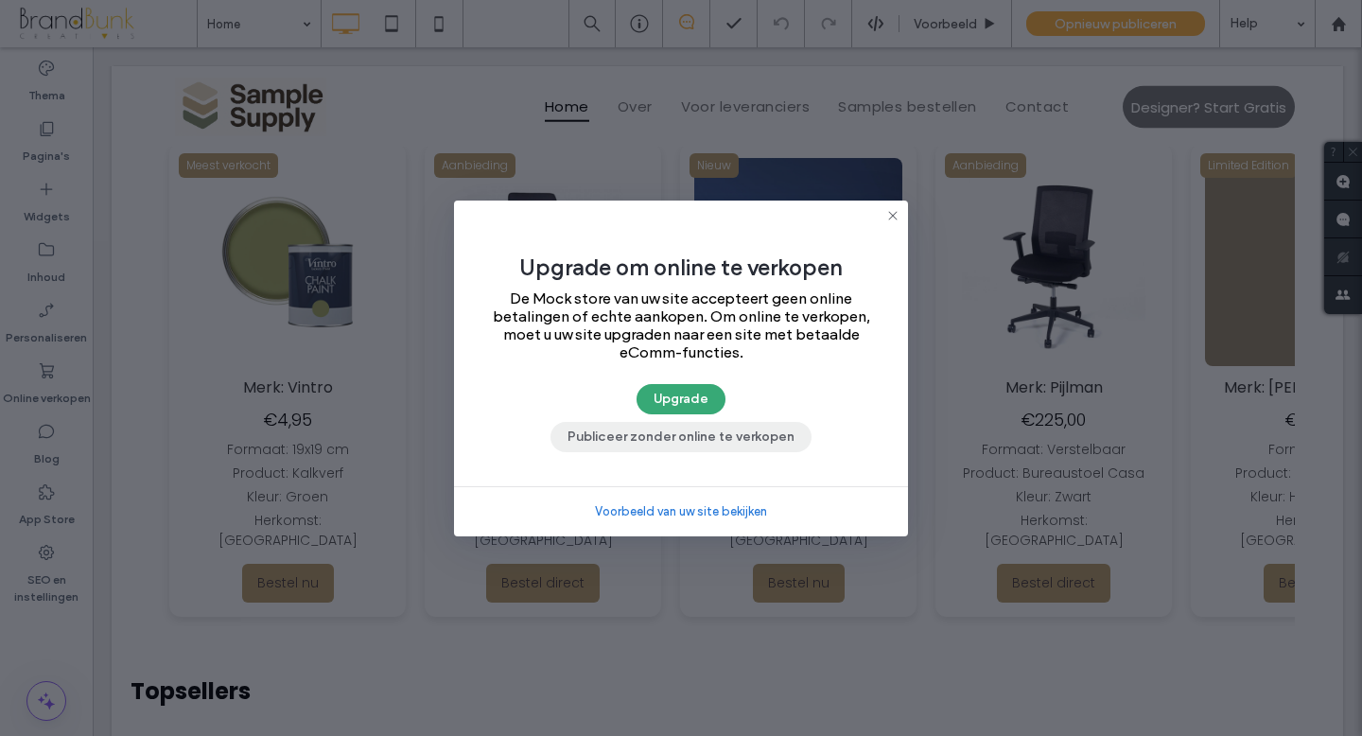
click at [735, 440] on button "Publiceer zonder online te verkopen" at bounding box center [680, 437] width 261 height 30
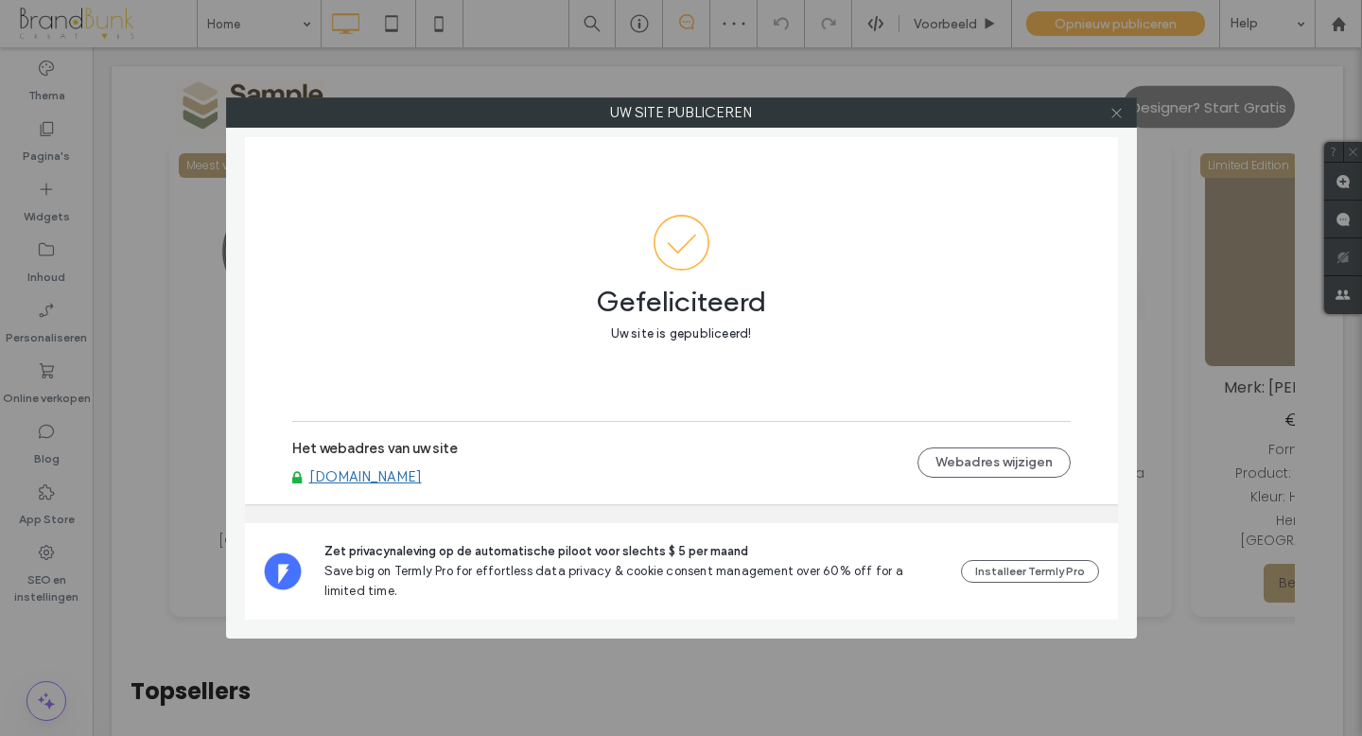
click at [1115, 113] on use at bounding box center [1115, 112] width 9 height 9
